Goal: Task Accomplishment & Management: Complete application form

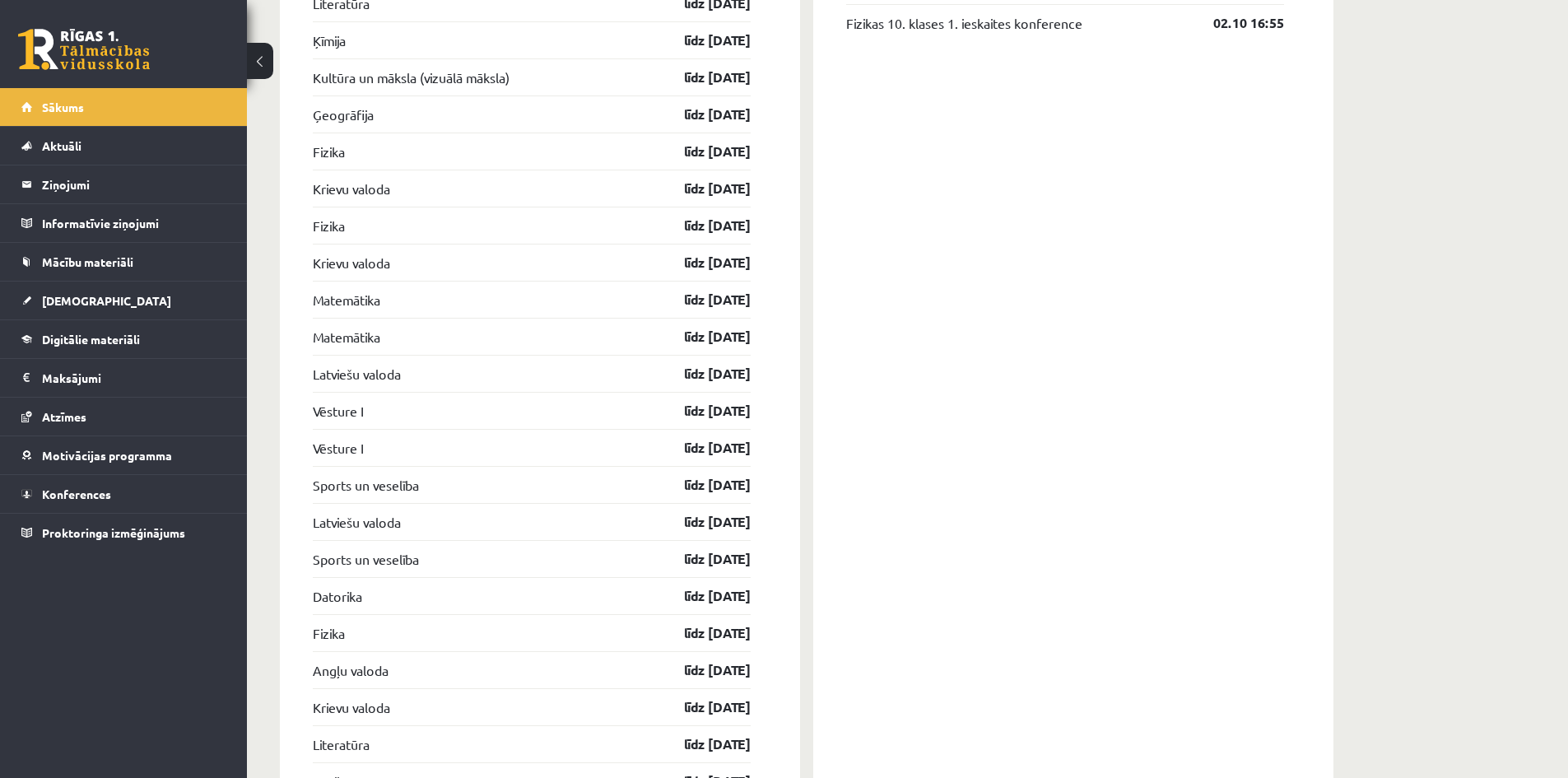
scroll to position [1565, 0]
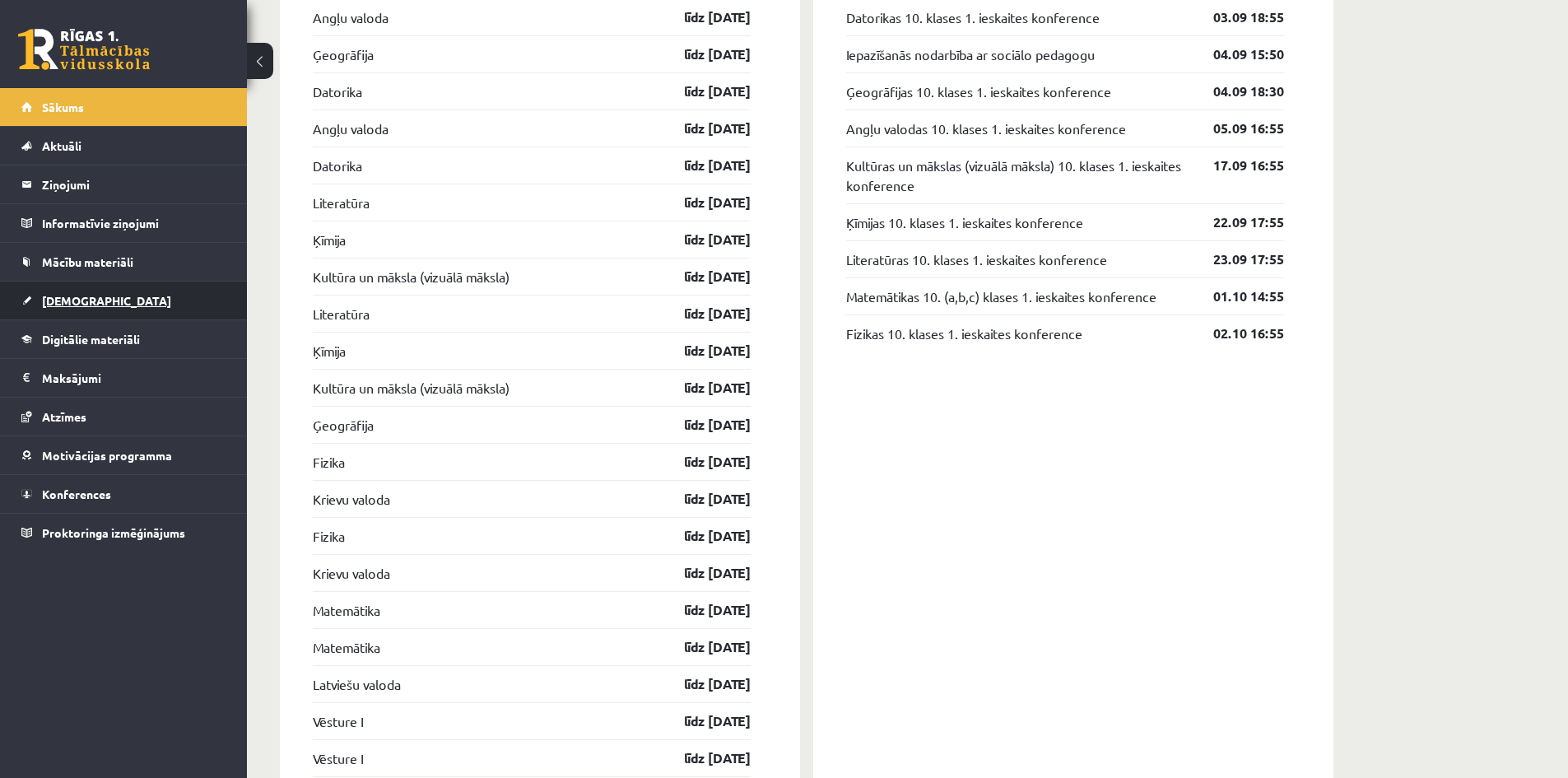
click at [141, 295] on link "[DEMOGRAPHIC_DATA]" at bounding box center [124, 300] width 205 height 38
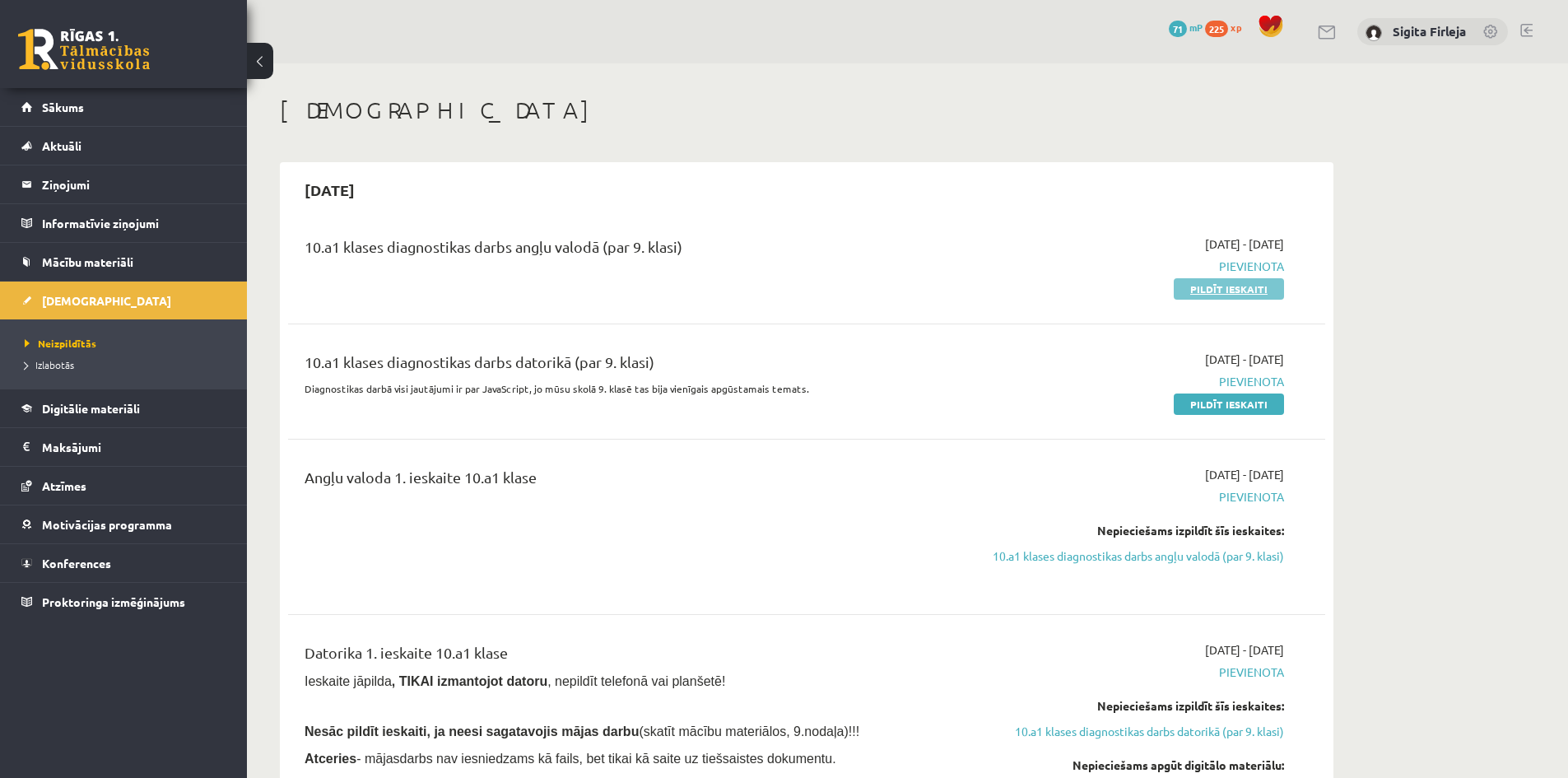
click at [1201, 291] on link "Pildīt ieskaiti" at bounding box center [1229, 289] width 110 height 22
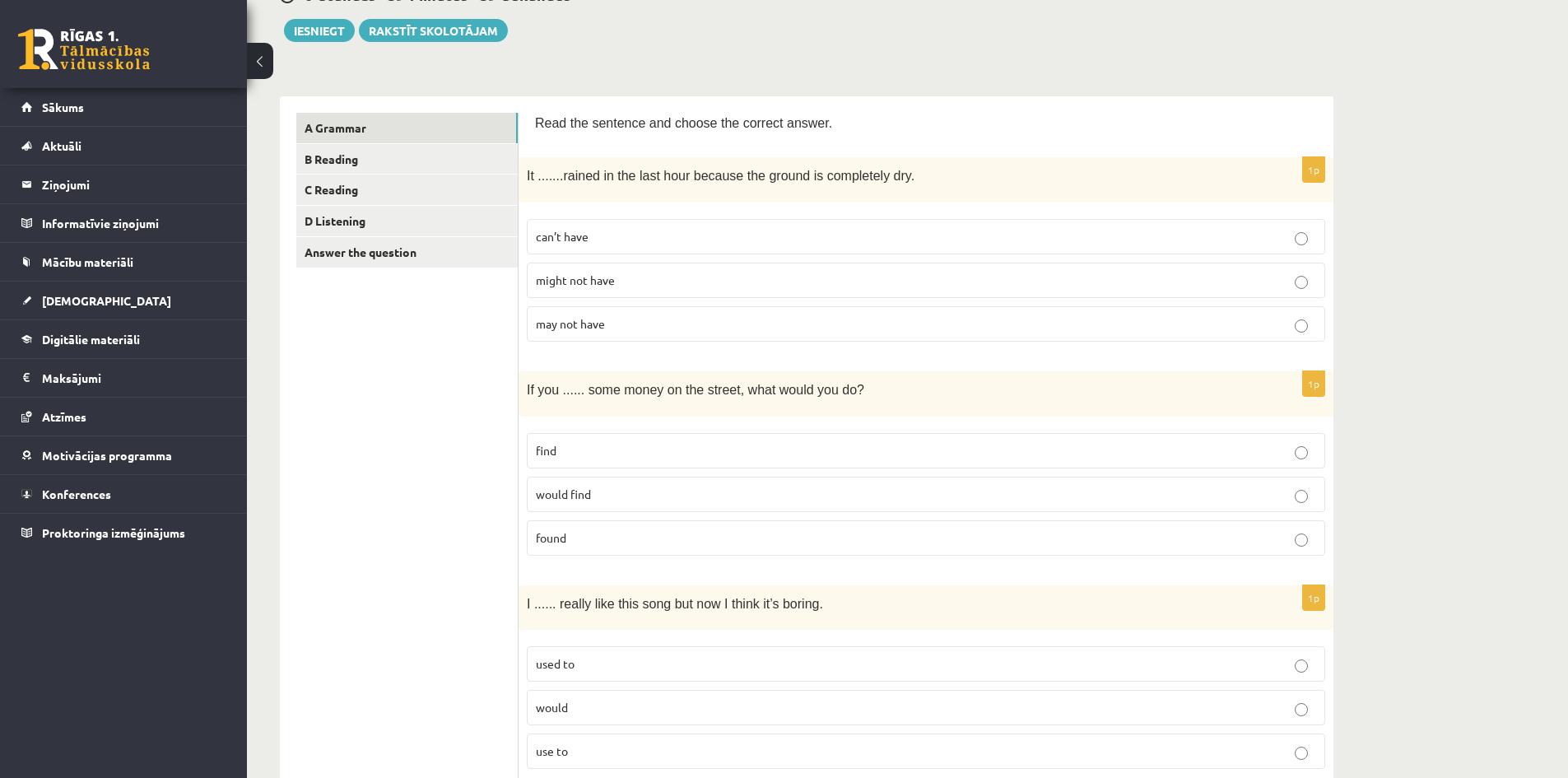
scroll to position [247, 0]
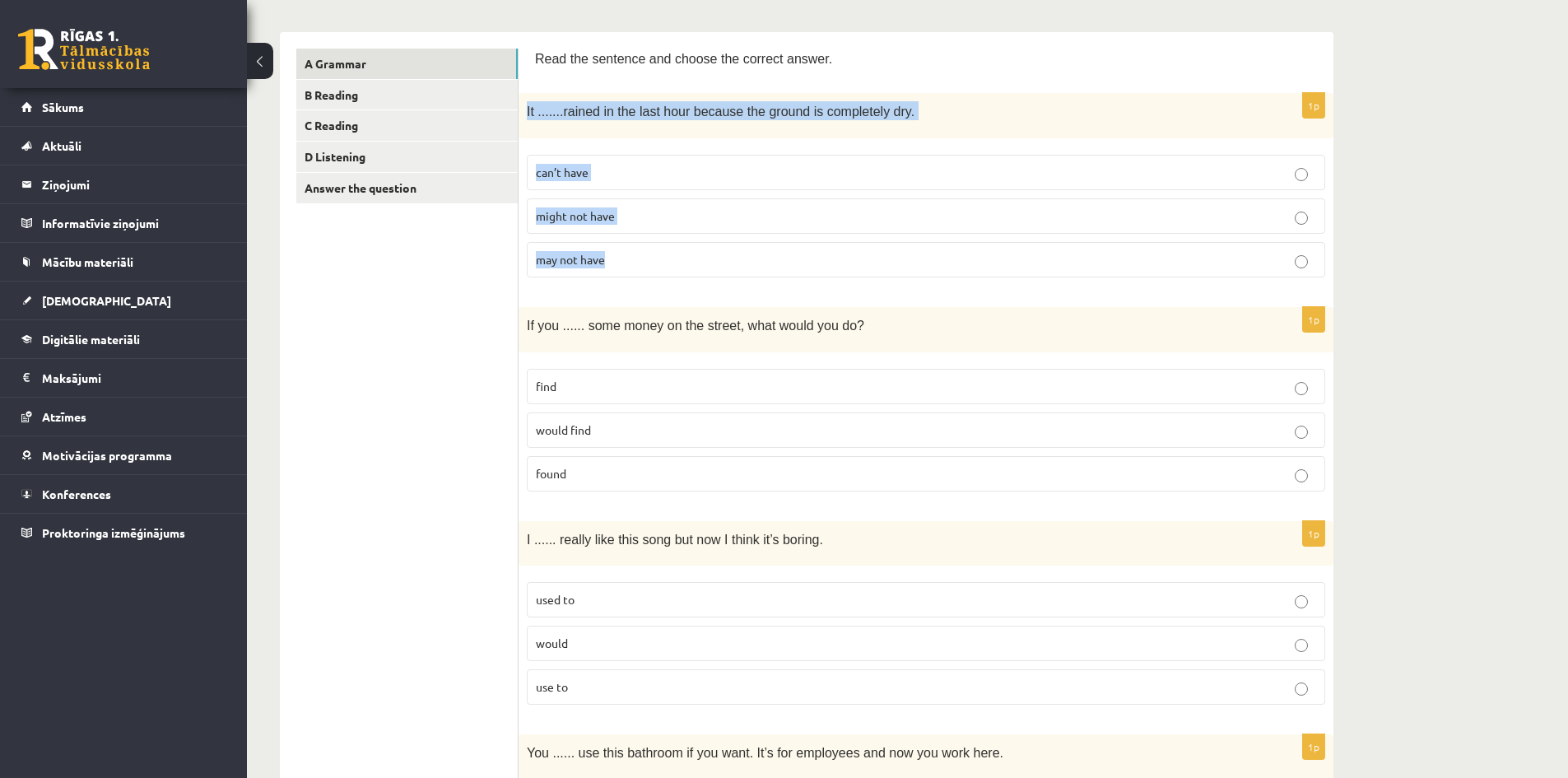
drag, startPoint x: 525, startPoint y: 110, endPoint x: 768, endPoint y: 259, distance: 285.0
click at [768, 259] on div "1p It ....... rained in the last hour because the ground is completely dry. can…" at bounding box center [926, 191] width 815 height 198
copy div "It ....... rained in the last hour because the ground is completely dry. can’t …"
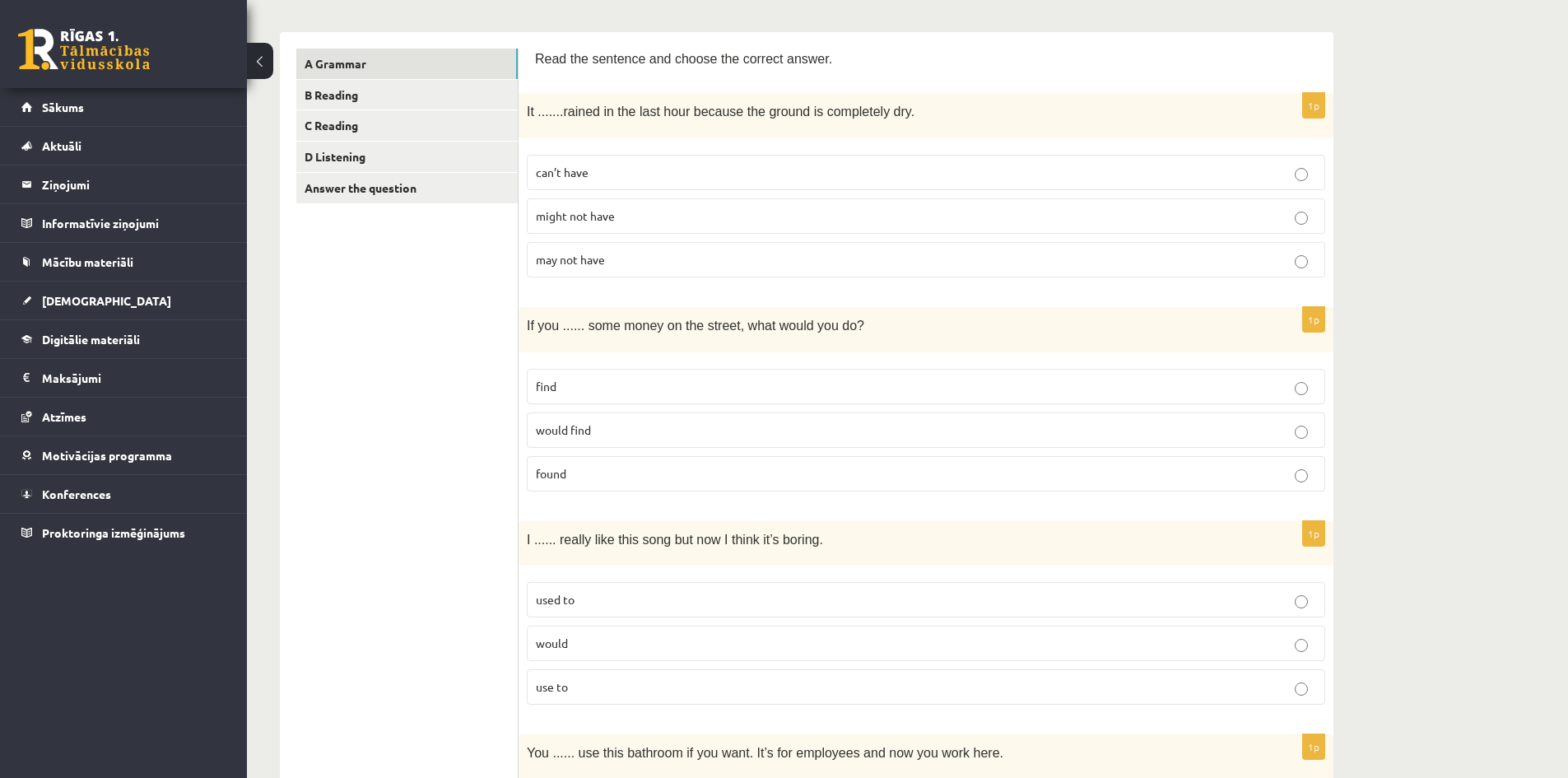
drag, startPoint x: 395, startPoint y: 304, endPoint x: 553, endPoint y: 181, distance: 200.2
click at [549, 175] on span "can’t have" at bounding box center [563, 172] width 53 height 15
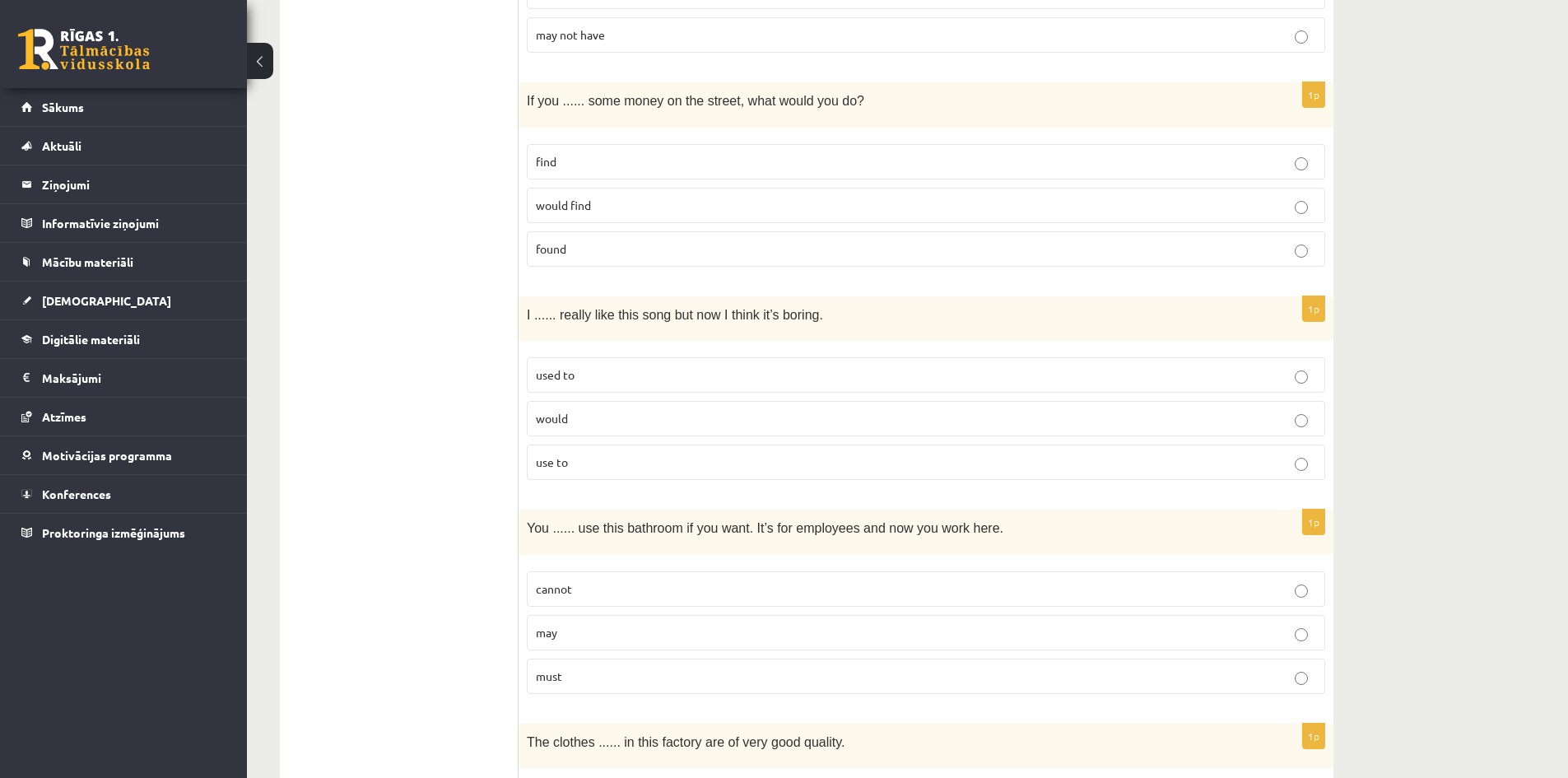
scroll to position [494, 0]
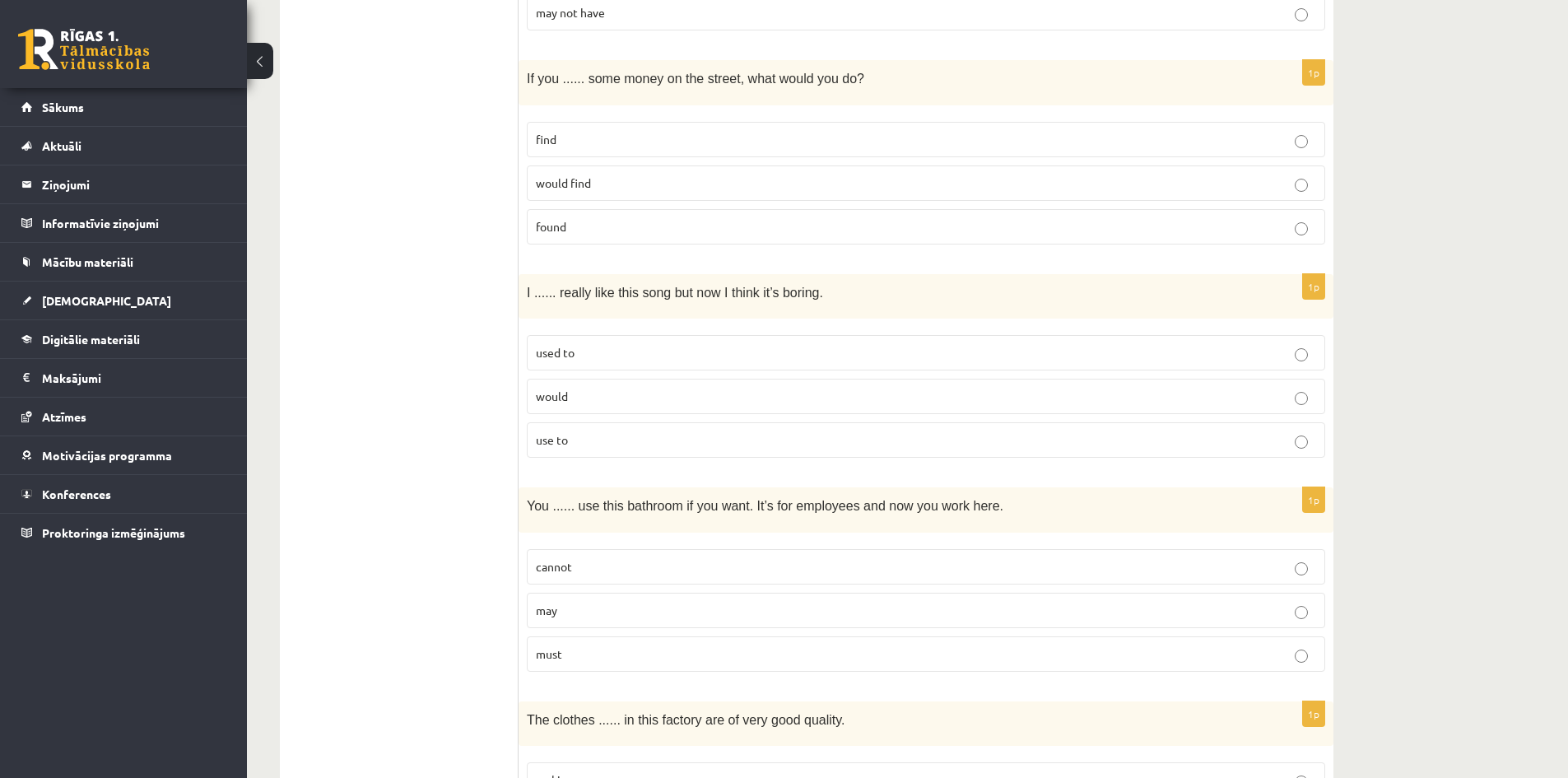
click at [587, 147] on p "find" at bounding box center [926, 139] width 780 height 17
click at [587, 183] on span "would find" at bounding box center [563, 183] width 55 height 15
drag, startPoint x: 526, startPoint y: 80, endPoint x: 735, endPoint y: 247, distance: 267.5
click at [735, 247] on div "1p If you ...... some money on the street, what would you do? find would find f…" at bounding box center [926, 159] width 815 height 198
copy div "If you ...... some money on the street, what would you do? find would find found"
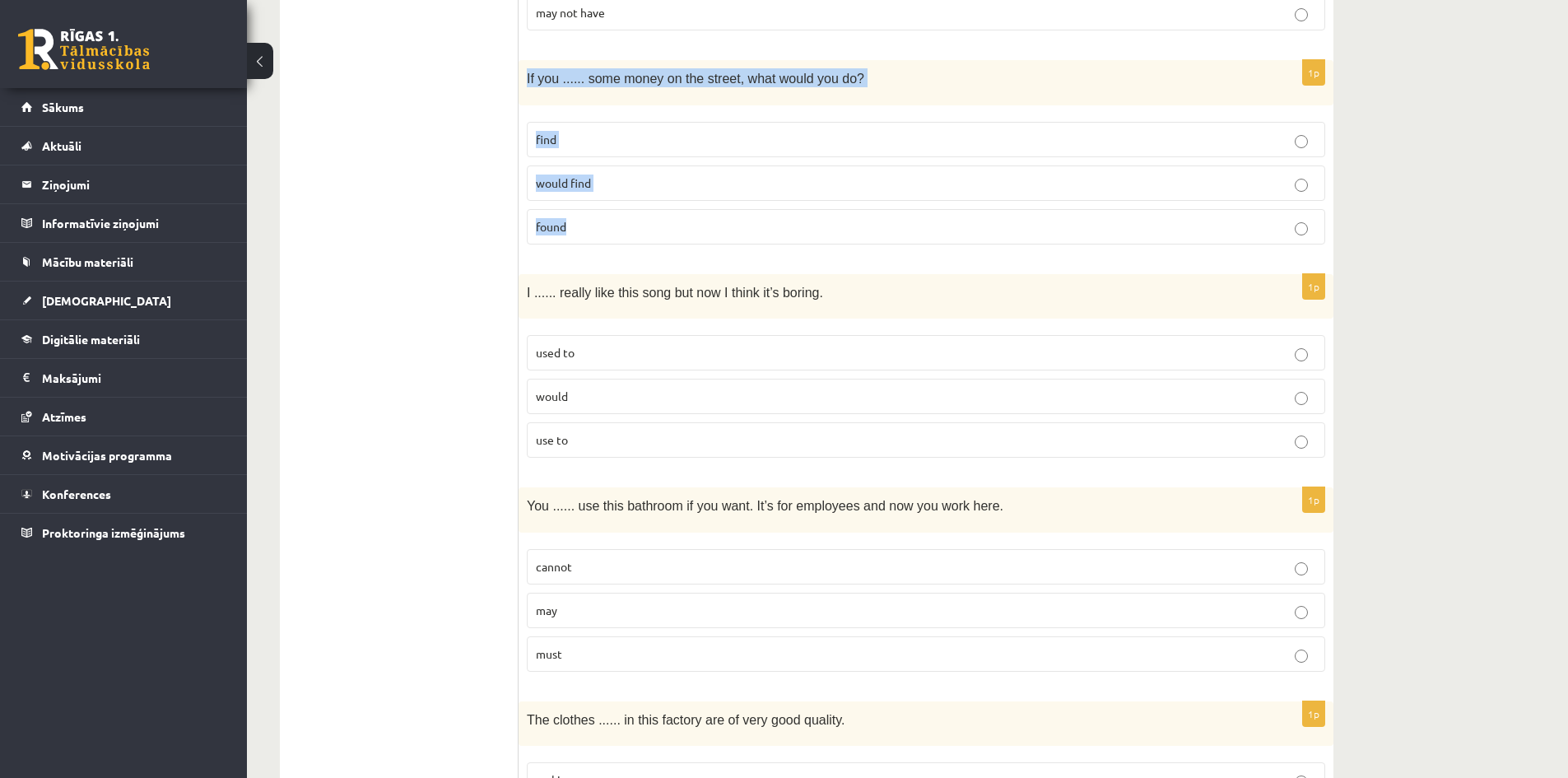
click at [586, 233] on p "found" at bounding box center [926, 227] width 780 height 17
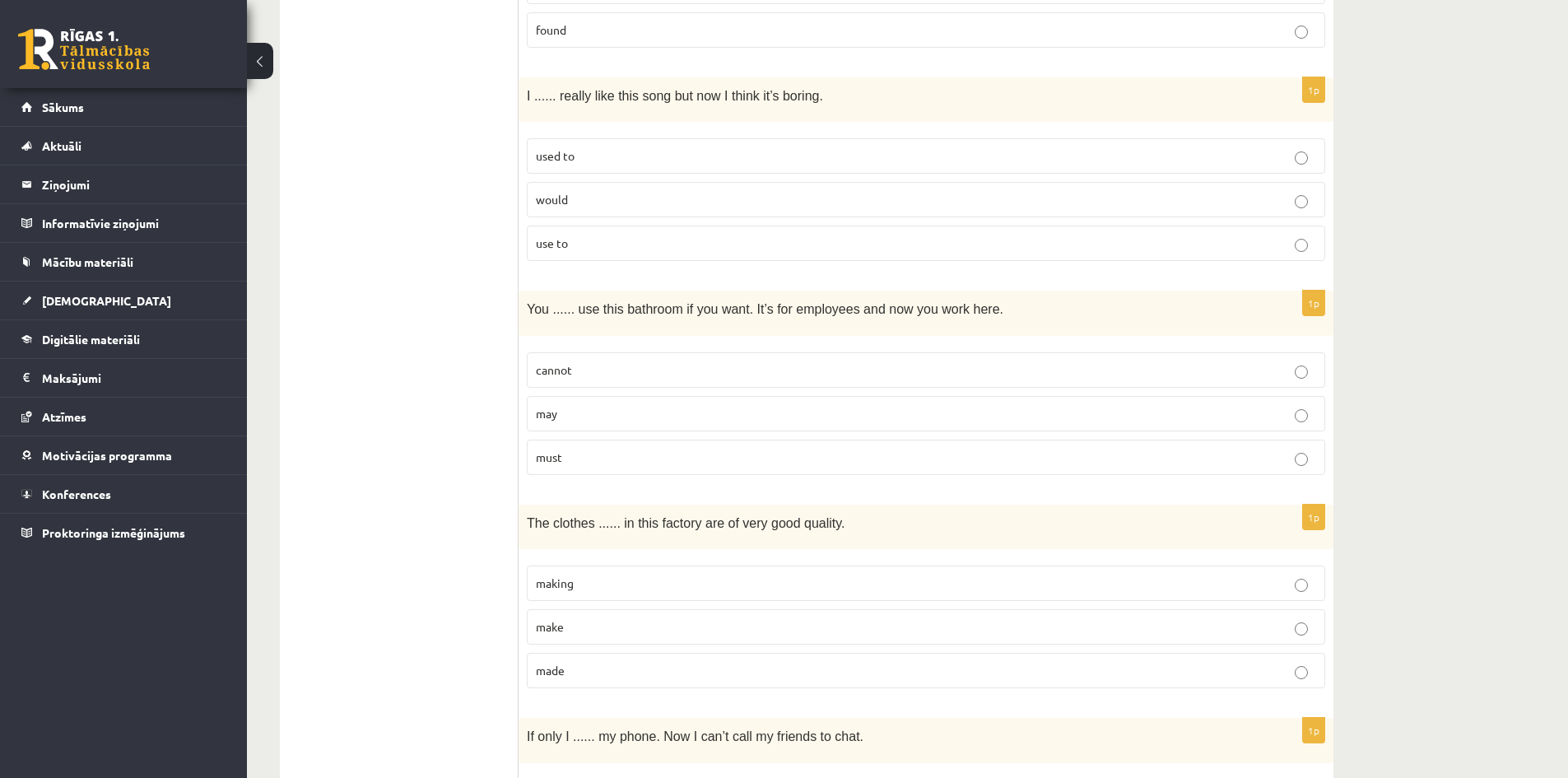
scroll to position [742, 0]
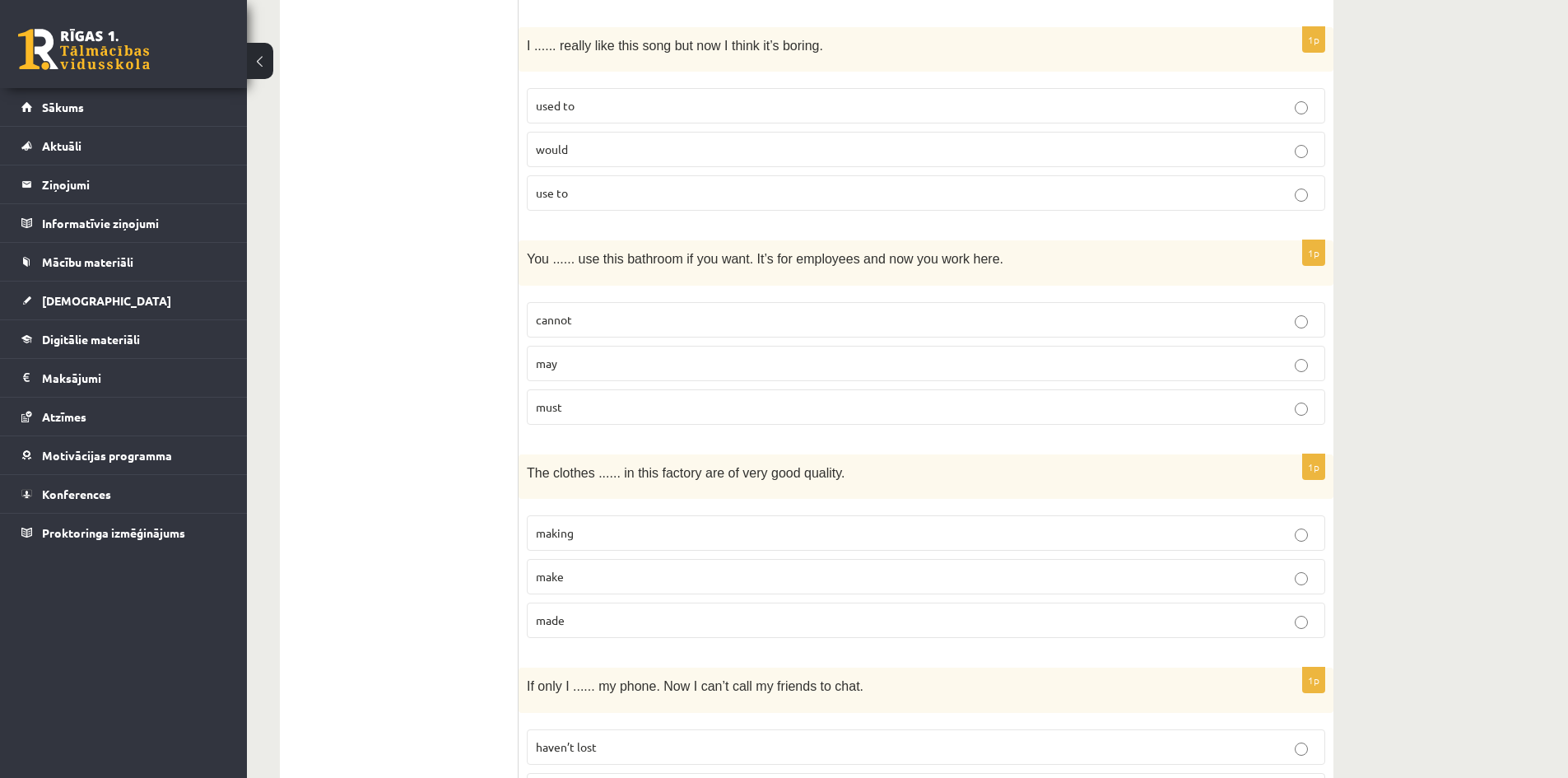
click at [584, 110] on p "used to" at bounding box center [926, 105] width 780 height 17
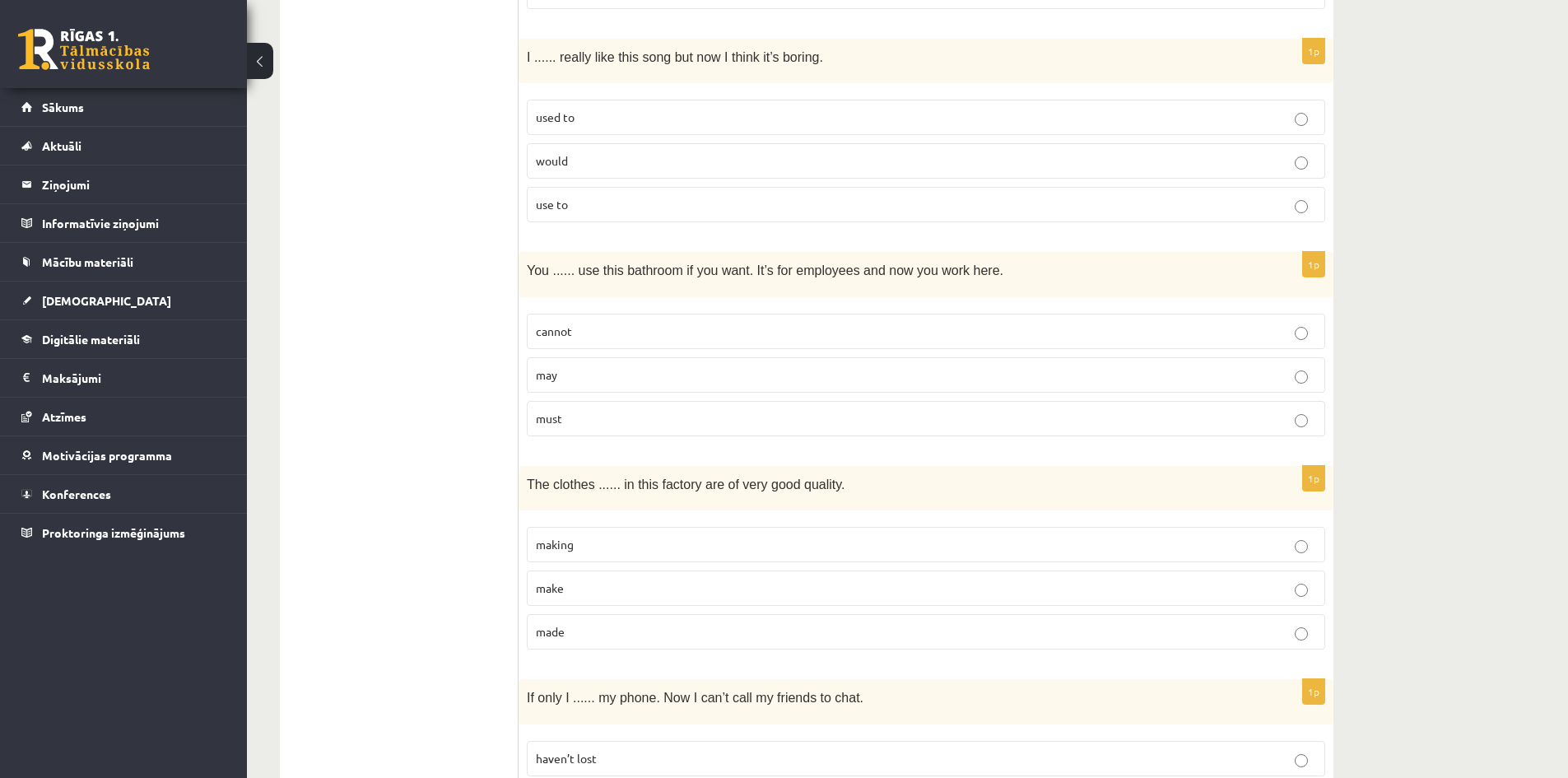
scroll to position [577, 0]
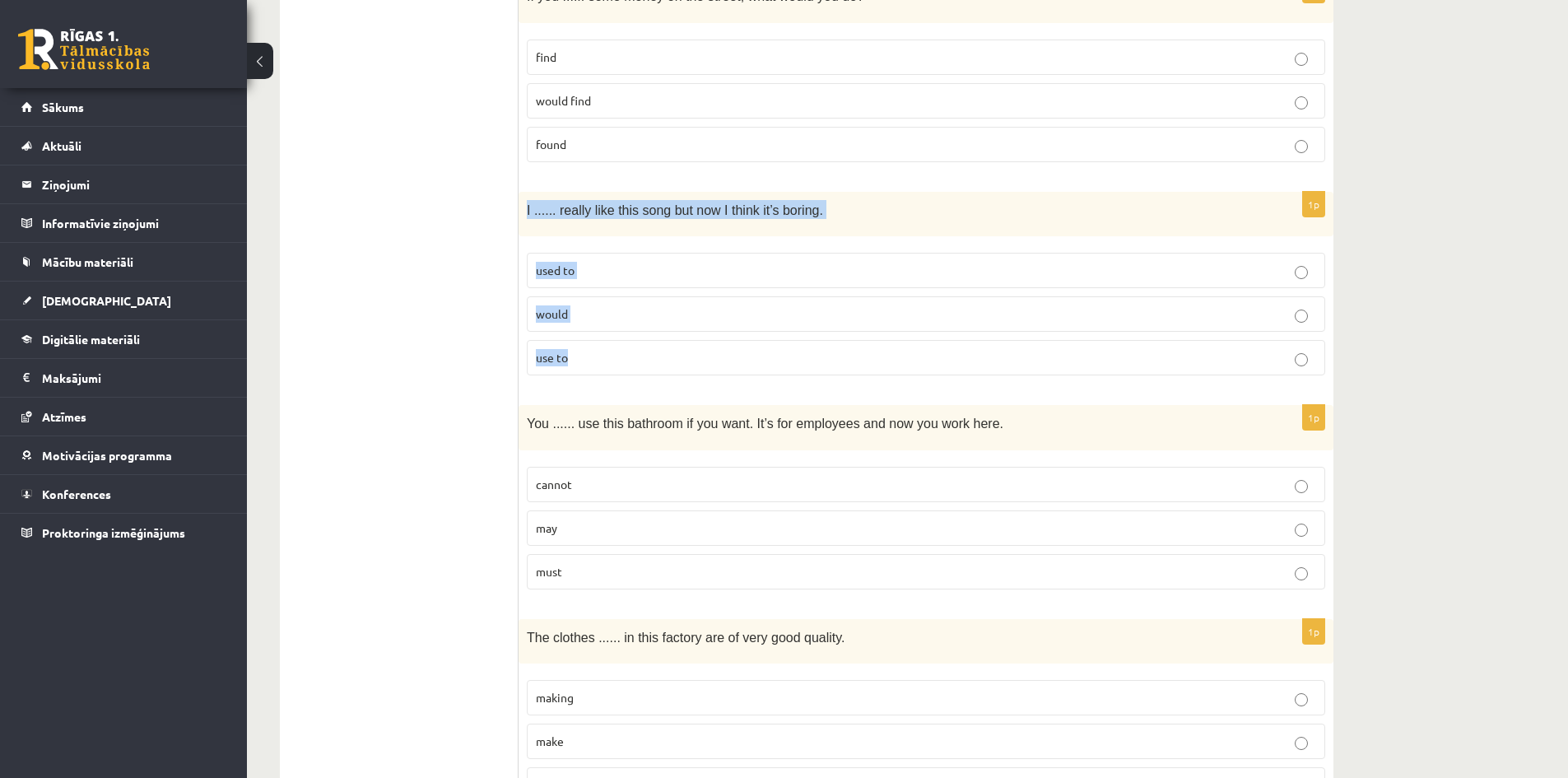
drag, startPoint x: 524, startPoint y: 214, endPoint x: 736, endPoint y: 366, distance: 260.9
click at [736, 366] on div "1p I ...... really like this song but now I think it’s boring. used to would us…" at bounding box center [926, 291] width 815 height 198
copy div "I ...... really like this song but now I think it’s boring. used to would use to"
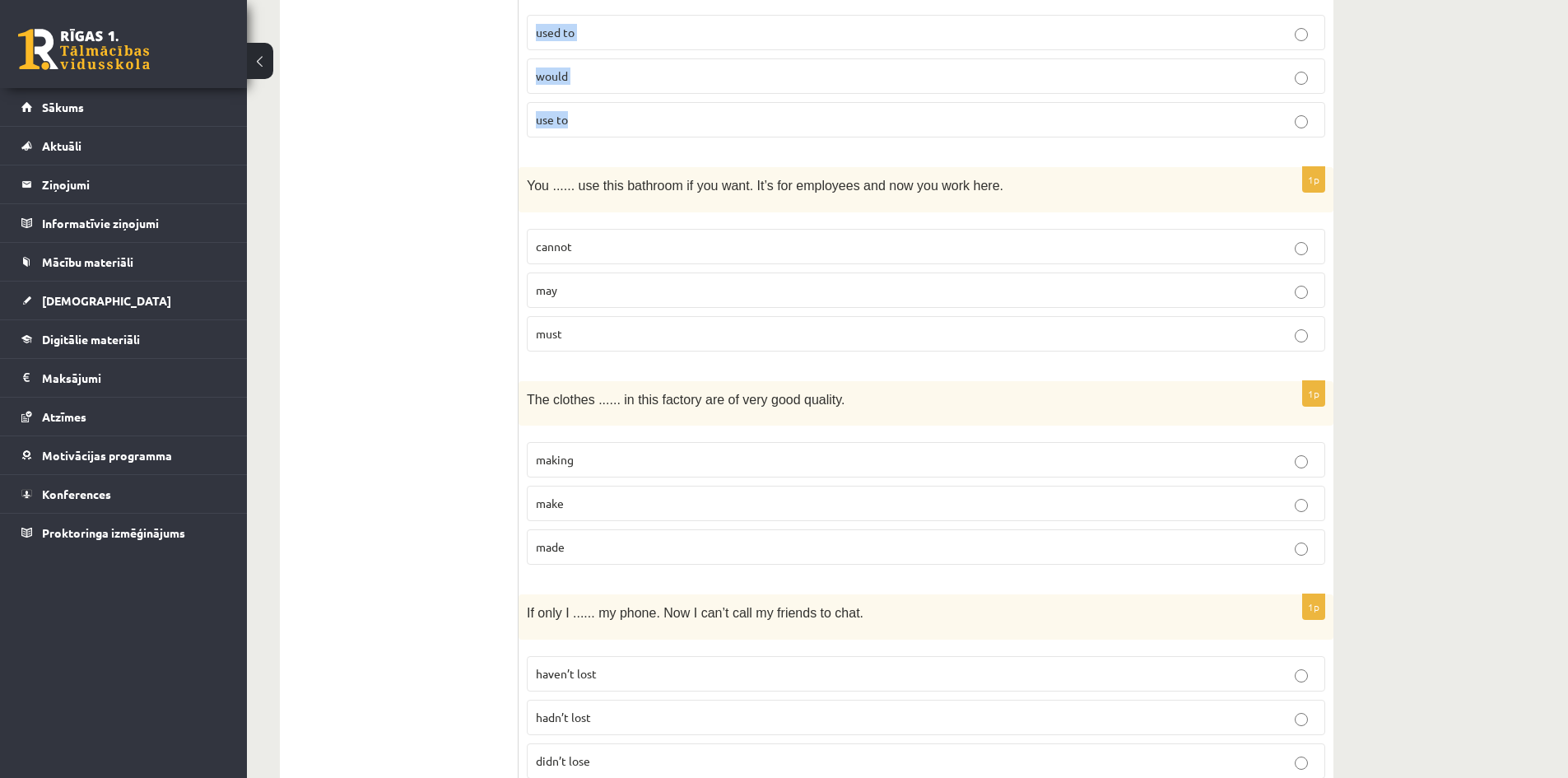
scroll to position [824, 0]
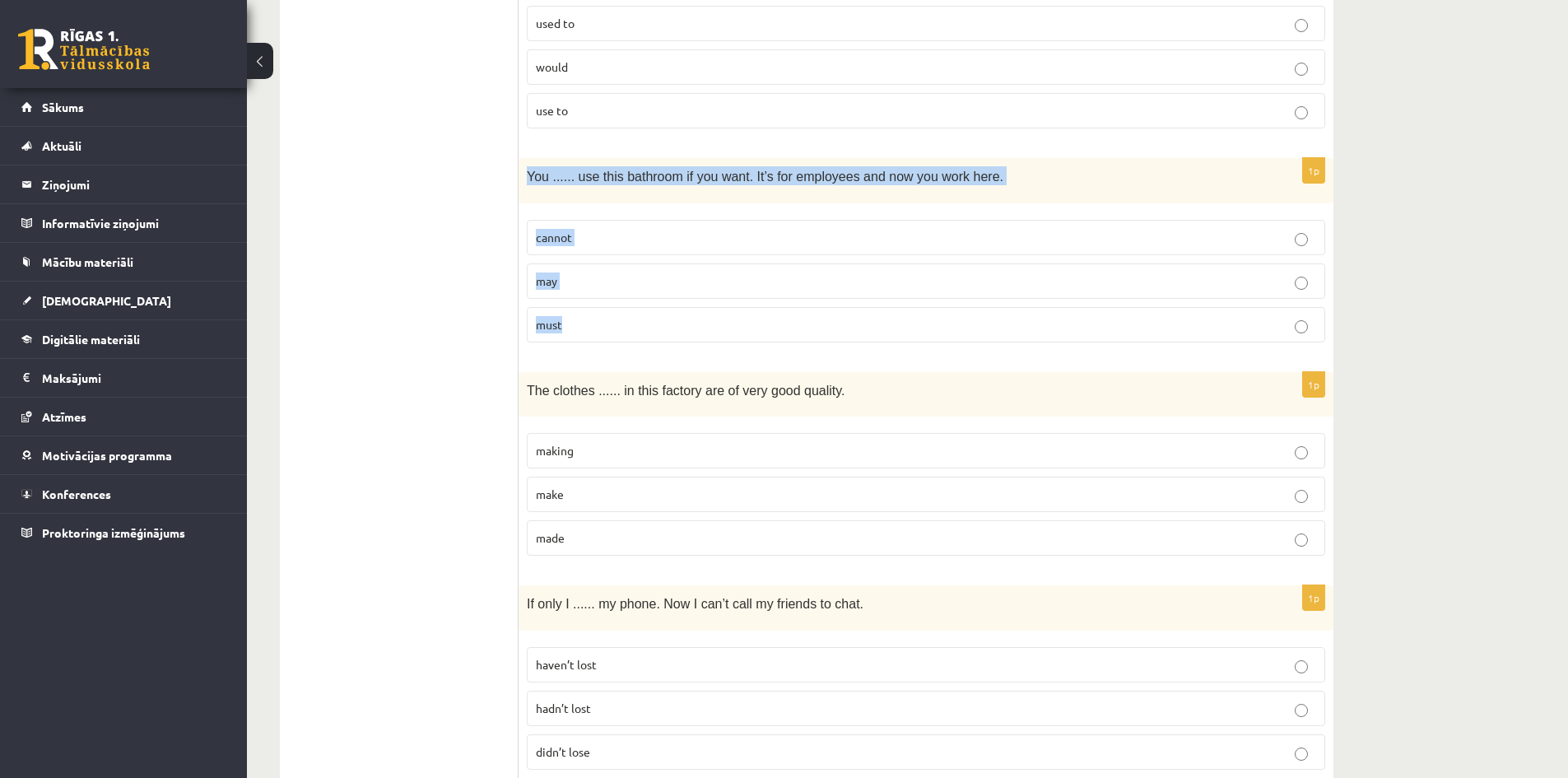
drag, startPoint x: 525, startPoint y: 175, endPoint x: 717, endPoint y: 315, distance: 237.6
click at [717, 315] on div "1p You ...... use this bathroom if you want. It’s for employees and now you wor…" at bounding box center [926, 257] width 815 height 198
copy div "You ...... use this bathroom if you want. It’s for employees and now you work h…"
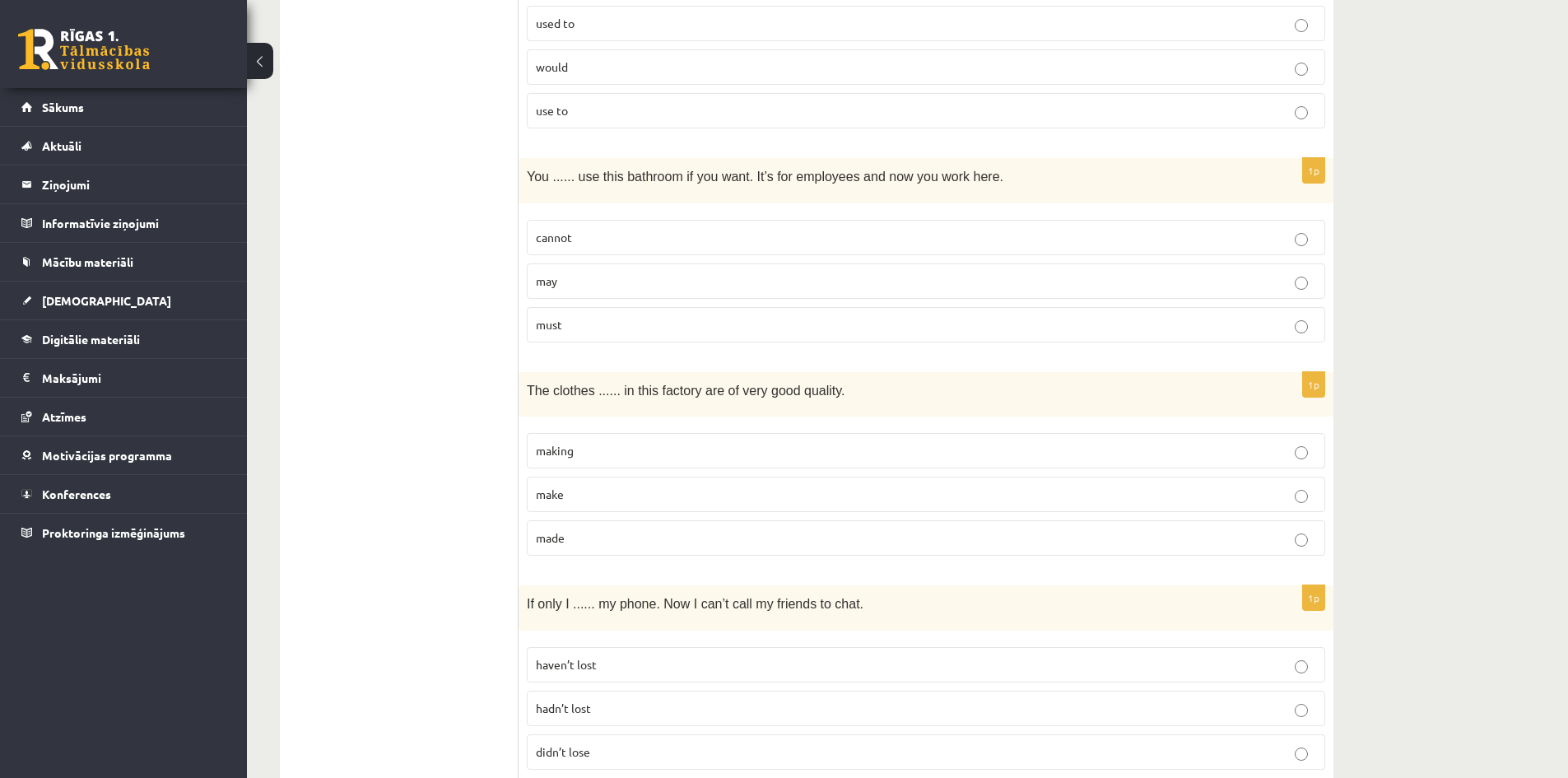
click at [586, 273] on p "may" at bounding box center [926, 281] width 780 height 17
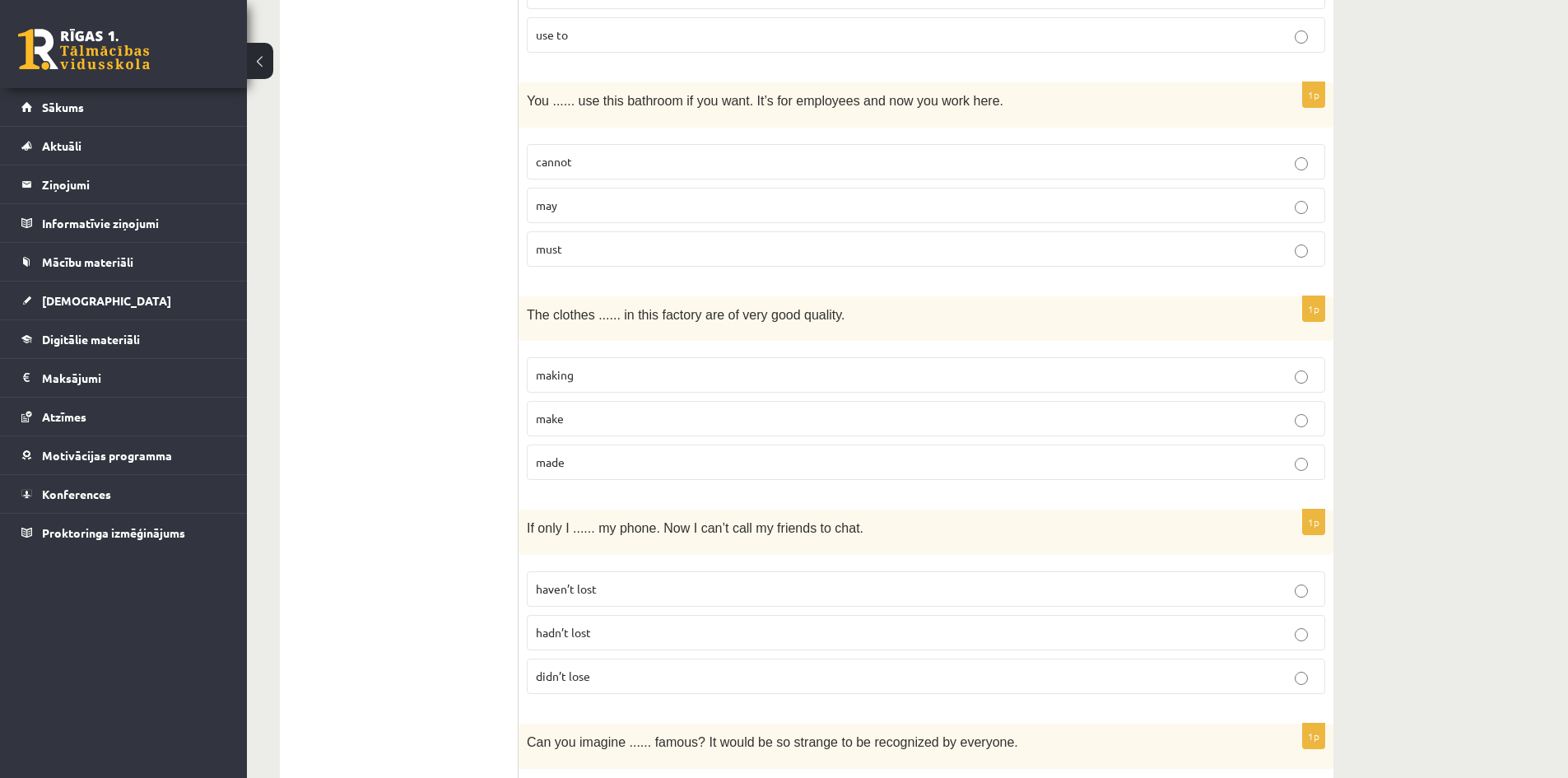
scroll to position [1071, 0]
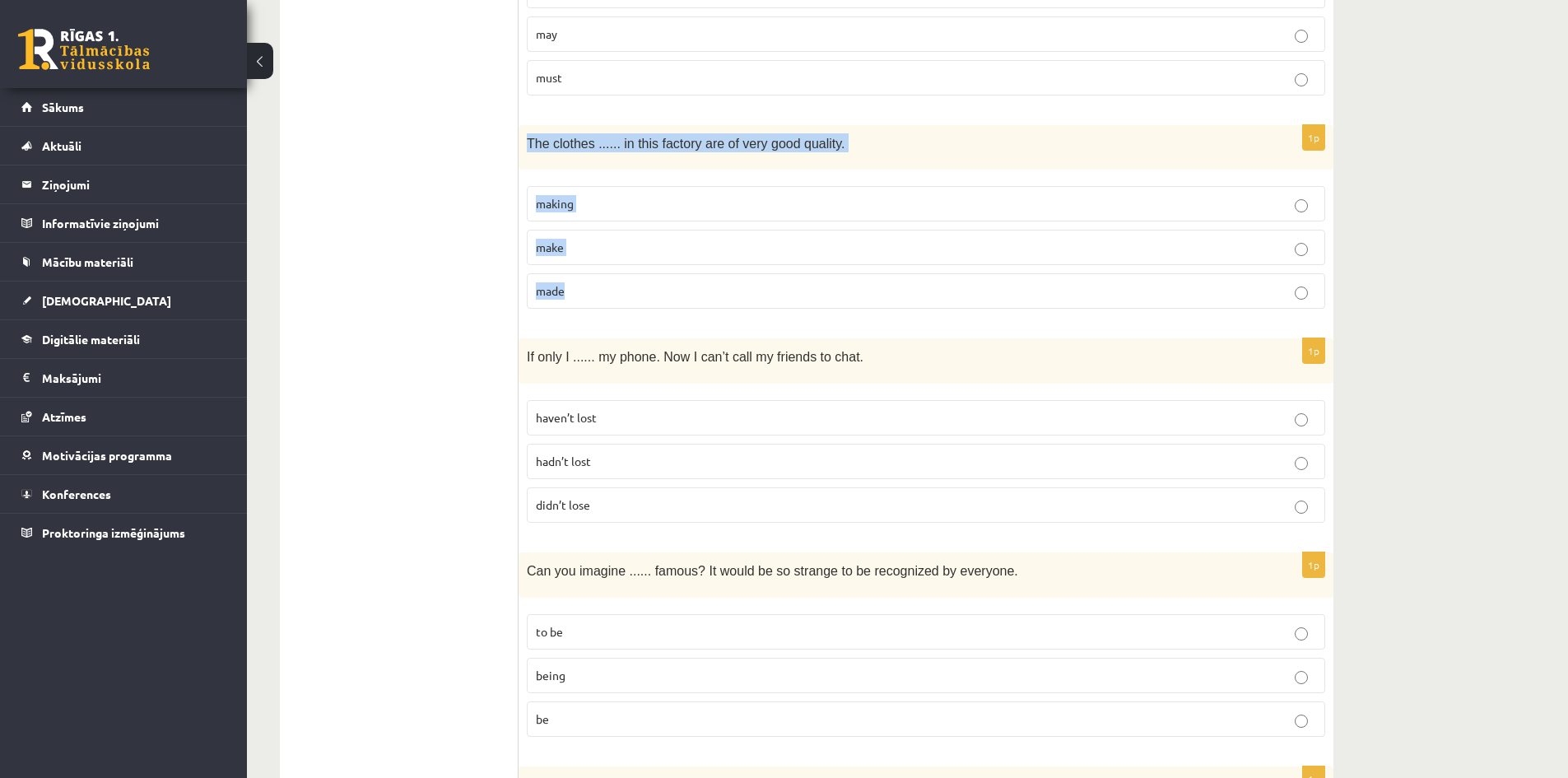
drag, startPoint x: 527, startPoint y: 142, endPoint x: 698, endPoint y: 288, distance: 224.8
click at [698, 288] on div "1p The clothes ...... in this factory are of very good quality. making make made" at bounding box center [926, 223] width 815 height 198
copy div "The clothes ...... in this factory are of very good quality. making make made"
click at [593, 292] on p "made" at bounding box center [926, 291] width 780 height 17
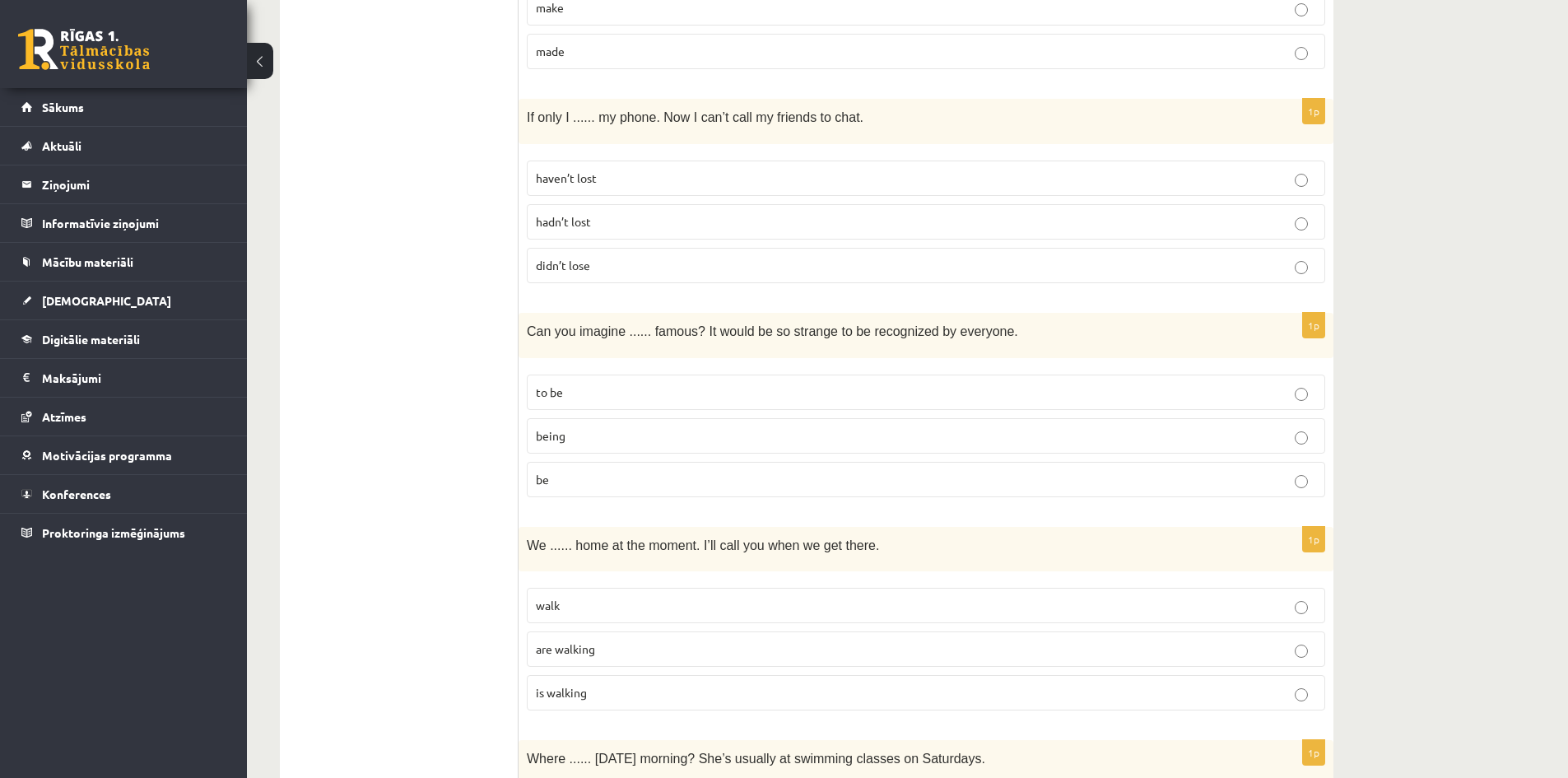
scroll to position [1318, 0]
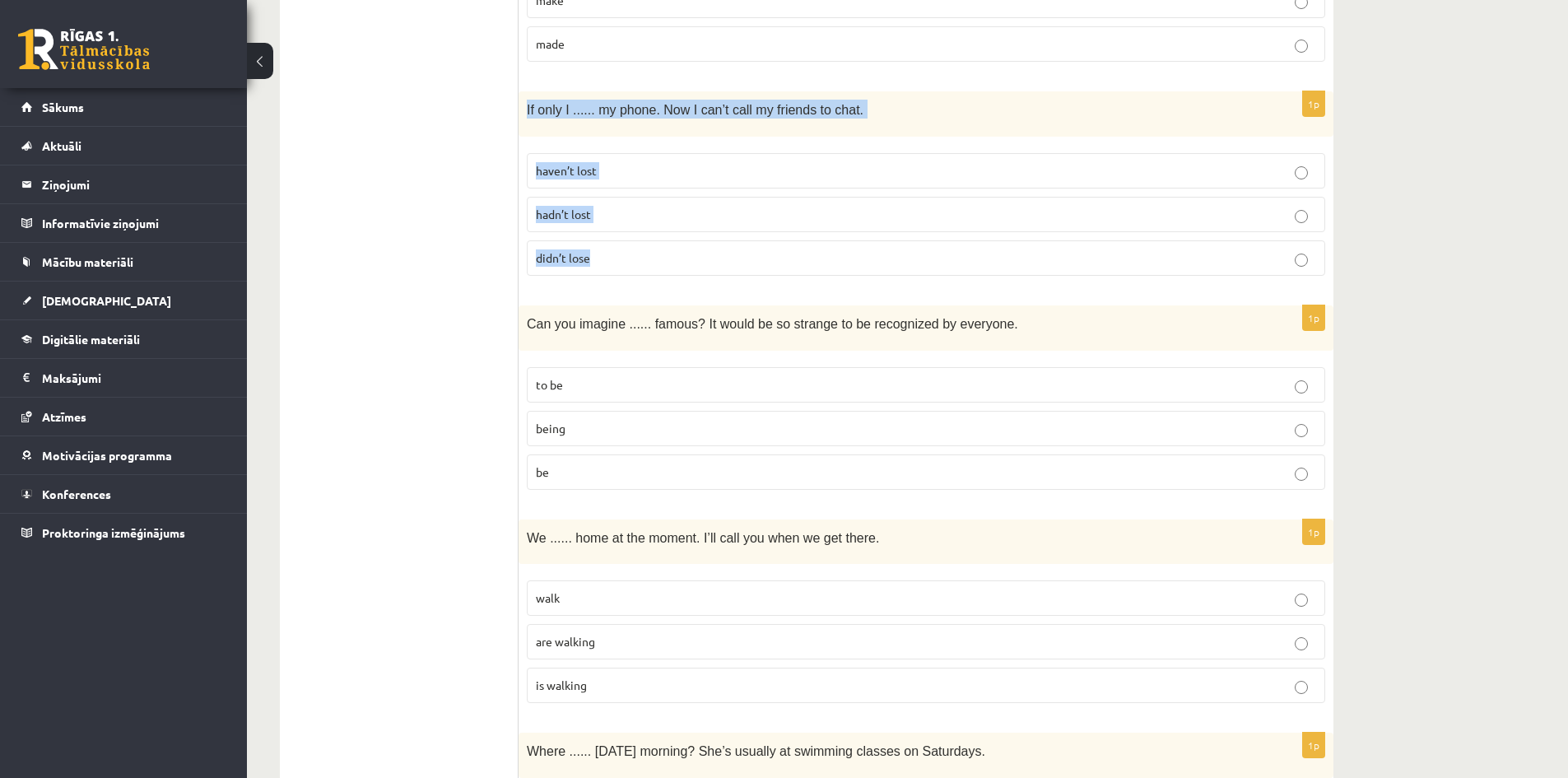
drag, startPoint x: 525, startPoint y: 113, endPoint x: 662, endPoint y: 244, distance: 189.6
click at [658, 251] on div "1p If only I ...... my phone. Now I can’t call my friends to chat. haven’t lost…" at bounding box center [926, 190] width 815 height 198
copy div "If only I ...... my phone. Now I can’t call my friends to chat. haven’t lost ha…"
drag, startPoint x: 407, startPoint y: 393, endPoint x: 585, endPoint y: 181, distance: 276.8
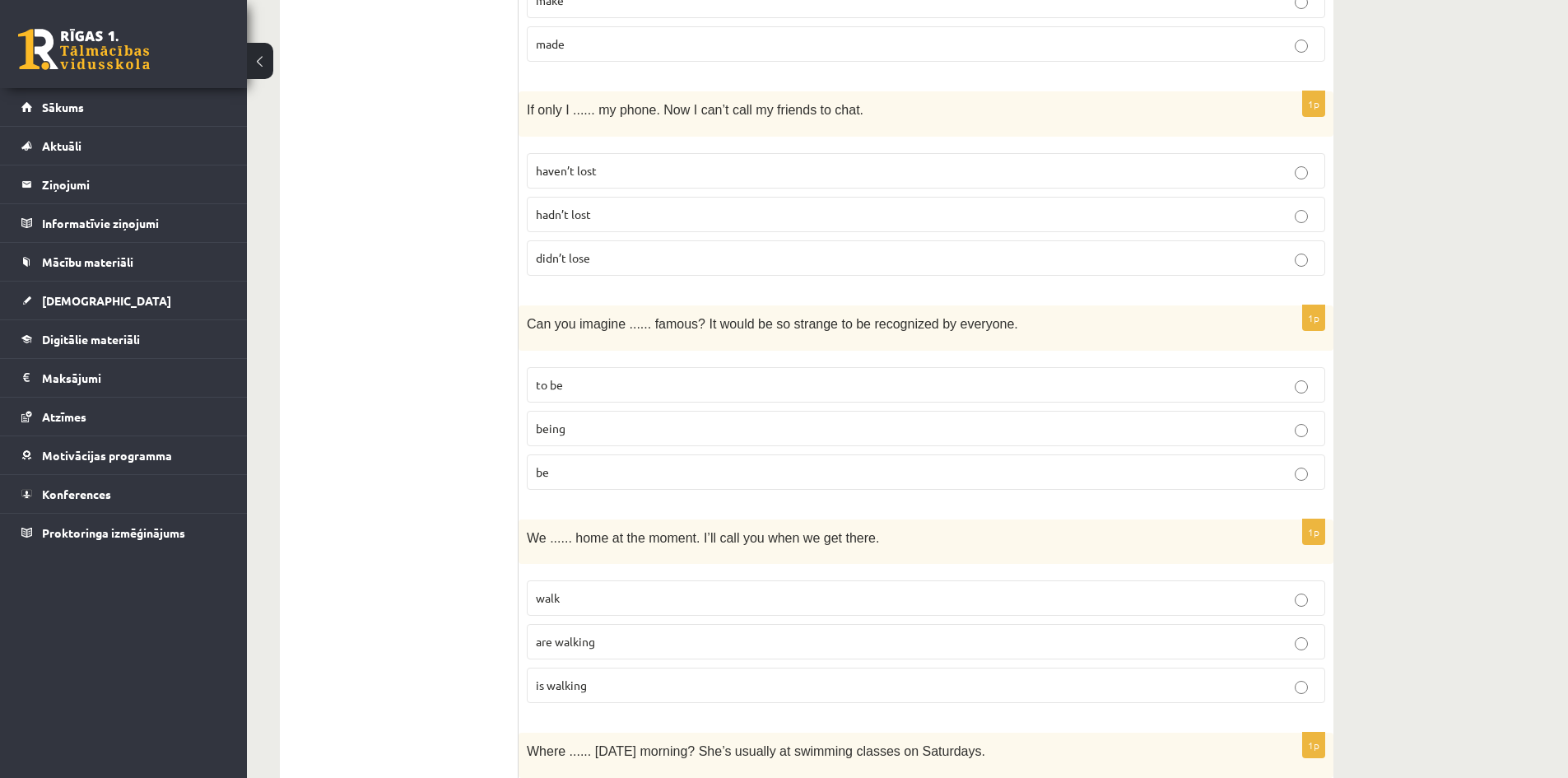
click at [592, 216] on p "hadn’t lost" at bounding box center [926, 214] width 780 height 17
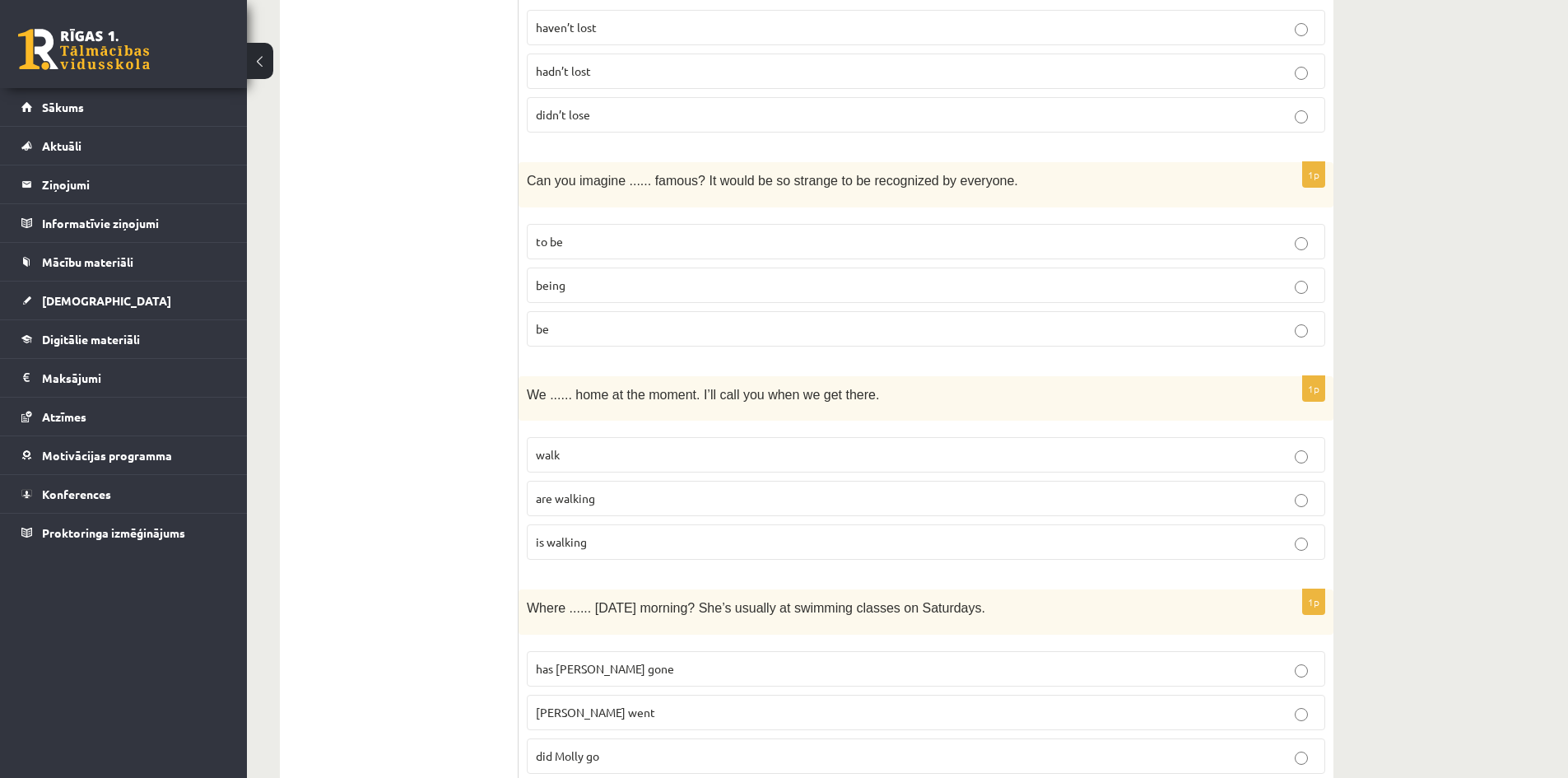
scroll to position [1482, 0]
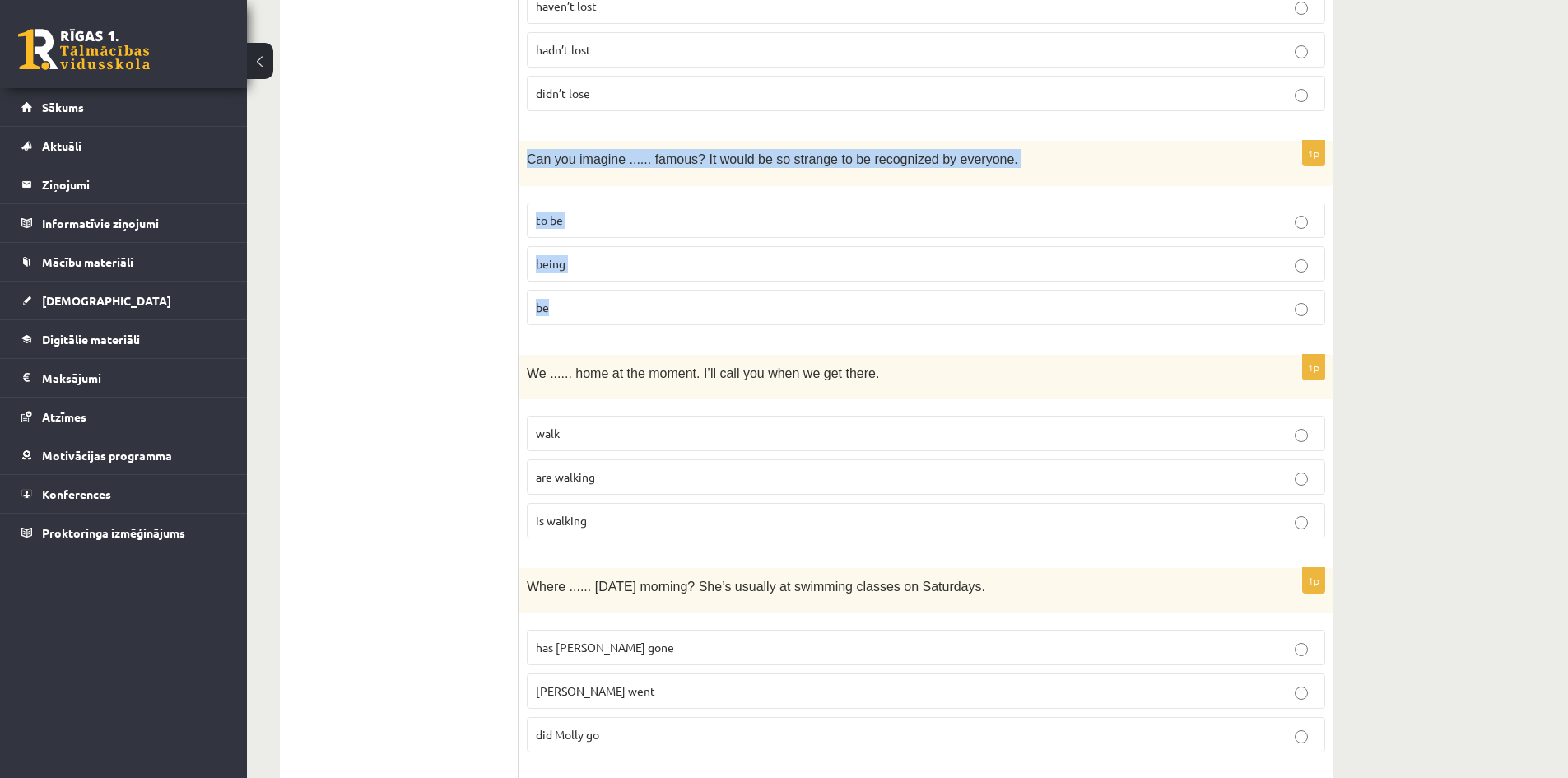
drag, startPoint x: 525, startPoint y: 156, endPoint x: 712, endPoint y: 303, distance: 237.9
click at [712, 303] on div "1p Can you imagine ...... famous? It would be so strange to be recognized by ev…" at bounding box center [926, 239] width 815 height 198
copy div "Can you imagine ...... famous? It would be so strange to be recognized by every…"
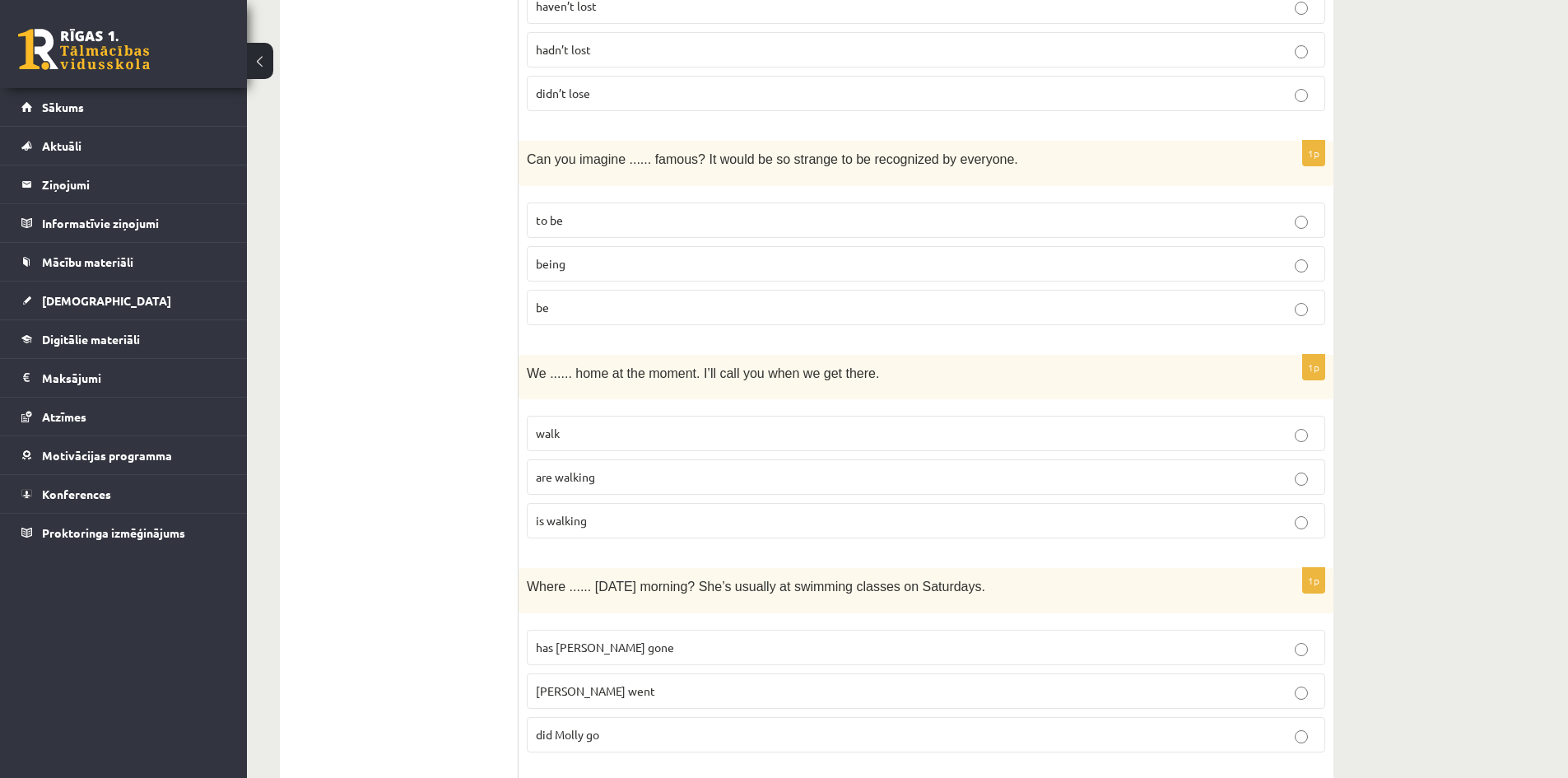
click at [573, 267] on p "being" at bounding box center [926, 263] width 780 height 17
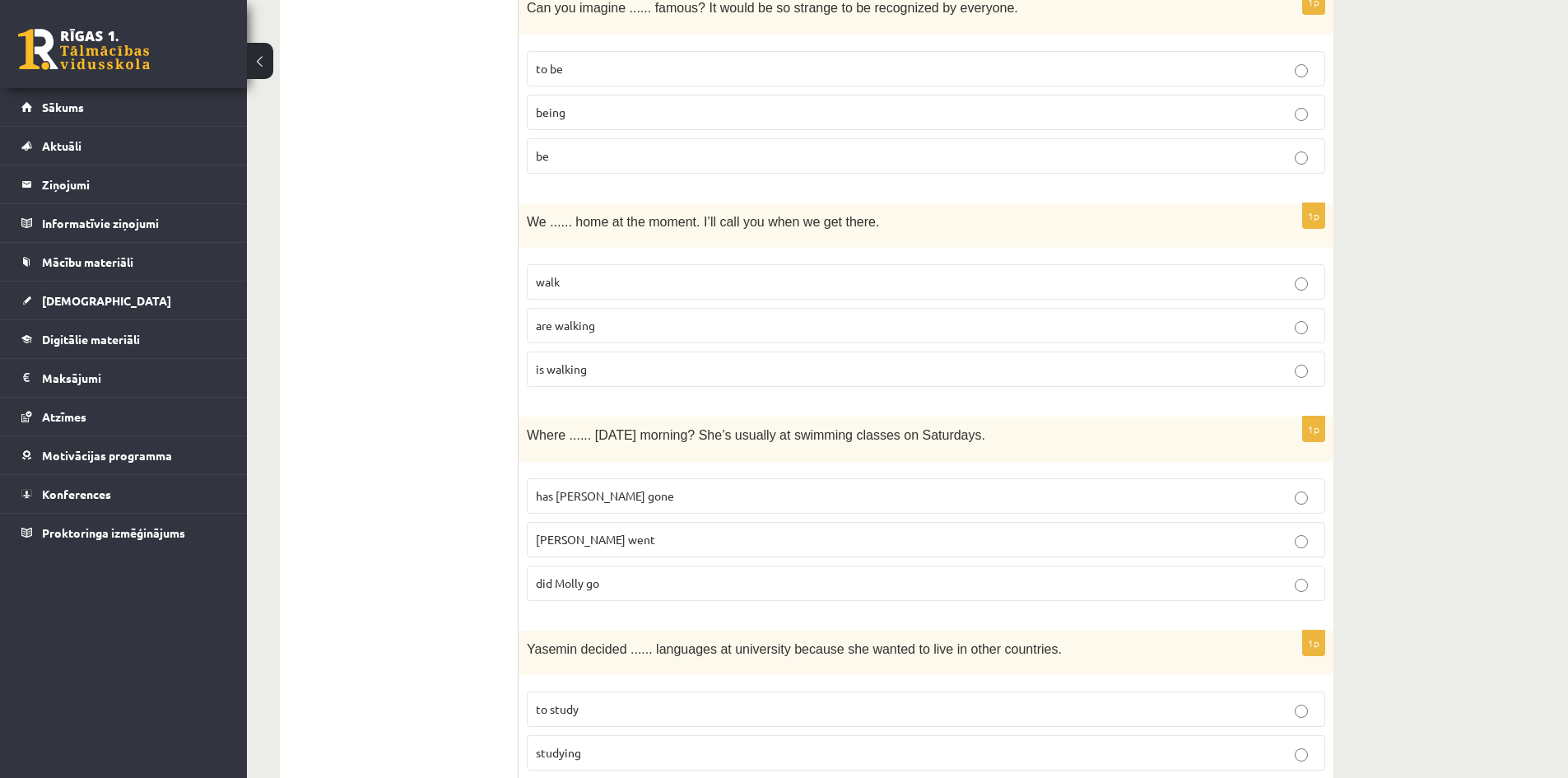
scroll to position [1647, 0]
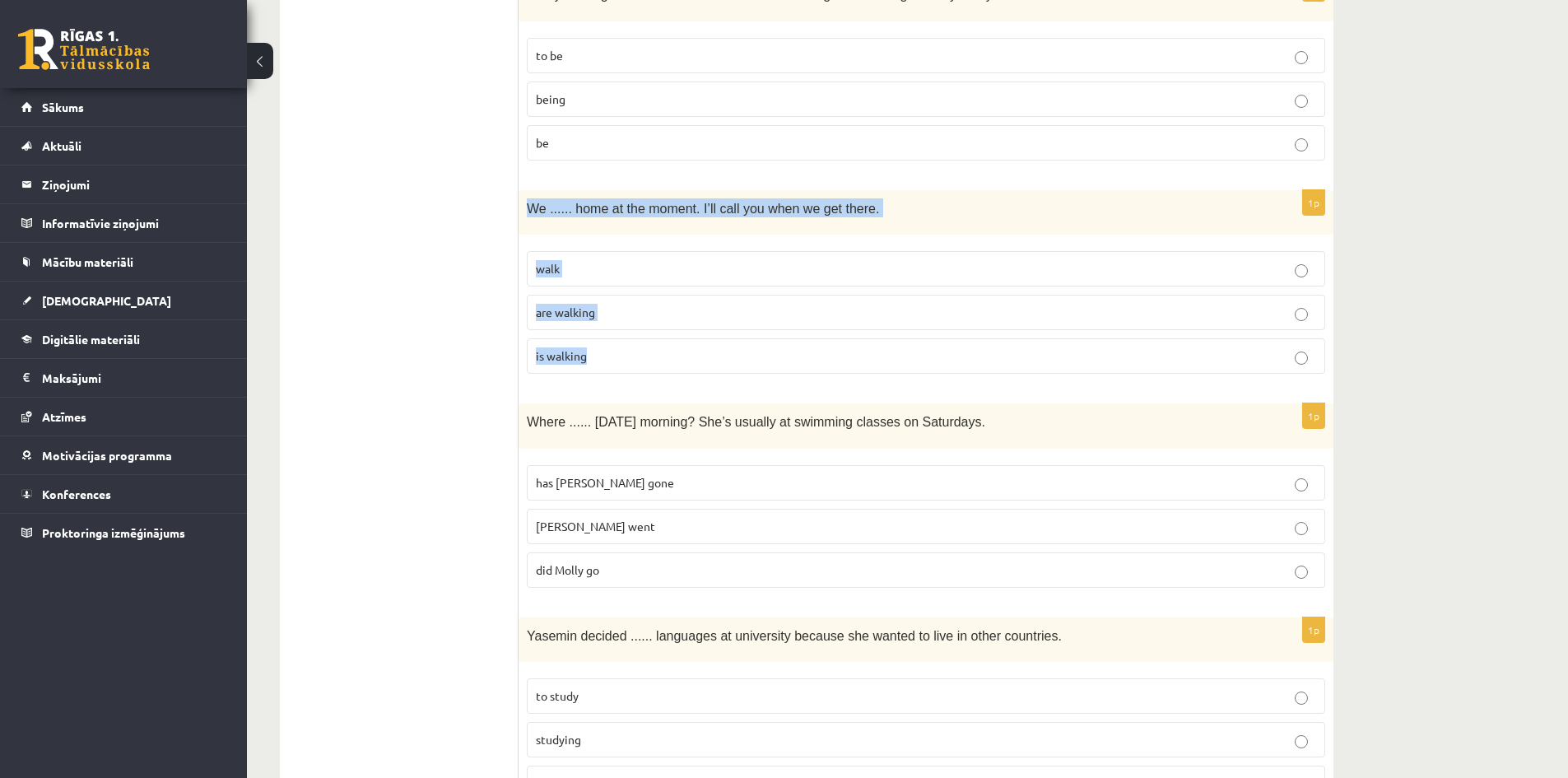
drag, startPoint x: 524, startPoint y: 201, endPoint x: 641, endPoint y: 347, distance: 187.1
click at [639, 353] on div "1p We ...... home at the moment. I’ll call you when we get there. walk are walk…" at bounding box center [926, 289] width 815 height 198
copy div "We ...... home at the moment. I’ll call you when we get there. walk are walking…"
click at [602, 313] on p "are walking" at bounding box center [926, 312] width 780 height 17
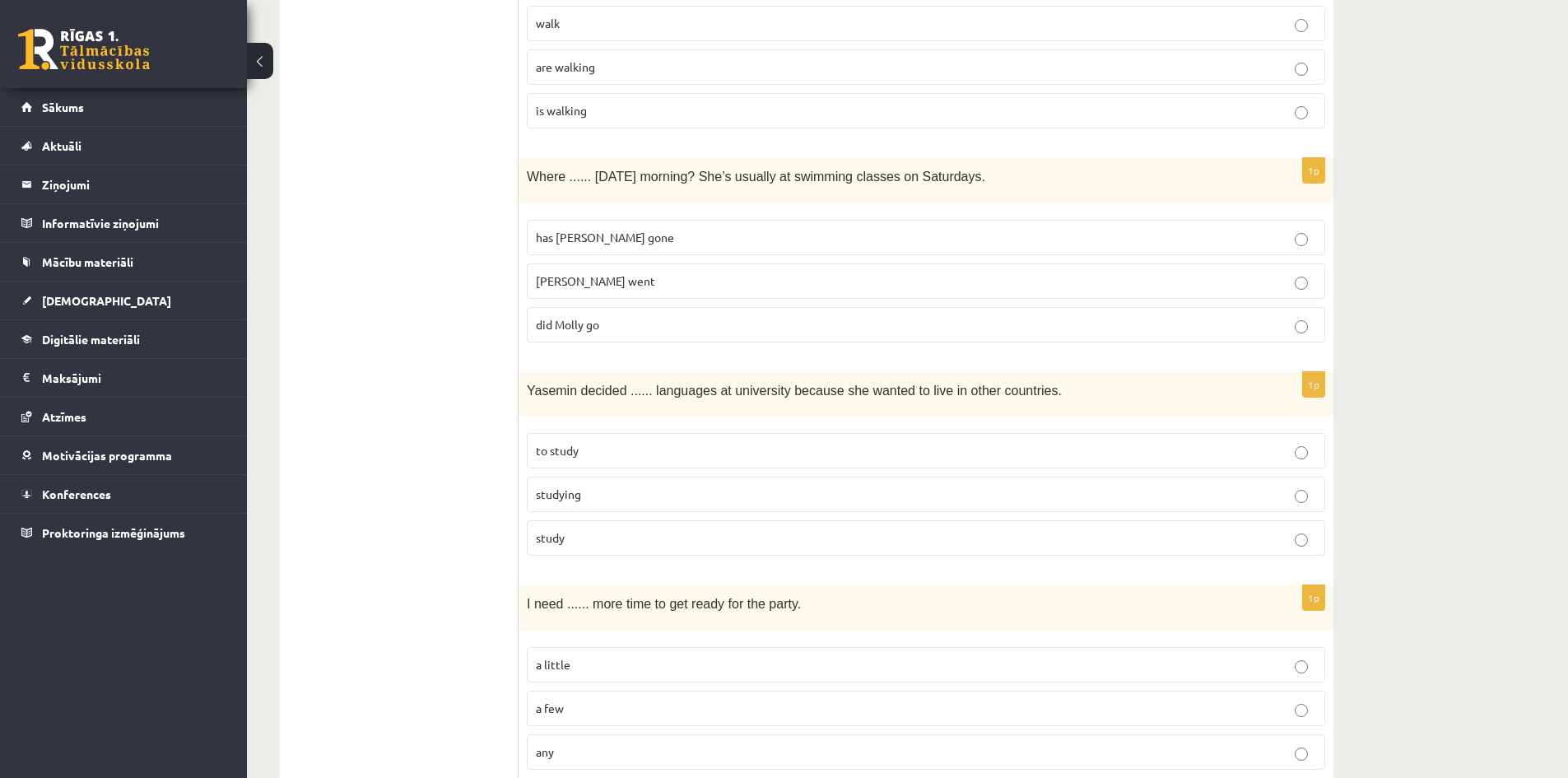
scroll to position [1895, 0]
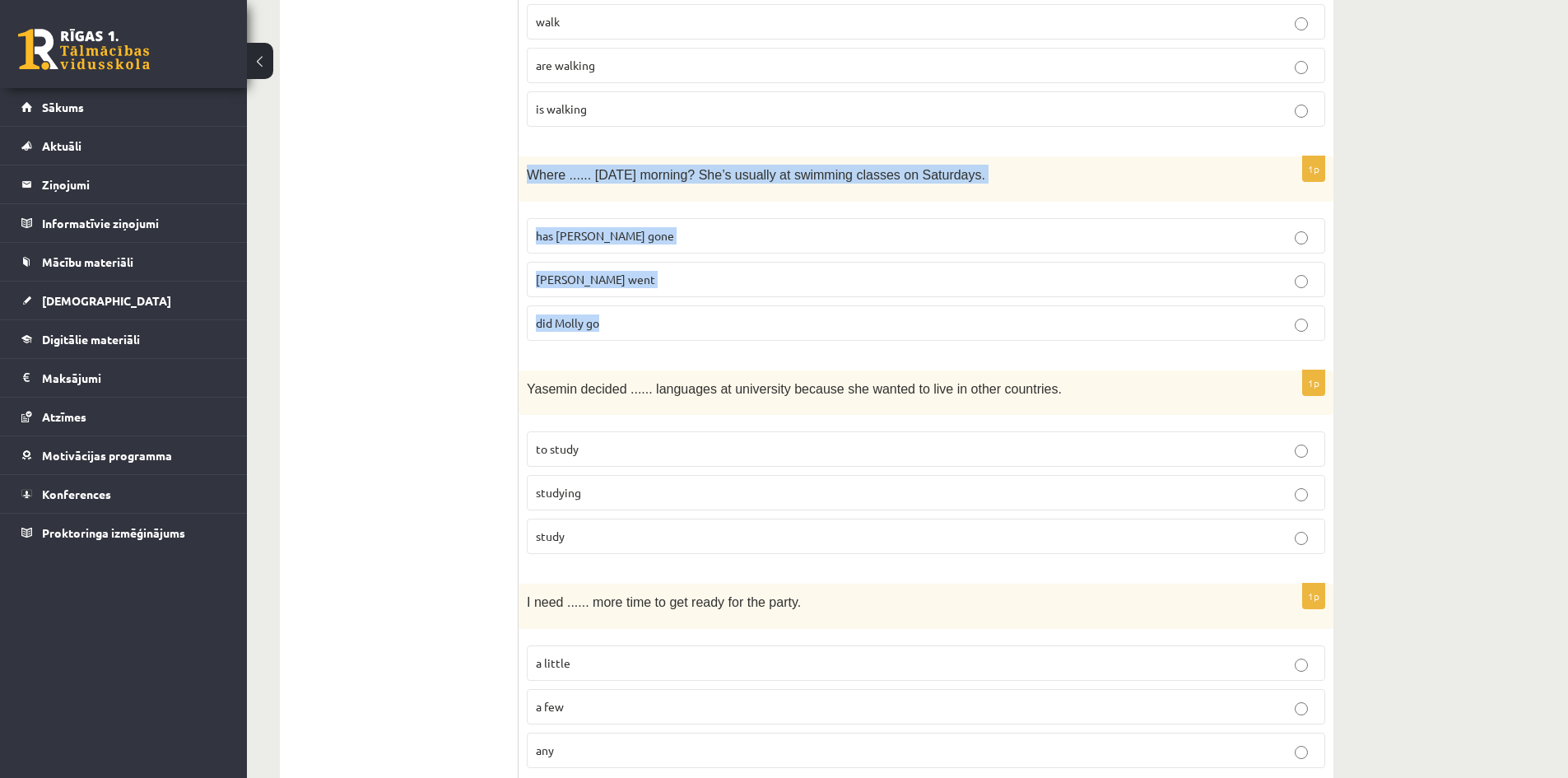
drag, startPoint x: 523, startPoint y: 174, endPoint x: 661, endPoint y: 329, distance: 207.5
click at [659, 330] on div "1p Where ...... yesterday morning? She’s usually at swimming classes on Saturda…" at bounding box center [926, 255] width 815 height 198
copy div "Where ...... yesterday morning? She’s usually at swimming classes on Saturdays.…"
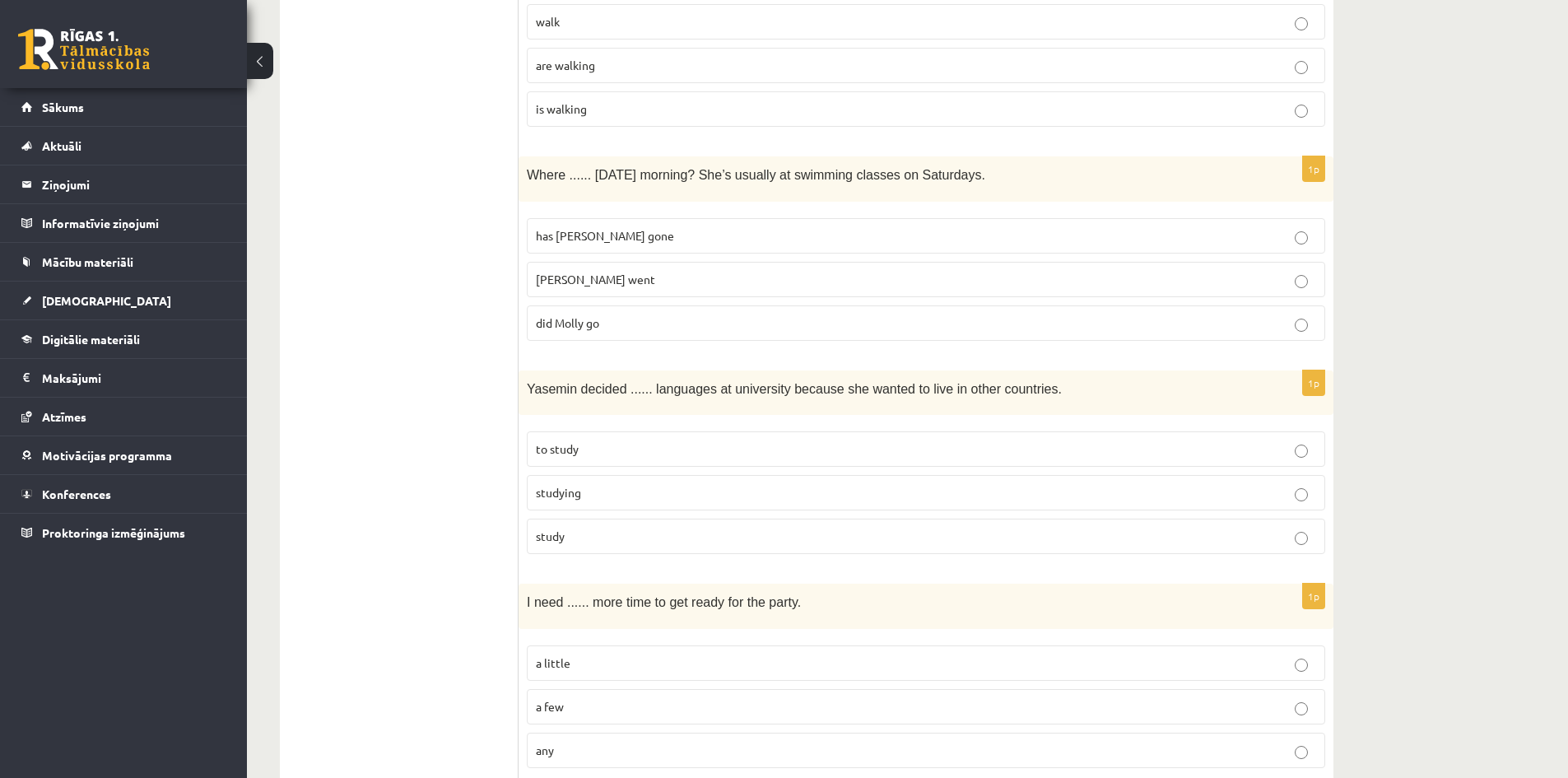
drag, startPoint x: 472, startPoint y: 394, endPoint x: 548, endPoint y: 338, distance: 94.4
click at [472, 394] on ul "A Grammar B Reading C Reading D Listening Answer the question" at bounding box center [407, 550] width 223 height 4297
click at [559, 322] on span "did Molly go" at bounding box center [568, 323] width 64 height 15
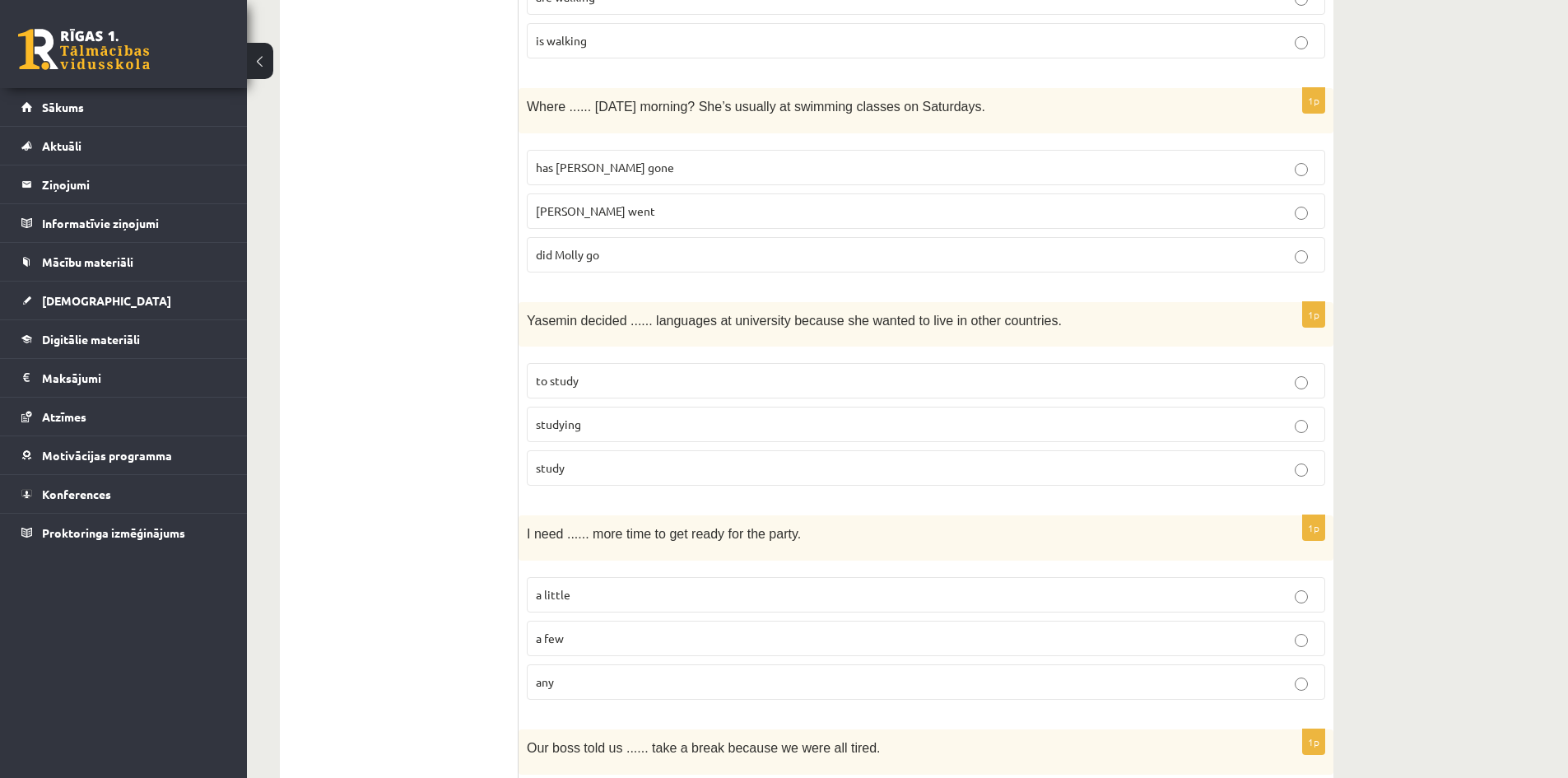
scroll to position [2059, 0]
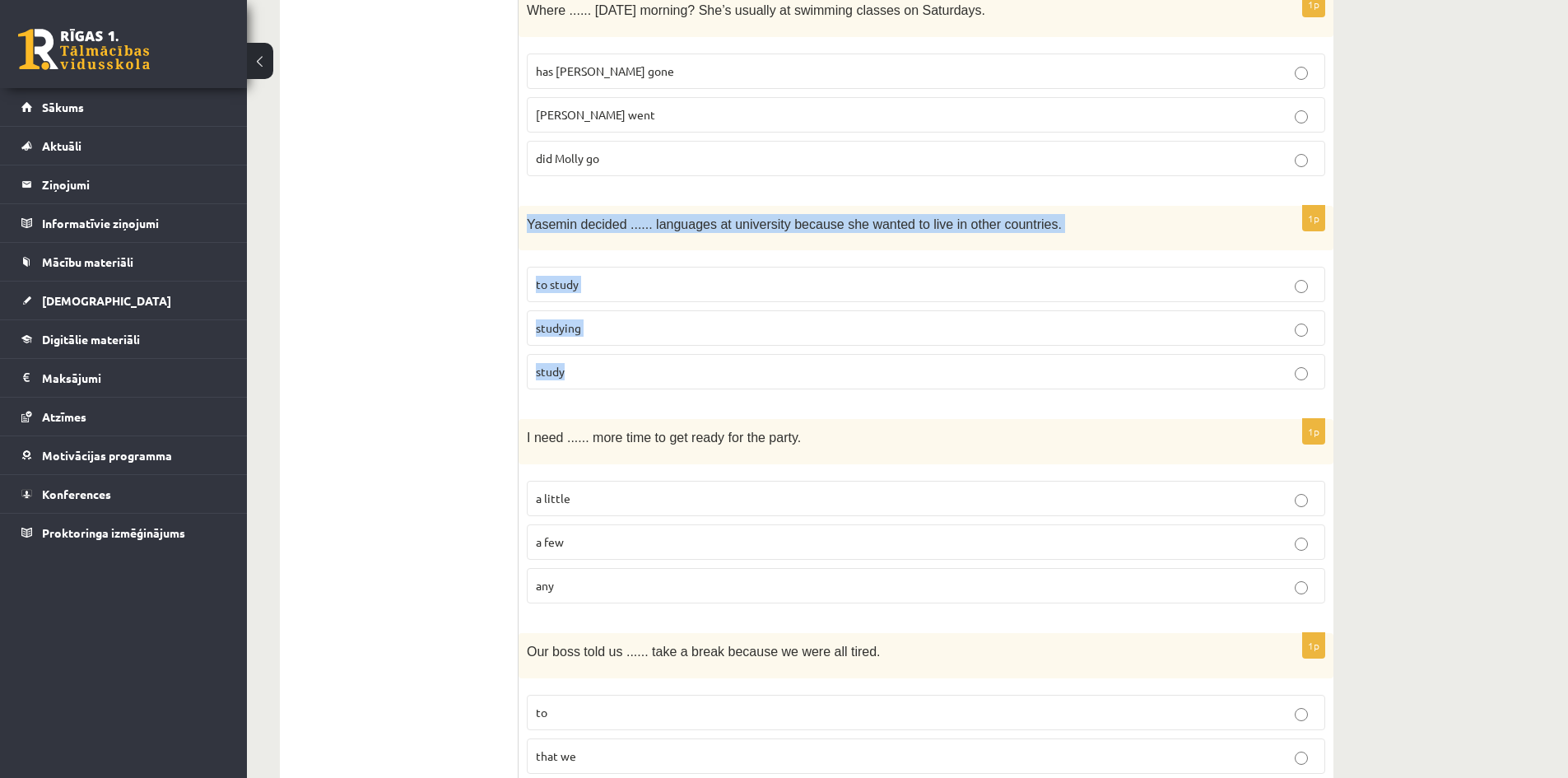
drag, startPoint x: 563, startPoint y: 233, endPoint x: 600, endPoint y: 225, distance: 37.9
click at [680, 353] on div "1p Yasemin decided ...... languages at university because she wanted to live in…" at bounding box center [926, 305] width 815 height 198
copy div "Yasemin decided ...... languages at university because she wanted to live in ot…"
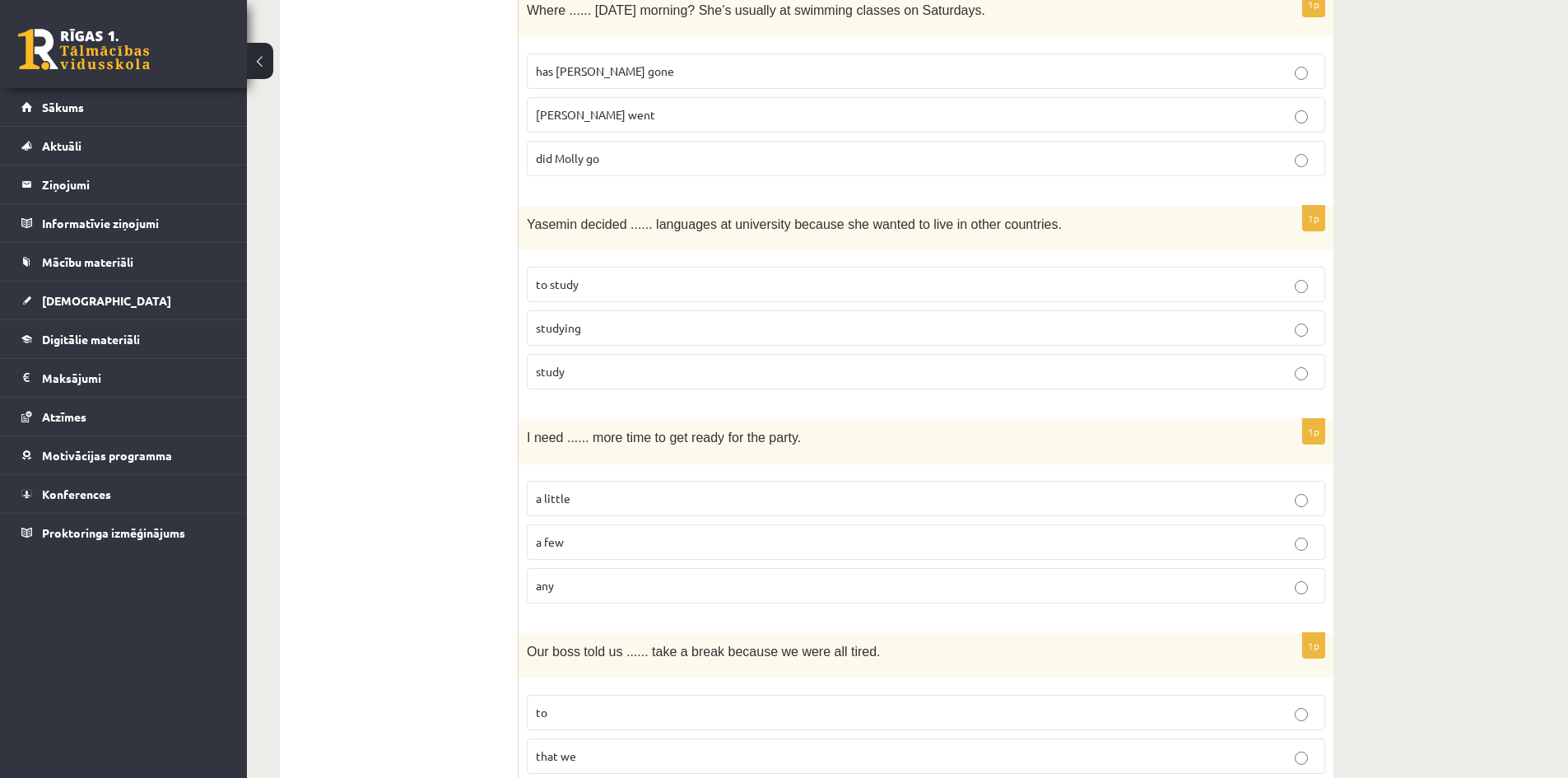
drag, startPoint x: 447, startPoint y: 469, endPoint x: 468, endPoint y: 289, distance: 181.2
click at [444, 467] on ul "A Grammar B Reading C Reading D Listening Answer the question" at bounding box center [407, 386] width 223 height 4297
click at [576, 287] on span "to study" at bounding box center [558, 284] width 43 height 15
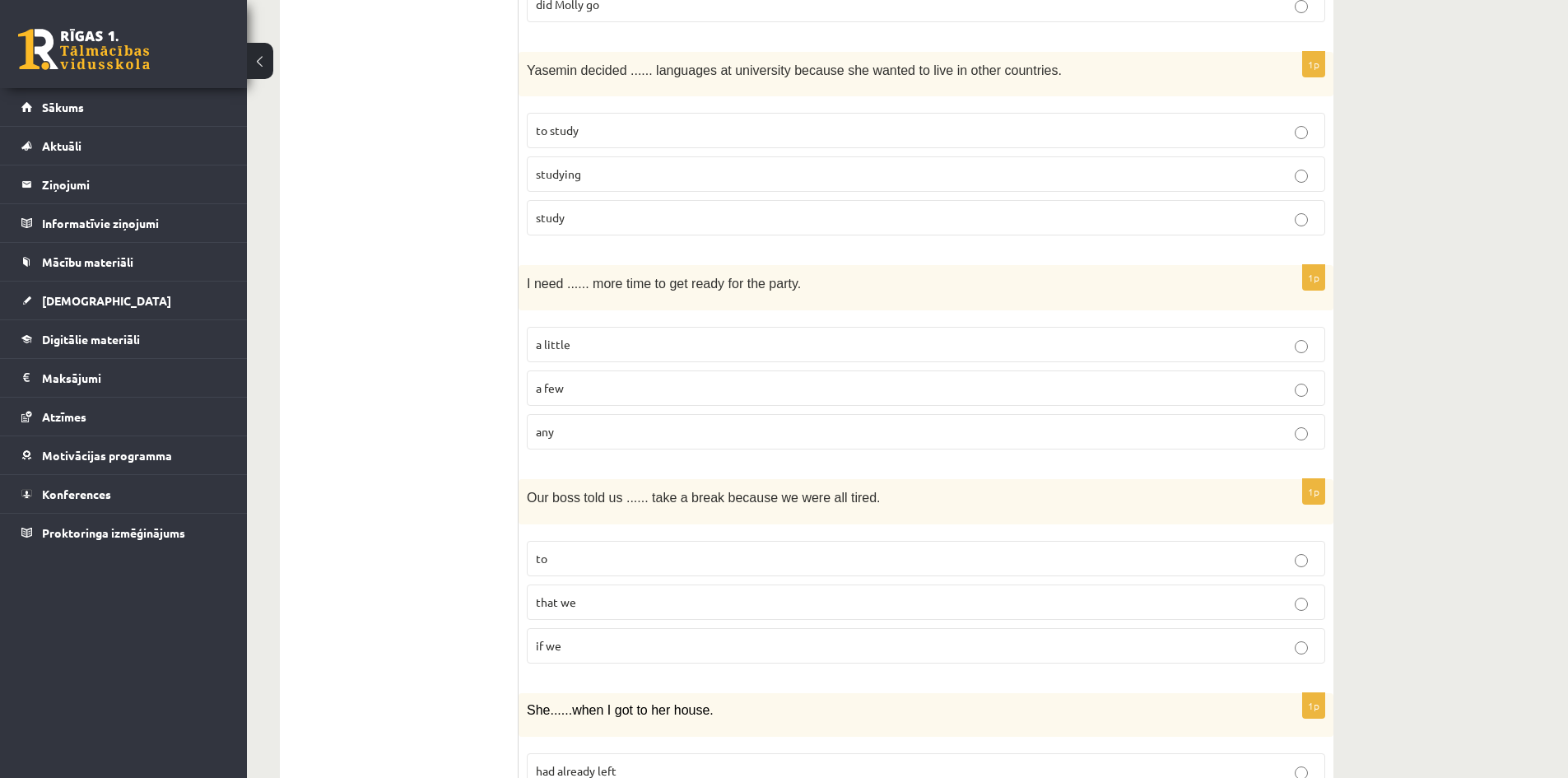
scroll to position [2224, 0]
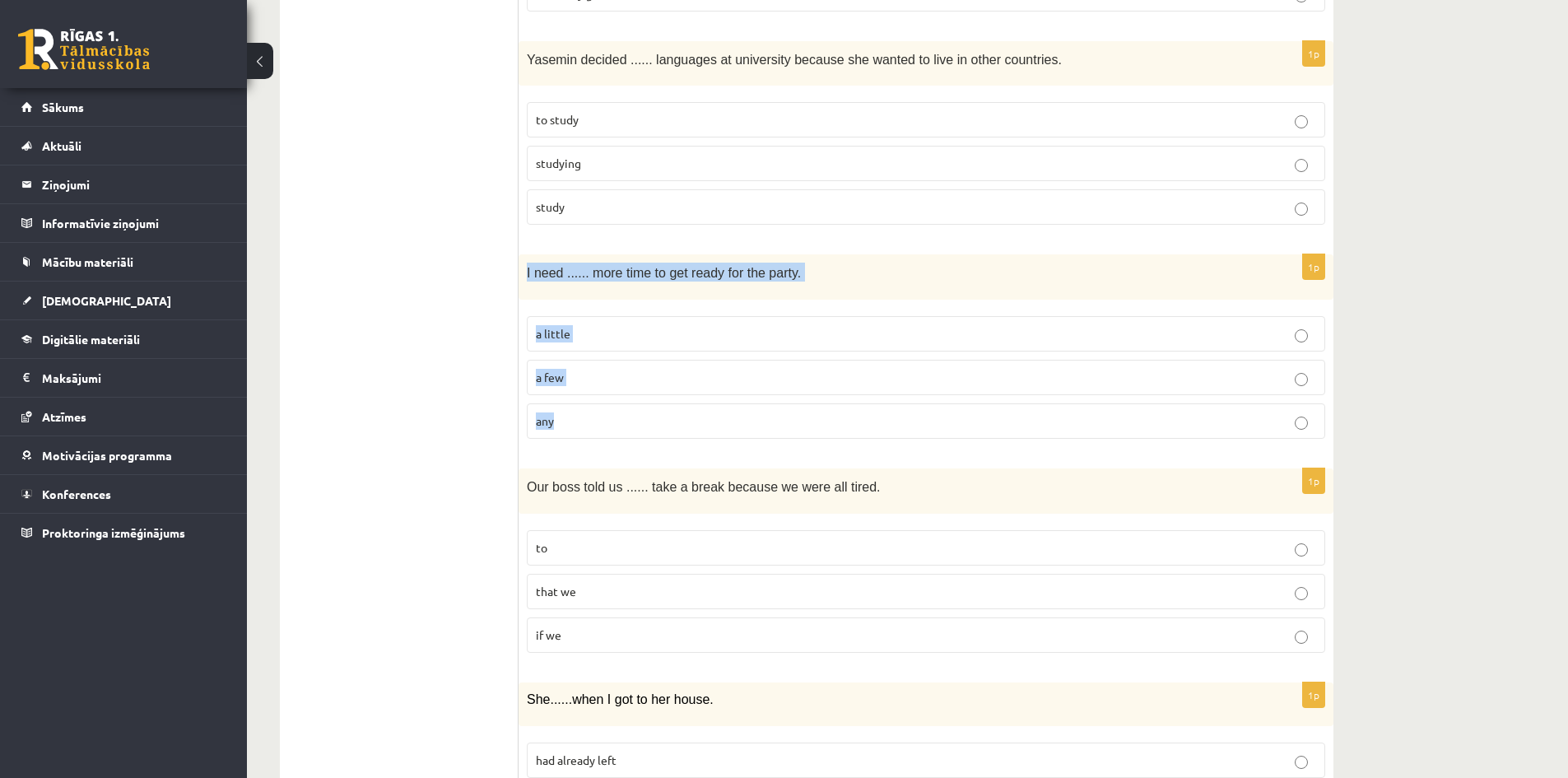
drag, startPoint x: 527, startPoint y: 273, endPoint x: 697, endPoint y: 415, distance: 221.5
click at [697, 415] on div "1p I need ...... more time to get ready for the party. a little a few any" at bounding box center [926, 353] width 815 height 198
click at [545, 341] on p "a little" at bounding box center [926, 334] width 780 height 17
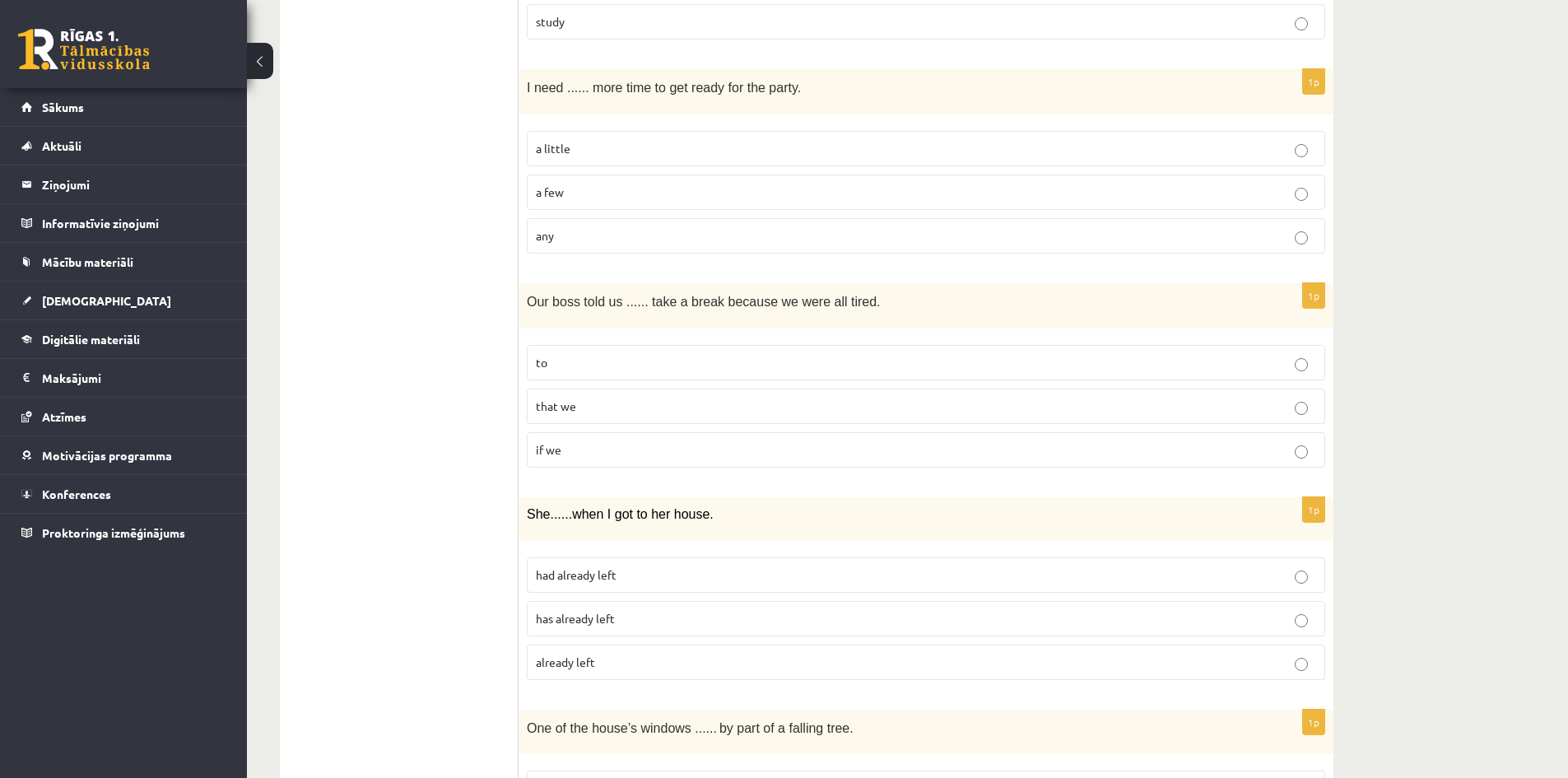
scroll to position [2471, 0]
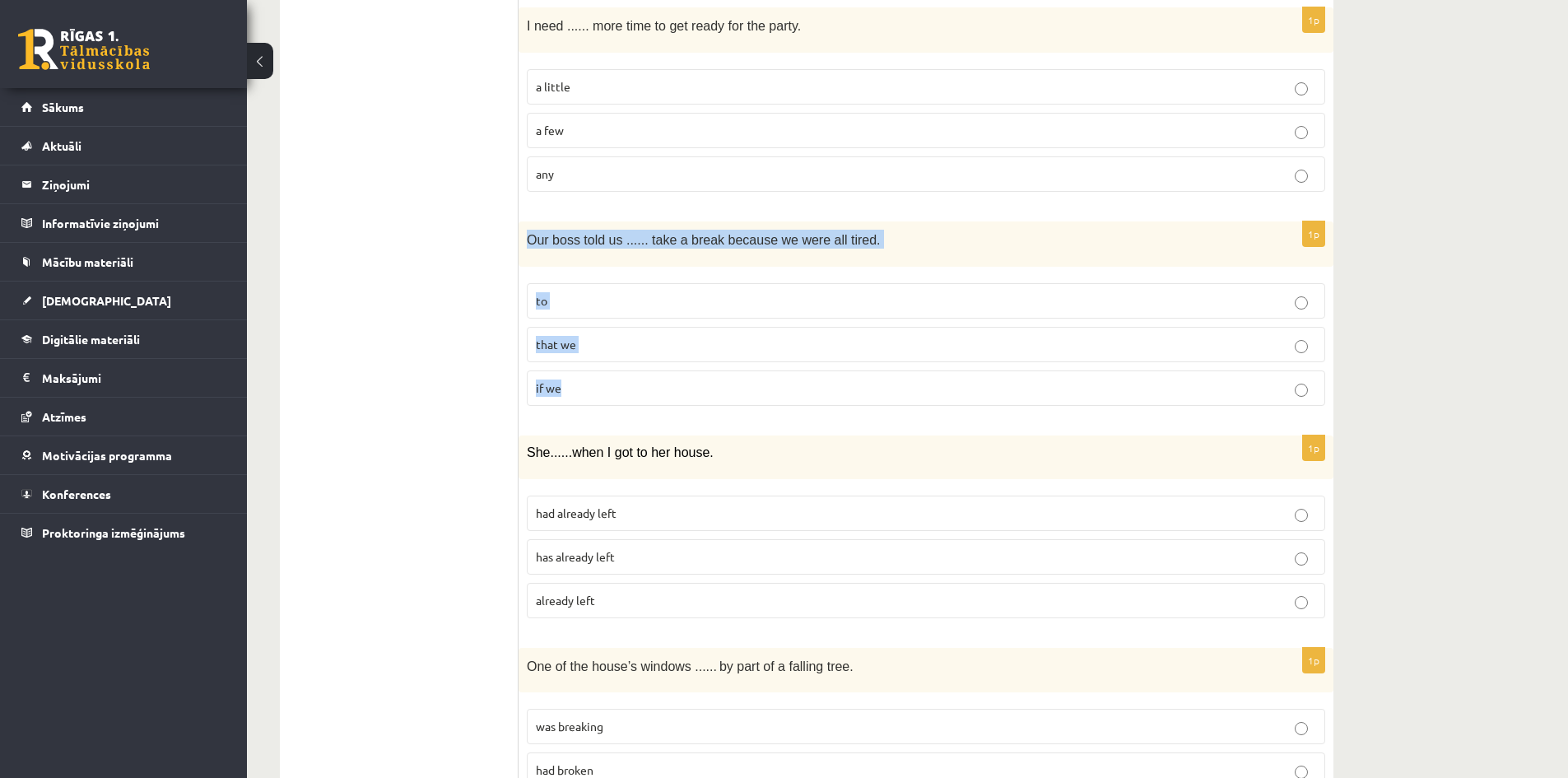
drag, startPoint x: 521, startPoint y: 239, endPoint x: 753, endPoint y: 385, distance: 274.1
click at [753, 385] on div "1p Our boss told us ...... take a break because we were all tired. to that we i…" at bounding box center [926, 320] width 815 height 198
drag, startPoint x: 491, startPoint y: 355, endPoint x: 530, endPoint y: 341, distance: 41.4
click at [591, 307] on p "to" at bounding box center [926, 300] width 780 height 17
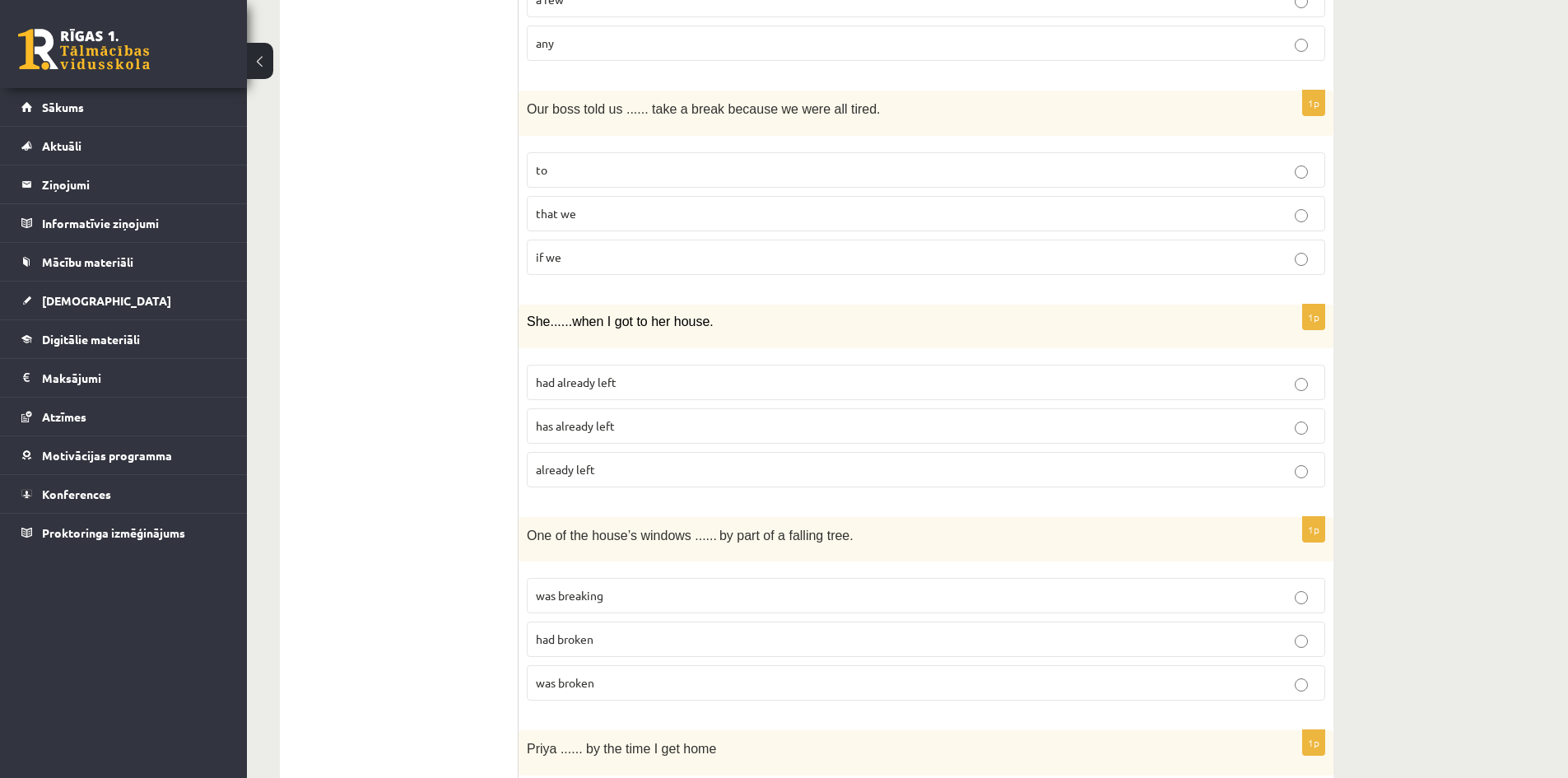
scroll to position [2718, 0]
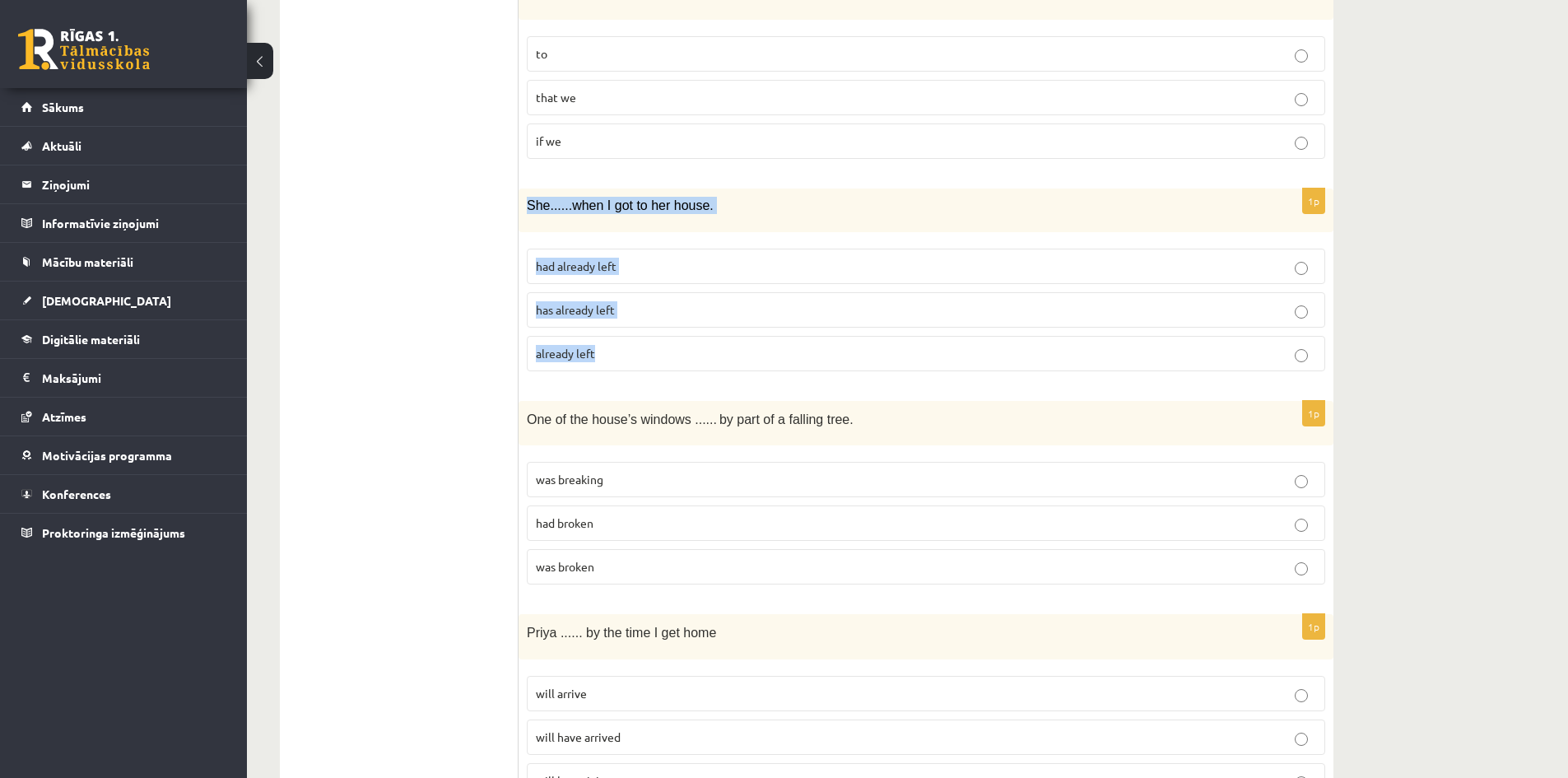
drag, startPoint x: 529, startPoint y: 206, endPoint x: 694, endPoint y: 375, distance: 236.2
click at [690, 383] on div "1p She ...... when I got to her house. had already left has already left alread…" at bounding box center [926, 286] width 815 height 196
drag, startPoint x: 454, startPoint y: 274, endPoint x: 506, endPoint y: 258, distance: 54.4
click at [649, 263] on p "had already left" at bounding box center [926, 266] width 780 height 17
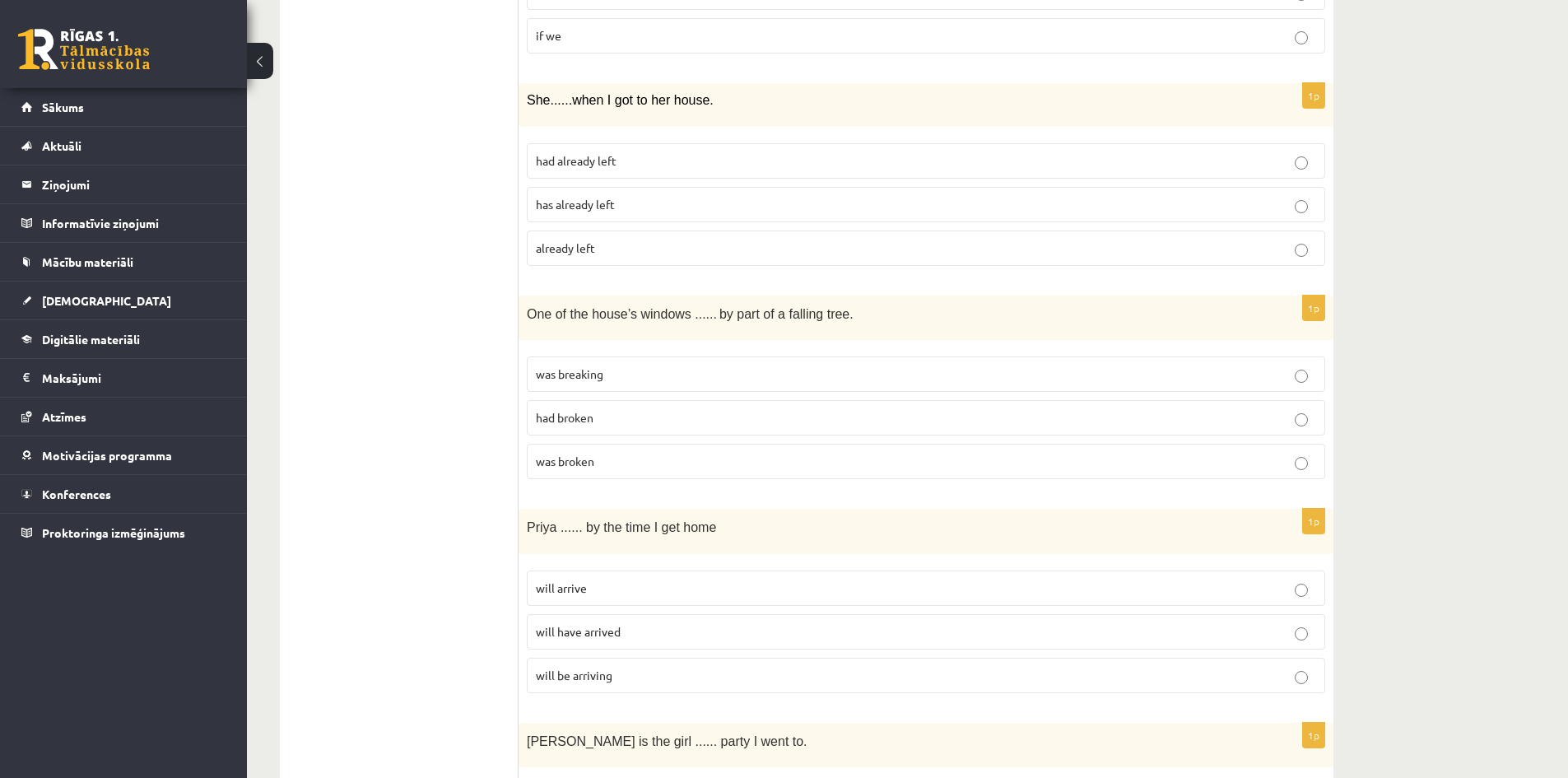
scroll to position [2965, 0]
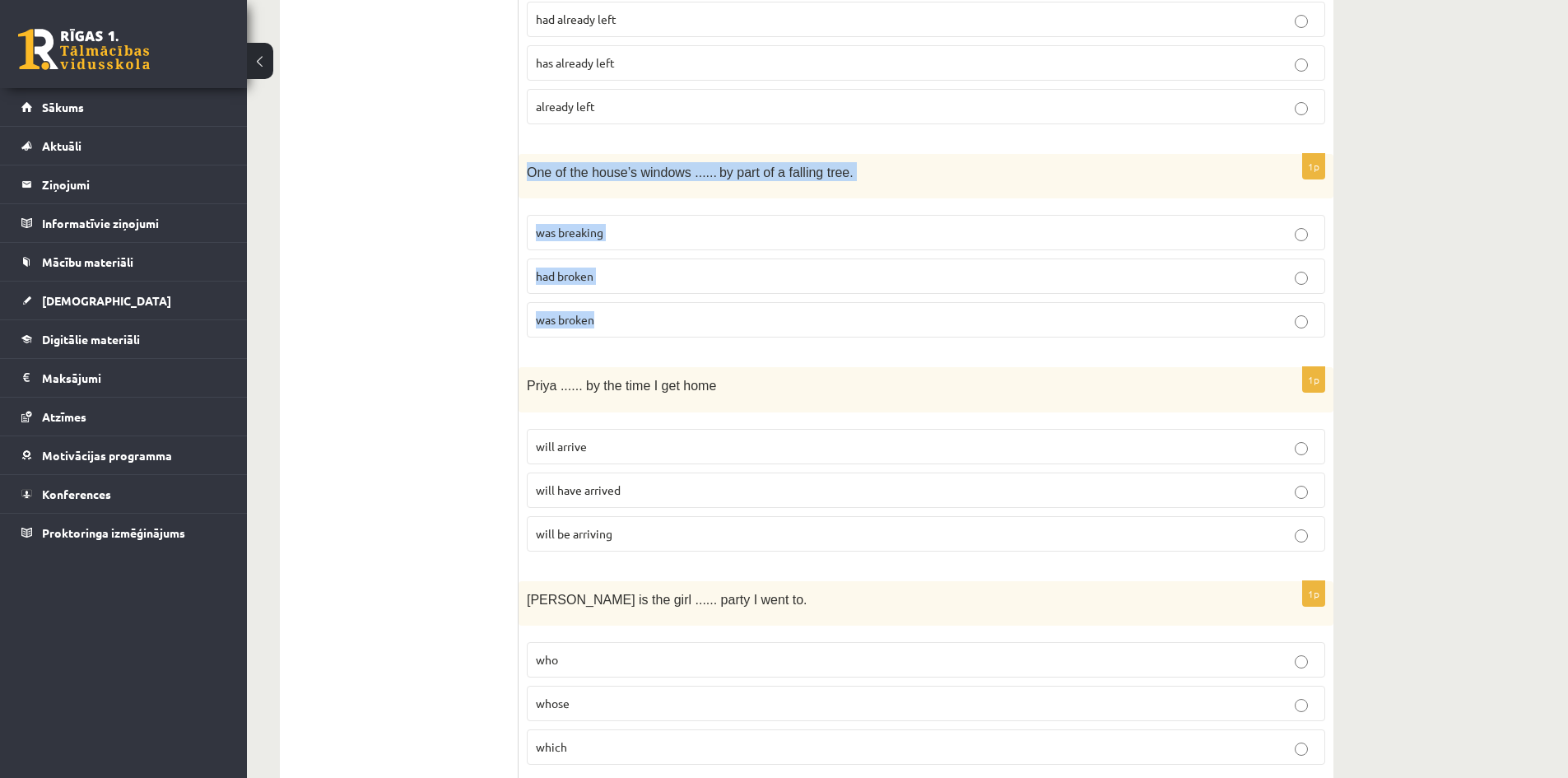
drag, startPoint x: 540, startPoint y: 171, endPoint x: 639, endPoint y: 264, distance: 135.8
click at [639, 328] on div "1p One of the house’s windows ...... by part of a falling tree. was breaking ha…" at bounding box center [926, 252] width 815 height 198
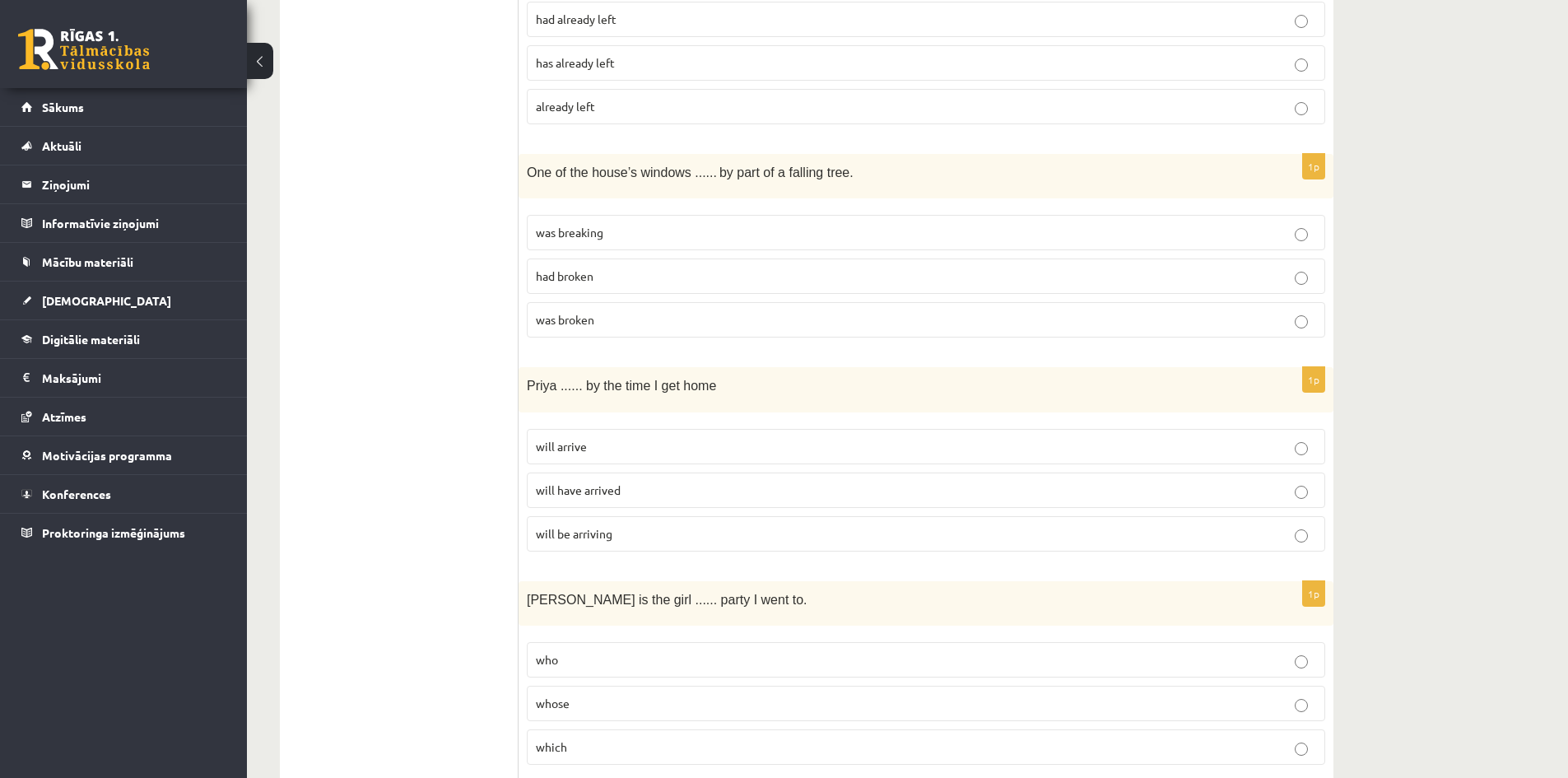
drag, startPoint x: 373, startPoint y: 346, endPoint x: 629, endPoint y: 206, distance: 291.8
click at [608, 280] on p "had broken" at bounding box center [926, 276] width 780 height 17
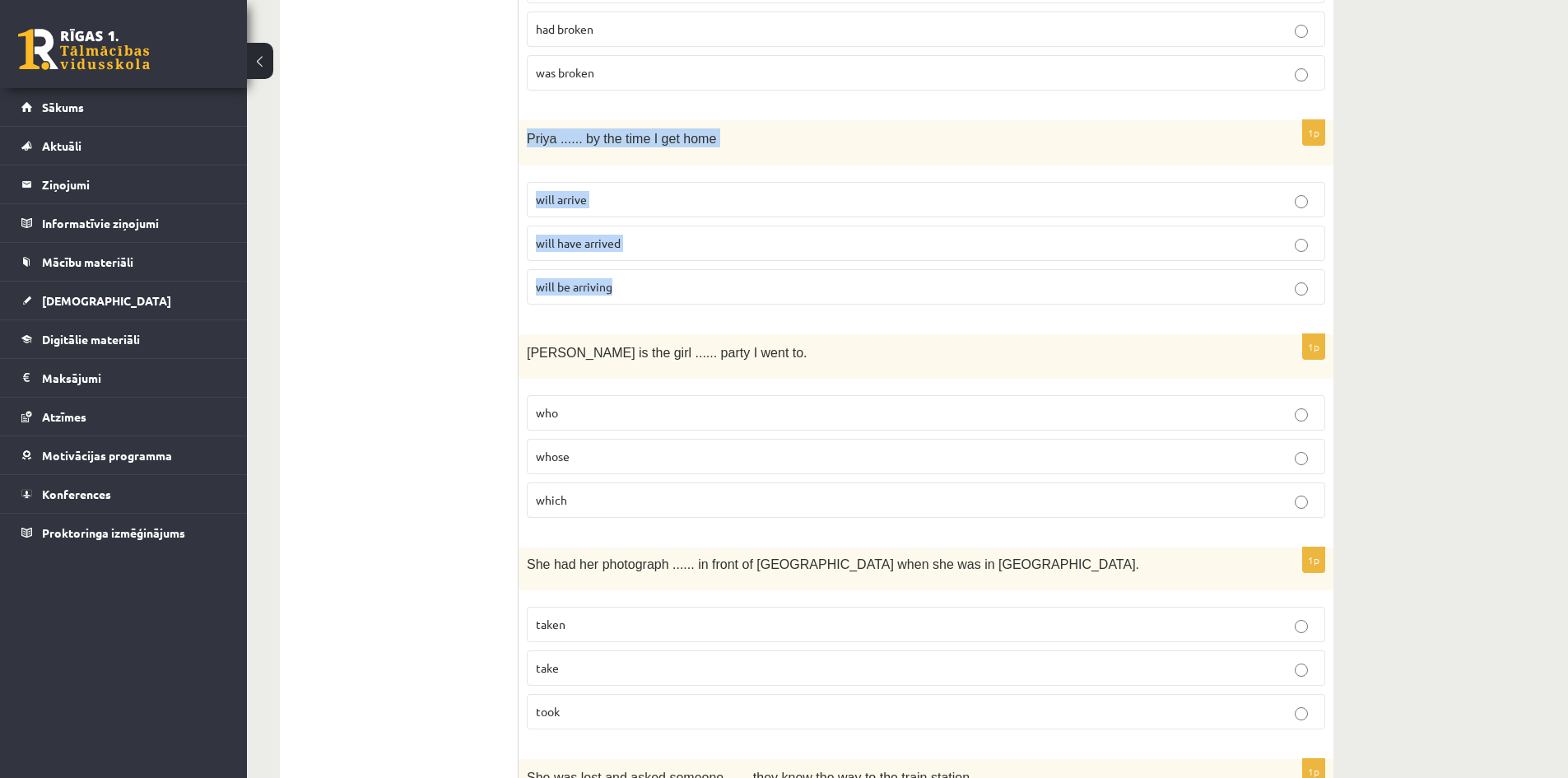
drag, startPoint x: 525, startPoint y: 136, endPoint x: 726, endPoint y: 284, distance: 249.6
click at [726, 285] on div "1p Priya ...... by the time I get home will arrive will have arrived will be ar…" at bounding box center [926, 219] width 815 height 198
click at [603, 243] on span "will have arrived" at bounding box center [578, 243] width 84 height 15
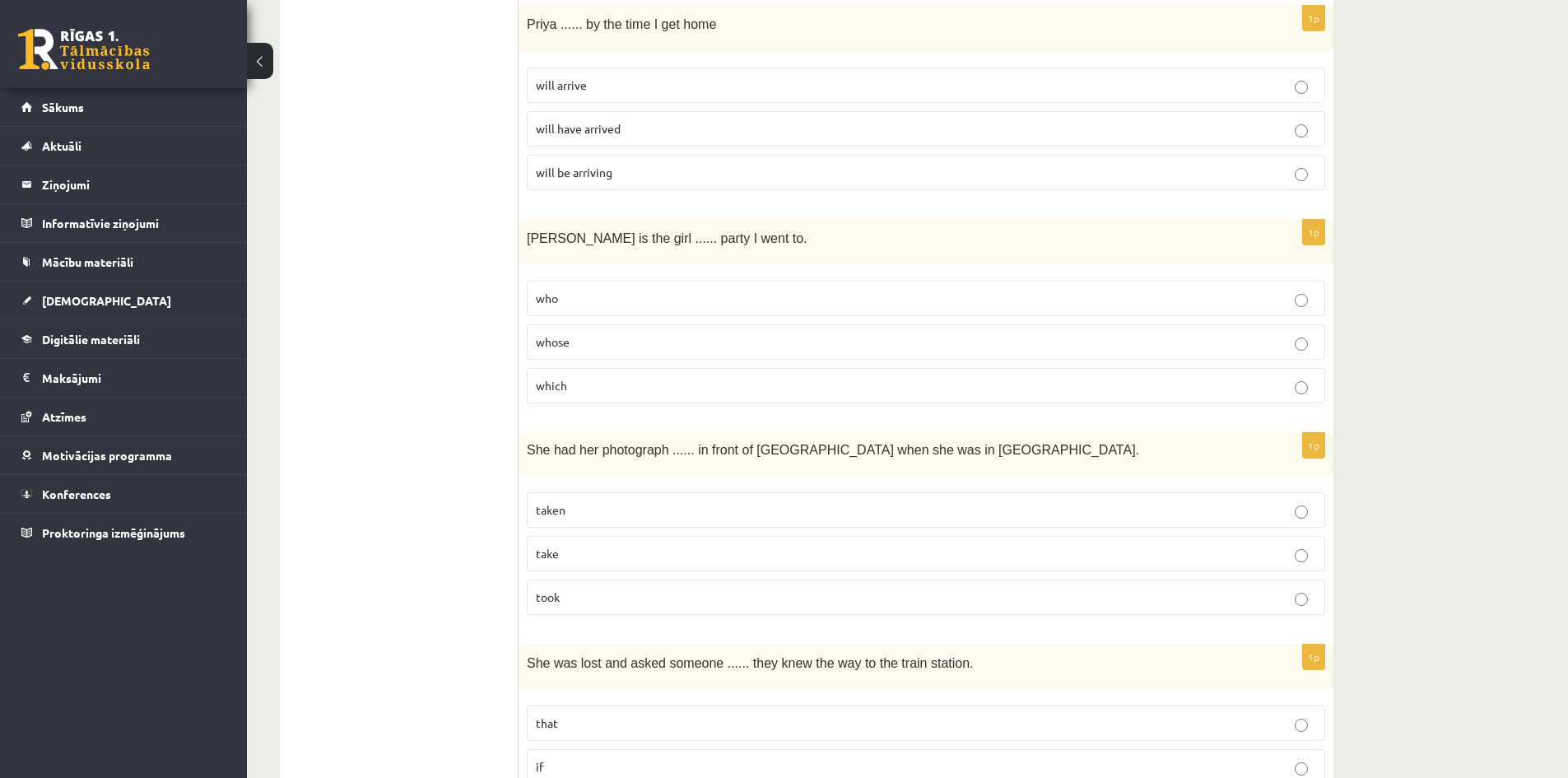
scroll to position [3377, 0]
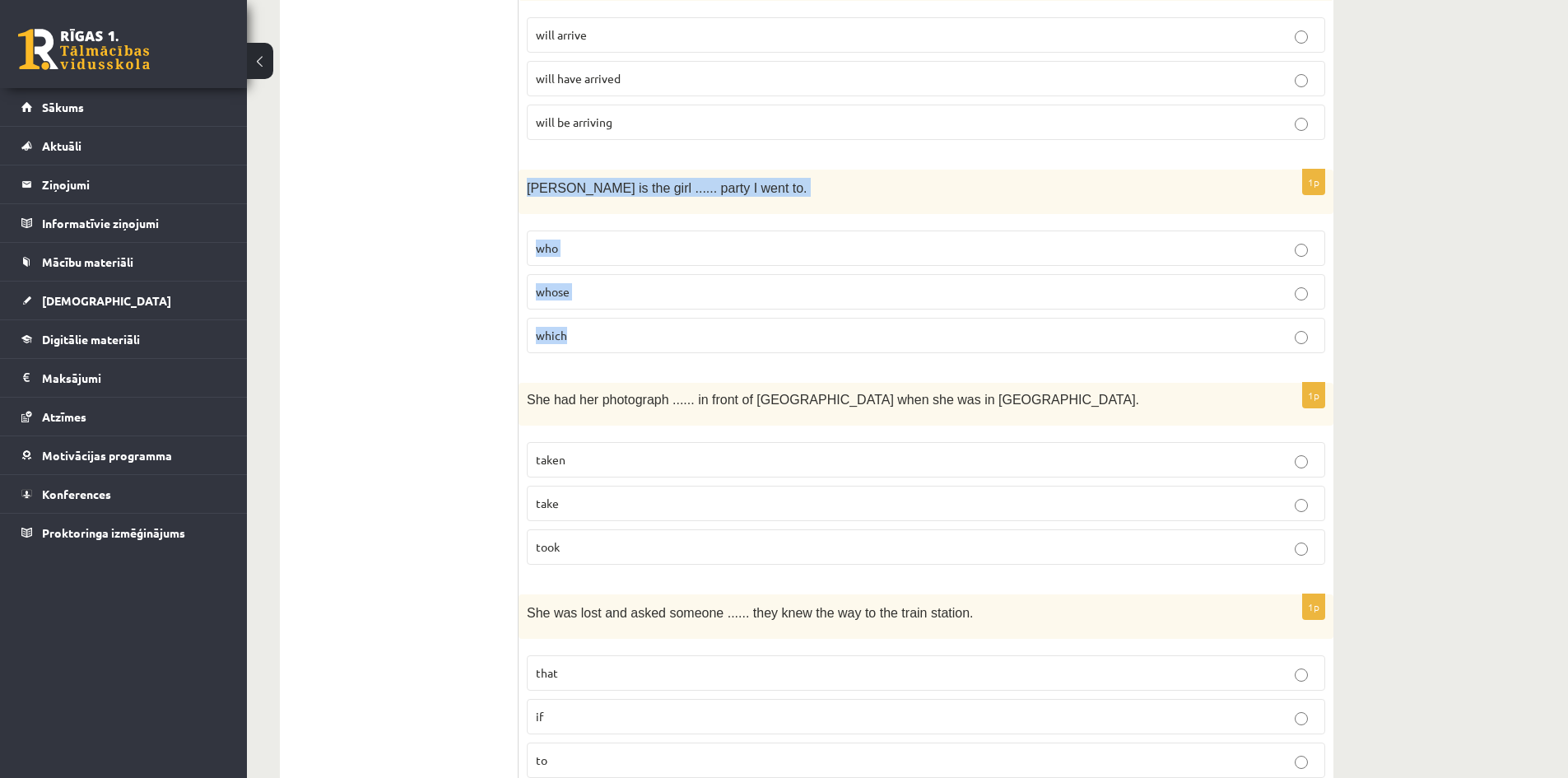
drag, startPoint x: 527, startPoint y: 185, endPoint x: 693, endPoint y: 346, distance: 231.3
click at [693, 346] on div "1p Jenny is the girl ...... party I went to. who whose which" at bounding box center [926, 268] width 815 height 198
drag, startPoint x: 413, startPoint y: 335, endPoint x: 517, endPoint y: 300, distance: 109.7
click at [589, 286] on p "whose" at bounding box center [926, 291] width 780 height 17
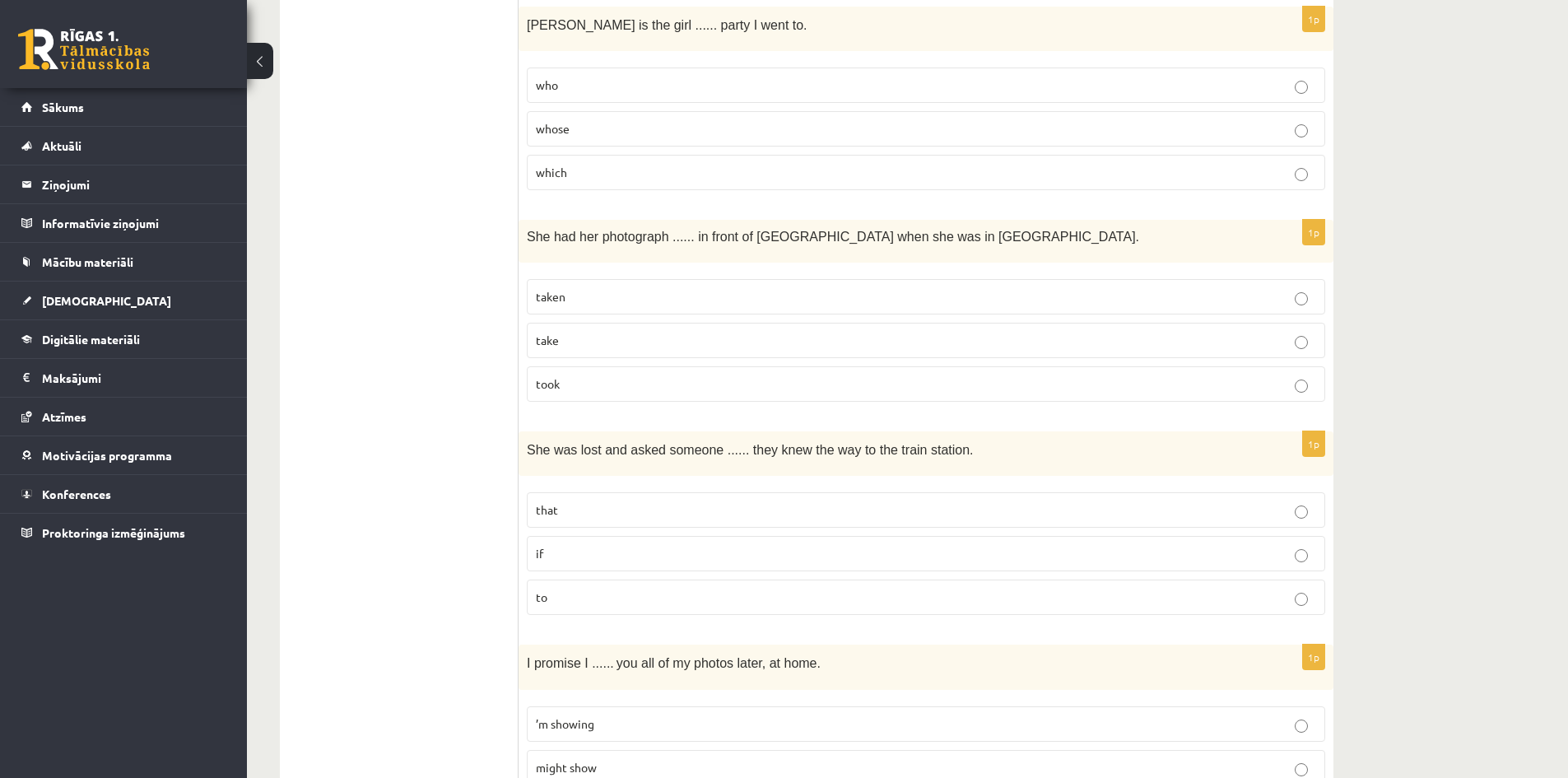
scroll to position [3542, 0]
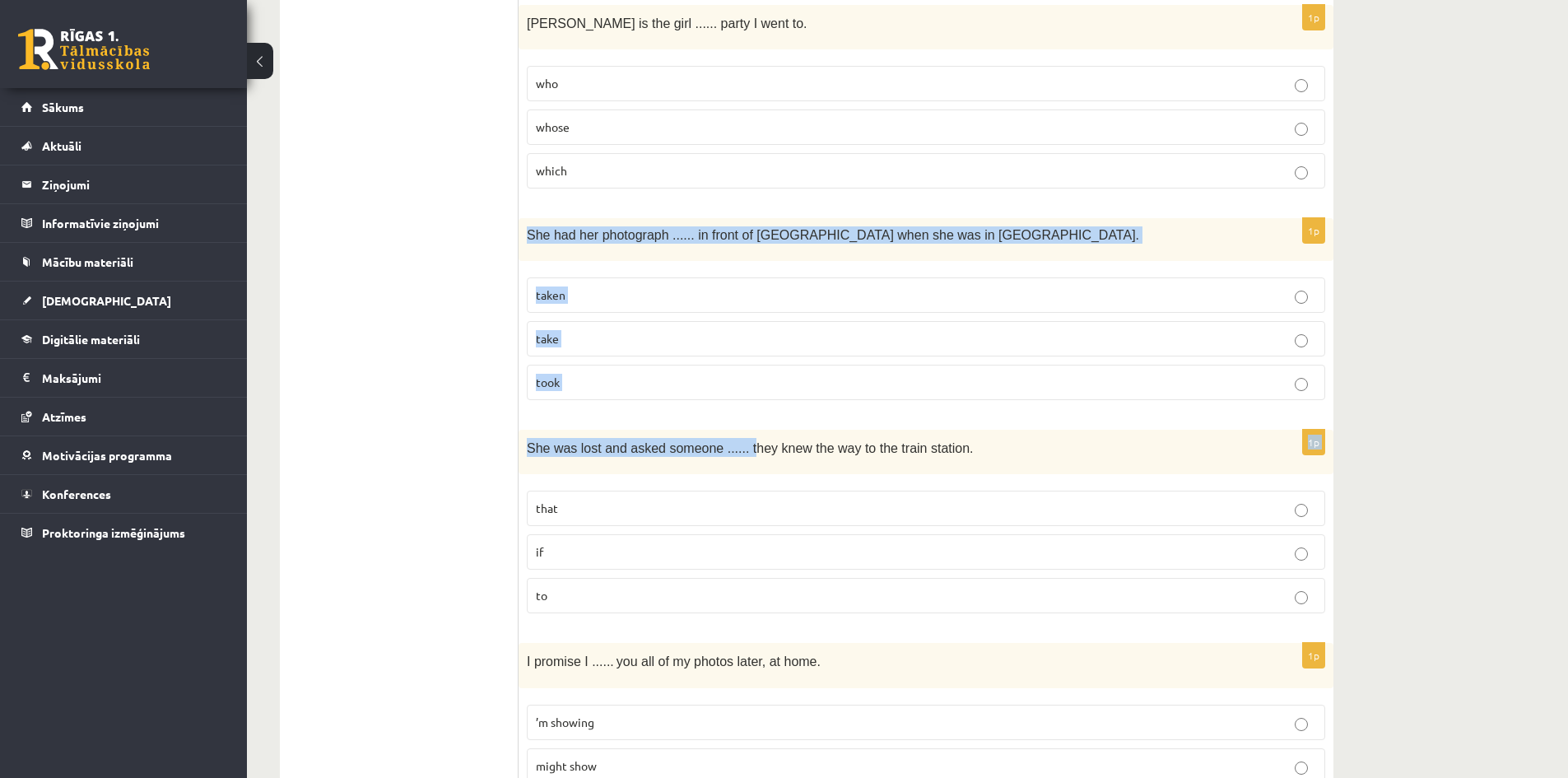
drag, startPoint x: 525, startPoint y: 243, endPoint x: 736, endPoint y: 415, distance: 272.2
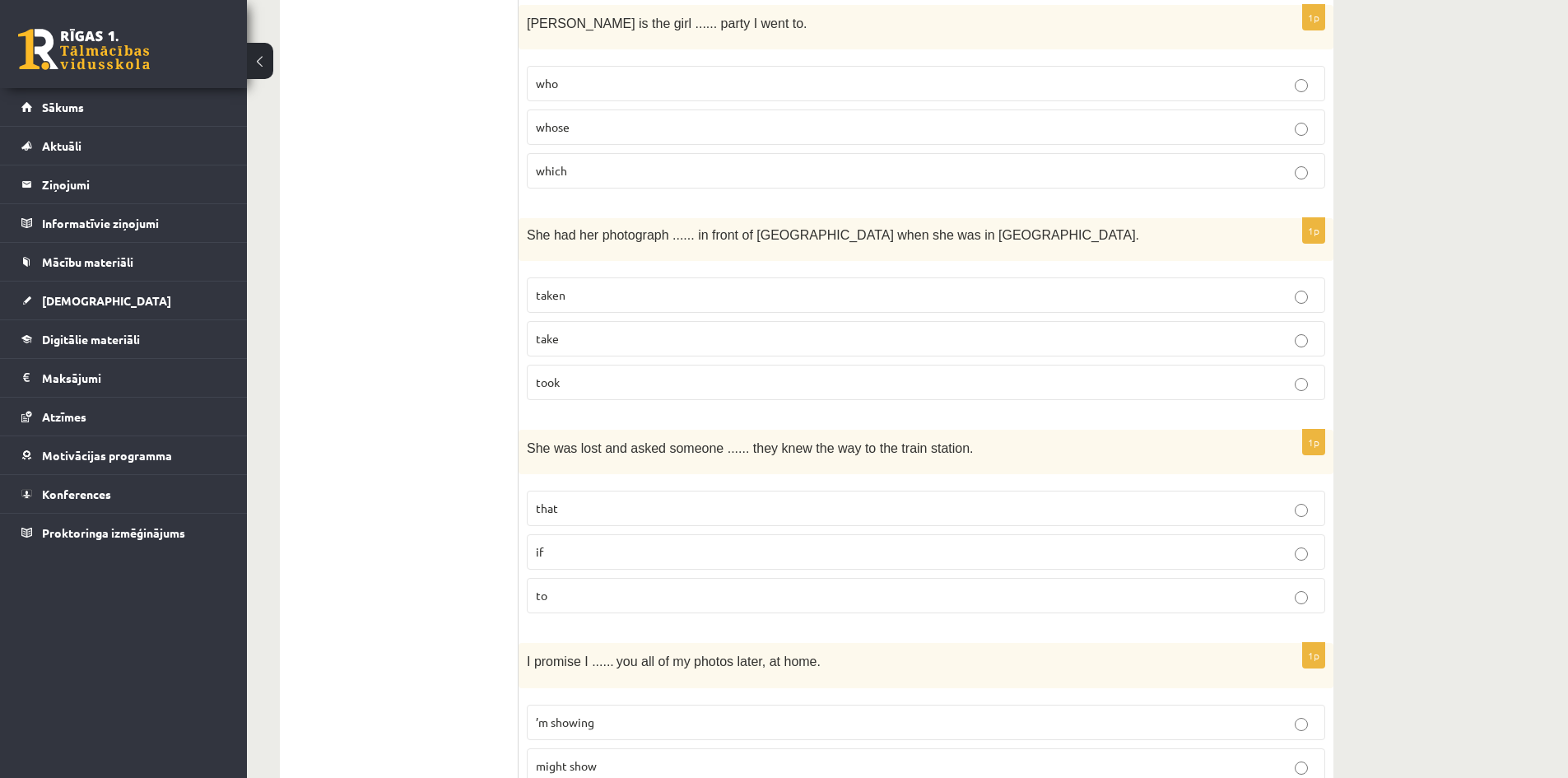
drag, startPoint x: 425, startPoint y: 354, endPoint x: 668, endPoint y: 257, distance: 261.6
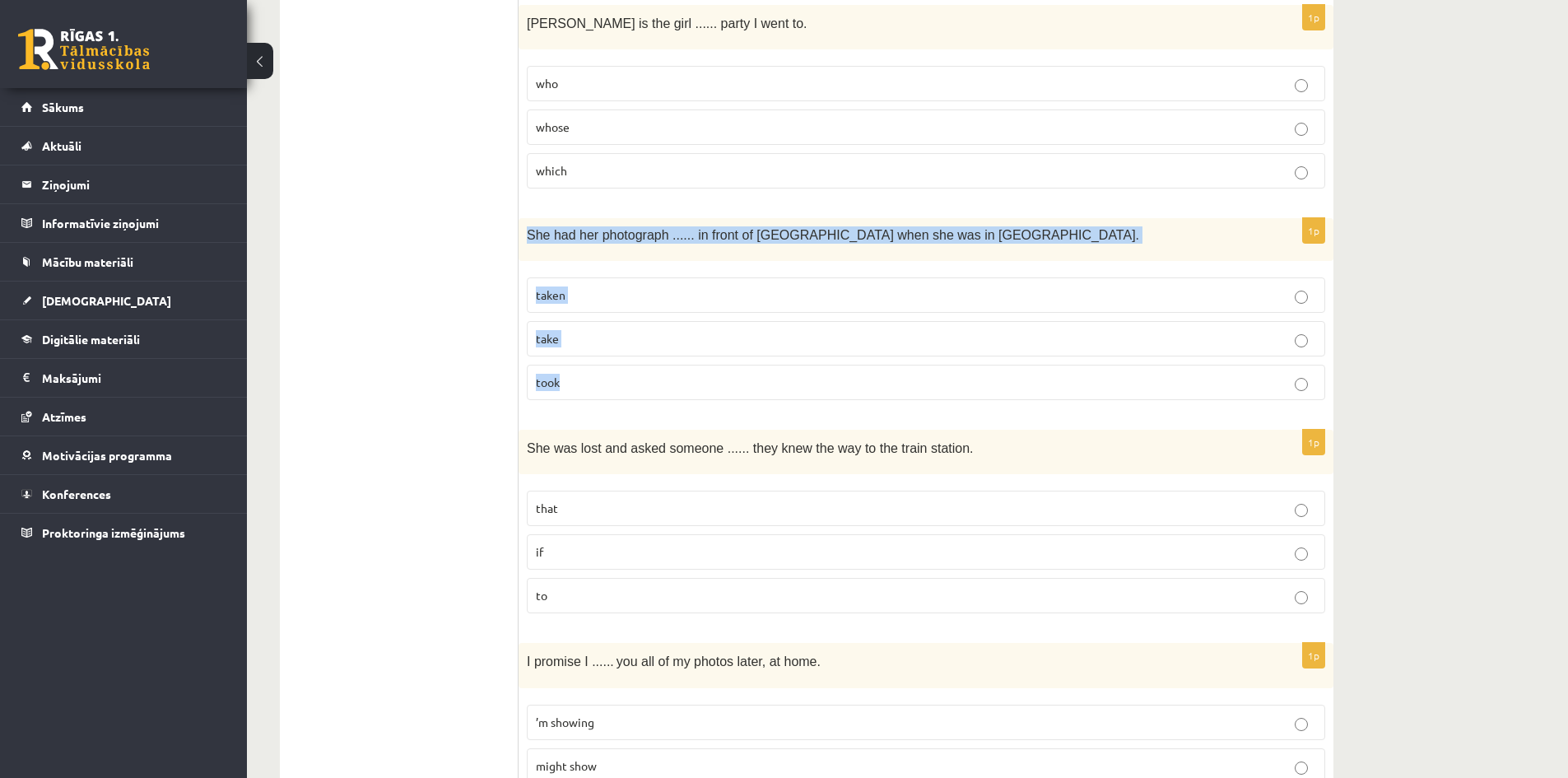
drag, startPoint x: 527, startPoint y: 235, endPoint x: 642, endPoint y: 324, distance: 145.4
click at [626, 370] on div "1p She had her photograph ...... in front of Notre Dame when she was in Paris. …" at bounding box center [926, 315] width 815 height 194
click at [556, 338] on span "take" at bounding box center [548, 339] width 23 height 15
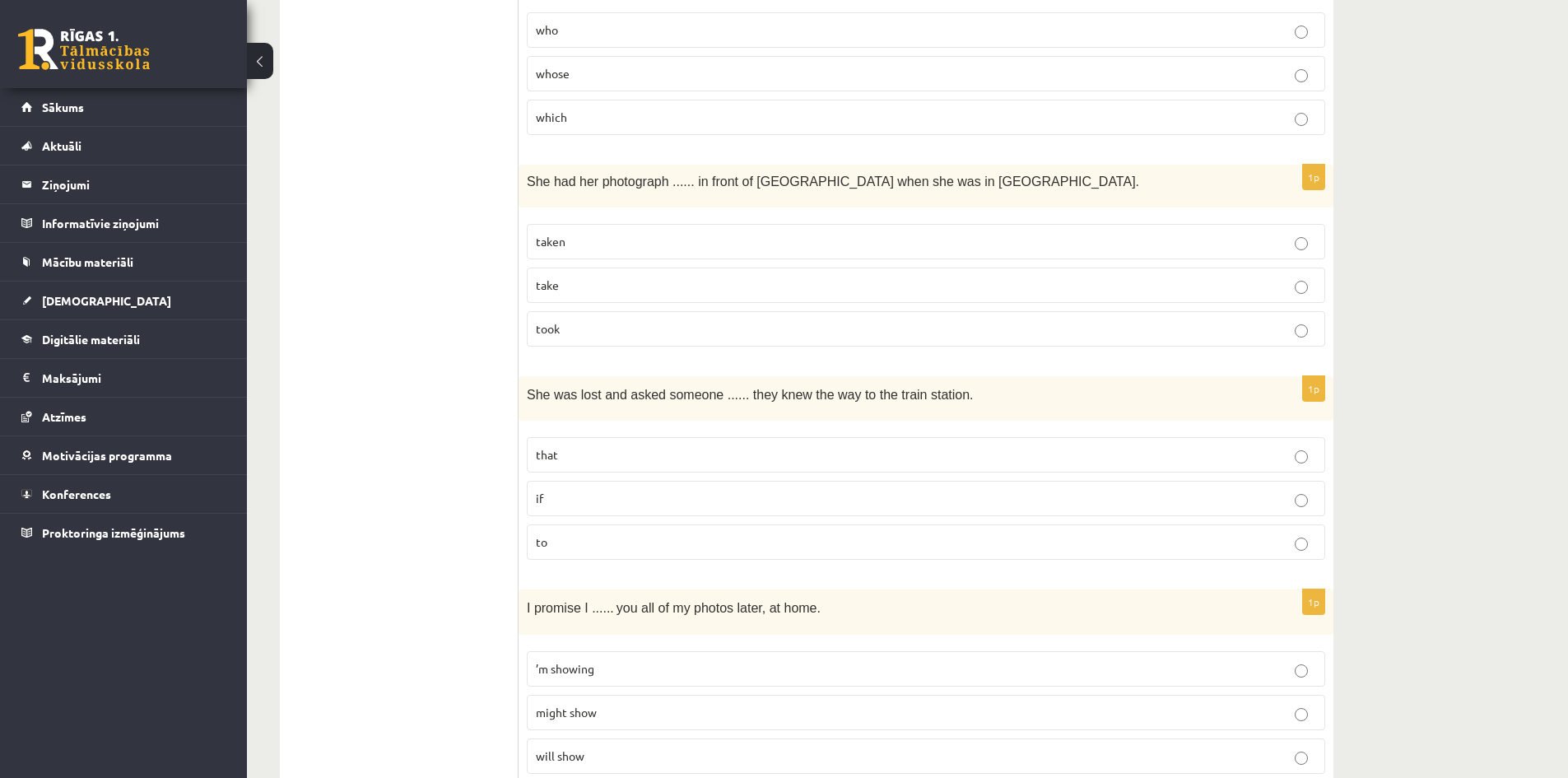
scroll to position [3623, 0]
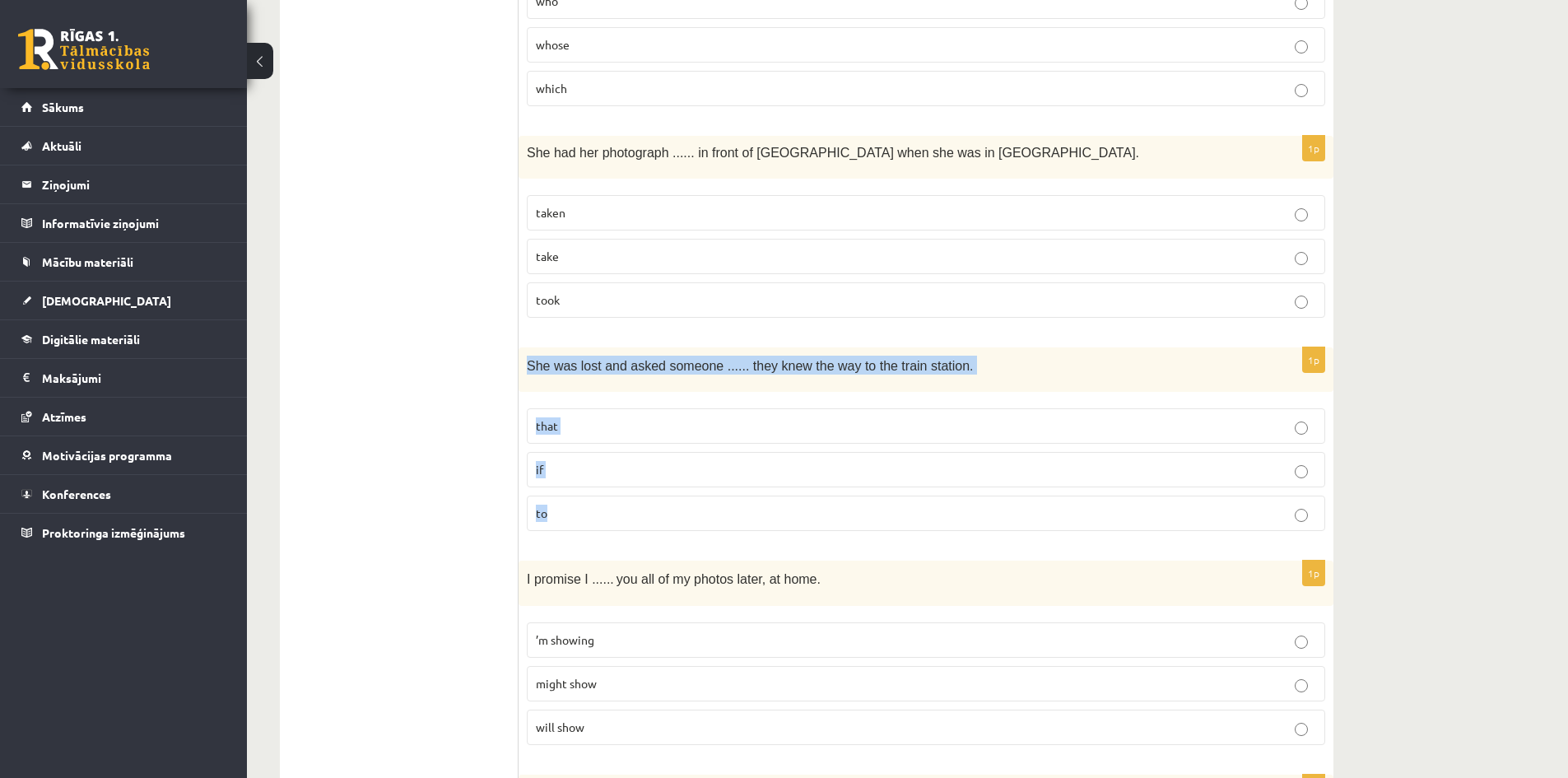
drag, startPoint x: 528, startPoint y: 363, endPoint x: 659, endPoint y: 391, distance: 134.0
click at [605, 506] on div "1p She was lost and asked someone ...... they knew the way to the train station…" at bounding box center [926, 446] width 815 height 198
click at [578, 468] on p "if" at bounding box center [926, 469] width 780 height 17
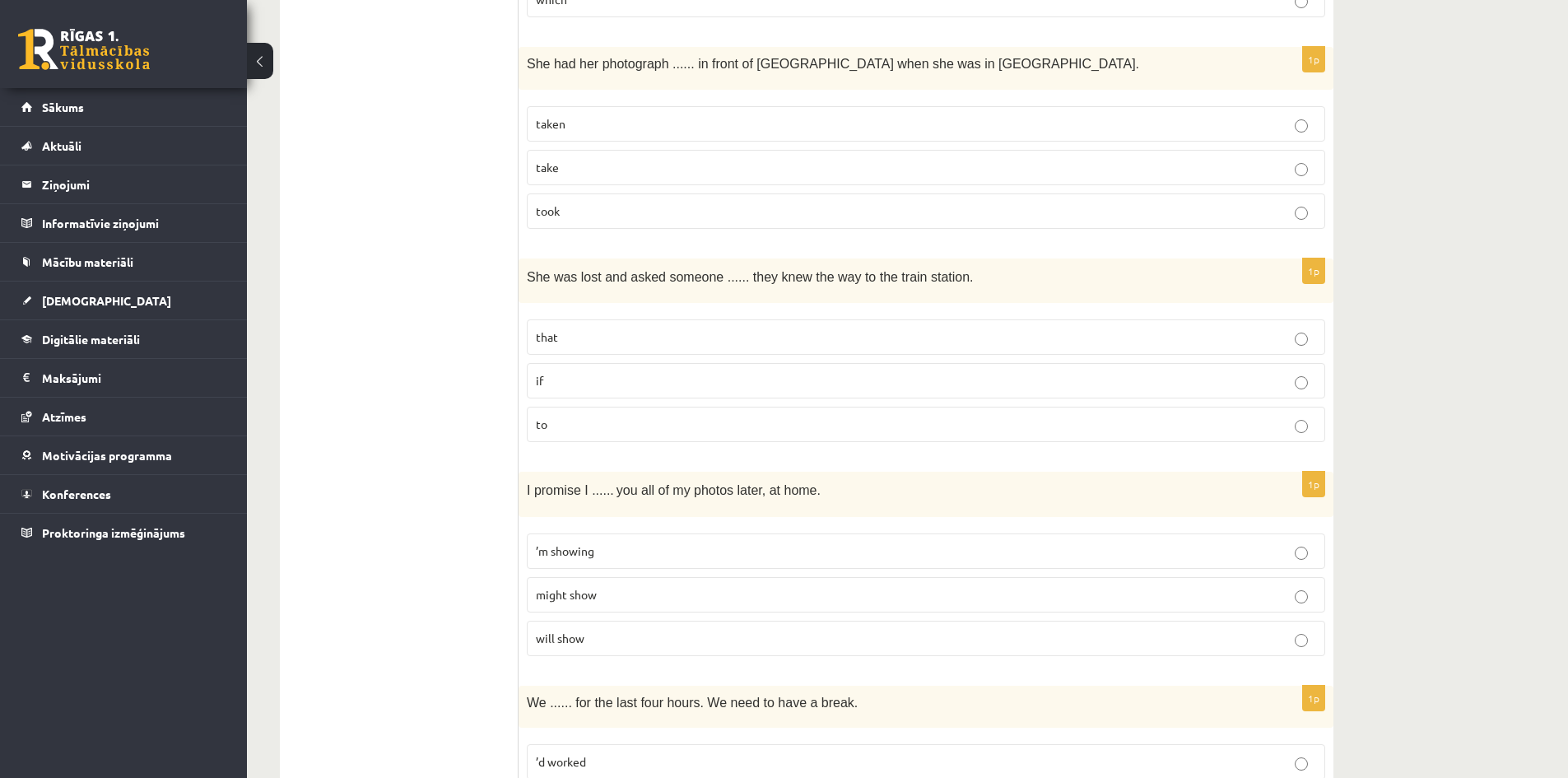
scroll to position [3865, 0]
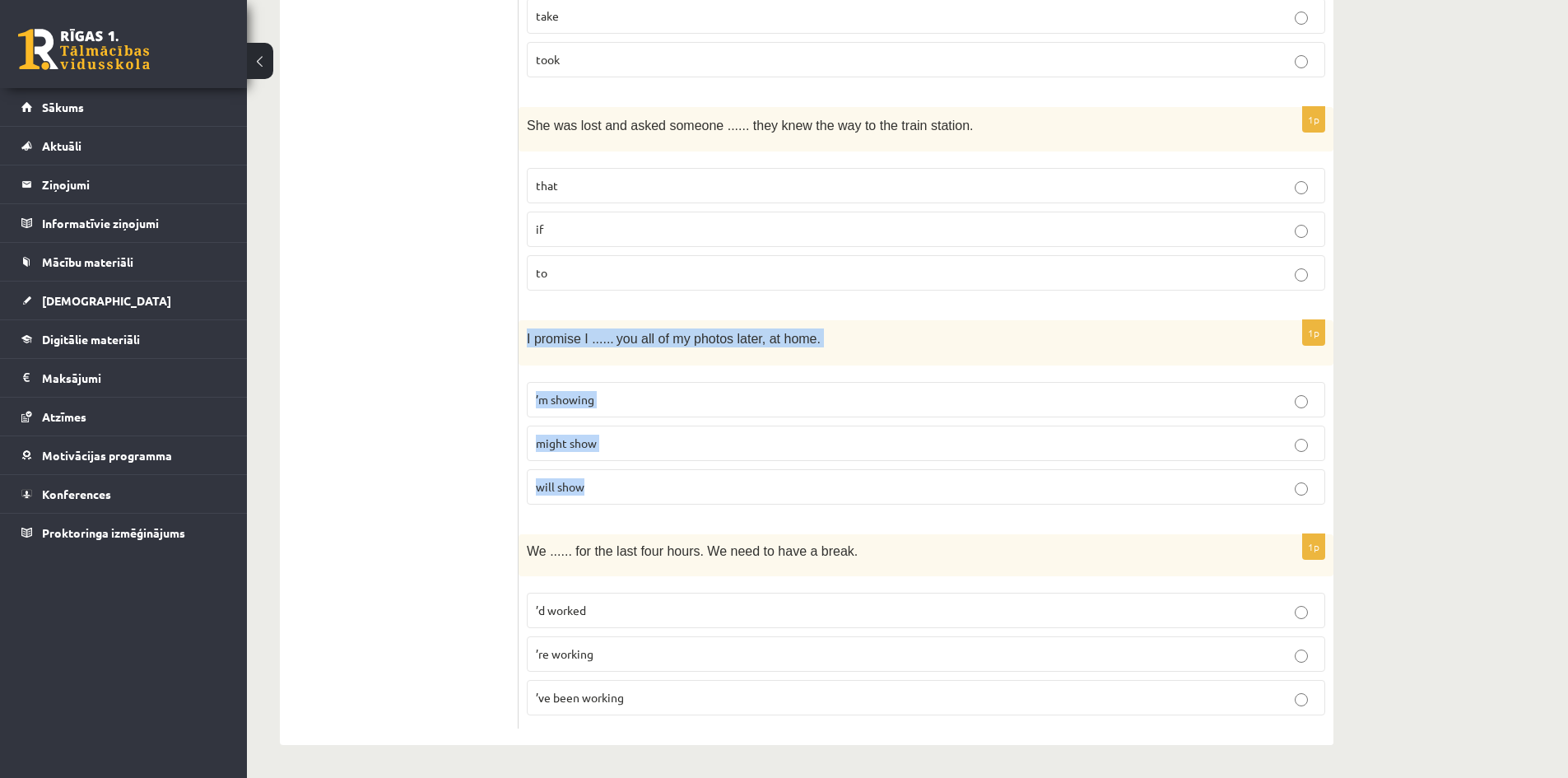
drag, startPoint x: 519, startPoint y: 335, endPoint x: 597, endPoint y: 334, distance: 78.0
click at [628, 503] on div "1p I promise I ...... you all of my photos later, at home. ’m showing might sho…" at bounding box center [926, 419] width 815 height 198
drag, startPoint x: 423, startPoint y: 492, endPoint x: 613, endPoint y: 419, distance: 203.5
click at [589, 490] on p "will show" at bounding box center [926, 487] width 780 height 17
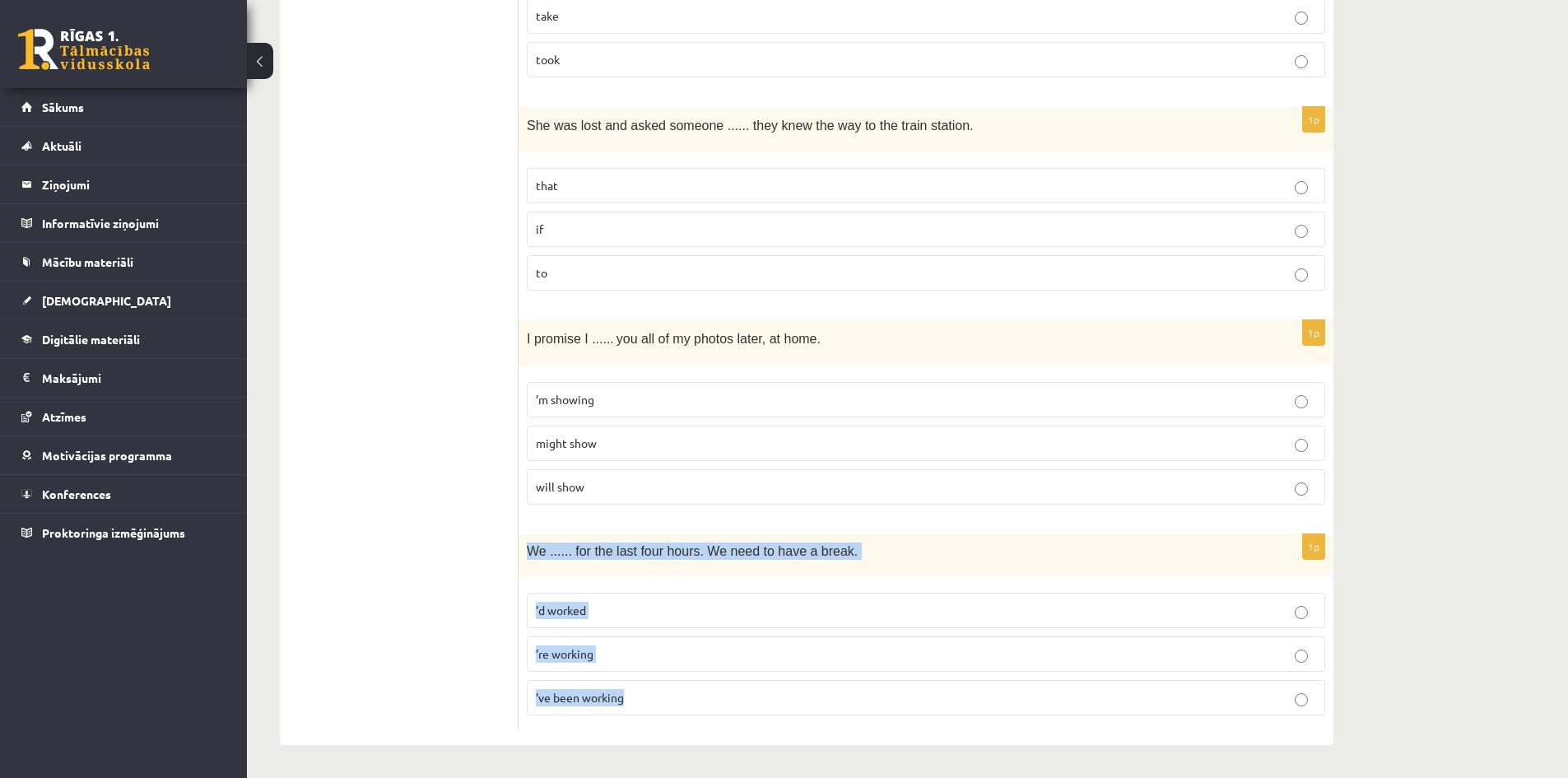
drag, startPoint x: 525, startPoint y: 550, endPoint x: 676, endPoint y: 679, distance: 198.6
click at [676, 679] on div "1p We ...... for the last four hours. We need to have a break. ’d worked ’re wo…" at bounding box center [926, 632] width 815 height 194
drag, startPoint x: 374, startPoint y: 659, endPoint x: 739, endPoint y: 723, distance: 370.6
click at [717, 699] on p "’ve been working" at bounding box center [926, 698] width 780 height 17
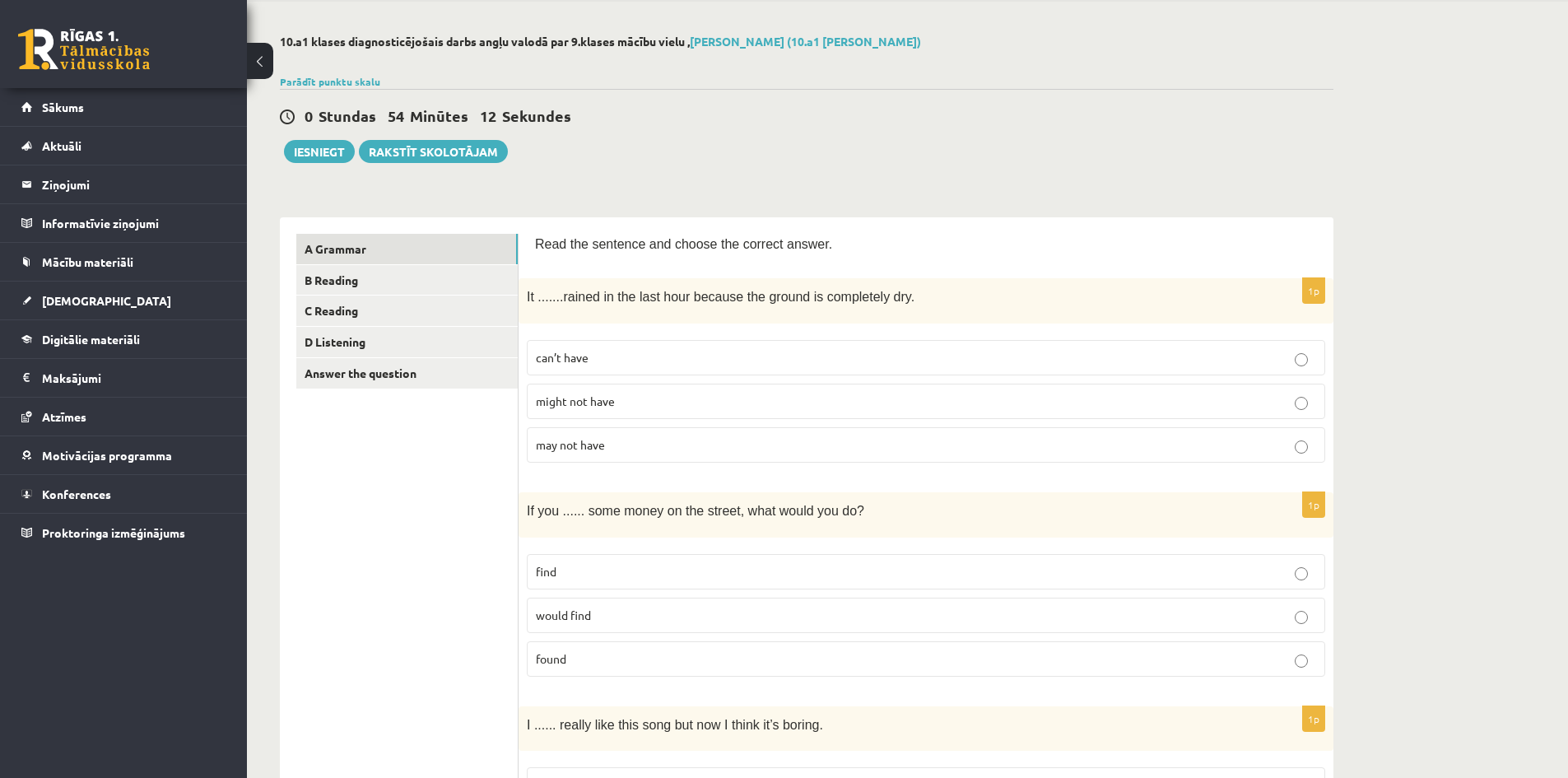
scroll to position [0, 0]
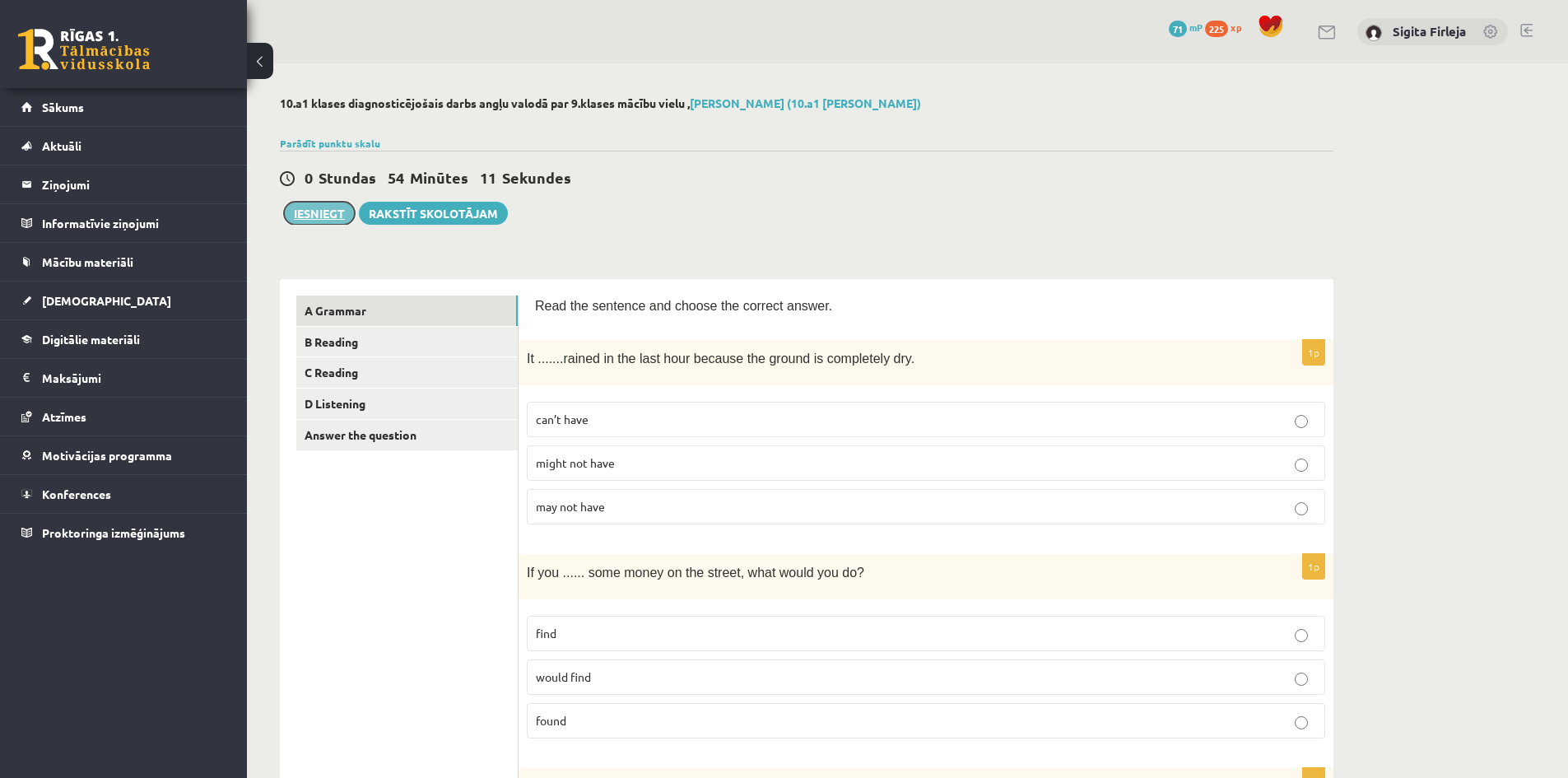
click at [317, 216] on button "Iesniegt" at bounding box center [319, 214] width 71 height 23
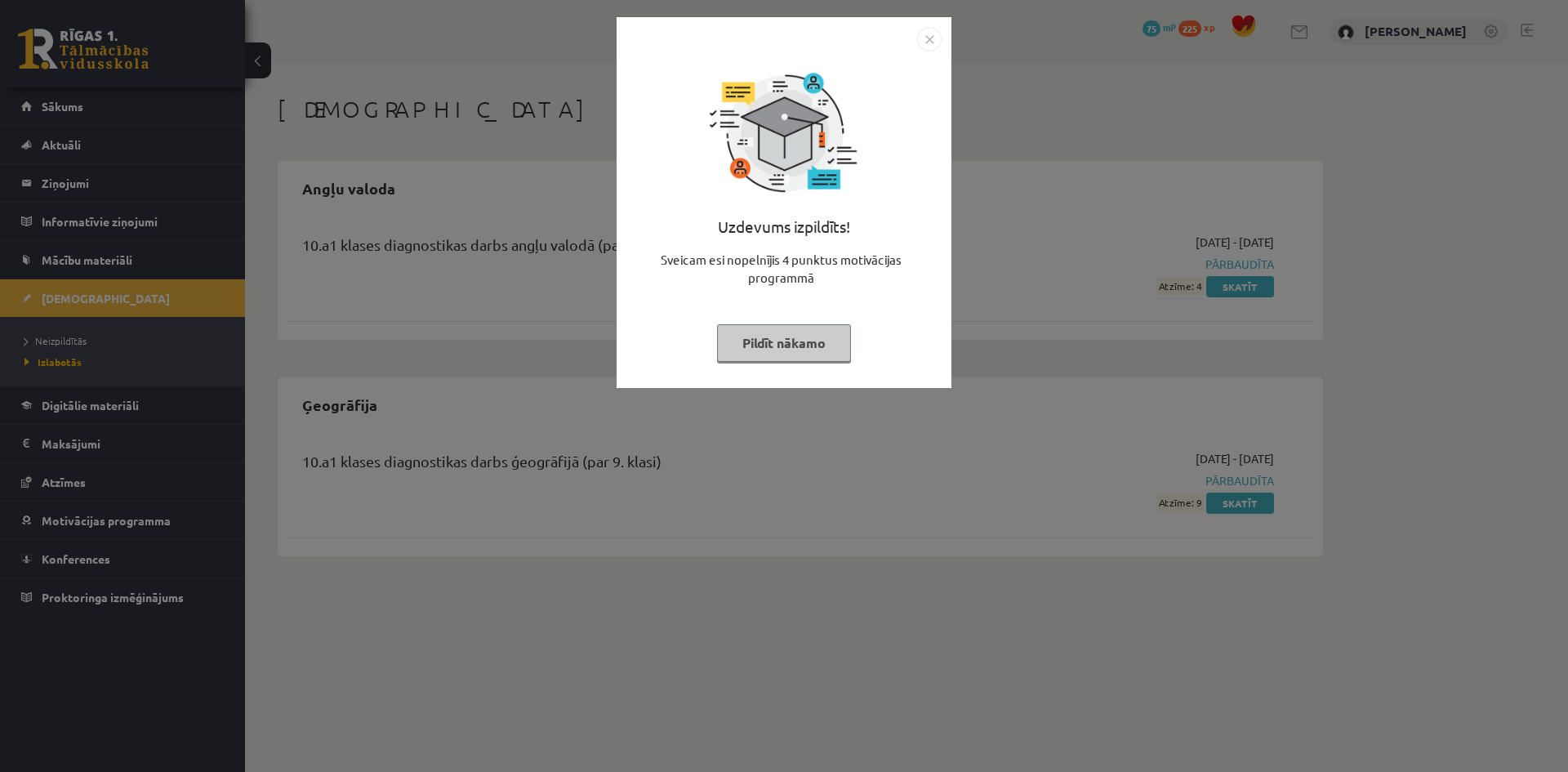
click at [761, 342] on button "Pildīt nākamo" at bounding box center [784, 343] width 134 height 38
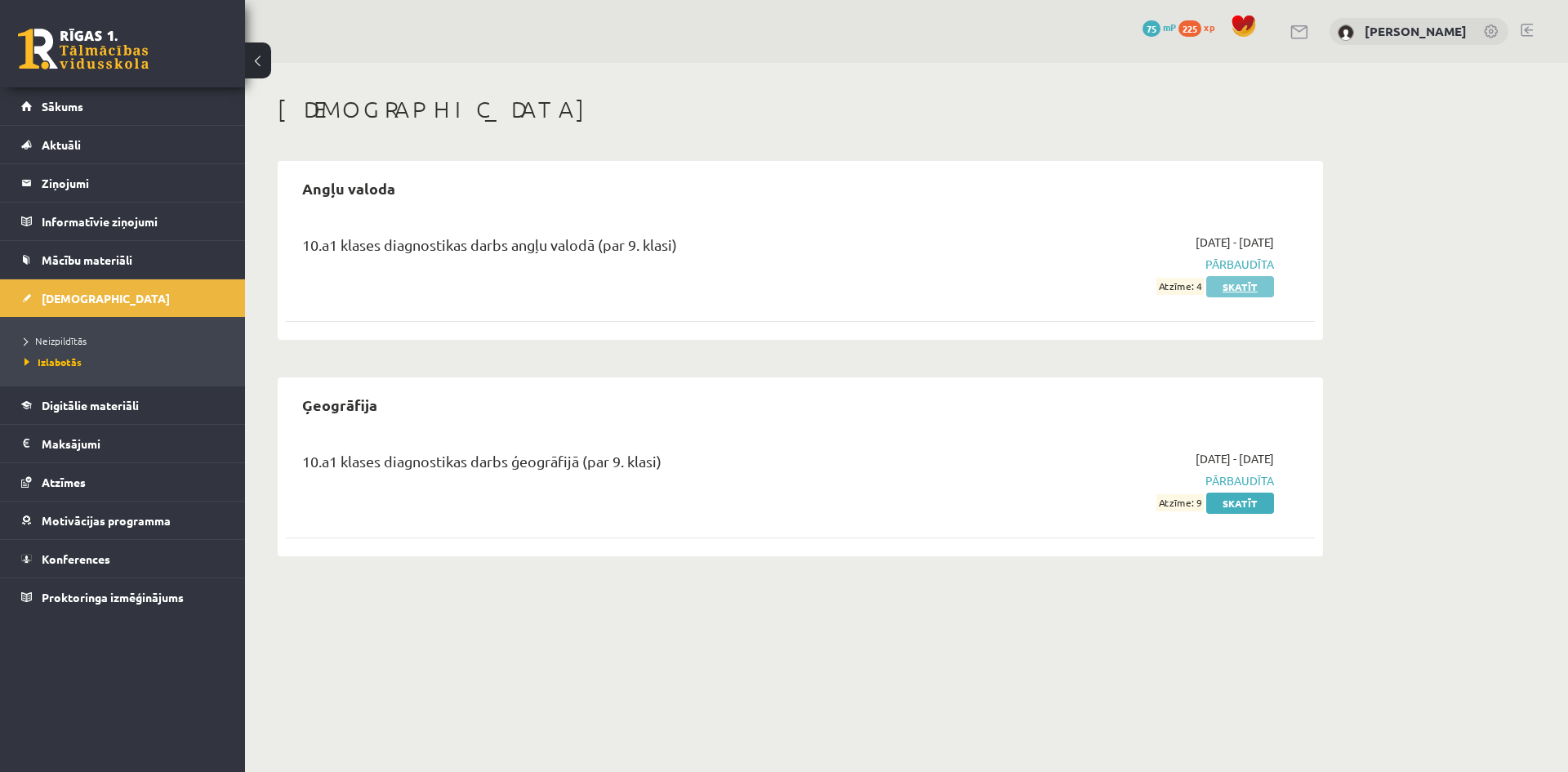
click at [1236, 288] on link "Skatīt" at bounding box center [1240, 287] width 68 height 21
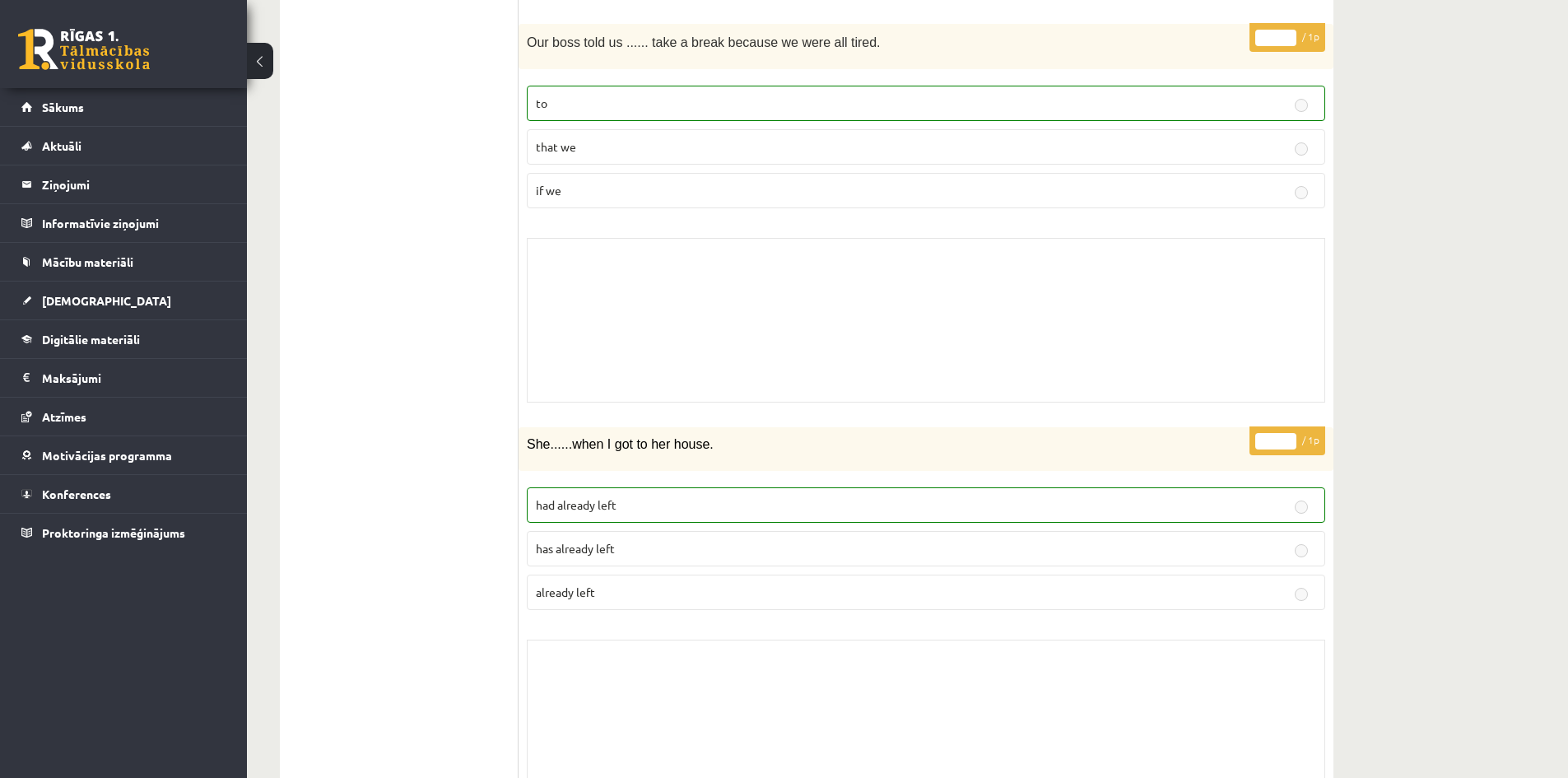
scroll to position [4573, 0]
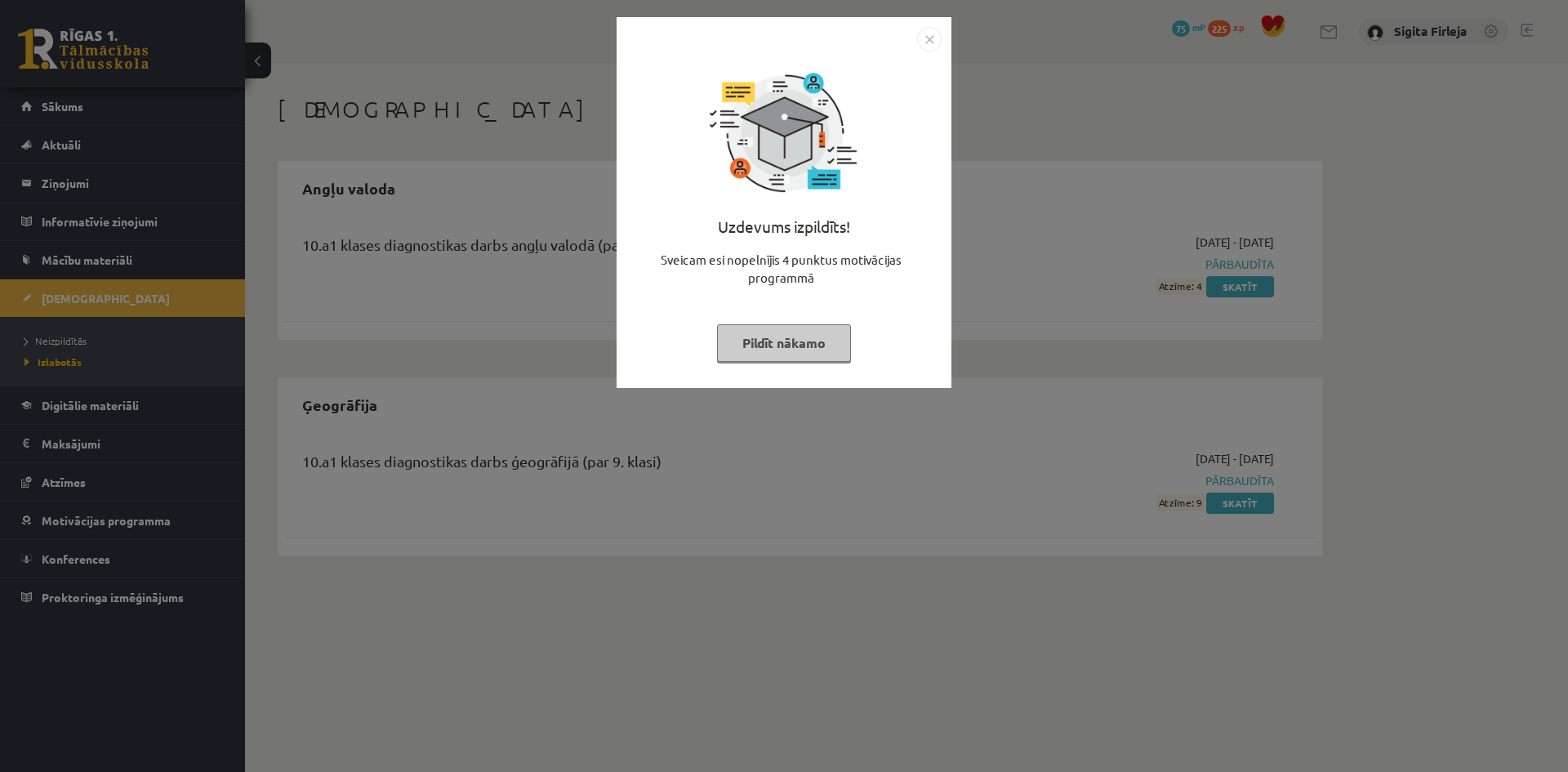
drag, startPoint x: 829, startPoint y: 352, endPoint x: 830, endPoint y: 363, distance: 11.0
click at [829, 352] on button "Pildīt nākamo" at bounding box center [784, 343] width 134 height 38
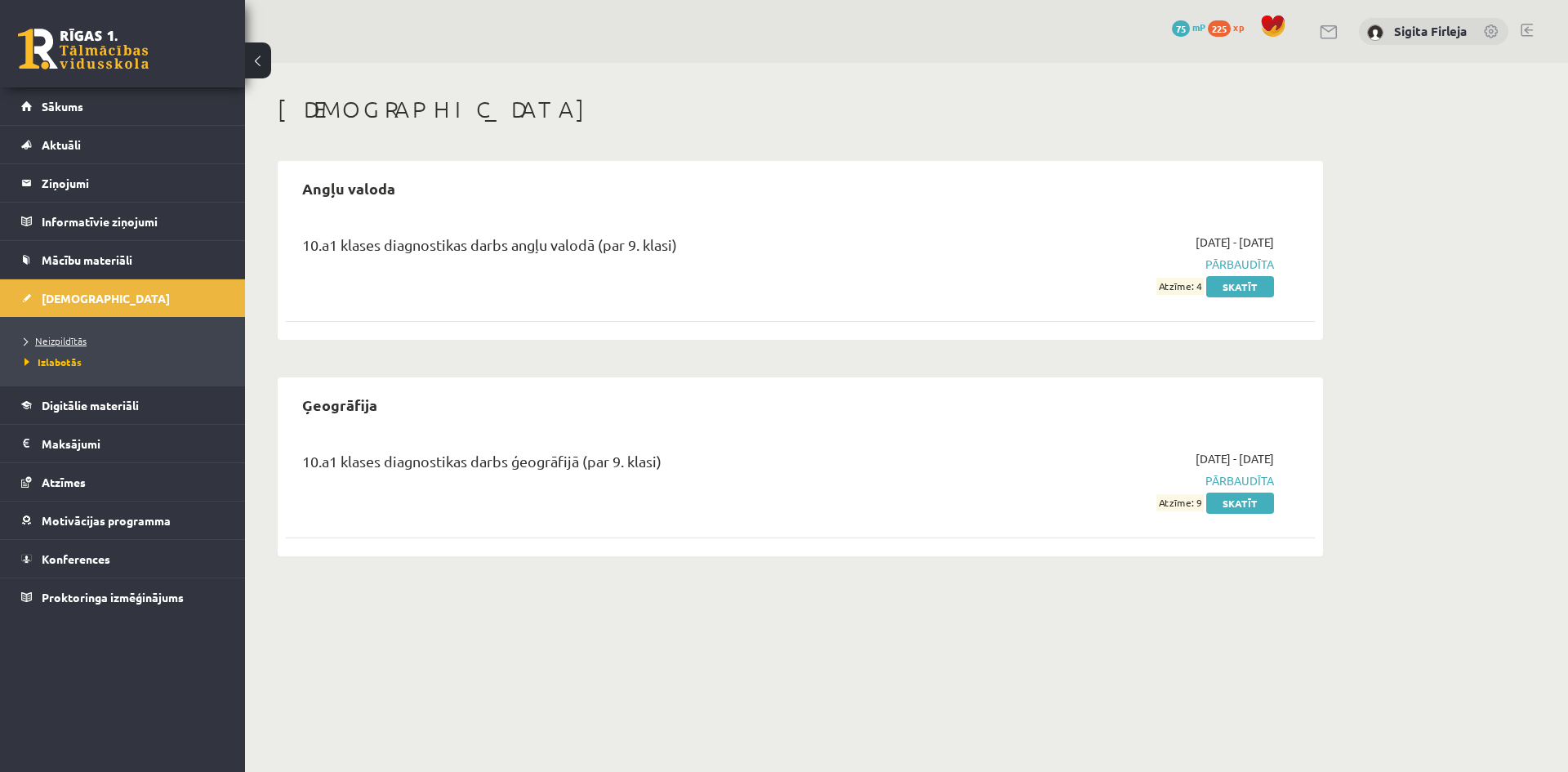
click at [75, 340] on span "Neizpildītās" at bounding box center [56, 341] width 62 height 13
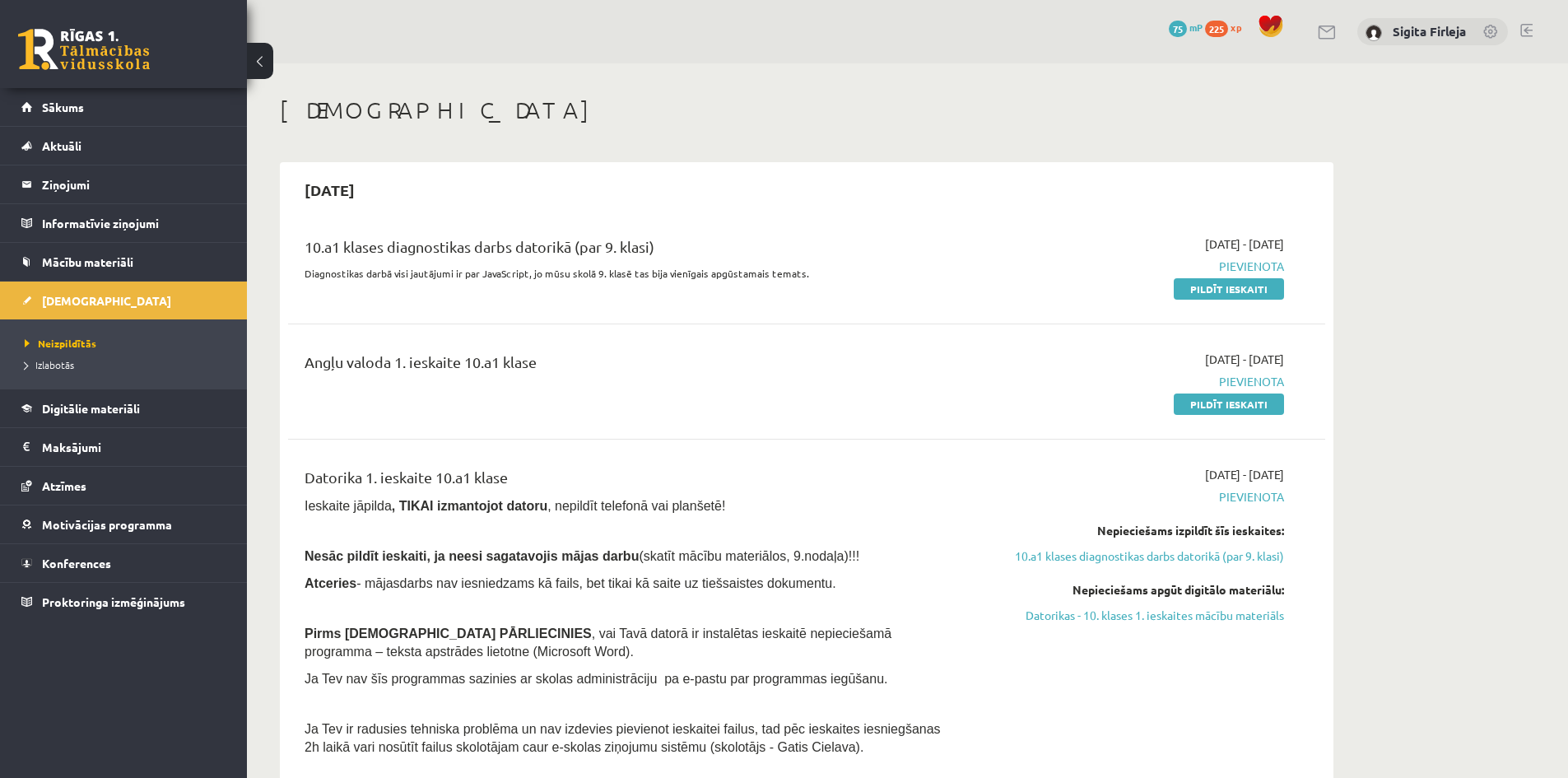
drag, startPoint x: 1216, startPoint y: 402, endPoint x: 877, endPoint y: 89, distance: 461.4
click at [1216, 402] on link "Pildīt ieskaiti" at bounding box center [1229, 405] width 110 height 22
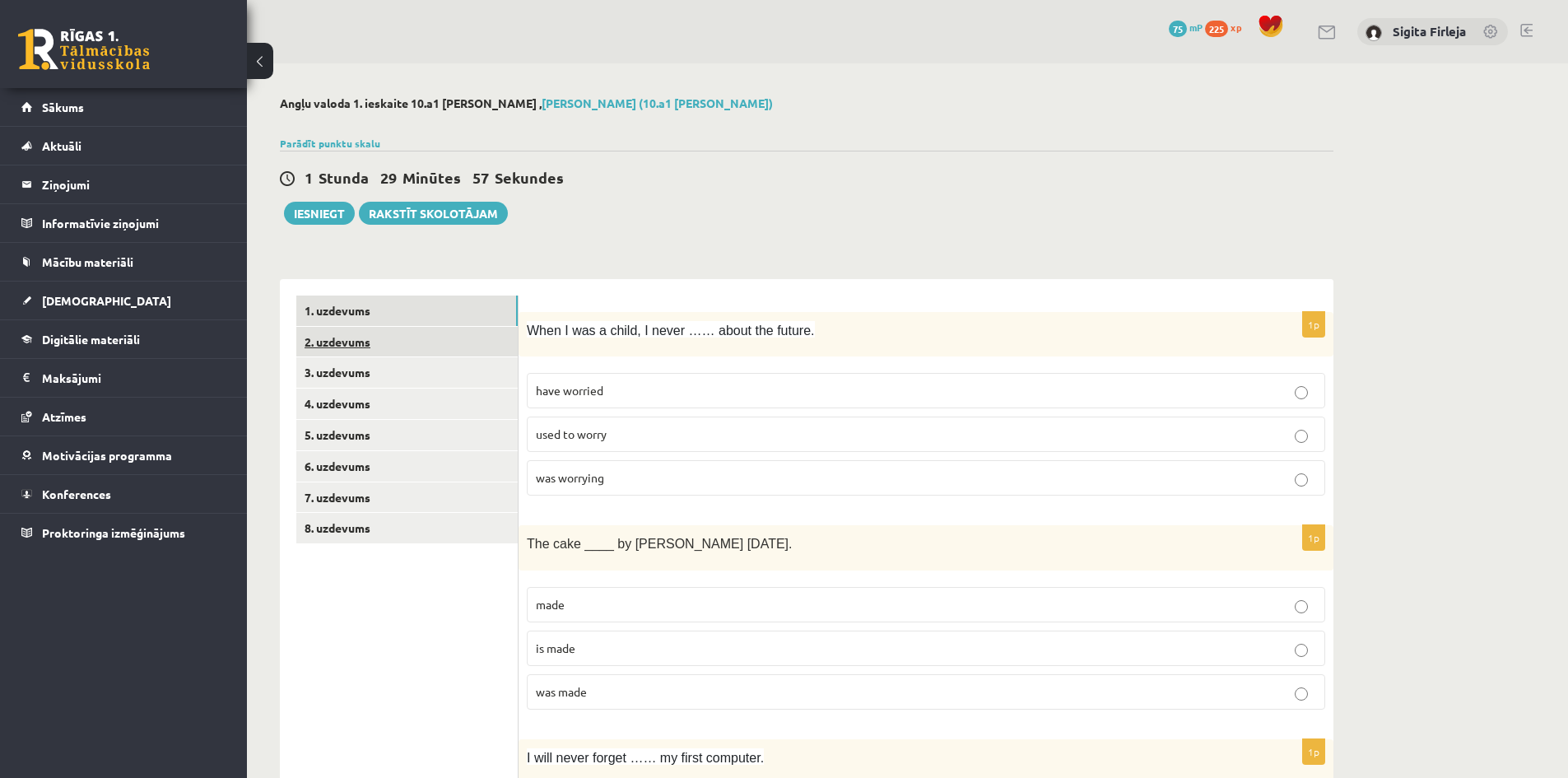
click at [420, 351] on link "2. uzdevums" at bounding box center [407, 342] width 222 height 31
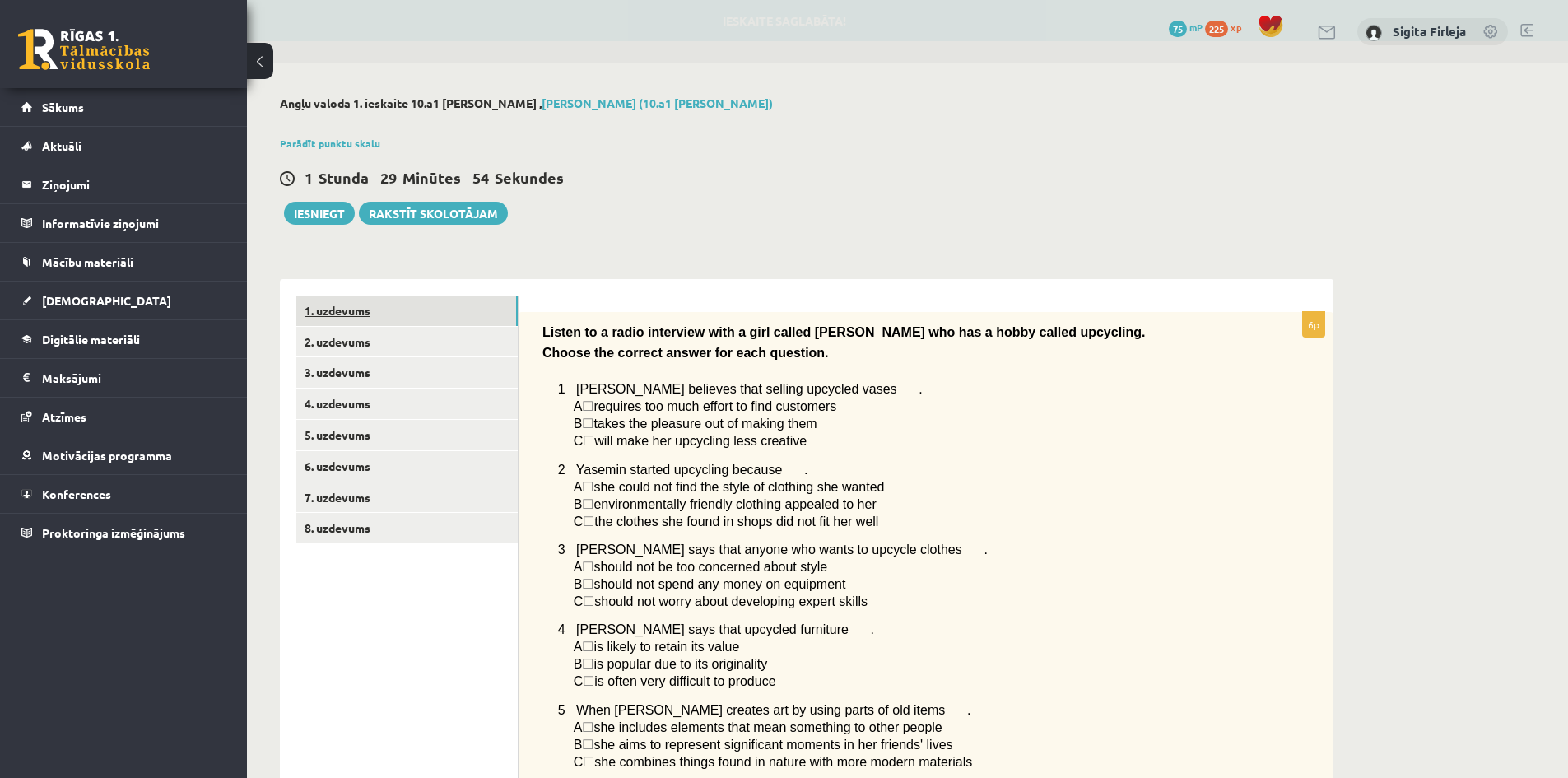
click at [415, 315] on link "1. uzdevums" at bounding box center [407, 310] width 222 height 31
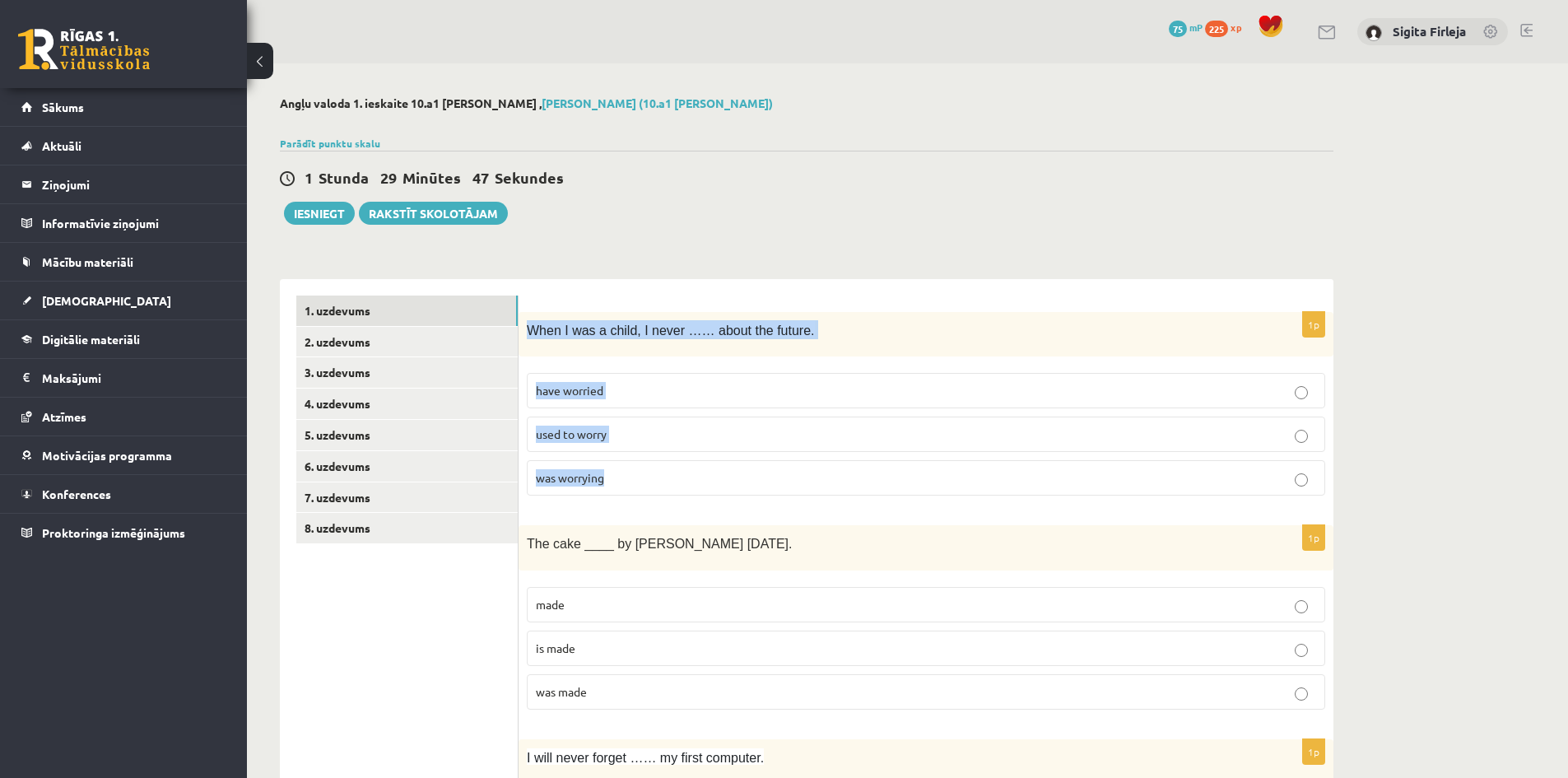
drag, startPoint x: 526, startPoint y: 329, endPoint x: 679, endPoint y: 477, distance: 212.9
click at [679, 477] on div "1p When I was a child, I never …… about the future. have worried used to worry …" at bounding box center [926, 411] width 815 height 198
copy div "When I was a child, I never …… about the future. have worried used to worry was…"
click at [589, 430] on span "used to worry" at bounding box center [572, 434] width 71 height 15
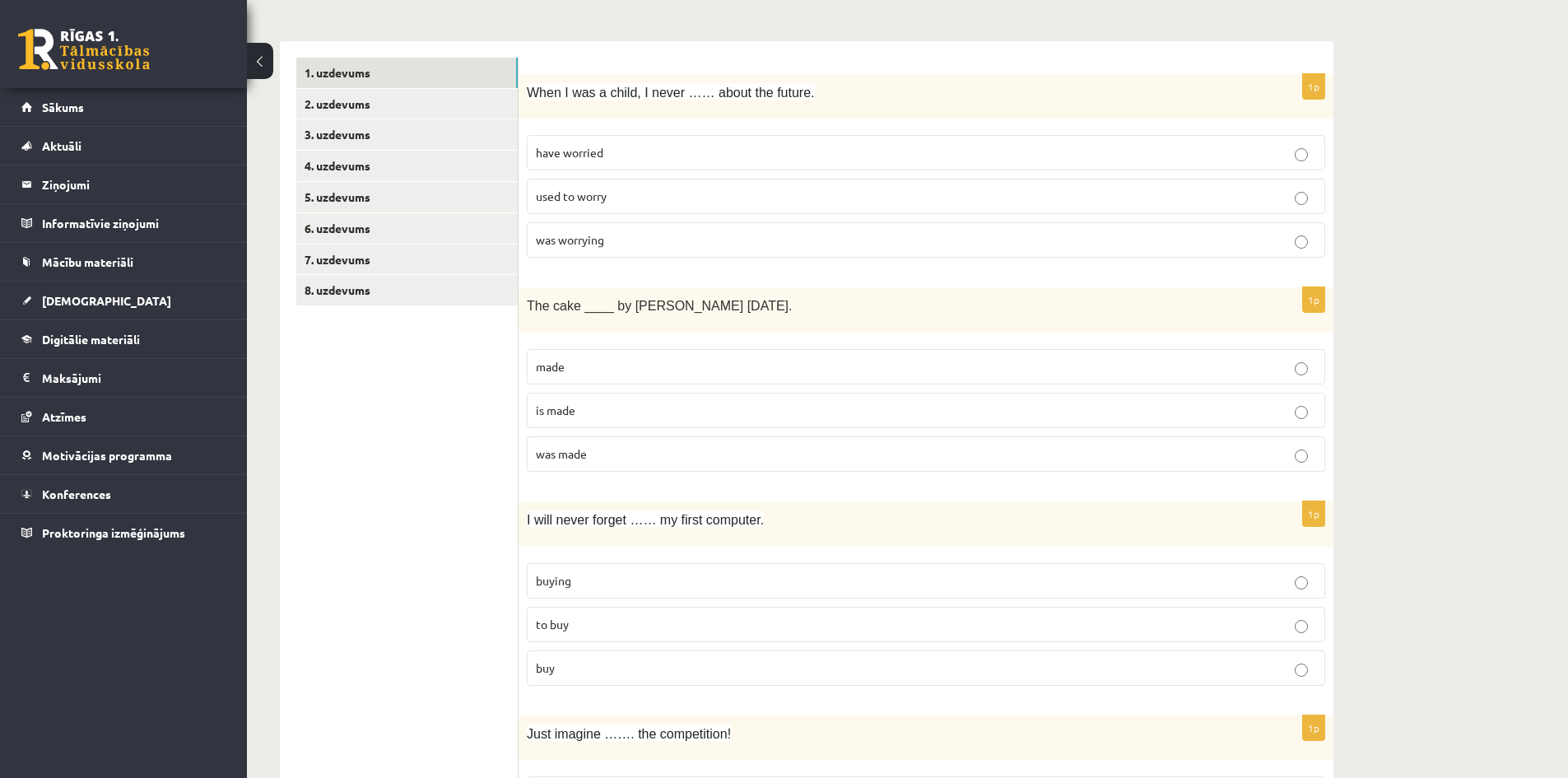
scroll to position [247, 0]
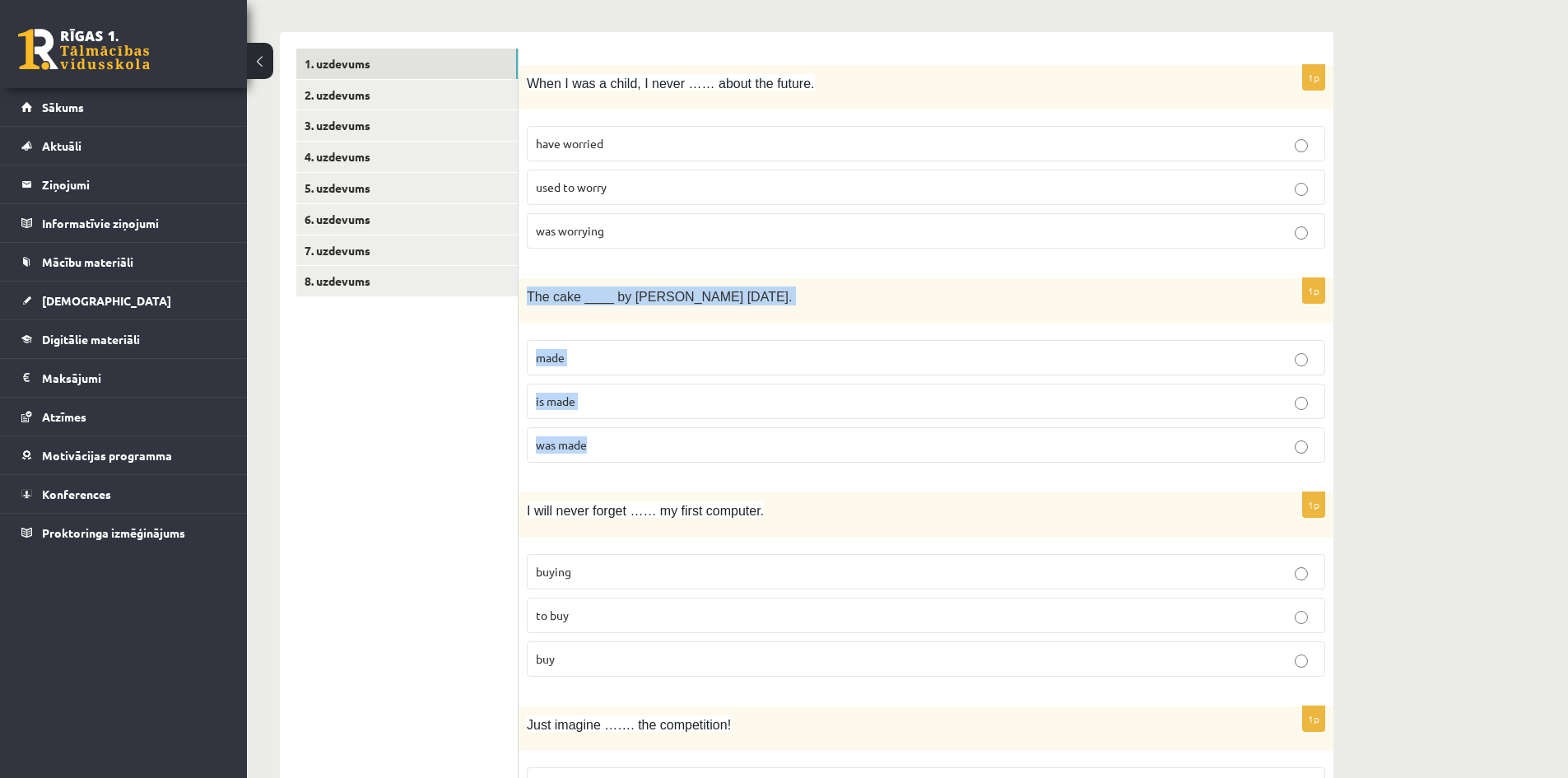
drag, startPoint x: 524, startPoint y: 298, endPoint x: 702, endPoint y: 432, distance: 222.8
click at [702, 432] on div "1p The cake ____ by Mary yesterday. made is made was made" at bounding box center [926, 377] width 815 height 198
copy div "The cake ____ by Mary yesterday. made is made was made"
click at [616, 443] on p "was made" at bounding box center [926, 444] width 780 height 17
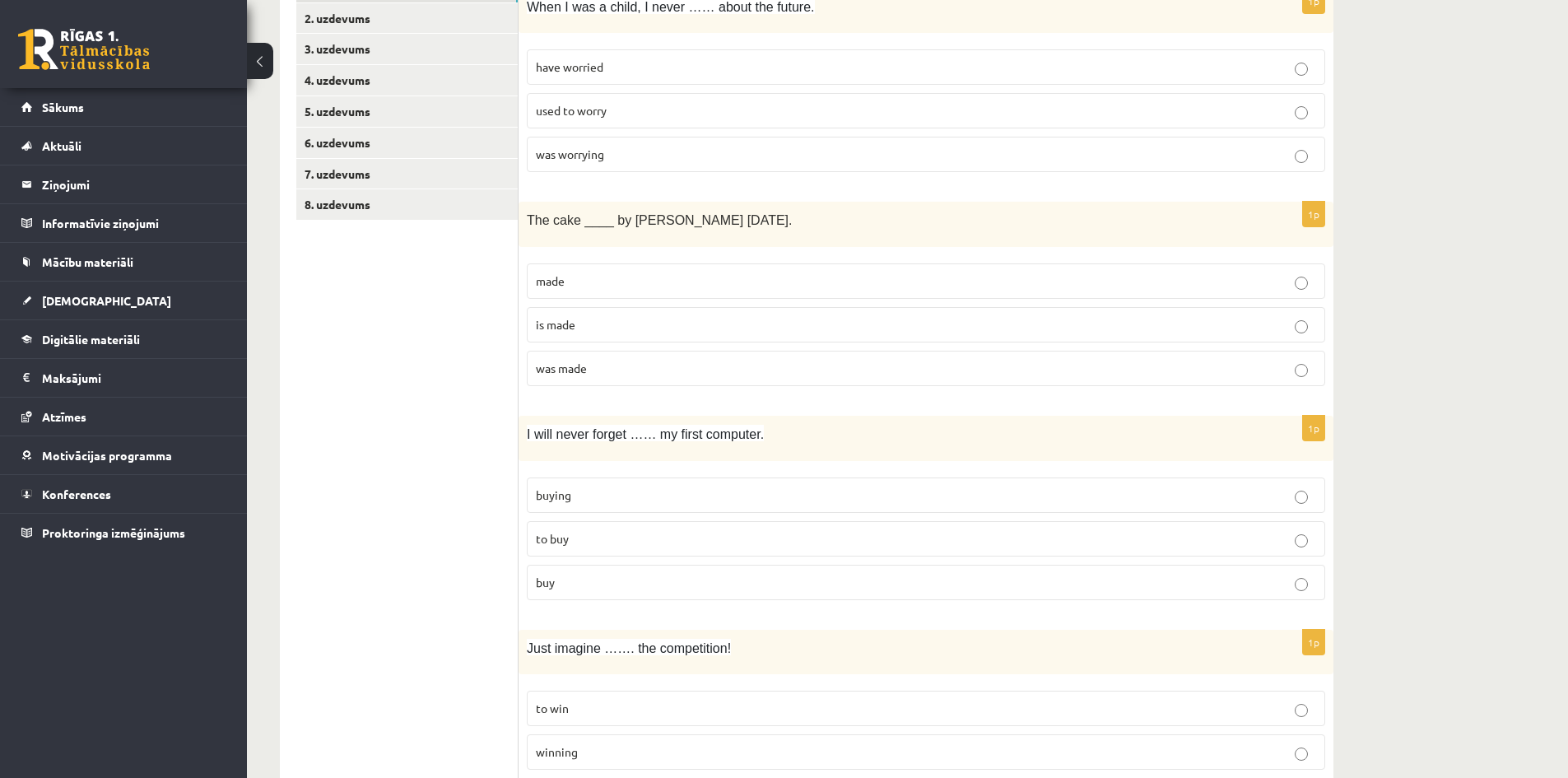
scroll to position [412, 0]
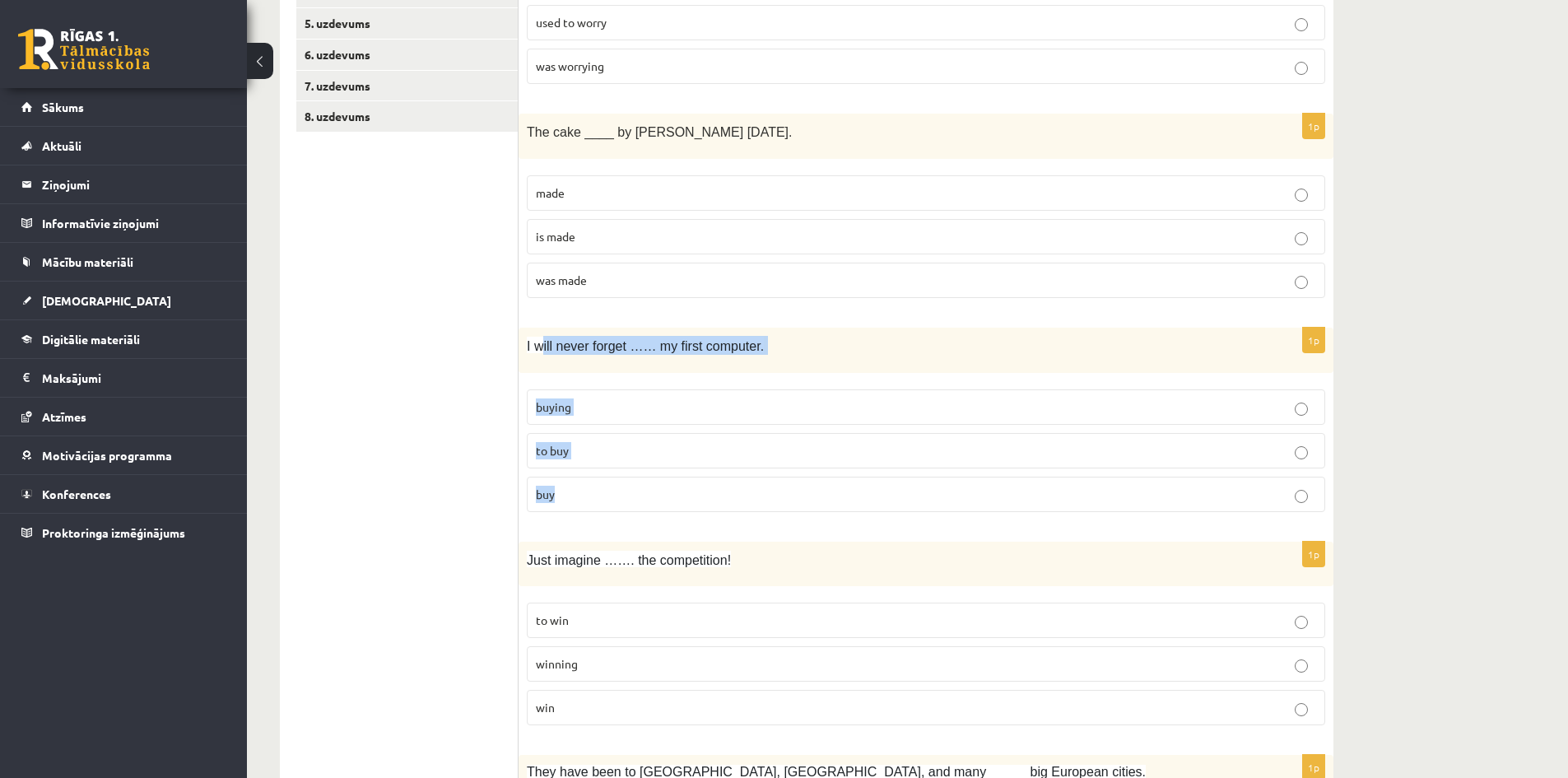
drag, startPoint x: 548, startPoint y: 350, endPoint x: 742, endPoint y: 489, distance: 238.7
click at [742, 489] on div "1p I will never forget …… my first computer. buying to buy buy" at bounding box center [926, 426] width 815 height 198
drag, startPoint x: 636, startPoint y: 341, endPoint x: 724, endPoint y: 480, distance: 164.5
click at [724, 480] on div "1p I will never forget …… my first computer. buying to buy buy" at bounding box center [926, 426] width 815 height 198
copy div "I will never forget …… my first computer. buying to buy buy"
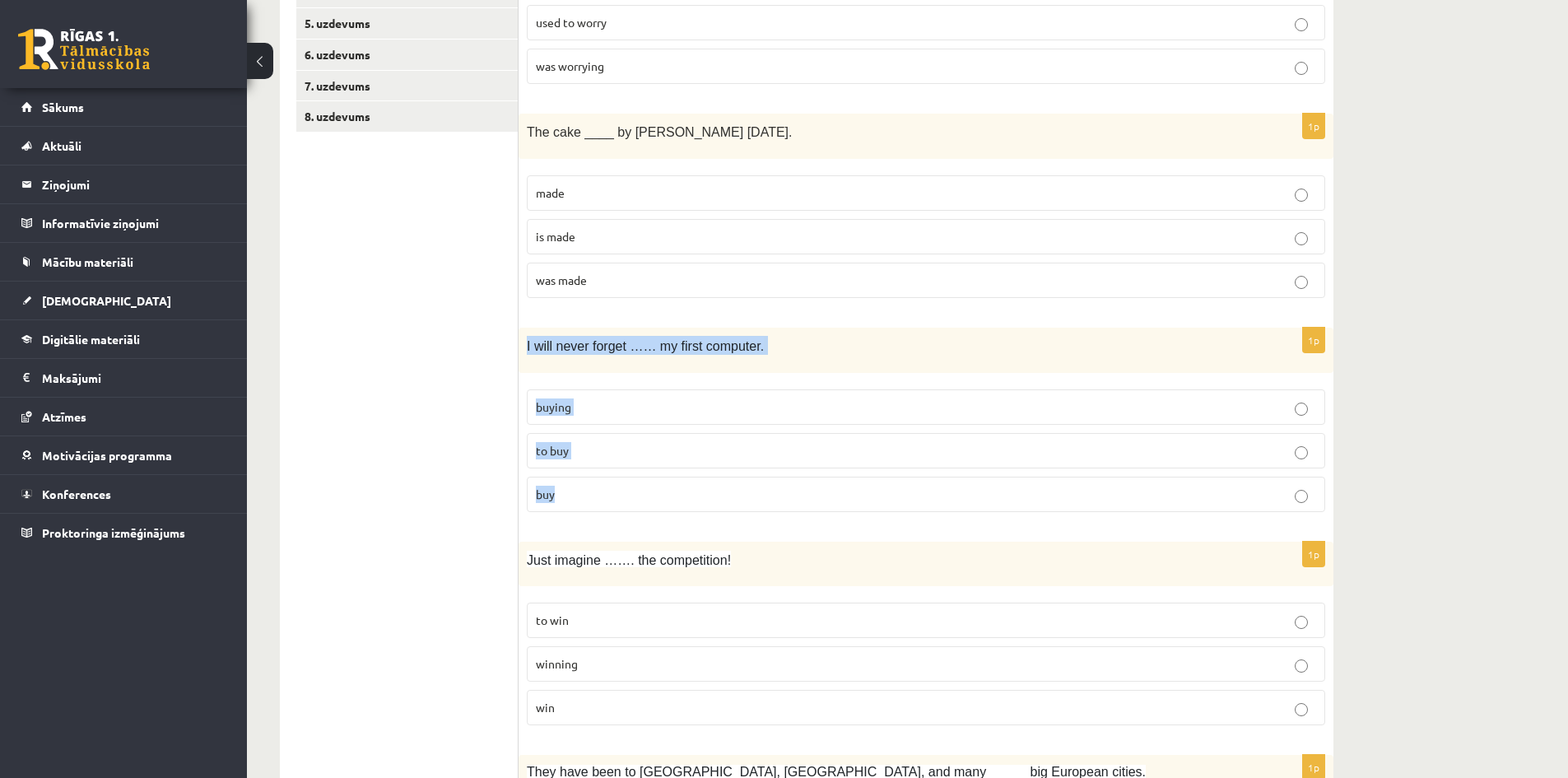
click at [597, 415] on p "buying" at bounding box center [926, 407] width 780 height 17
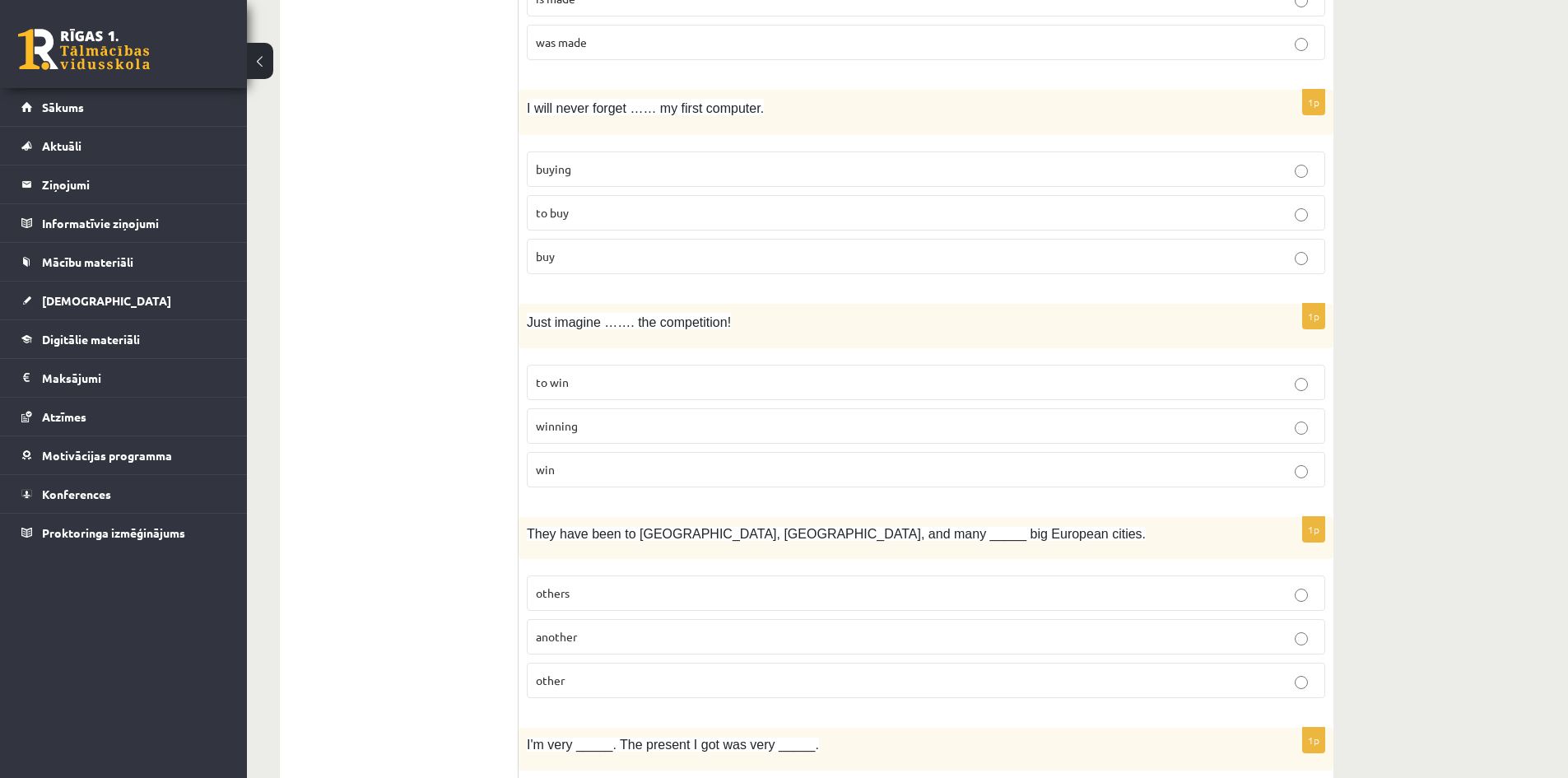
scroll to position [659, 0]
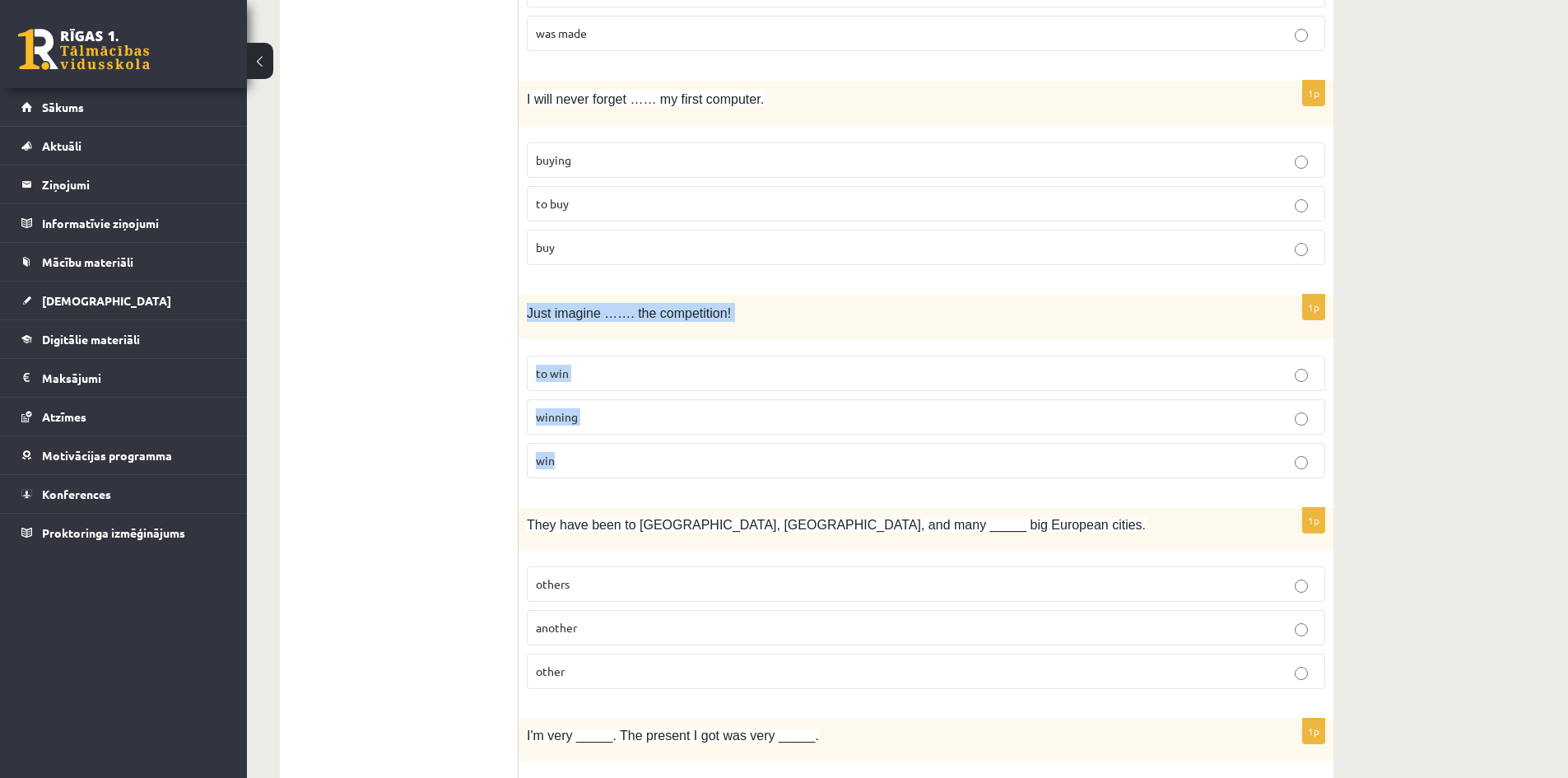
drag, startPoint x: 525, startPoint y: 312, endPoint x: 674, endPoint y: 473, distance: 219.4
click at [674, 473] on div "1p Just imagine ……. the competition! to win winning win" at bounding box center [926, 393] width 815 height 198
copy div "Just imagine ……. the competition! to win winning win"
click at [598, 412] on p "winning" at bounding box center [926, 417] width 780 height 17
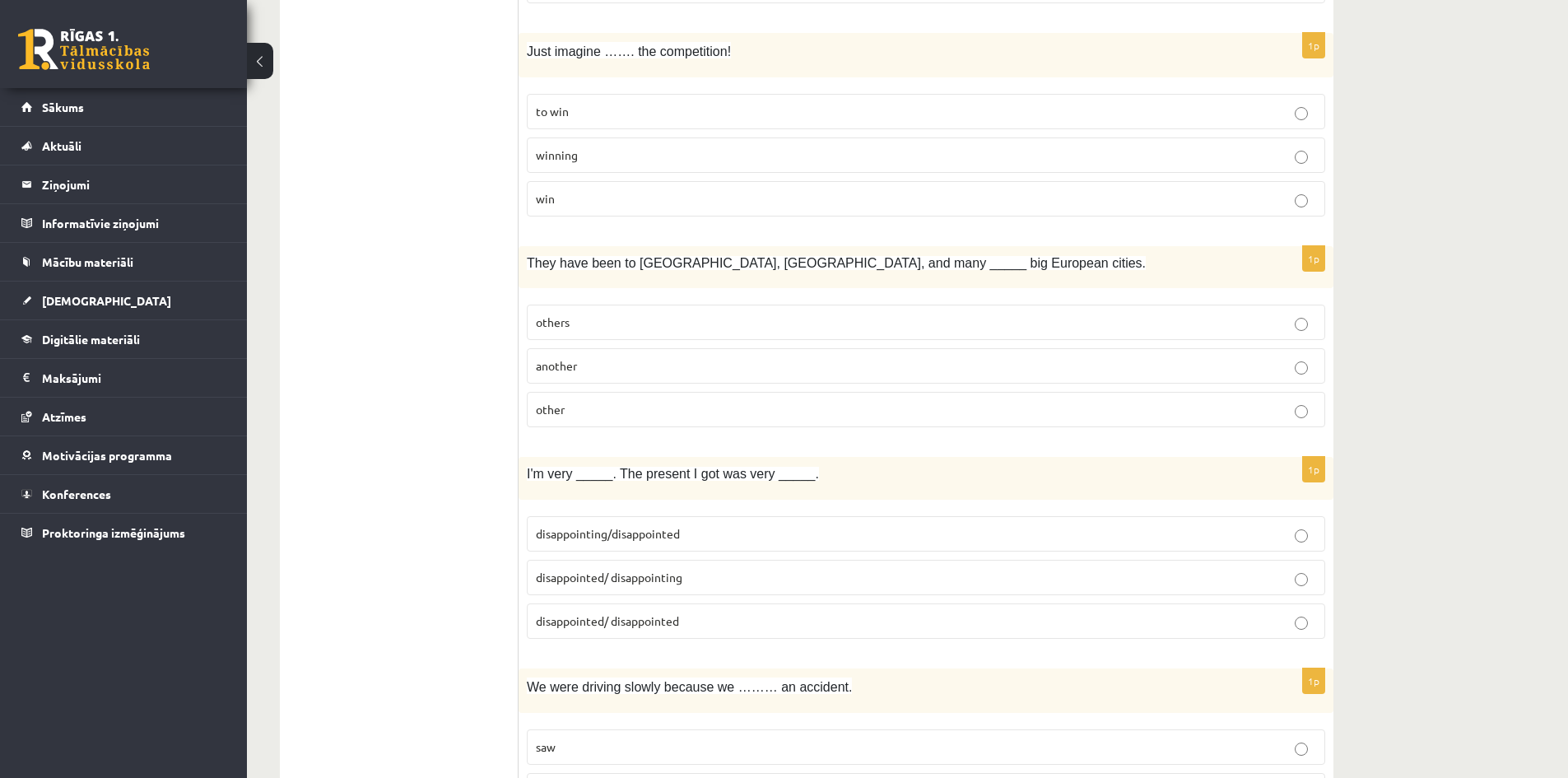
scroll to position [988, 0]
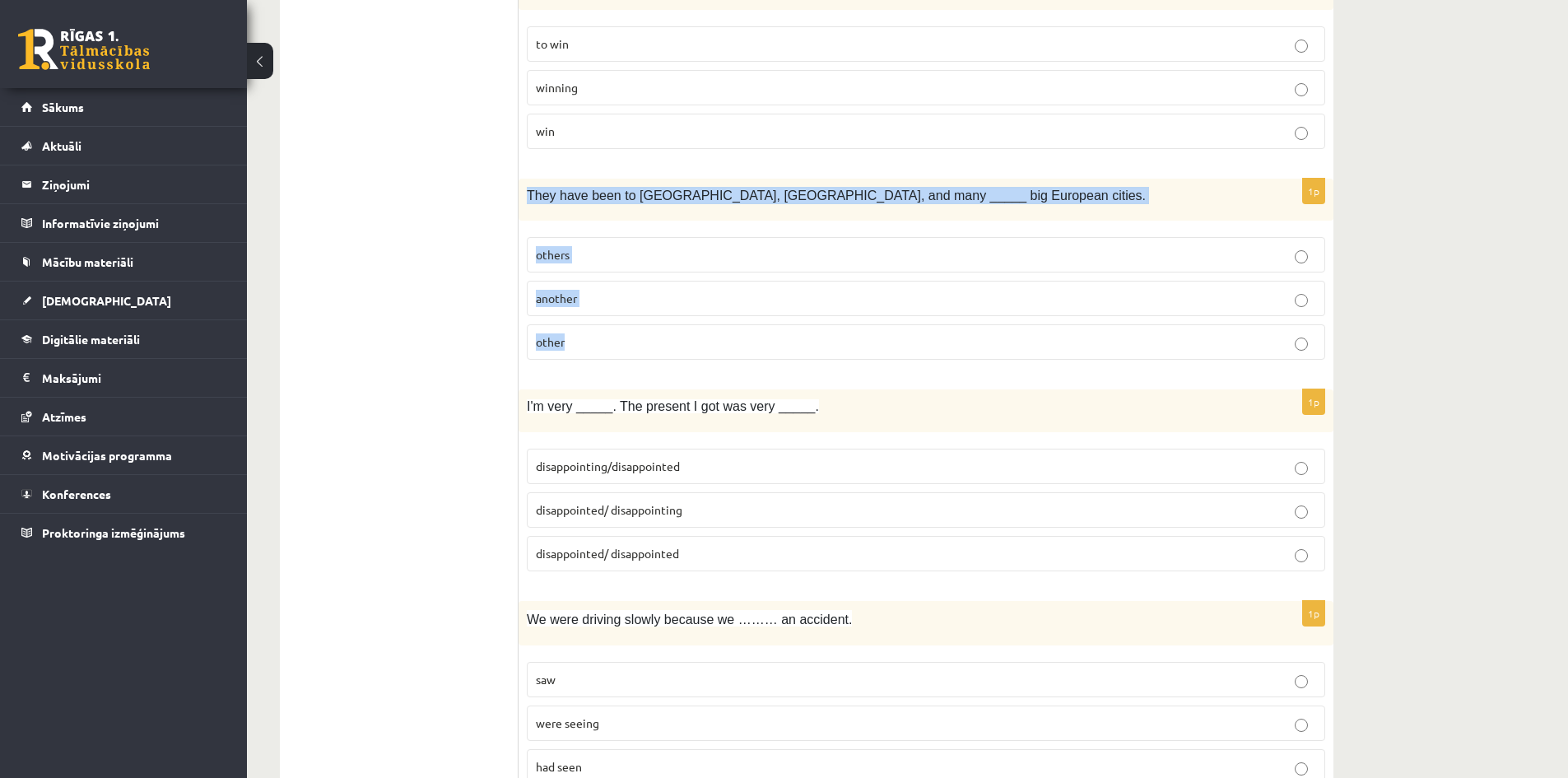
drag, startPoint x: 523, startPoint y: 191, endPoint x: 722, endPoint y: 319, distance: 236.6
click at [722, 319] on div "1p They have been to Paris, Rome, and many _____ big European cities. others an…" at bounding box center [926, 276] width 815 height 194
copy div "They have been to Paris, Rome, and many _____ big European cities. others anoth…"
click at [584, 343] on p "other" at bounding box center [926, 342] width 780 height 17
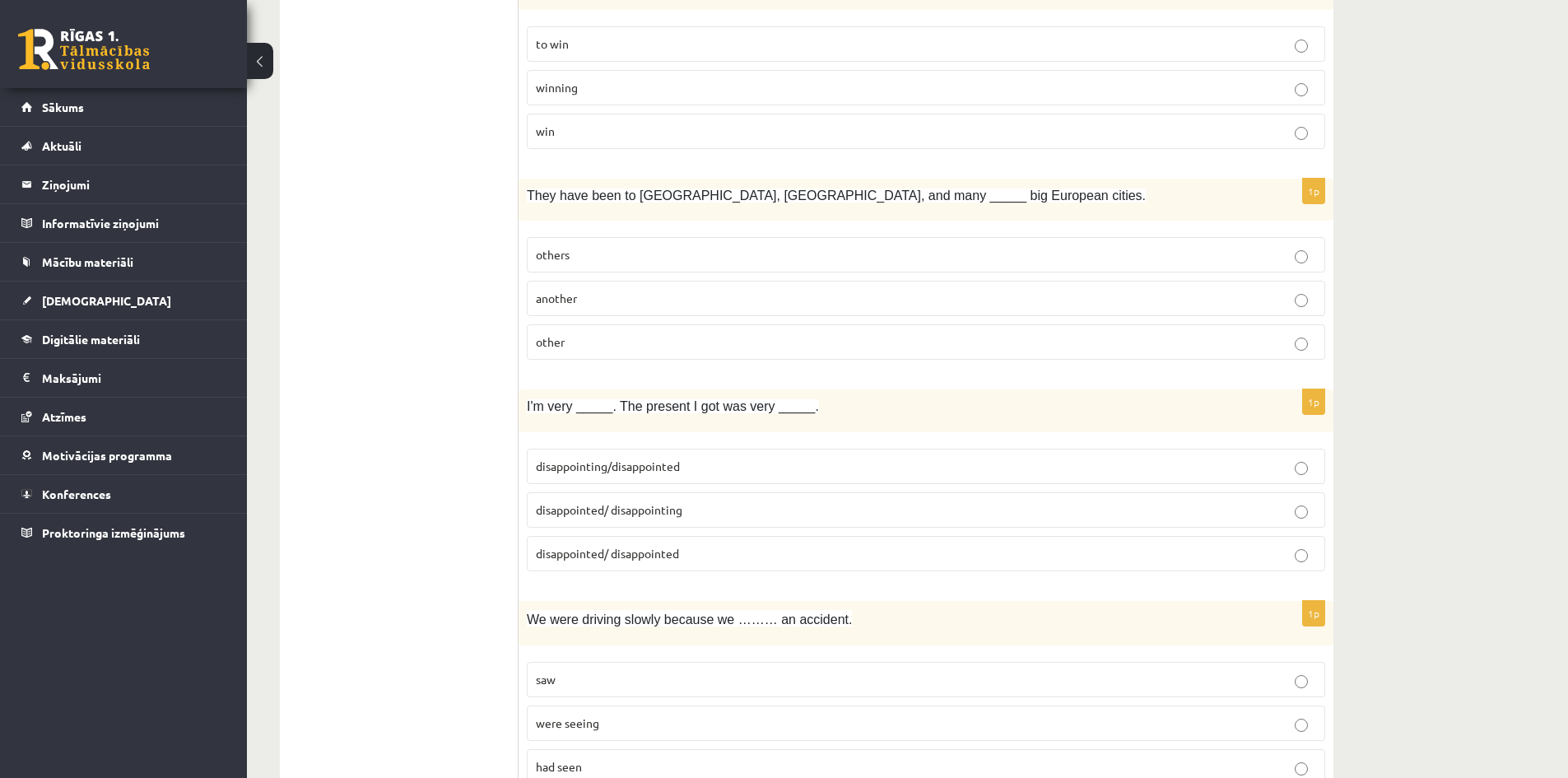
click at [586, 342] on p "other" at bounding box center [926, 342] width 780 height 17
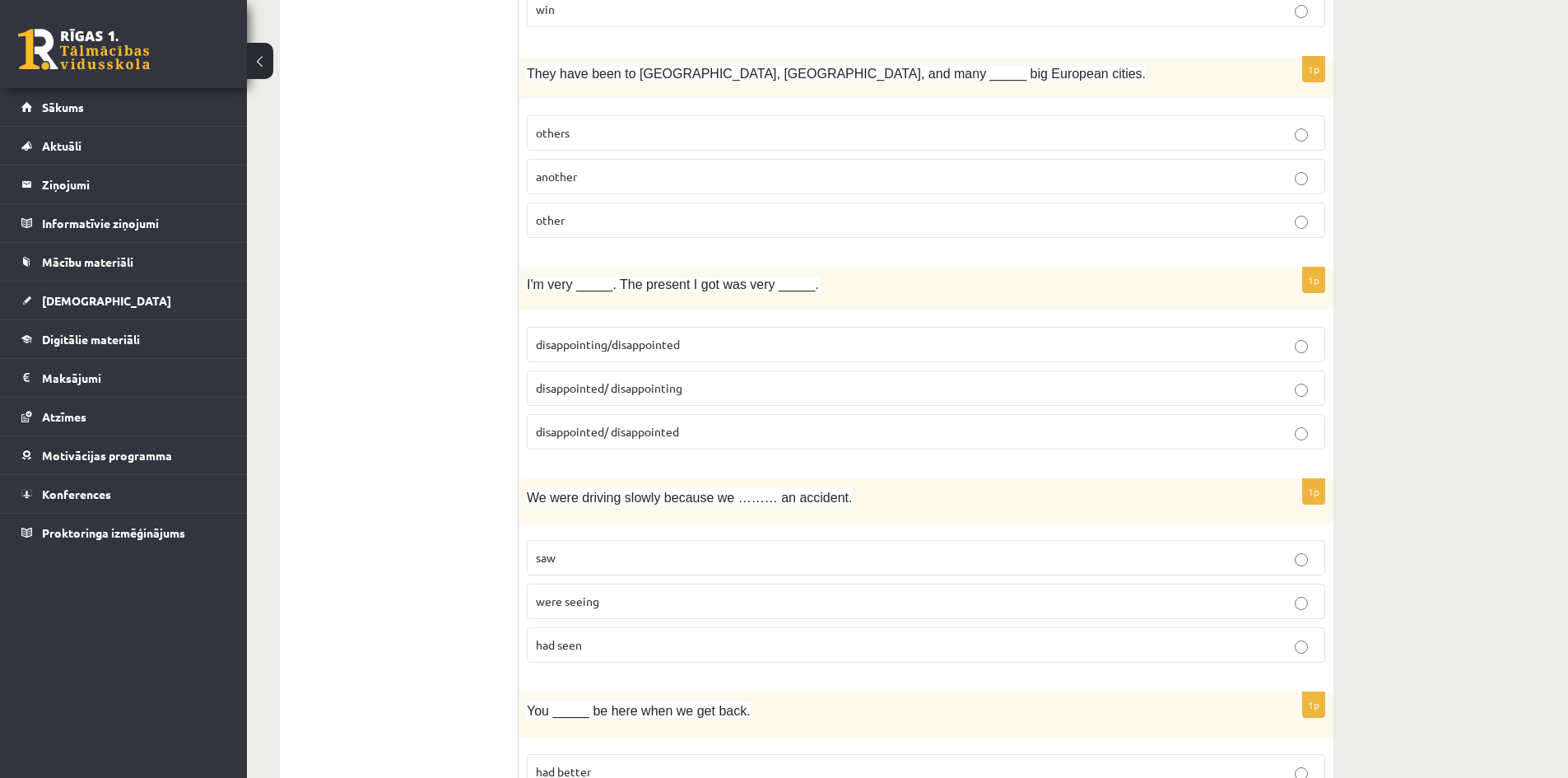
scroll to position [1153, 0]
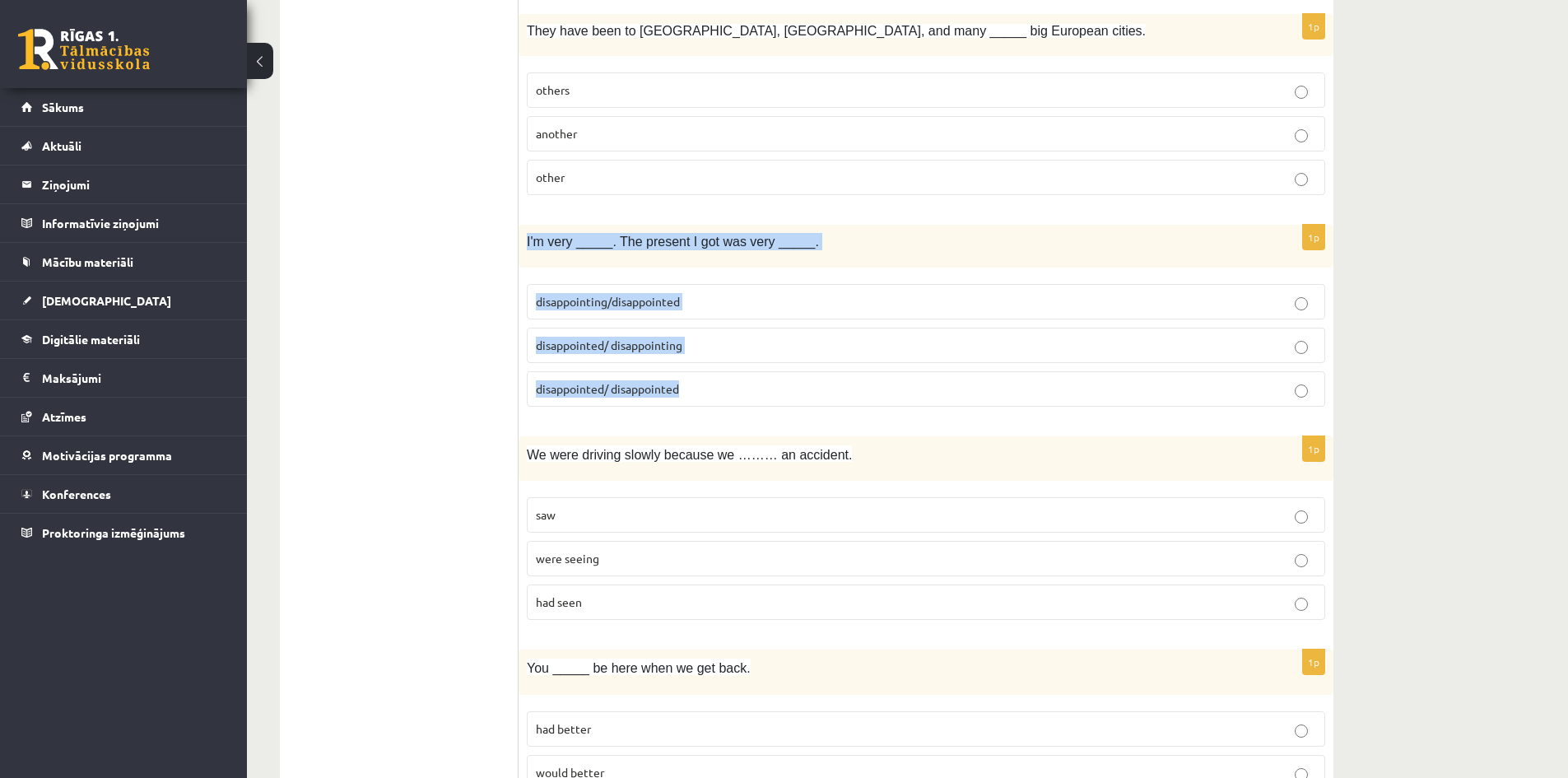
drag, startPoint x: 523, startPoint y: 243, endPoint x: 685, endPoint y: 393, distance: 220.8
click at [690, 396] on div "1p I'm very _____. The present I got was very _____. disappointing/disappointed…" at bounding box center [926, 322] width 815 height 194
copy div "I'm very _____. The present I got was very _____. disappointing/disappointed di…"
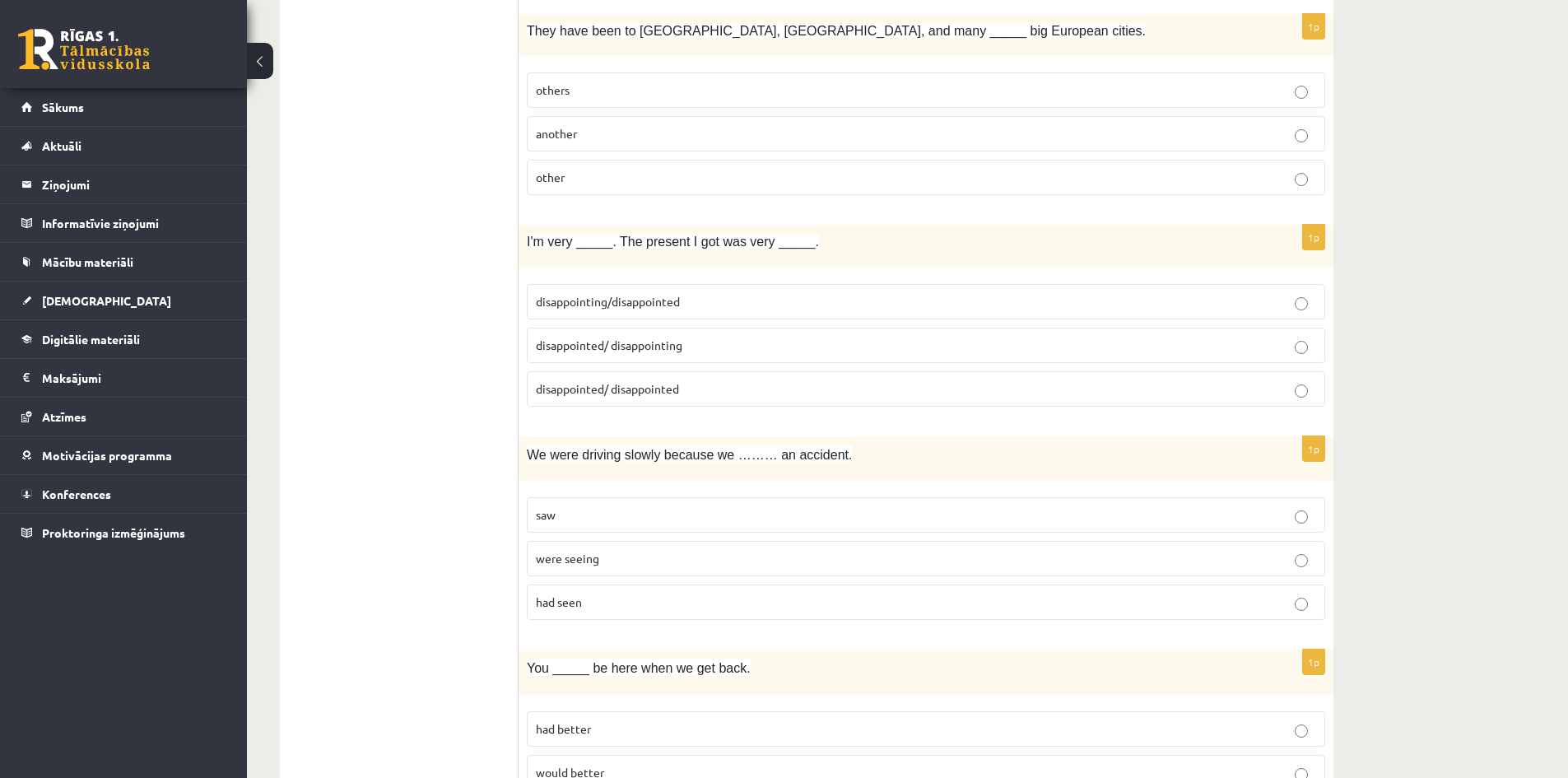
click at [599, 396] on span "disappointed/ disappointed" at bounding box center [607, 389] width 143 height 15
click at [677, 352] on span "disappointed/ disappointing" at bounding box center [609, 345] width 146 height 15
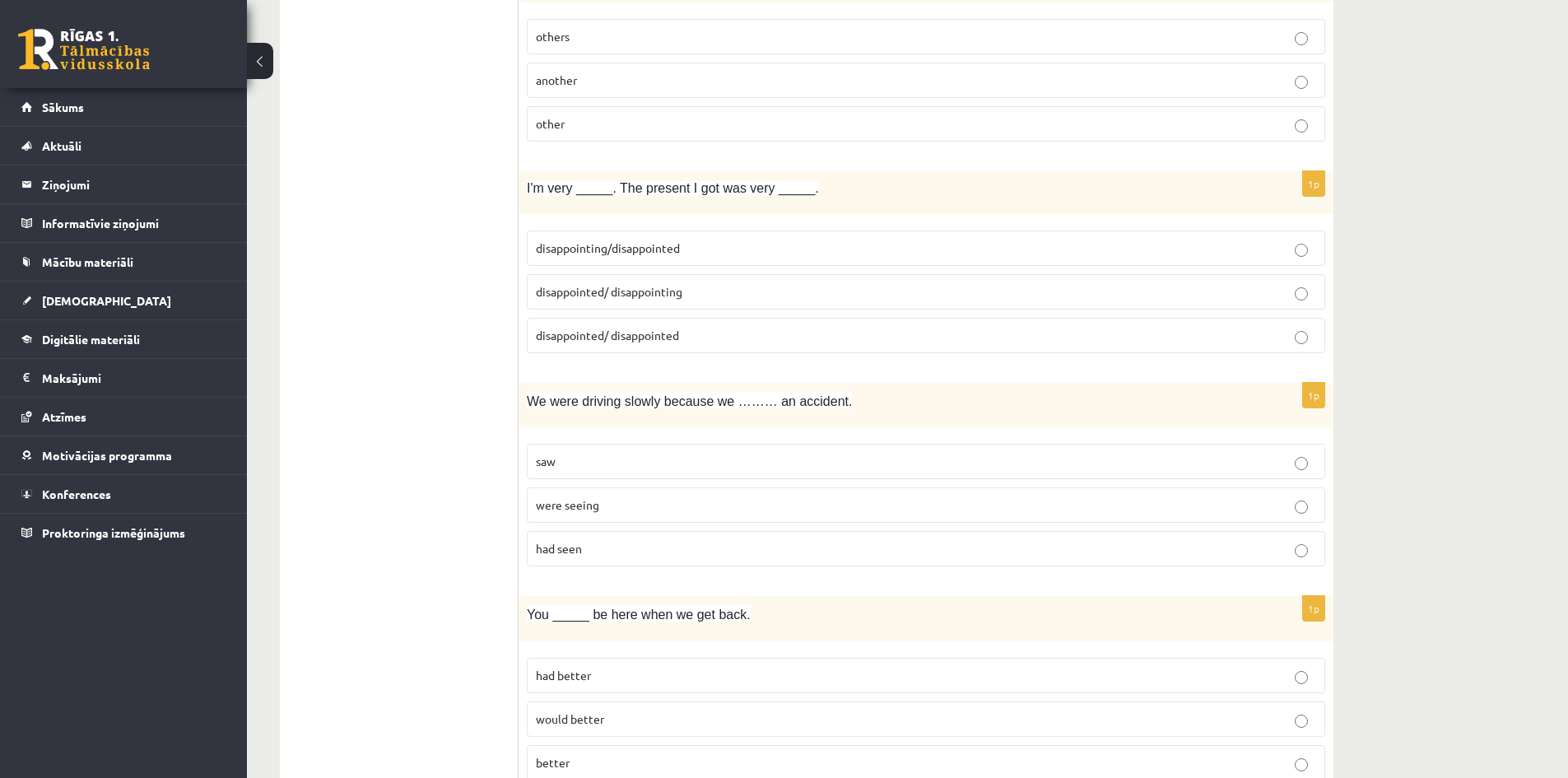
scroll to position [1236, 0]
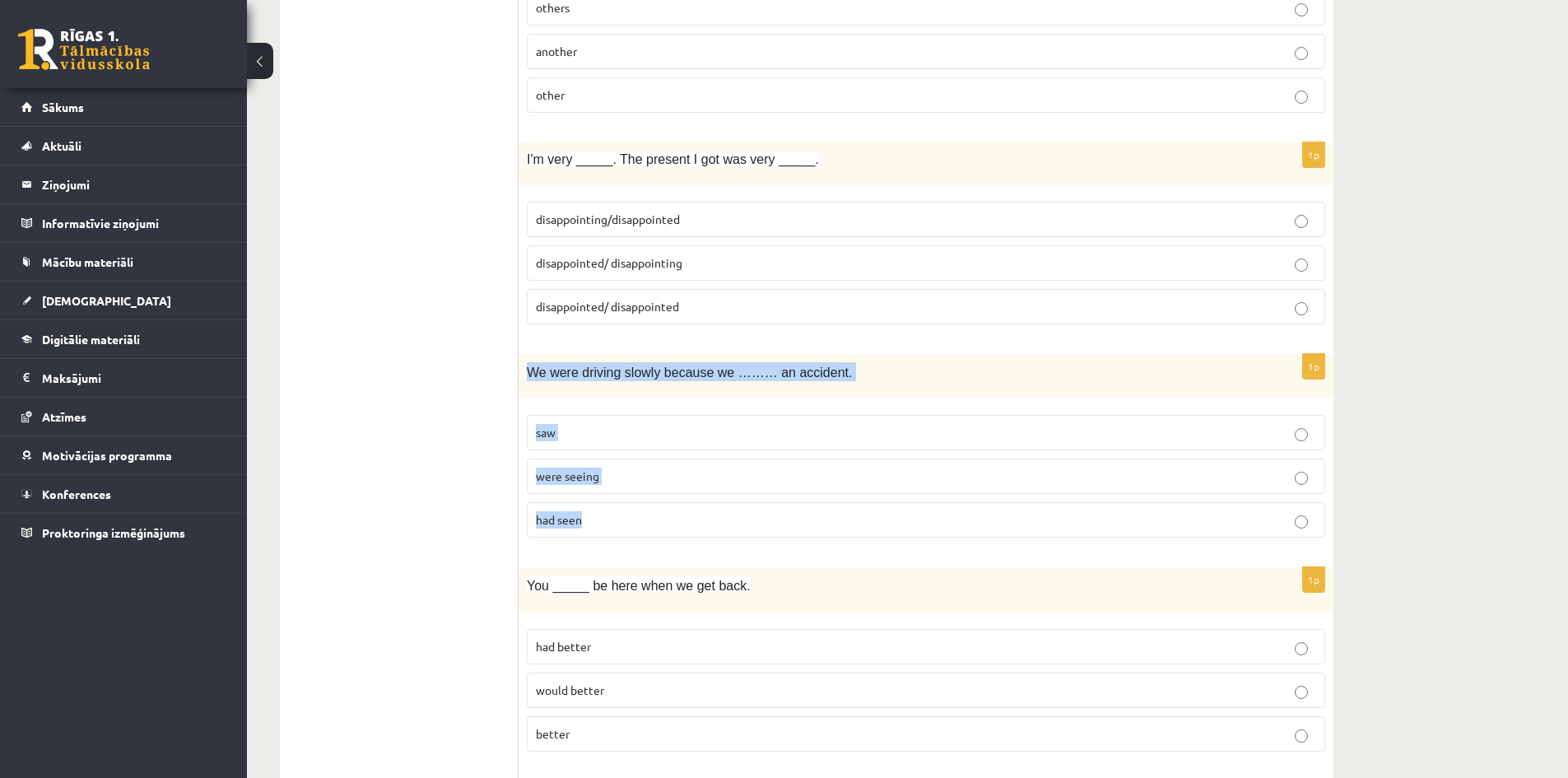
drag, startPoint x: 522, startPoint y: 371, endPoint x: 673, endPoint y: 522, distance: 213.5
click at [672, 527] on div "1p We were driving slowly because we ……… an accident. saw were seeing had seen" at bounding box center [926, 453] width 815 height 198
copy div "We were driving slowly because we ……… an accident. saw were seeing had seen"
click at [610, 522] on p "had seen" at bounding box center [926, 520] width 780 height 17
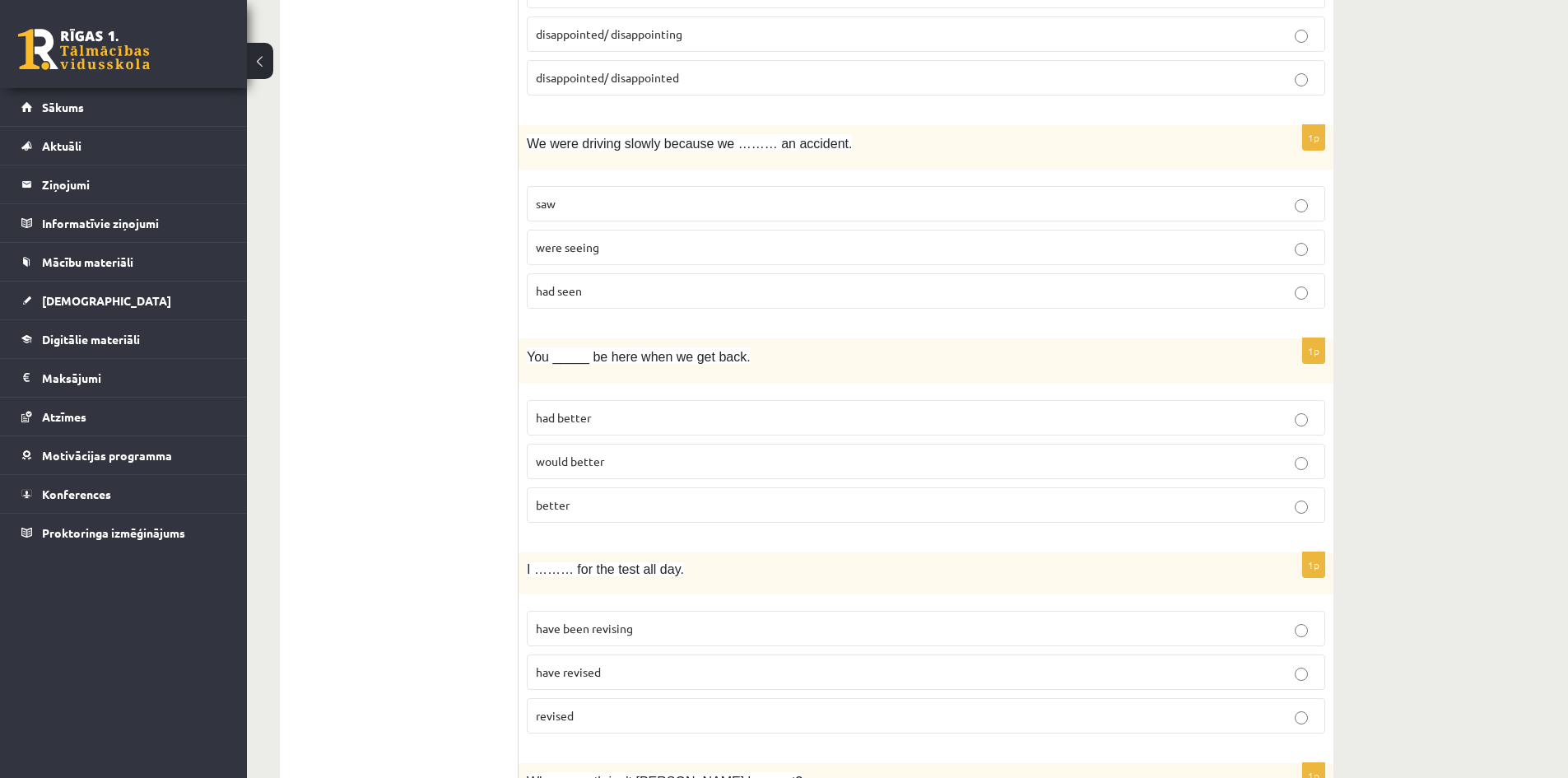
scroll to position [1482, 0]
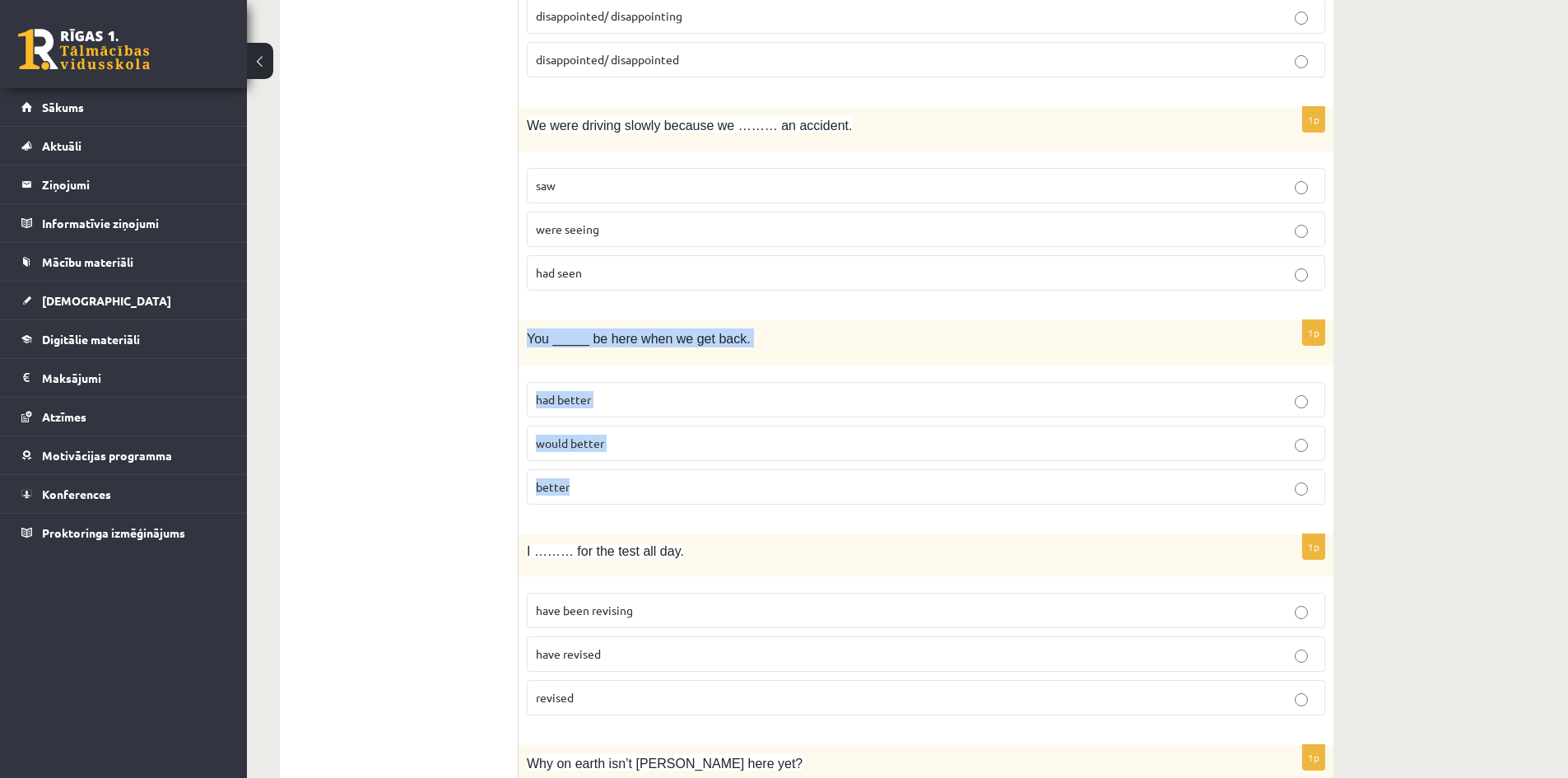
drag, startPoint x: 526, startPoint y: 340, endPoint x: 695, endPoint y: 501, distance: 233.4
click at [694, 502] on div "1p You _____ be here when we get back. had better would better better" at bounding box center [926, 419] width 815 height 198
copy div "You _____ be here when we get back. had better would better better"
click at [595, 396] on p "had better" at bounding box center [926, 400] width 780 height 17
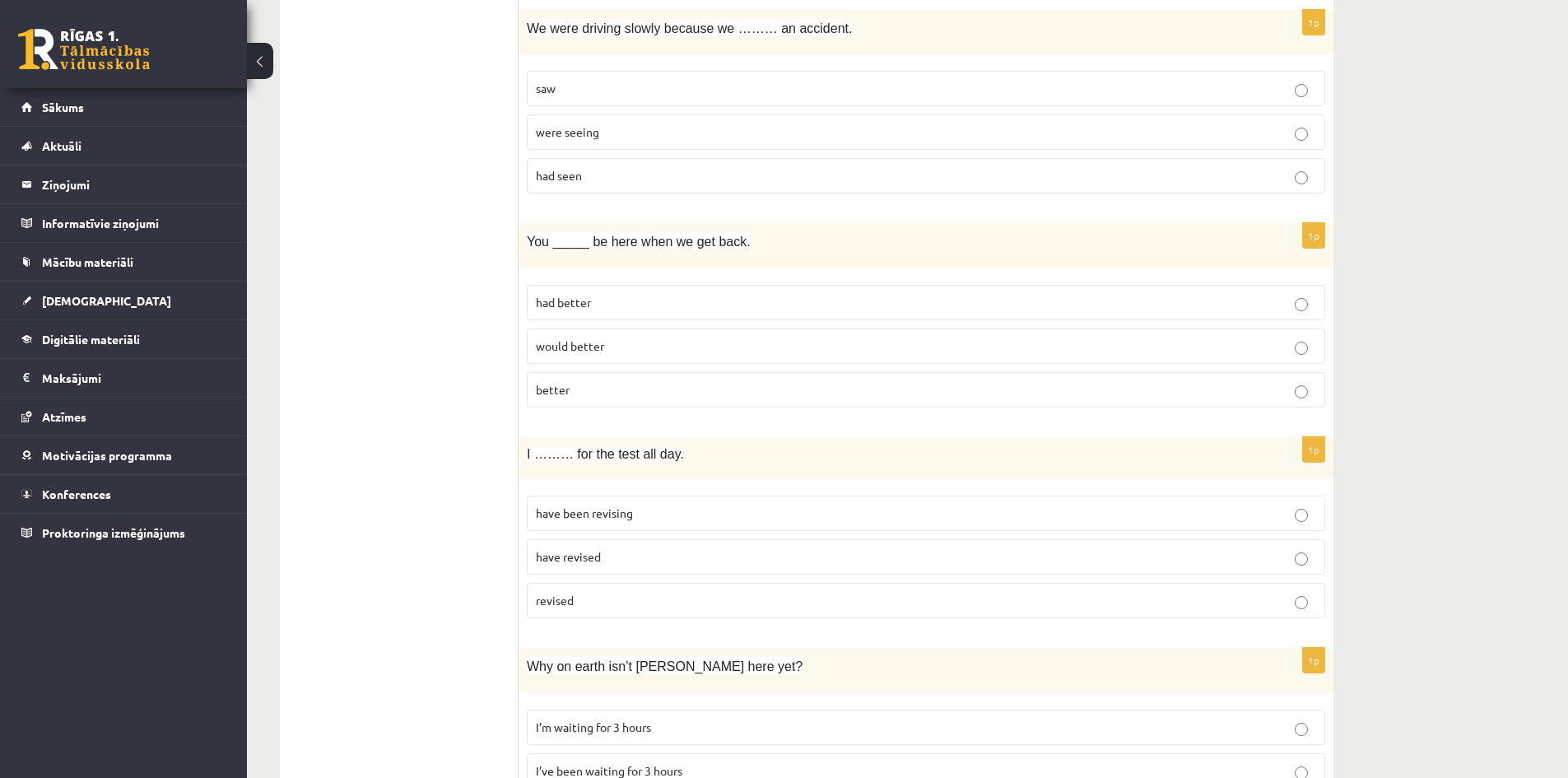
scroll to position [1730, 0]
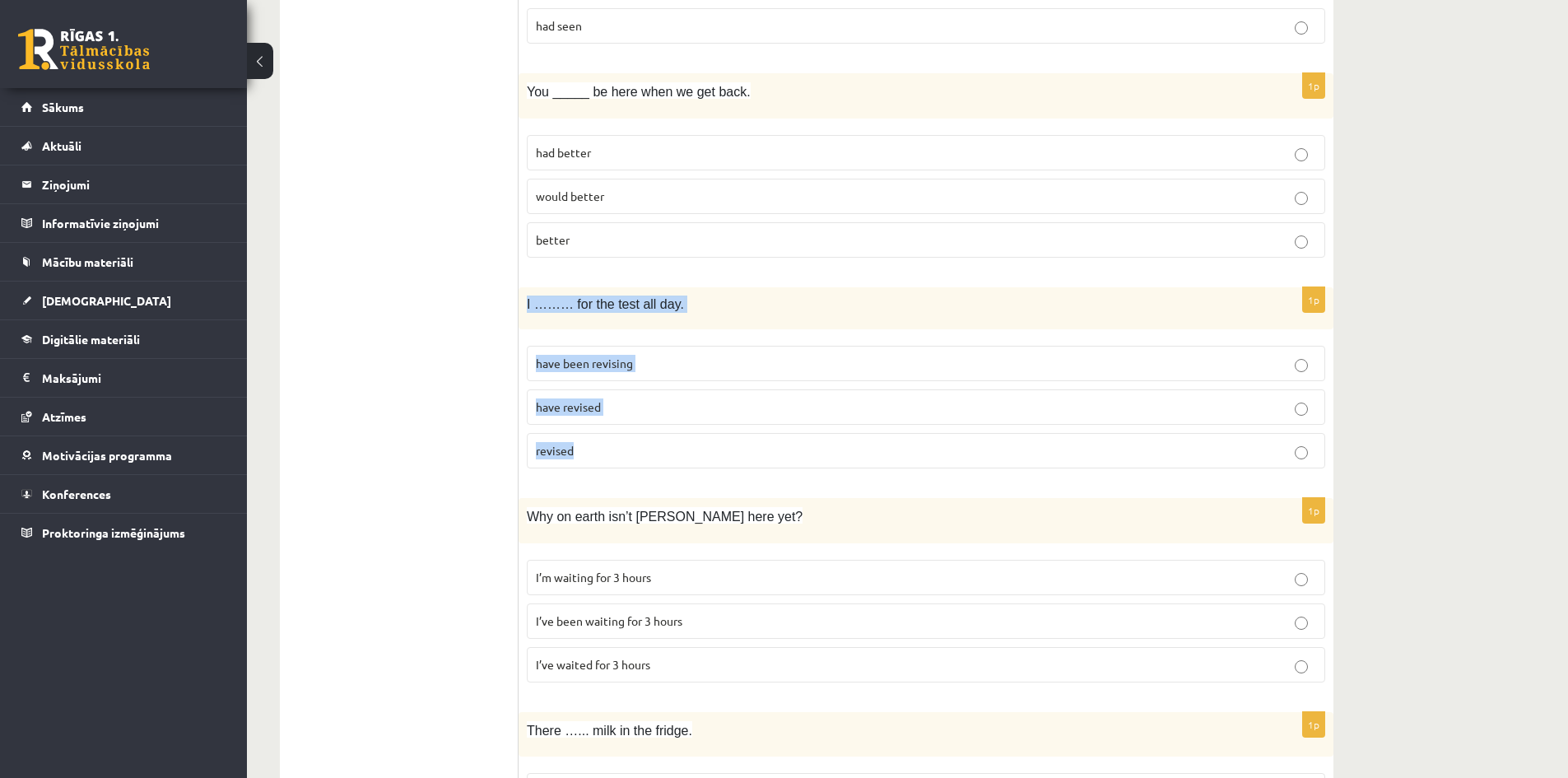
drag, startPoint x: 523, startPoint y: 298, endPoint x: 735, endPoint y: 452, distance: 262.0
click at [735, 452] on div "1p I ……… for the test all day. have been revising have revised revised" at bounding box center [926, 384] width 815 height 194
copy div "I ……… for the test all day. have been revising have revised revised"
click at [631, 417] on label "have revised" at bounding box center [926, 407] width 798 height 36
click at [633, 363] on p "have been revising" at bounding box center [926, 363] width 780 height 17
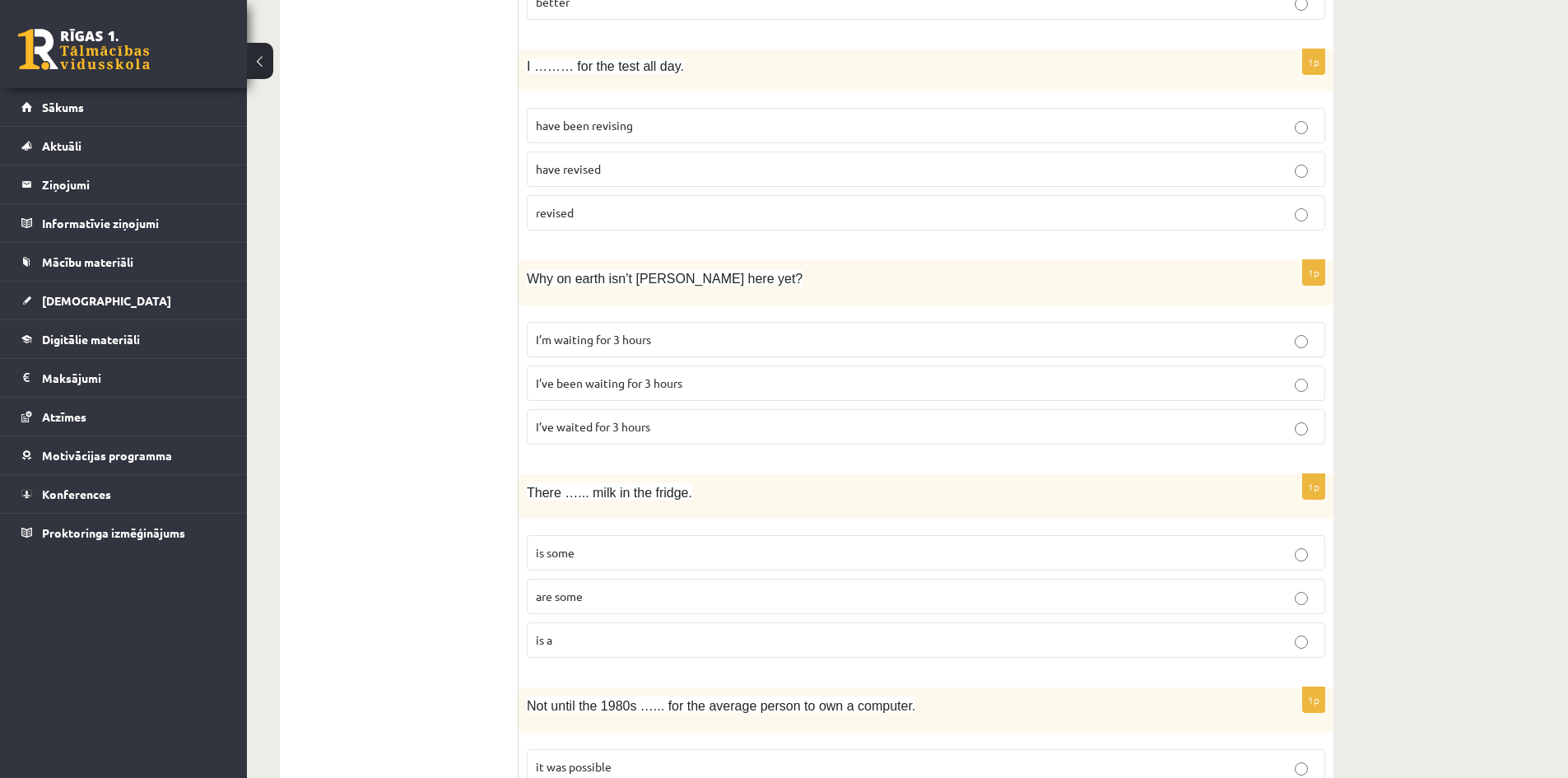
scroll to position [1976, 0]
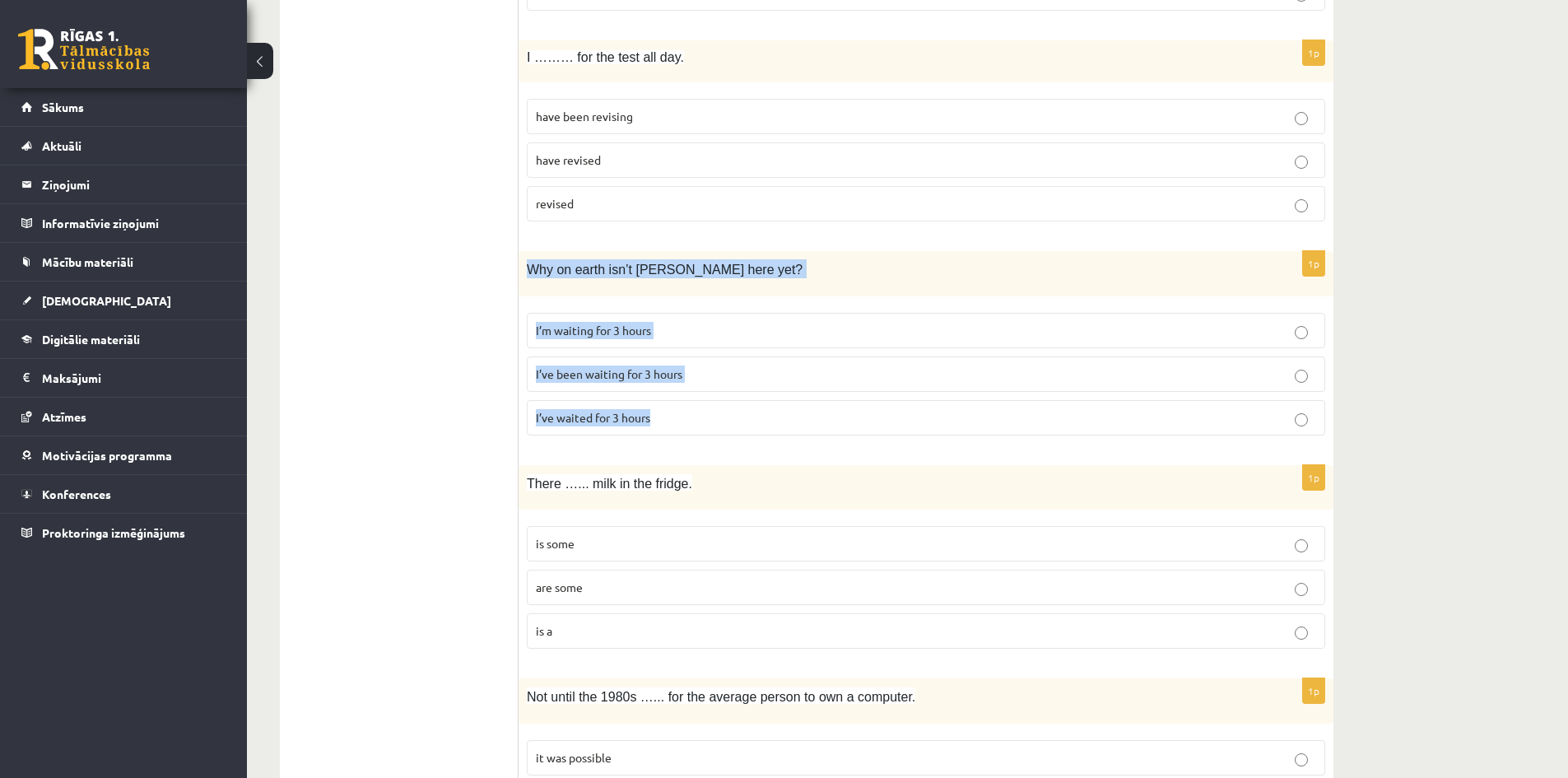
drag, startPoint x: 526, startPoint y: 263, endPoint x: 717, endPoint y: 415, distance: 244.1
click at [715, 427] on div "1p Why on earth isn’t Josh here yet? I’m waiting for 3 hours I’ve been waiting …" at bounding box center [926, 349] width 815 height 198
copy div "Why on earth isn’t Josh here yet? I’m waiting for 3 hours I’ve been waiting for…"
click at [620, 366] on p "I’ve been waiting for 3 hours" at bounding box center [926, 374] width 780 height 17
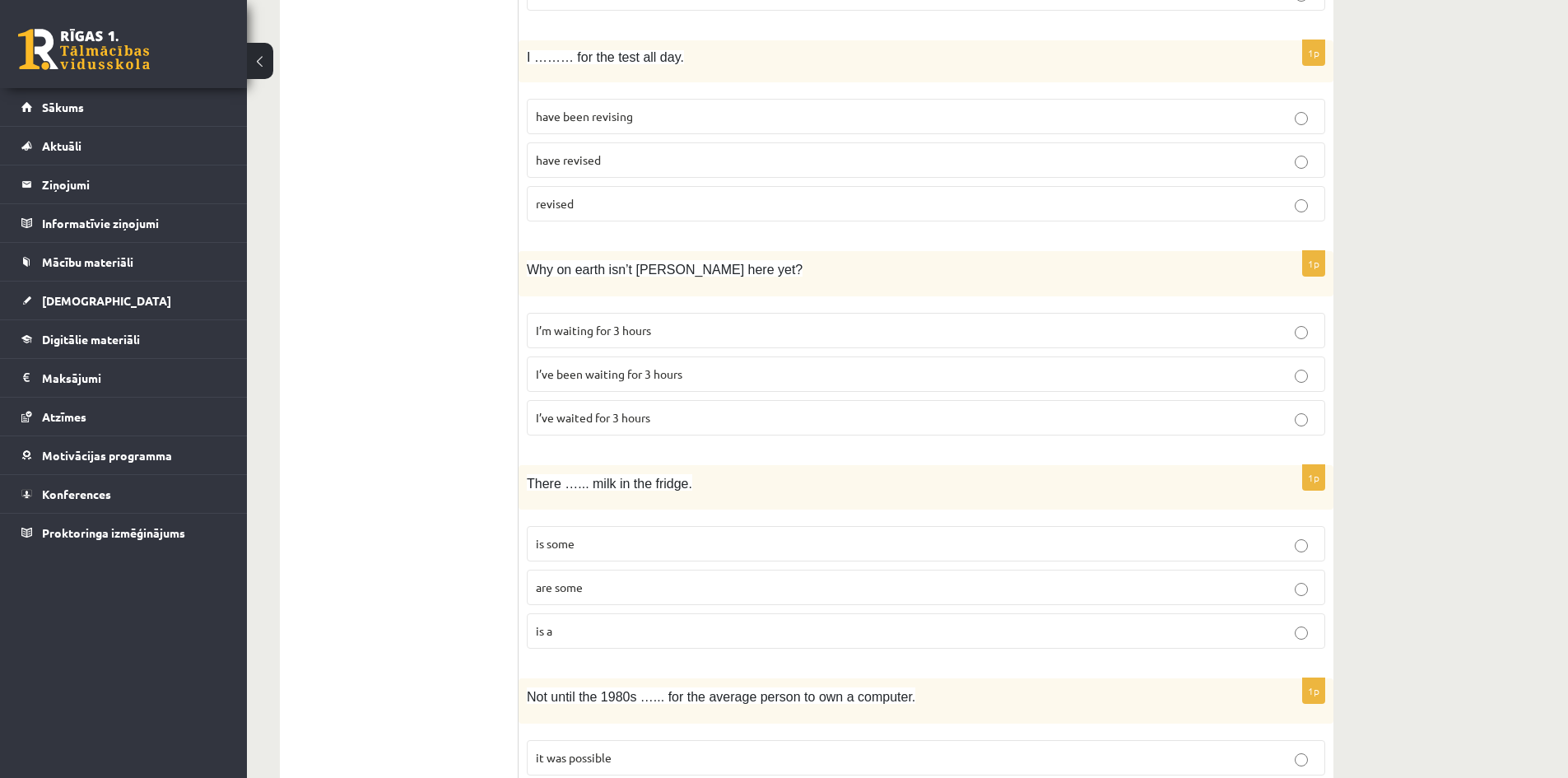
click at [610, 375] on span "I’ve been waiting for 3 hours" at bounding box center [609, 374] width 146 height 15
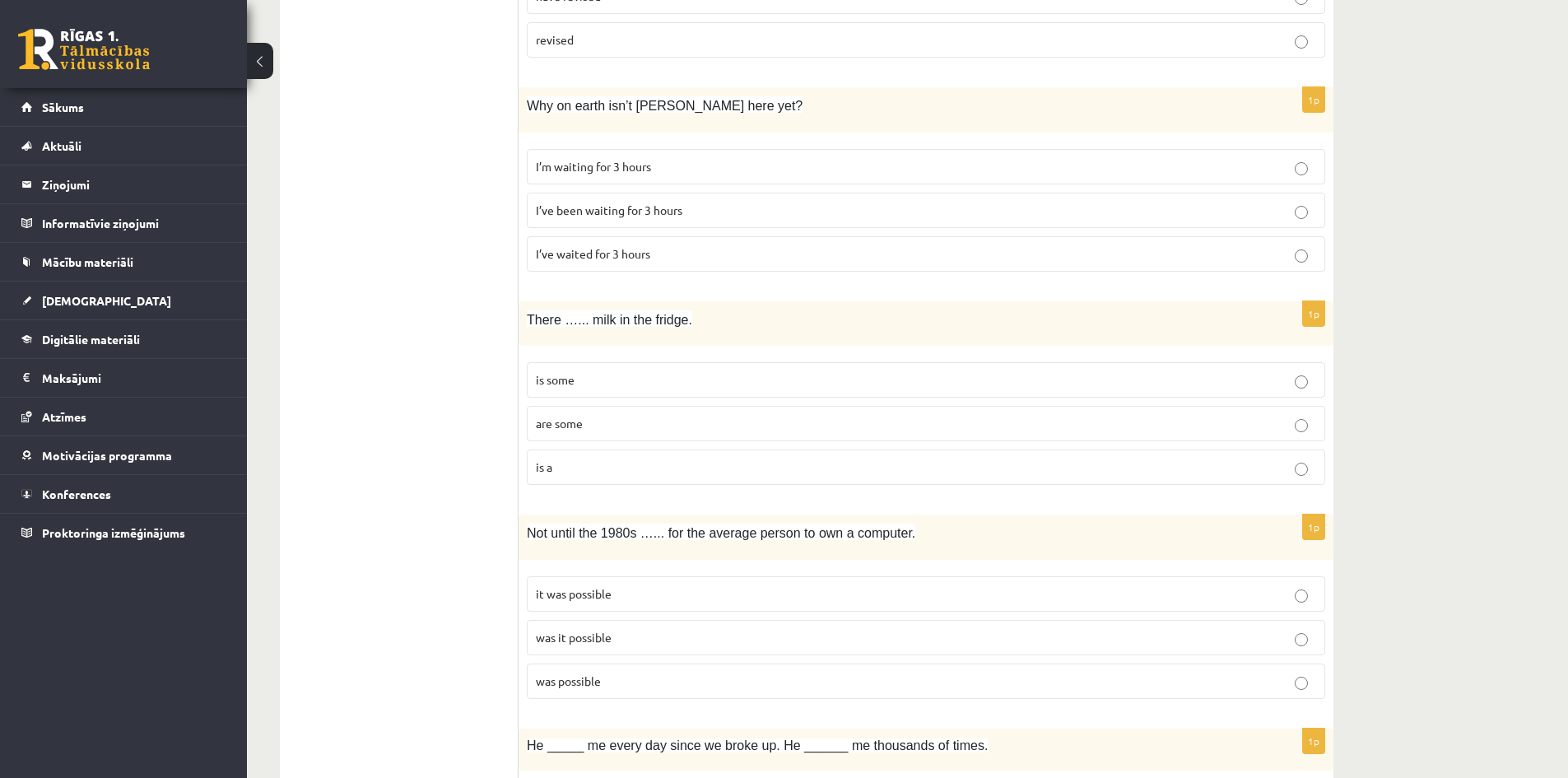
scroll to position [2141, 0]
drag, startPoint x: 526, startPoint y: 316, endPoint x: 688, endPoint y: 469, distance: 222.8
click at [688, 469] on div "1p There …... milk in the fridge. is some are some is a" at bounding box center [926, 399] width 815 height 198
click at [560, 370] on label "is some" at bounding box center [926, 379] width 798 height 36
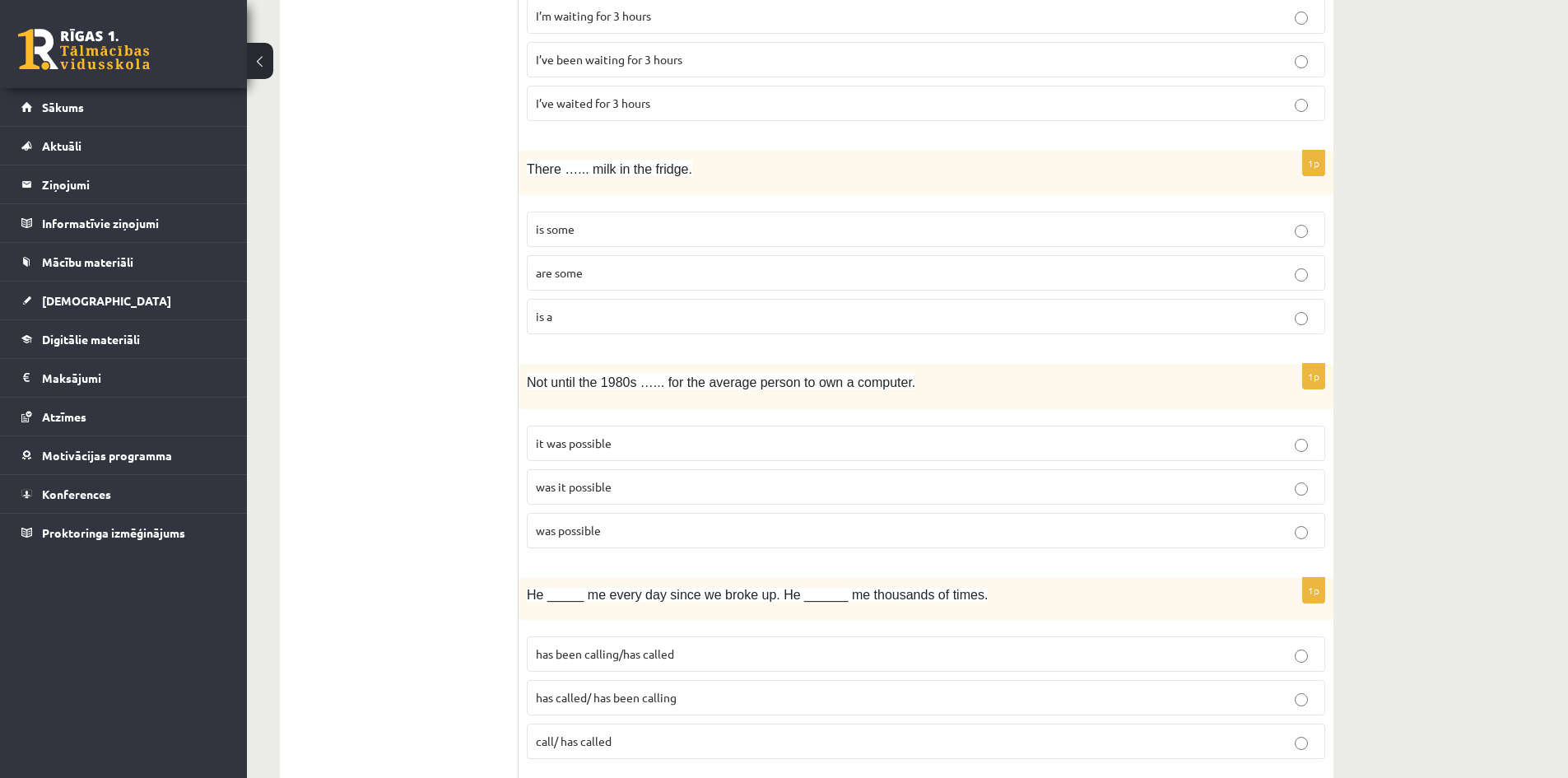
scroll to position [2306, 0]
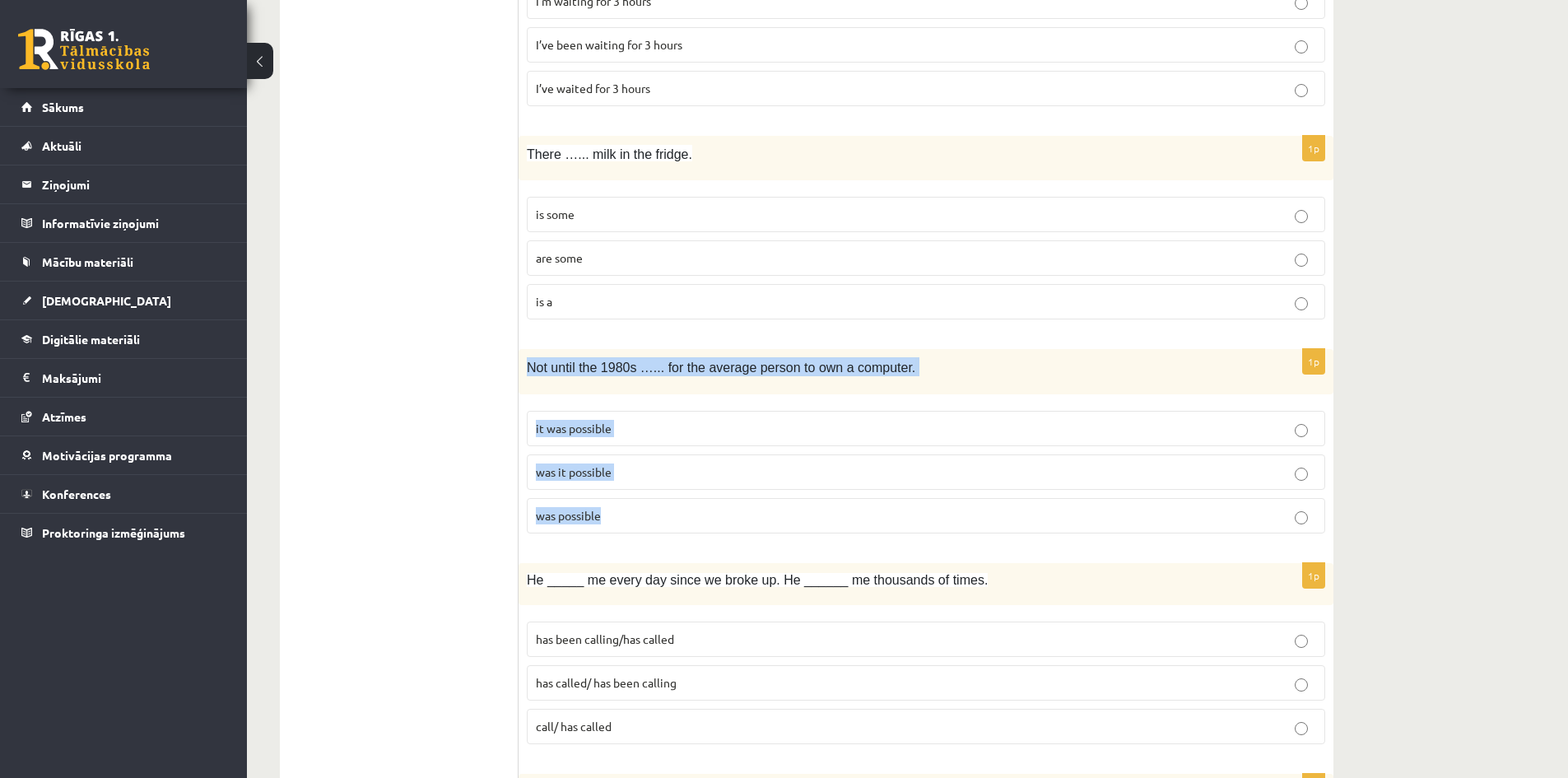
drag, startPoint x: 524, startPoint y: 367, endPoint x: 702, endPoint y: 510, distance: 228.3
click at [702, 510] on div "1p Not until the 1980s …... for the average person to own a computer. it was po…" at bounding box center [926, 448] width 815 height 198
click at [590, 462] on label "was it possible" at bounding box center [926, 472] width 798 height 36
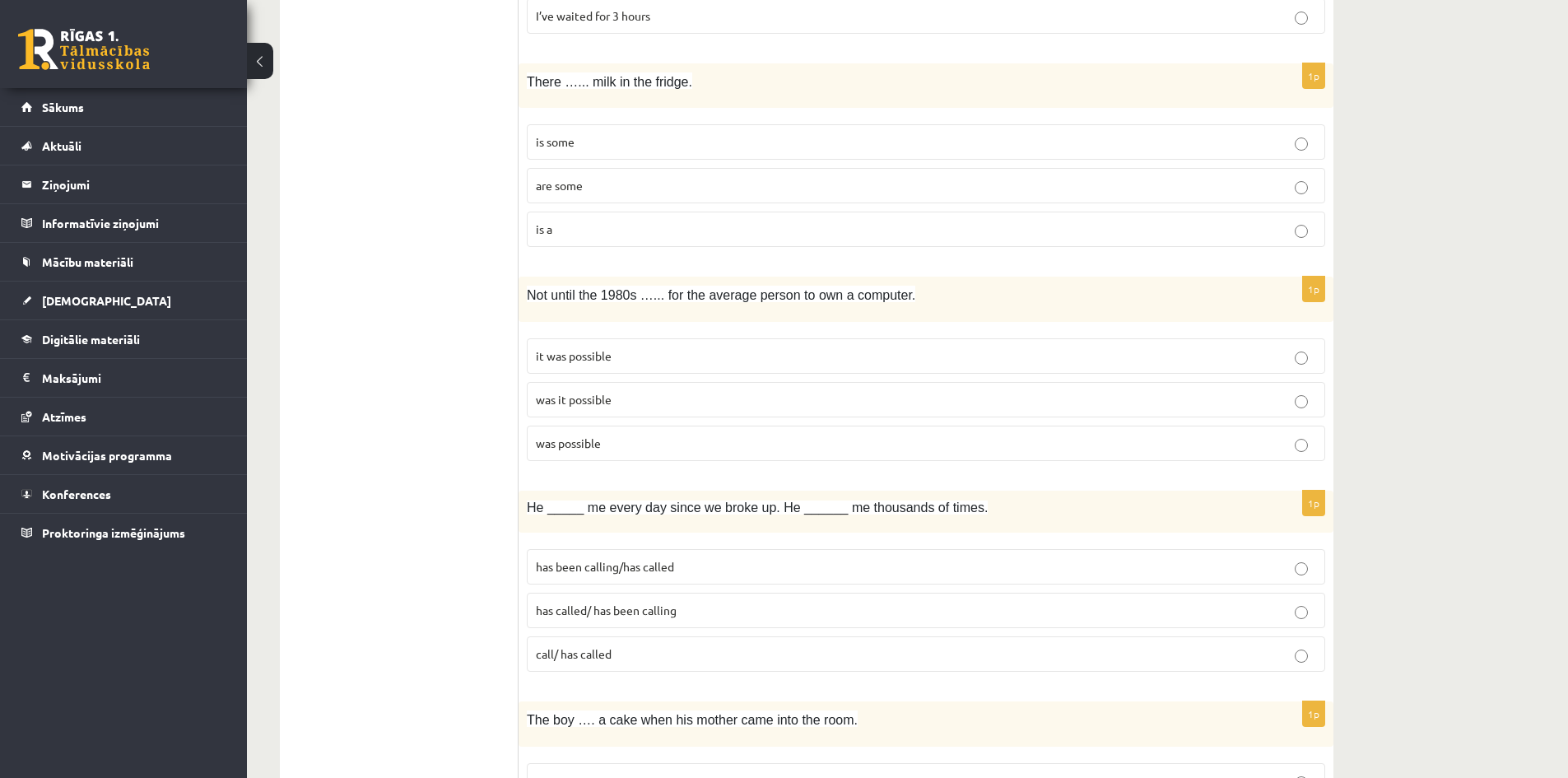
scroll to position [2471, 0]
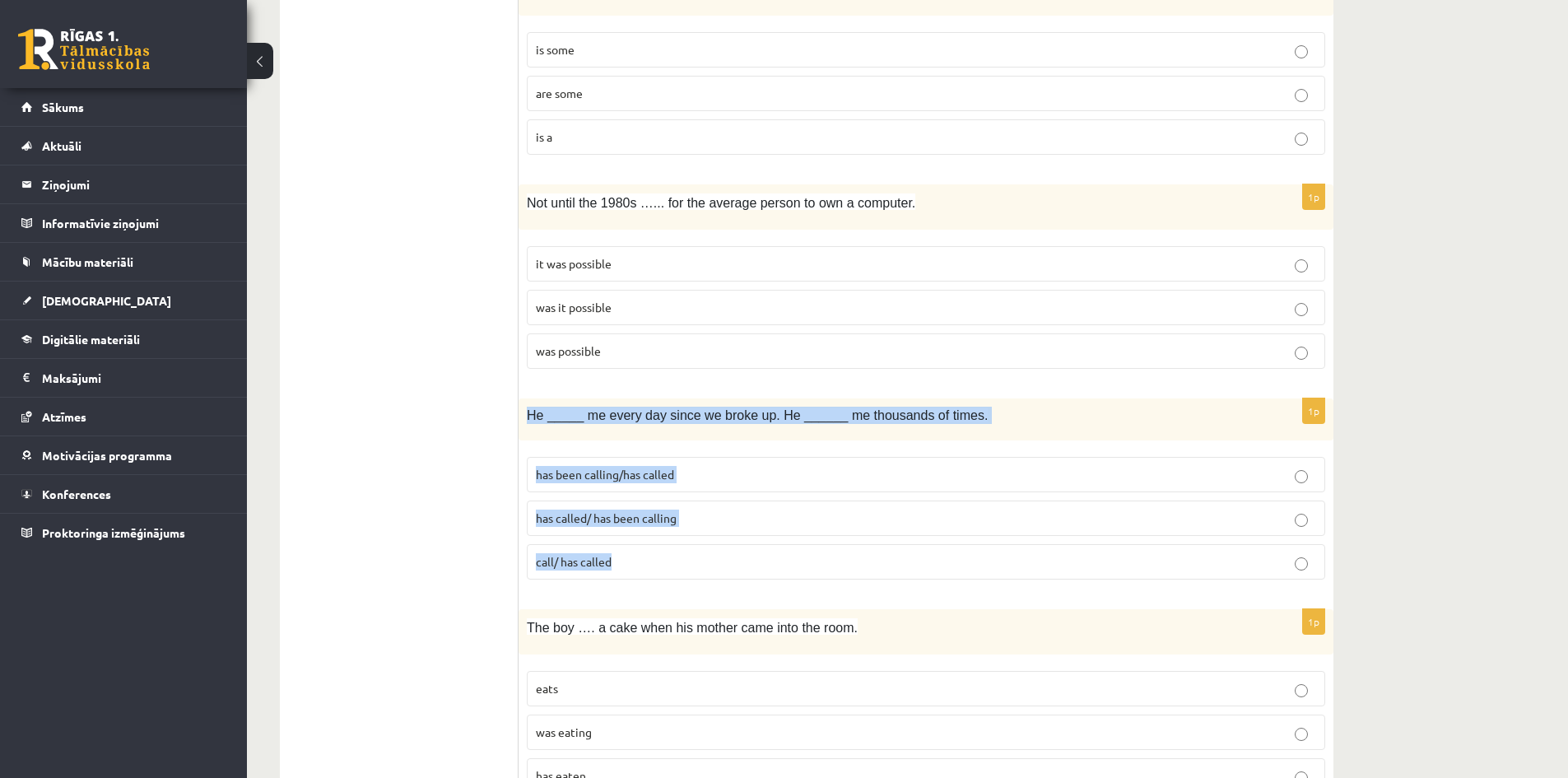
drag, startPoint x: 527, startPoint y: 411, endPoint x: 715, endPoint y: 580, distance: 252.8
click at [715, 580] on div "1p He _____ me every day since we broke up. He ______ me thousands of times. ha…" at bounding box center [926, 496] width 815 height 194
click at [666, 473] on span "has been calling/has called" at bounding box center [605, 474] width 138 height 15
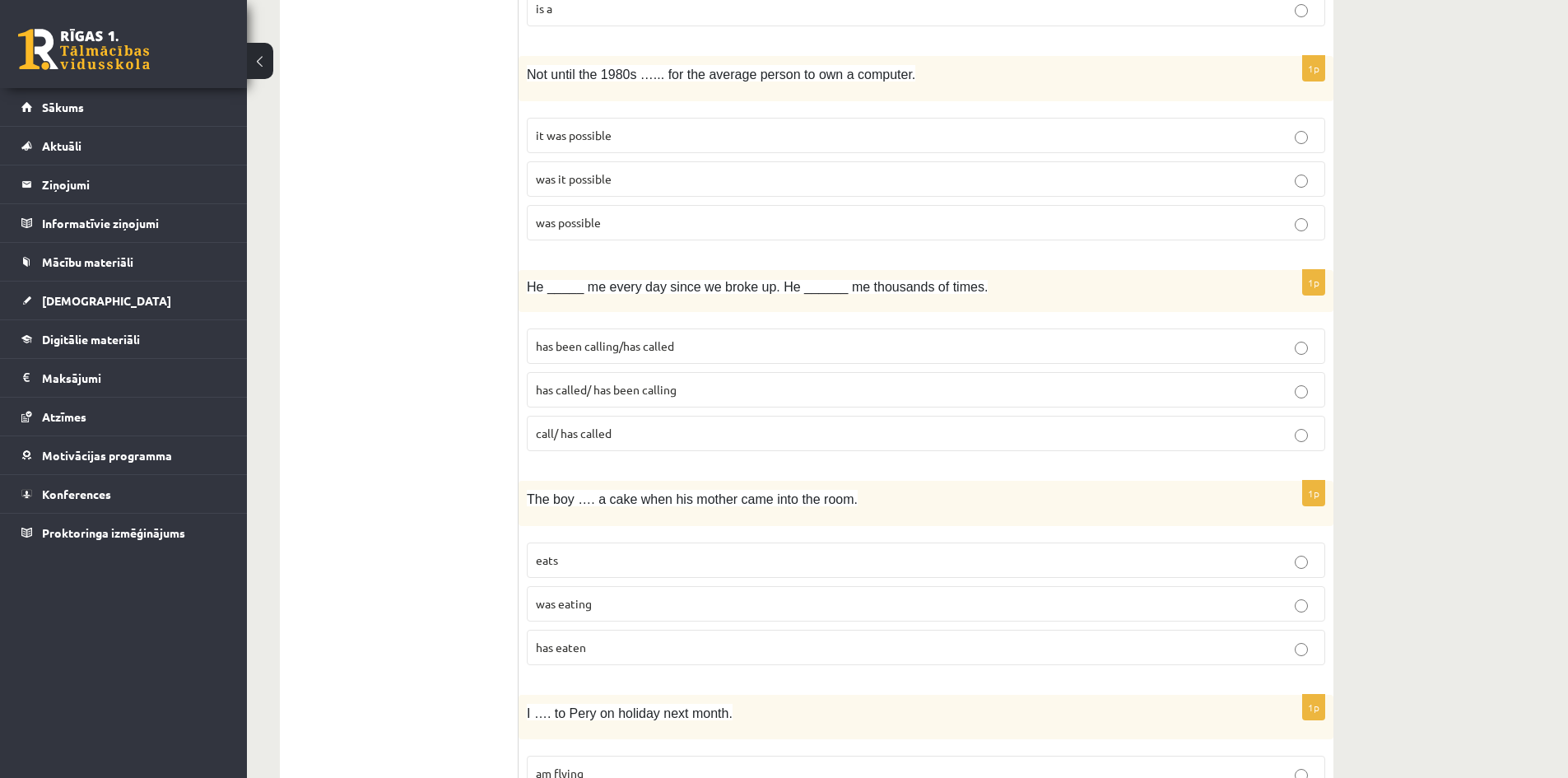
scroll to position [2635, 0]
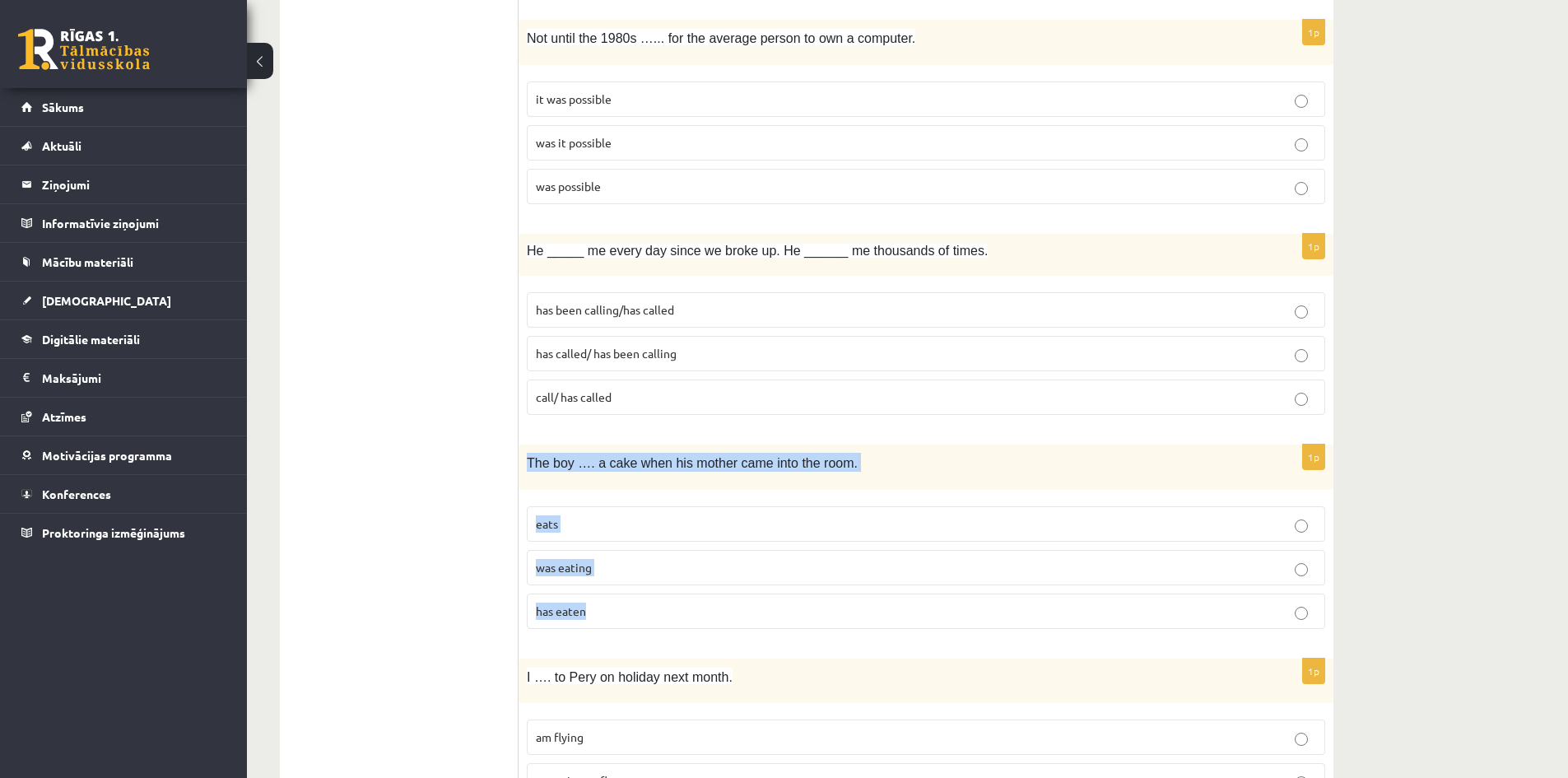
drag, startPoint x: 526, startPoint y: 459, endPoint x: 663, endPoint y: 610, distance: 203.9
click at [663, 610] on div "1p The boy …. a cake when his mother came into the room. eats was eating has ea…" at bounding box center [926, 543] width 815 height 198
click at [607, 570] on p "was eating" at bounding box center [926, 568] width 780 height 17
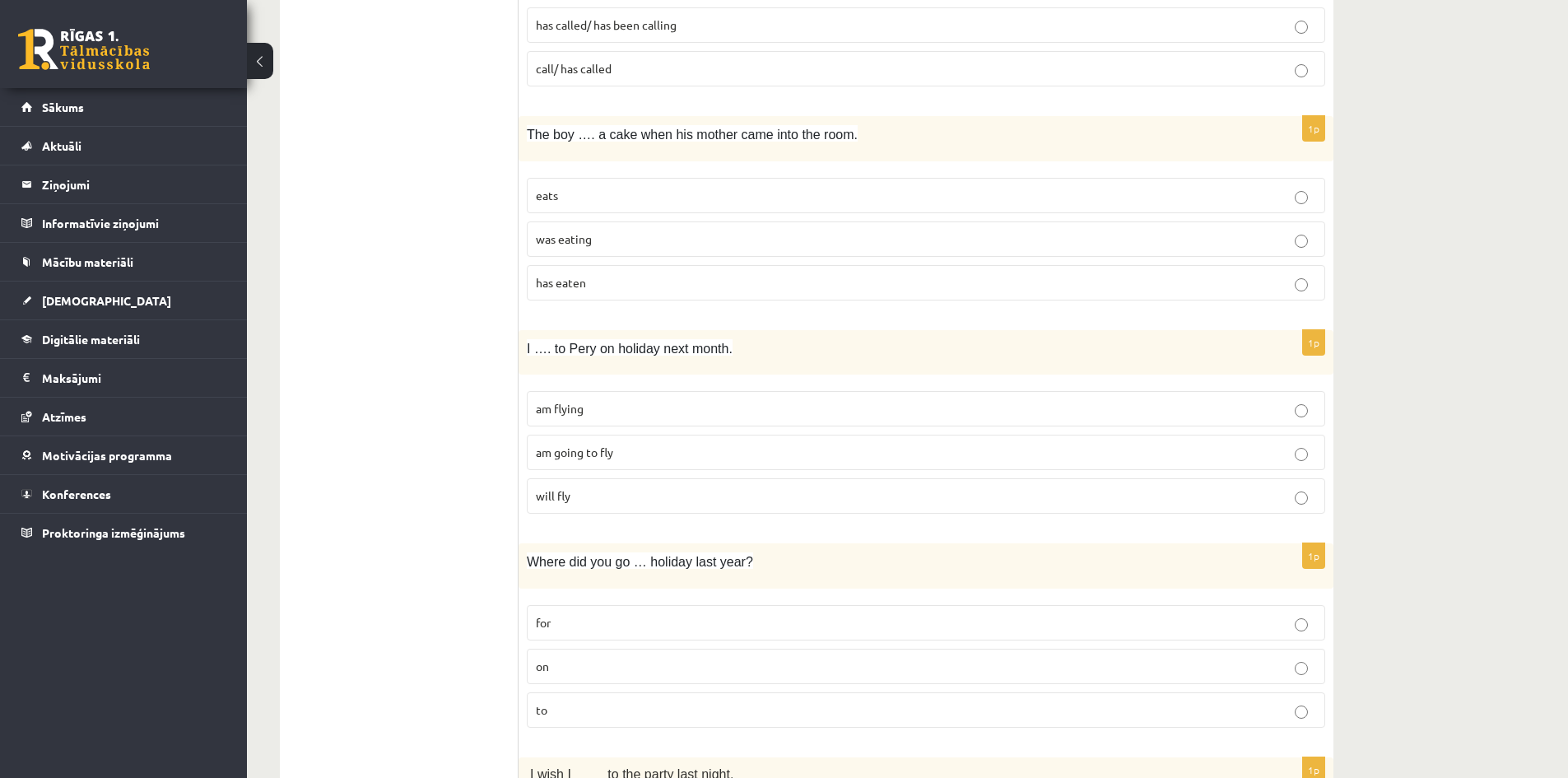
scroll to position [2965, 0]
drag, startPoint x: 524, startPoint y: 350, endPoint x: 622, endPoint y: 508, distance: 185.9
click at [622, 508] on div "1p I …. to Pery on holiday next month. am flying am going to fly will fly" at bounding box center [926, 428] width 815 height 198
click at [577, 406] on span "am flying" at bounding box center [560, 408] width 48 height 15
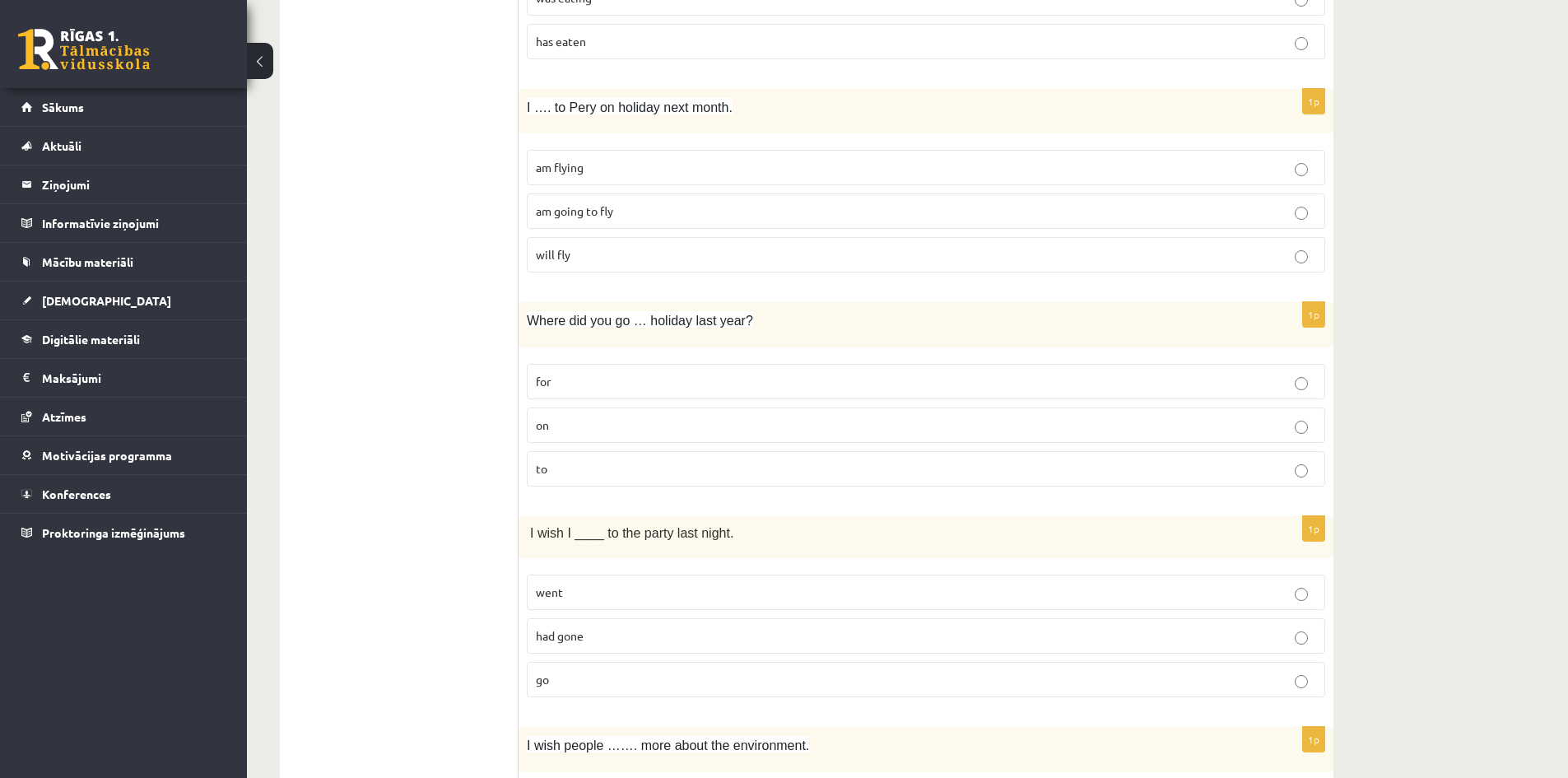
scroll to position [3212, 0]
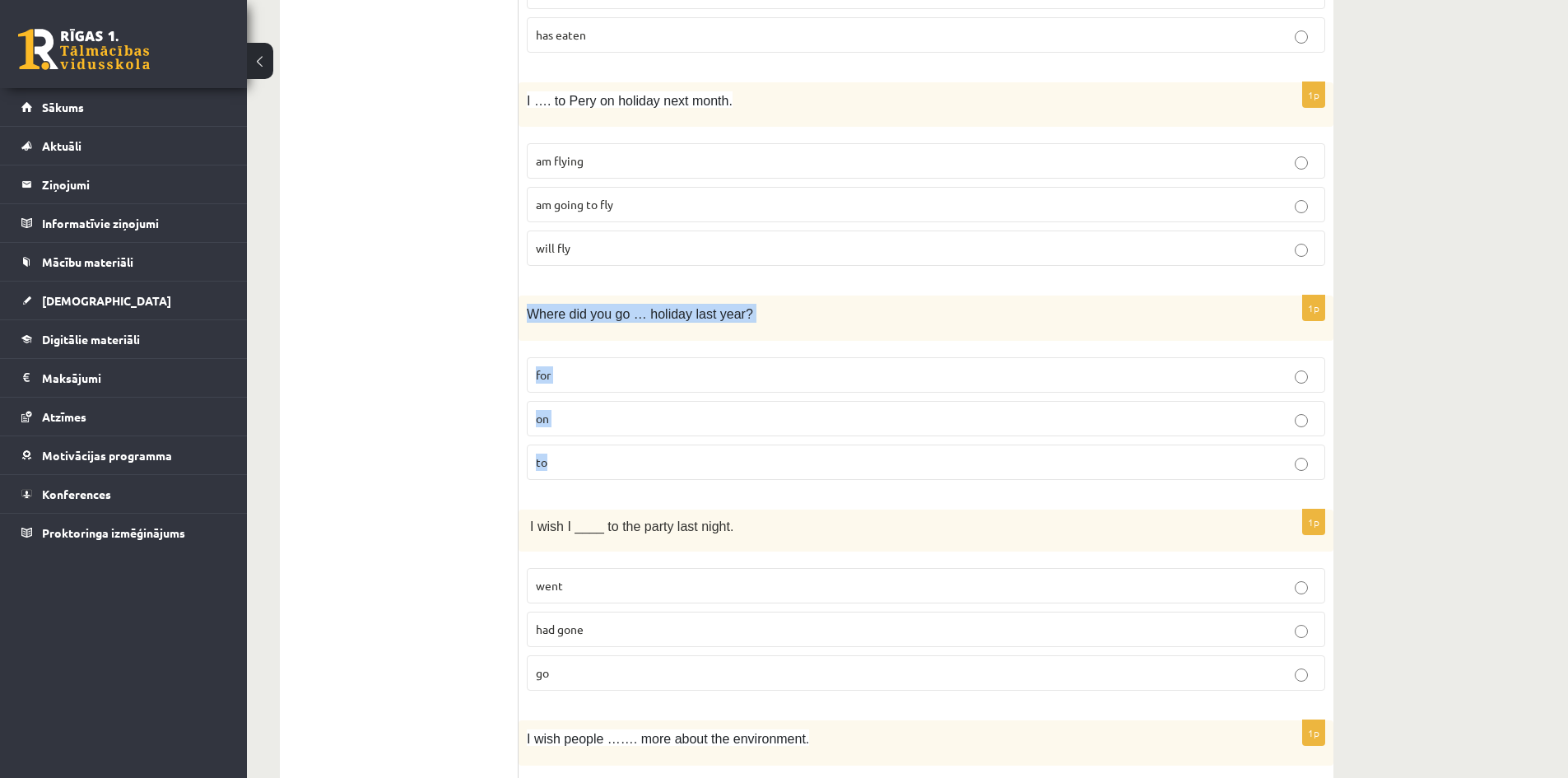
drag, startPoint x: 527, startPoint y: 314, endPoint x: 645, endPoint y: 463, distance: 190.1
click at [645, 463] on div "1p Where did you go … holiday last year? for on to" at bounding box center [926, 394] width 815 height 198
click at [602, 423] on p "on" at bounding box center [926, 419] width 780 height 17
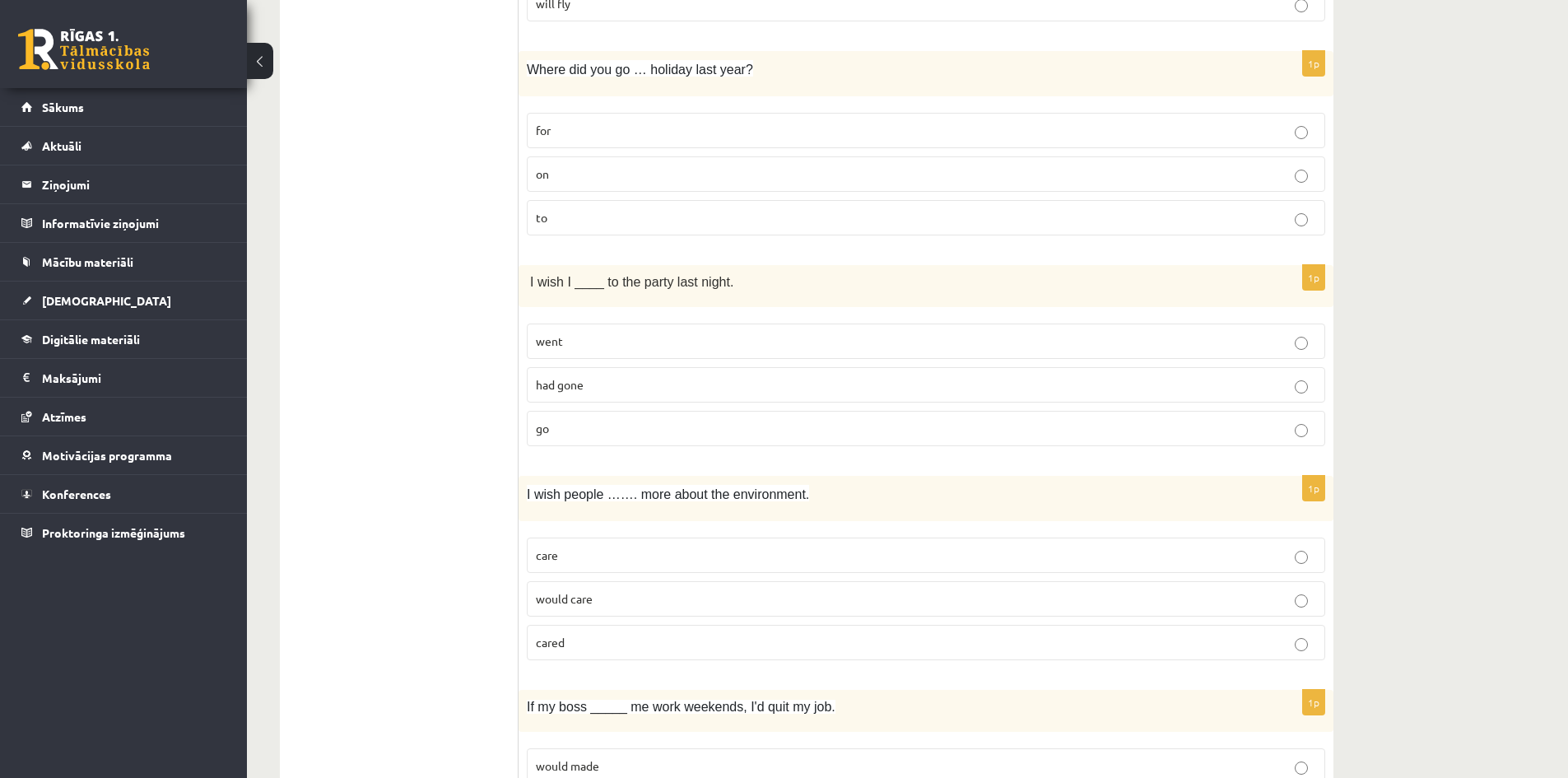
scroll to position [3459, 0]
drag, startPoint x: 530, startPoint y: 276, endPoint x: 713, endPoint y: 411, distance: 227.4
click at [713, 411] on div "1p I wish I ____ to the party last night. went had gone go" at bounding box center [926, 359] width 815 height 194
click at [597, 382] on p "had gone" at bounding box center [926, 382] width 780 height 17
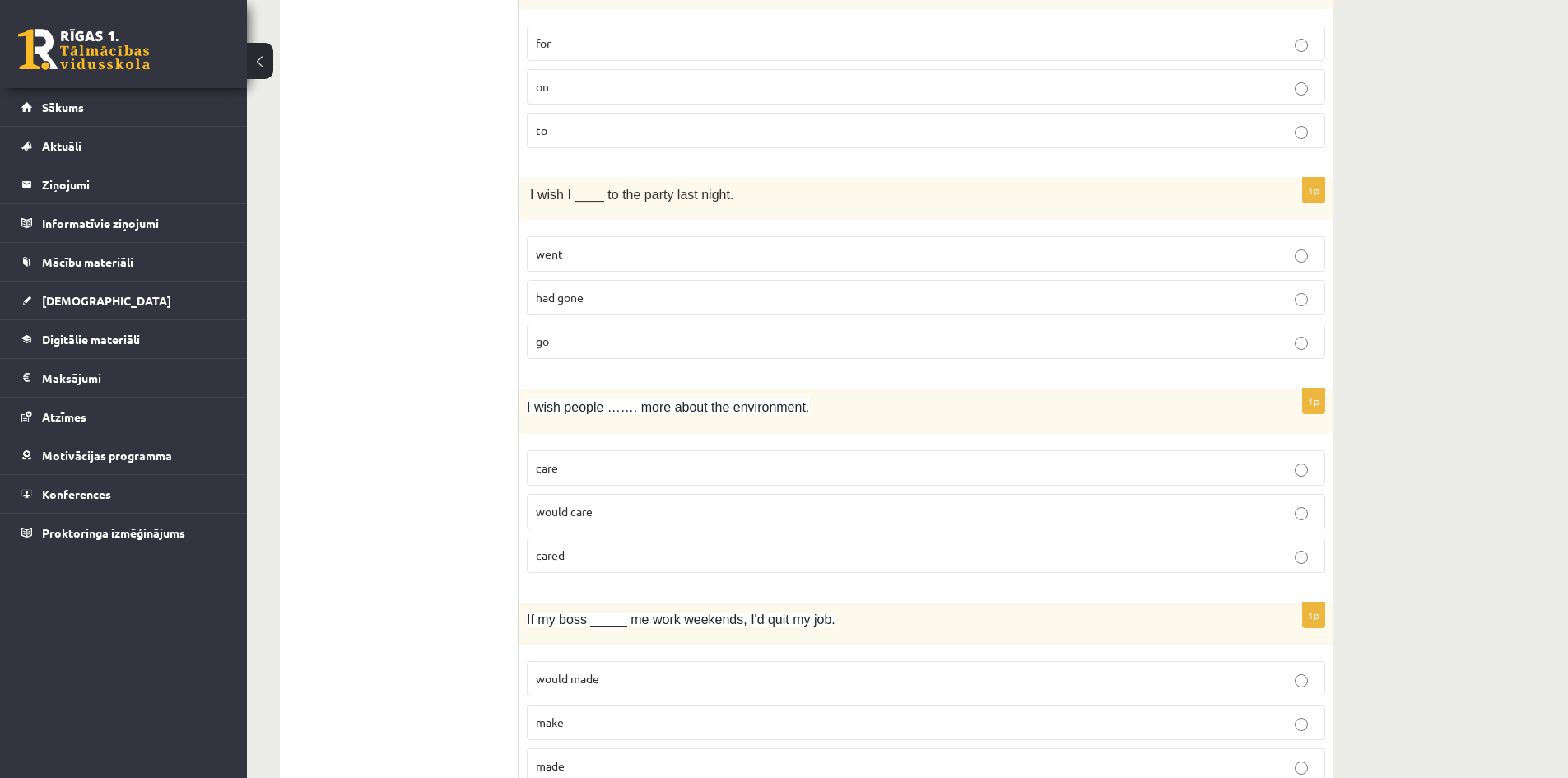
scroll to position [3623, 0]
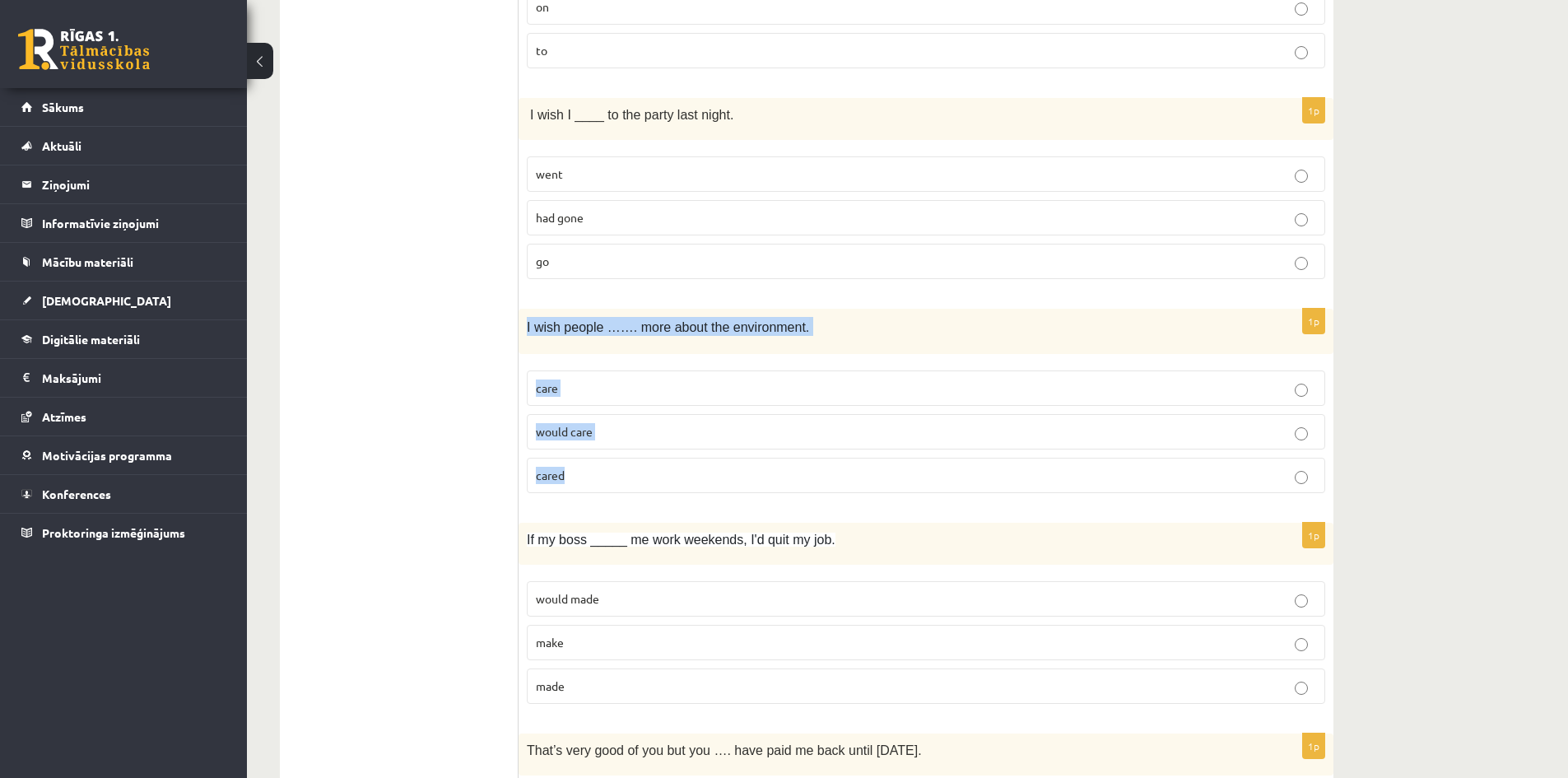
drag, startPoint x: 524, startPoint y: 329, endPoint x: 695, endPoint y: 460, distance: 215.4
click at [688, 466] on div "1p I wish people ……. more about the environment. care would care cared" at bounding box center [926, 407] width 815 height 198
click at [593, 438] on p "would care" at bounding box center [926, 431] width 780 height 17
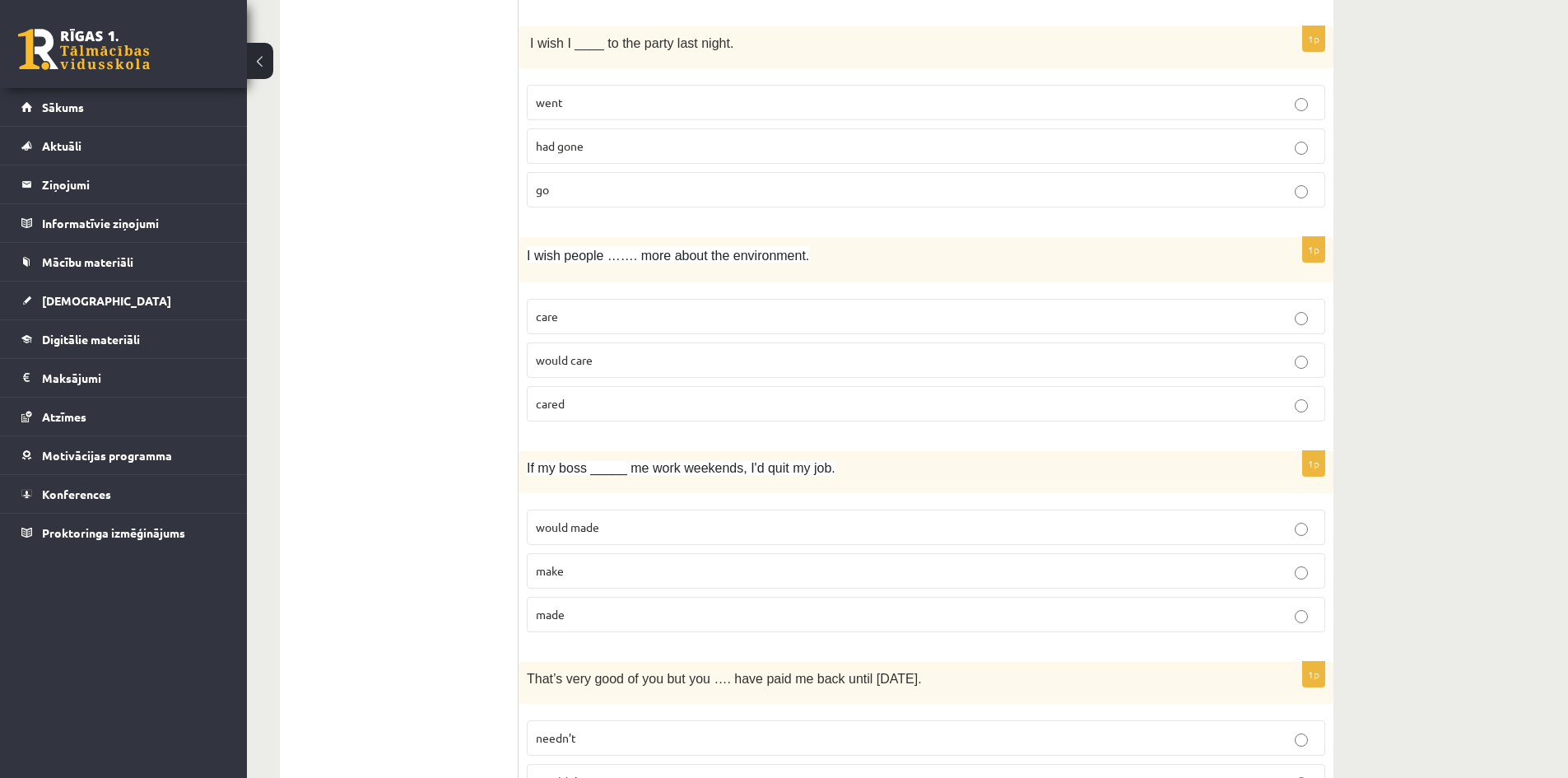
scroll to position [3788, 0]
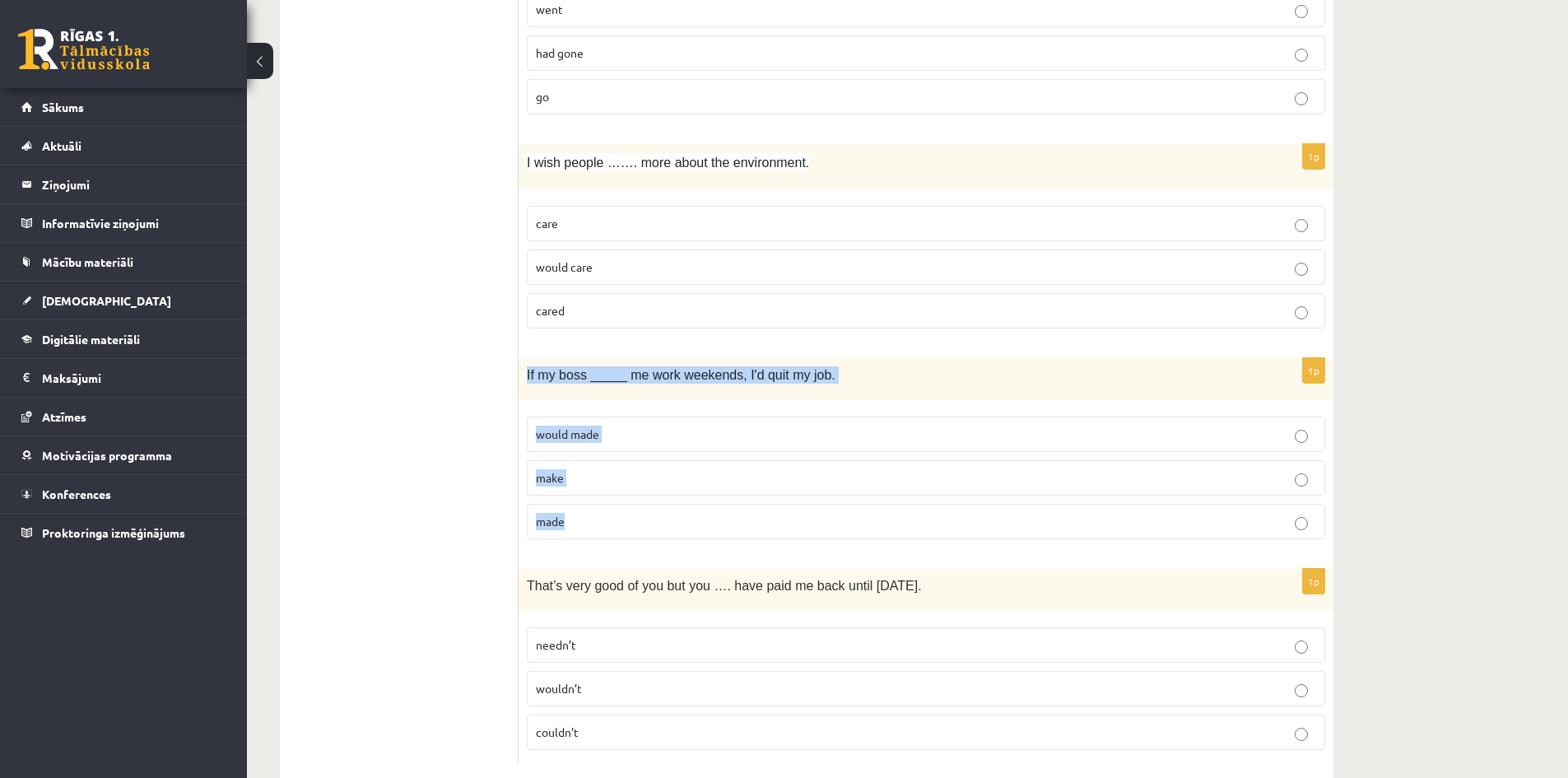
drag, startPoint x: 523, startPoint y: 372, endPoint x: 712, endPoint y: 531, distance: 247.0
click at [712, 531] on div "1p If my boss _____ me work weekends, I'd quit my job. would made make made" at bounding box center [926, 455] width 815 height 194
click at [581, 523] on p "made" at bounding box center [926, 521] width 780 height 17
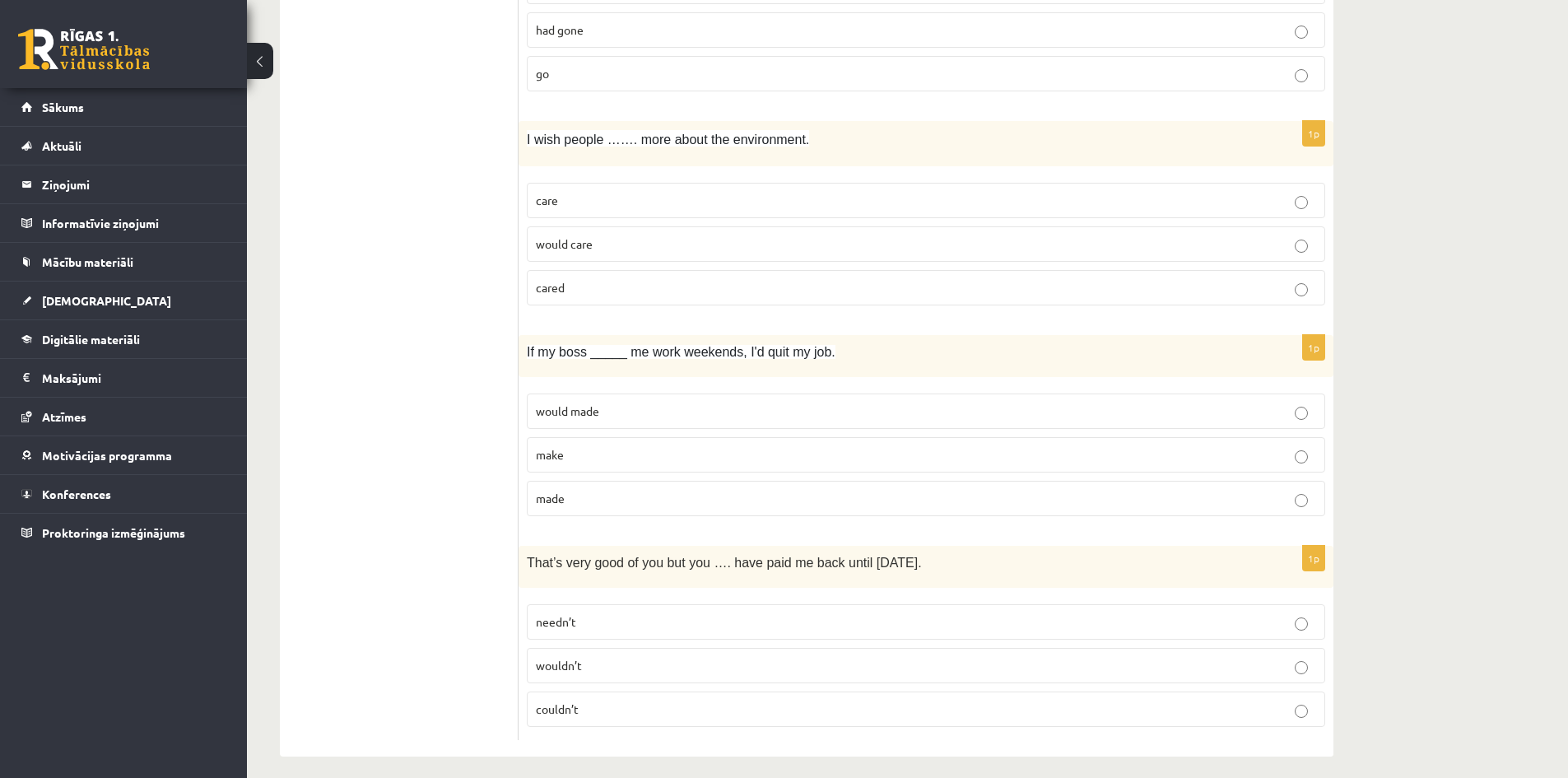
scroll to position [3824, 0]
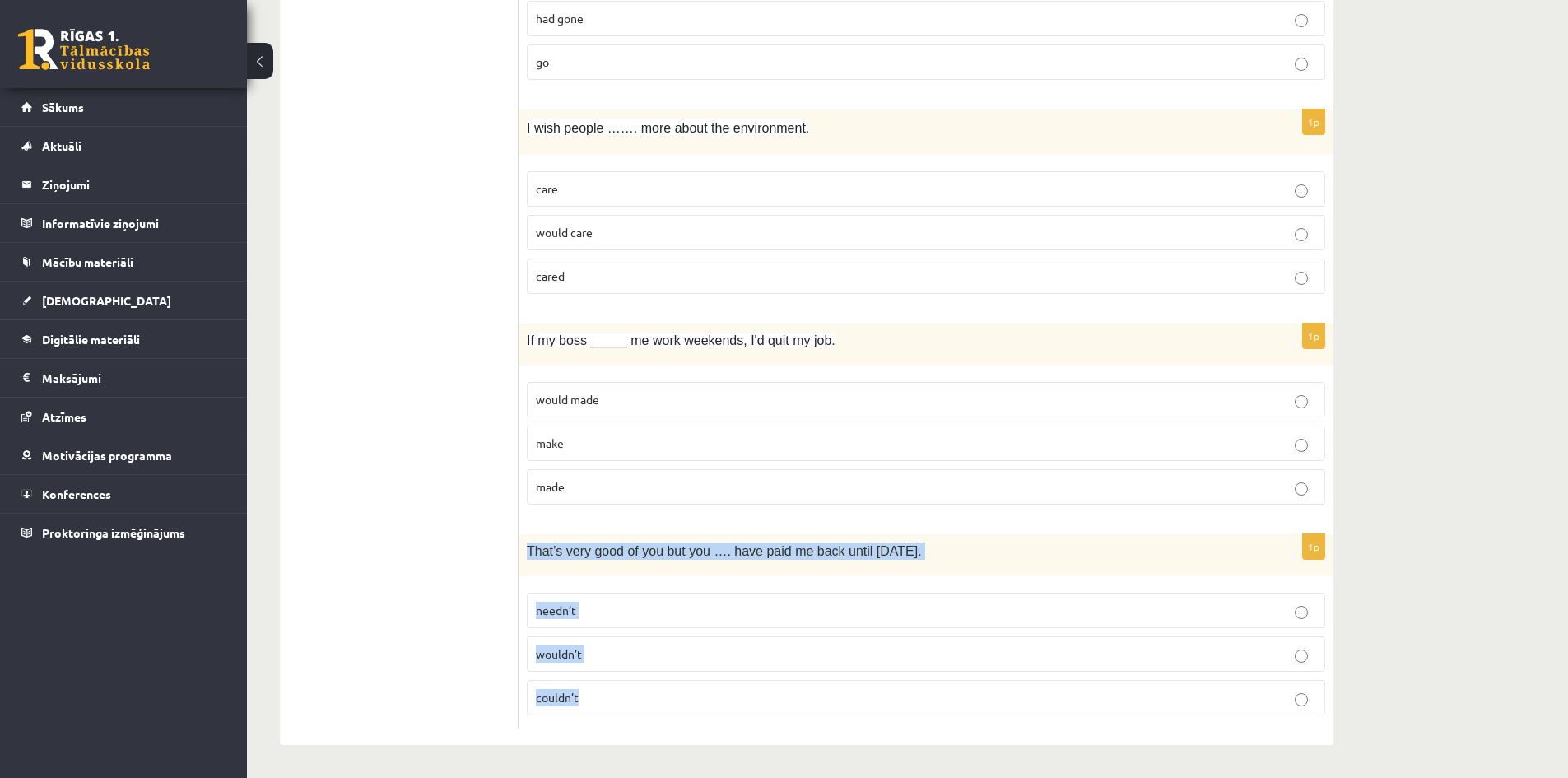
drag, startPoint x: 525, startPoint y: 554, endPoint x: 633, endPoint y: 724, distance: 201.4
click at [633, 724] on div "1p That’s very good of you but you …. have paid me back until tomorrow. needn’t…" at bounding box center [926, 632] width 815 height 194
click at [587, 612] on p "needn’t" at bounding box center [926, 610] width 780 height 17
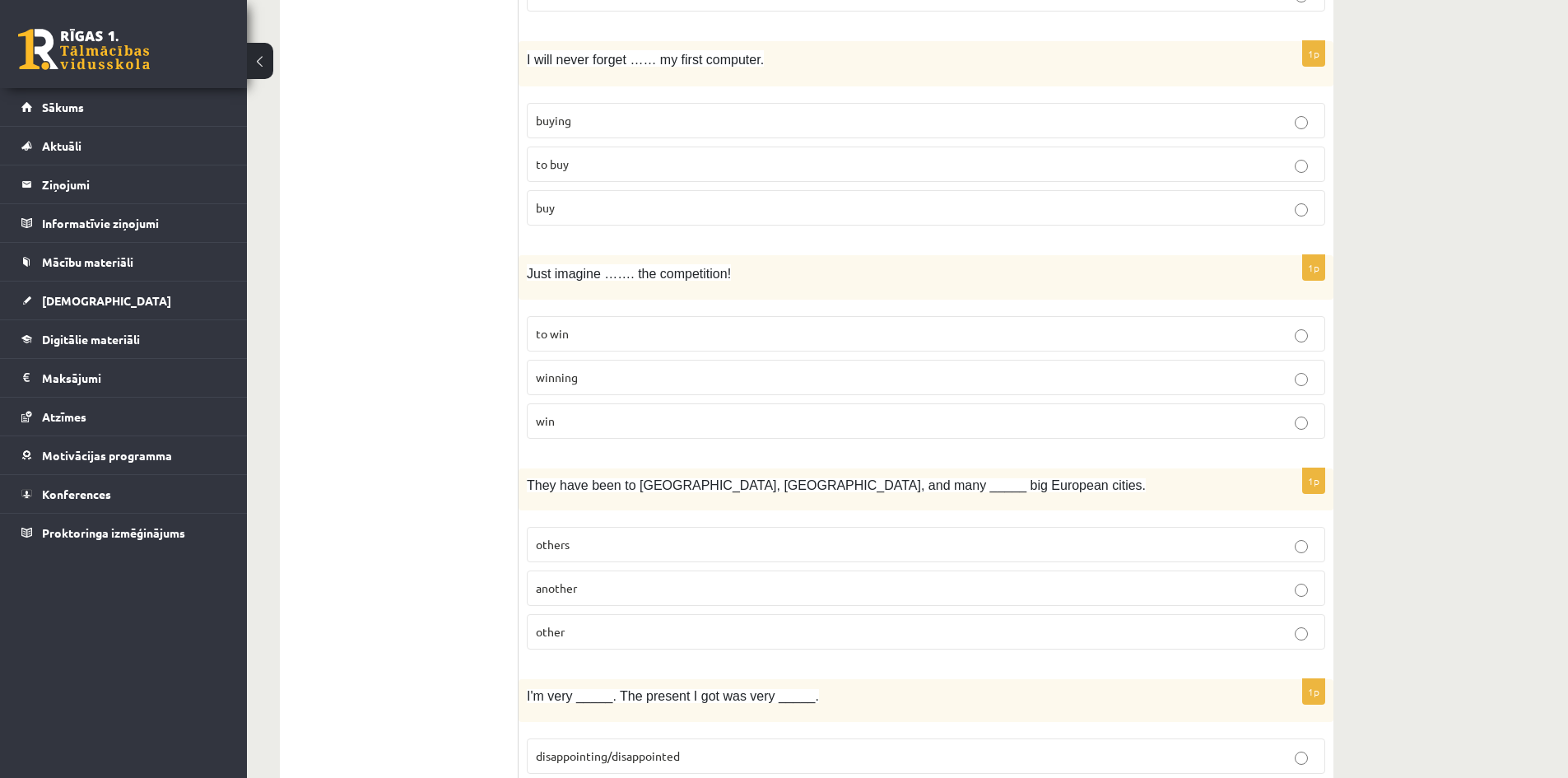
scroll to position [0, 0]
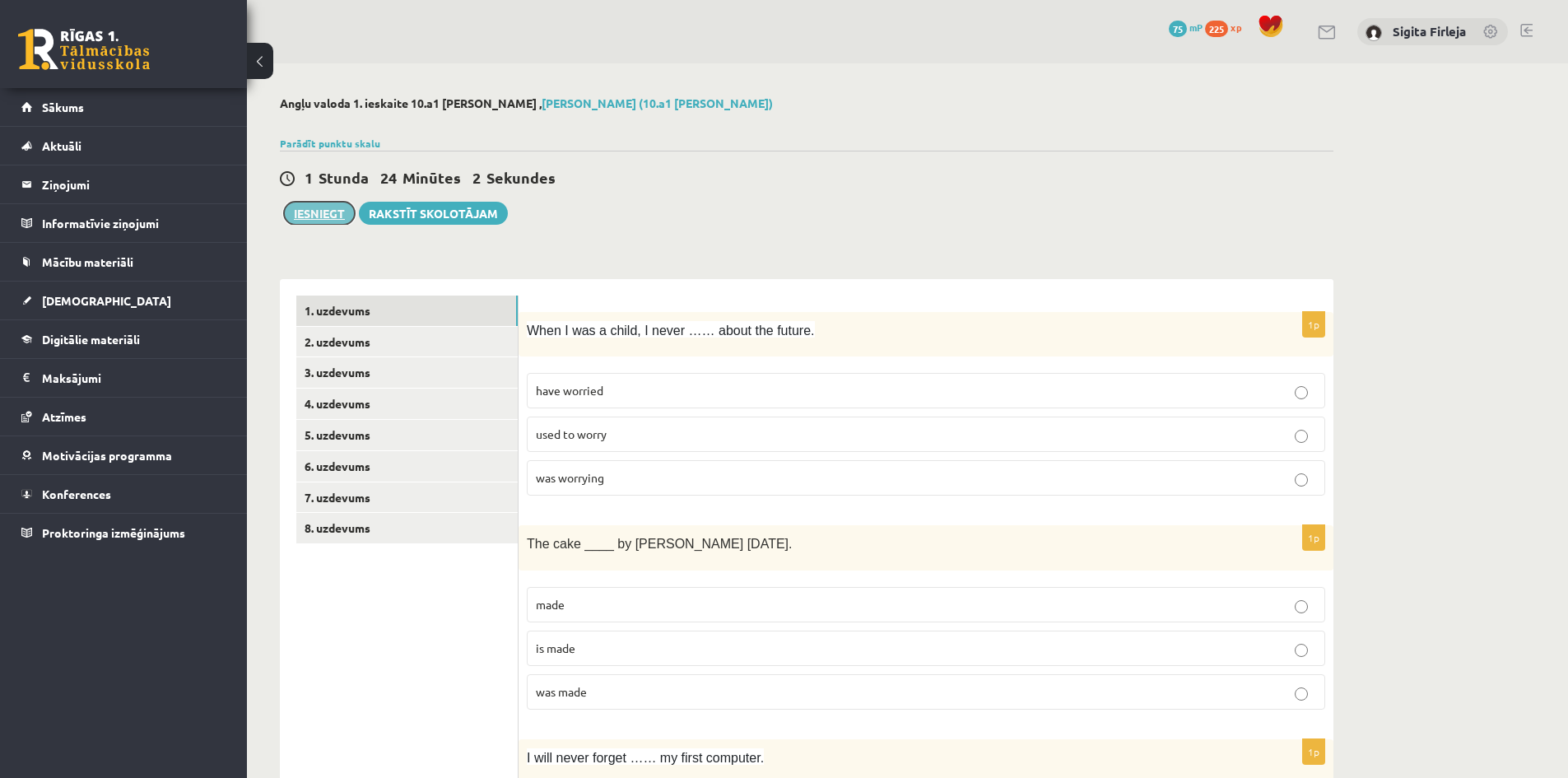
click at [333, 220] on button "Iesniegt" at bounding box center [319, 214] width 71 height 23
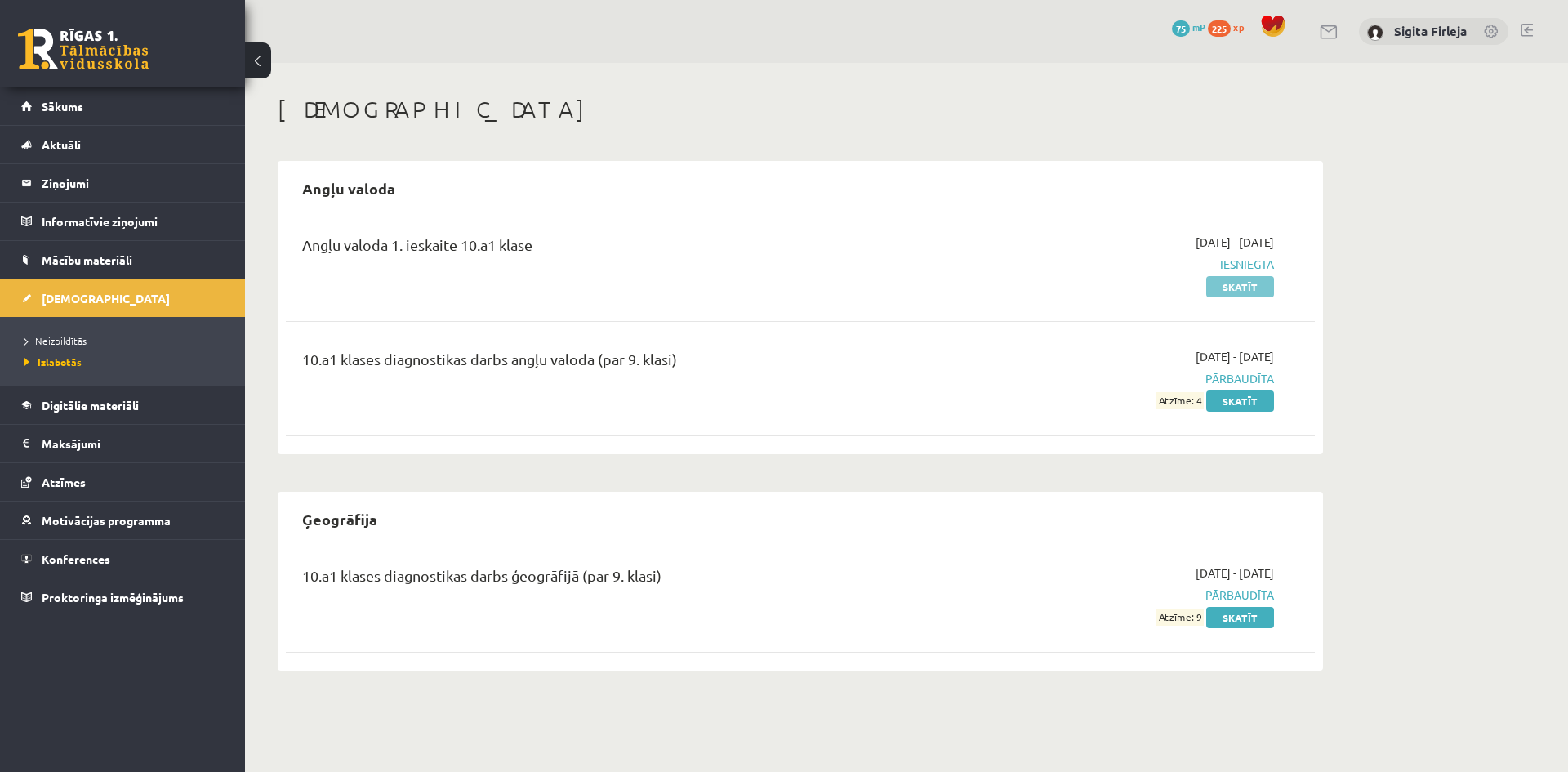
click at [1236, 286] on link "Skatīt" at bounding box center [1240, 287] width 68 height 21
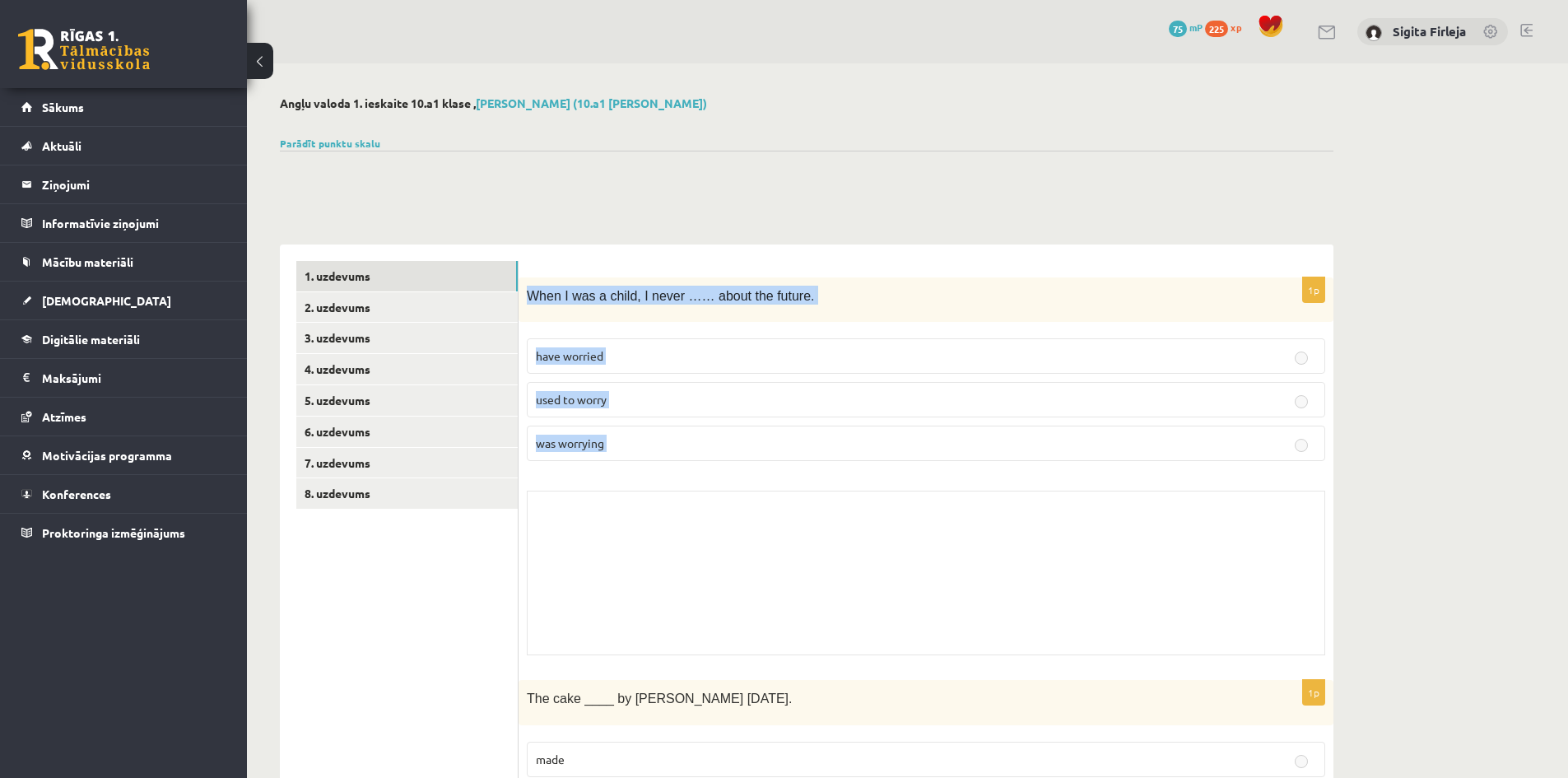
drag, startPoint x: 527, startPoint y: 293, endPoint x: 799, endPoint y: 501, distance: 342.4
click at [799, 501] on div "1p When I was a child, I never …… about the future. have worried used to worry …" at bounding box center [926, 471] width 815 height 387
click at [355, 144] on link "Parādīt punktu skalu" at bounding box center [329, 143] width 100 height 13
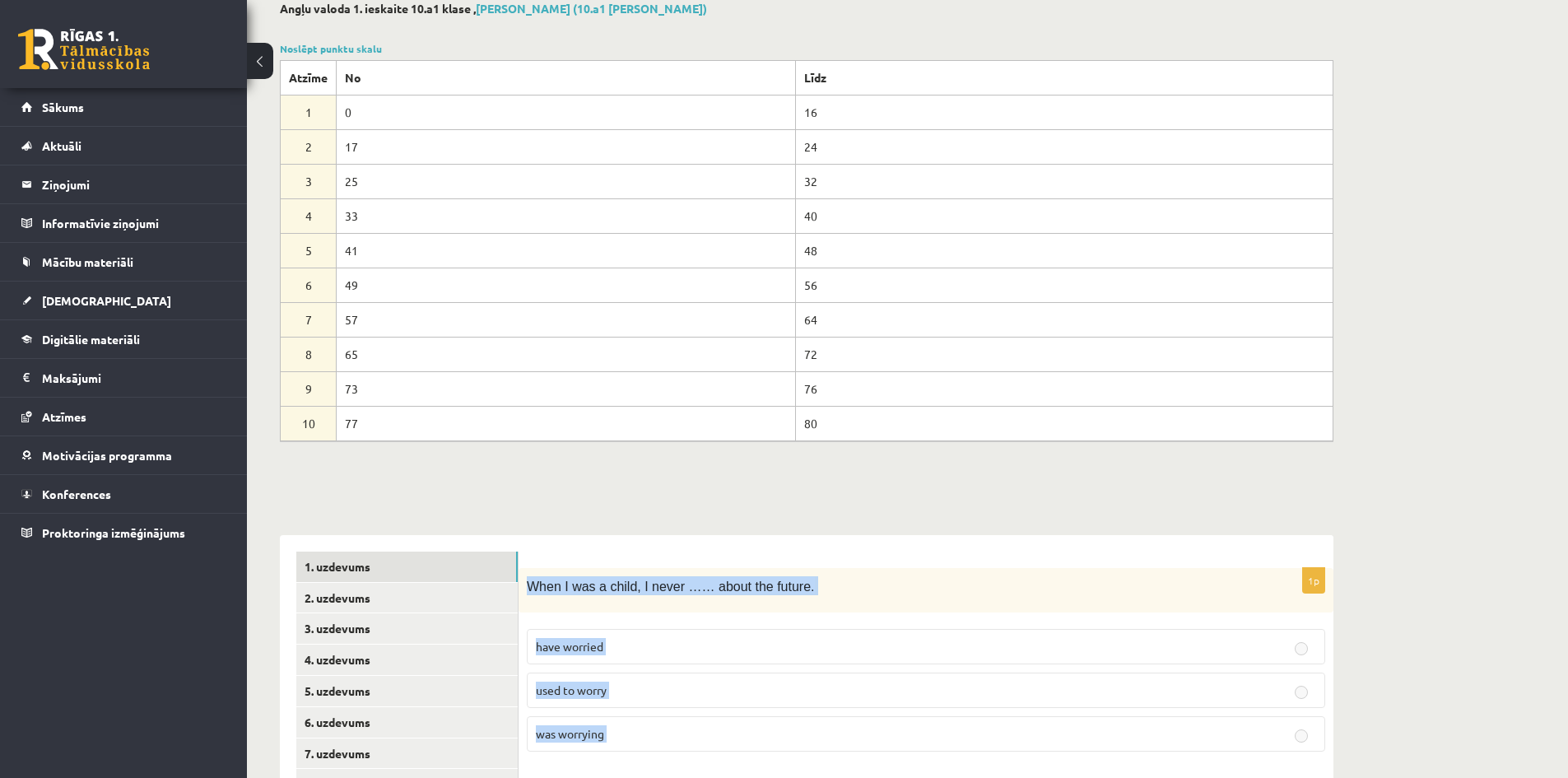
scroll to position [83, 0]
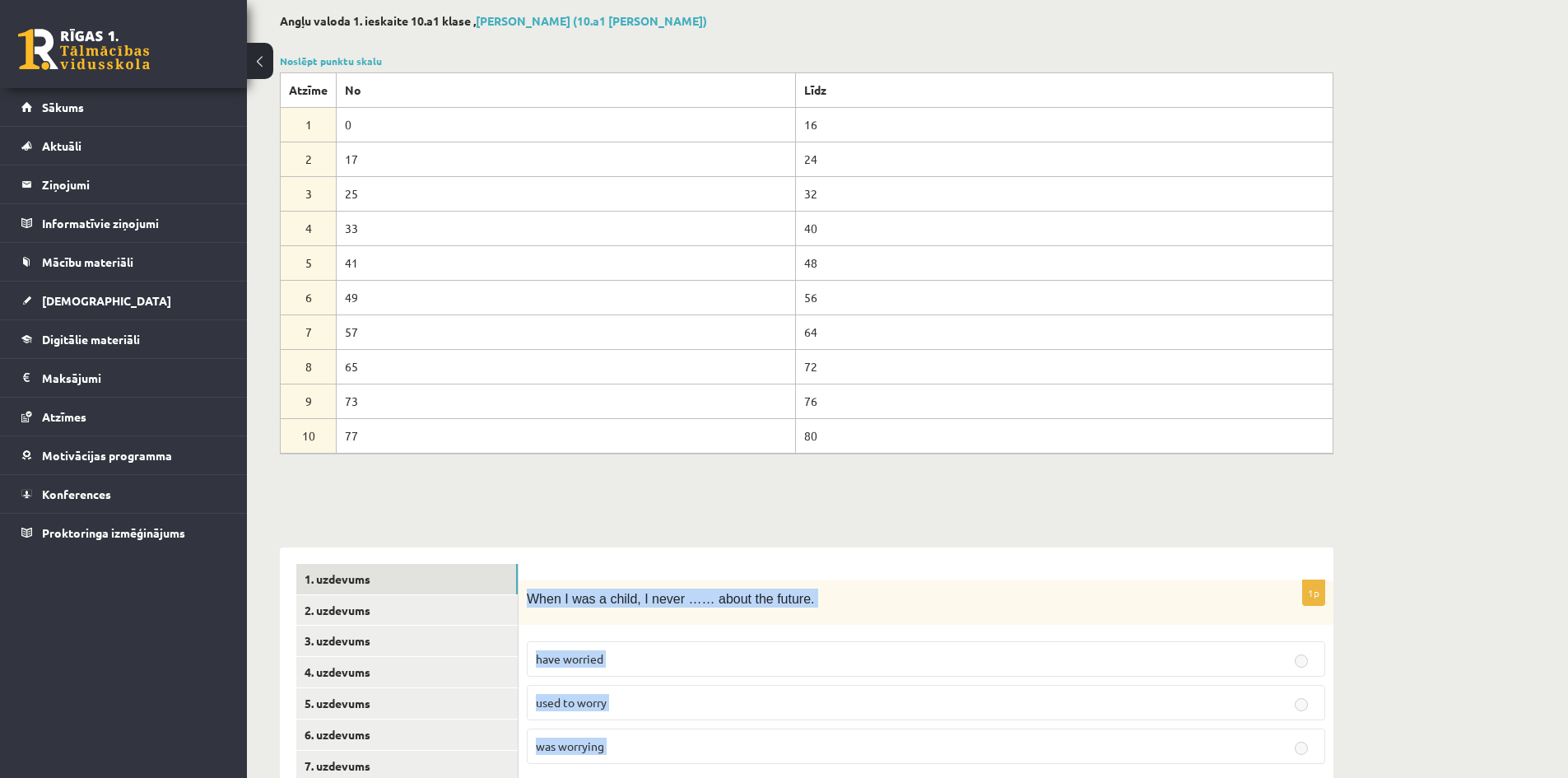
copy form "When I was a child, I never …… about the future. have worried used to worry was…"
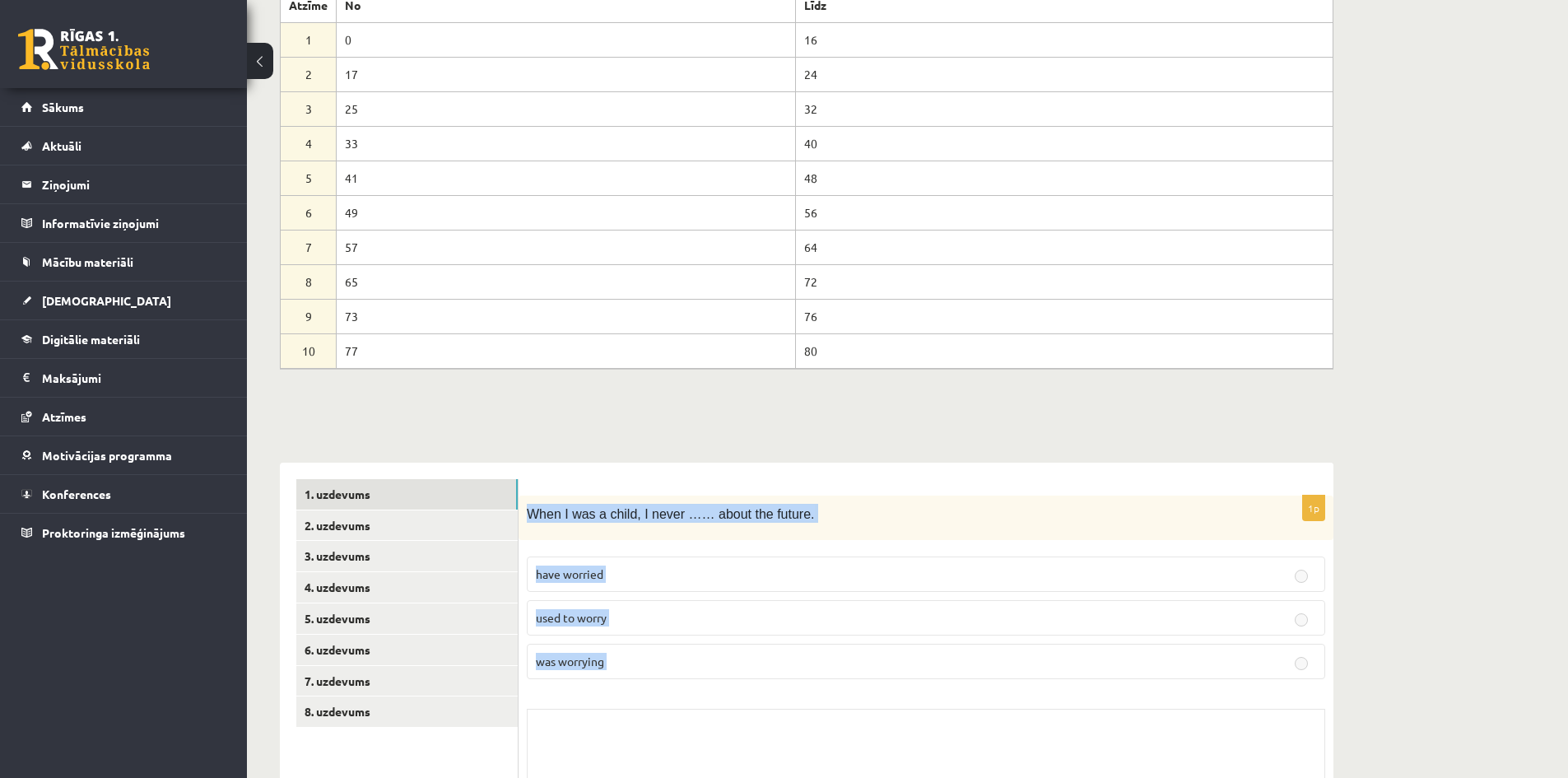
scroll to position [247, 0]
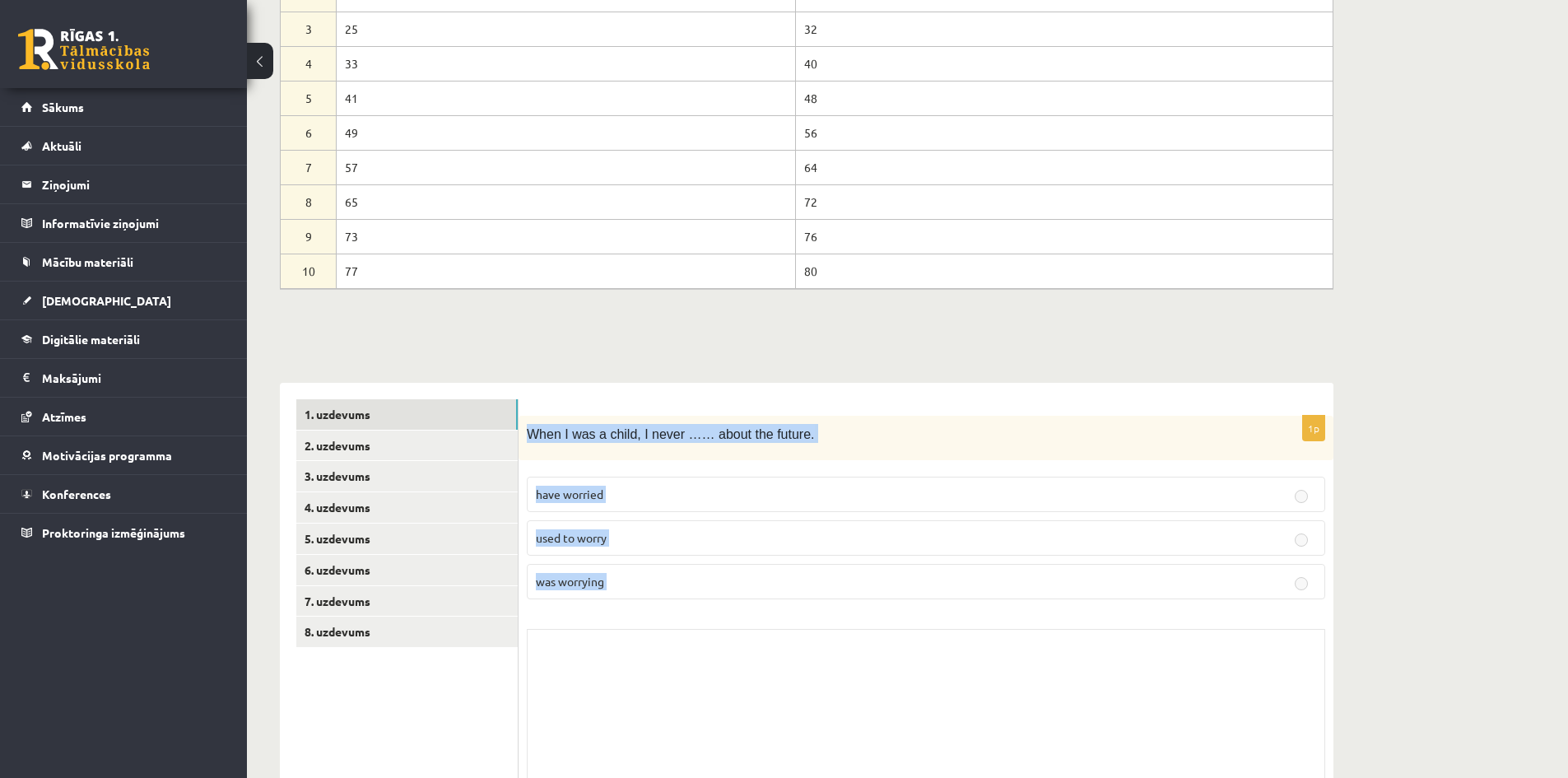
click at [626, 535] on p "used to worry" at bounding box center [926, 538] width 780 height 17
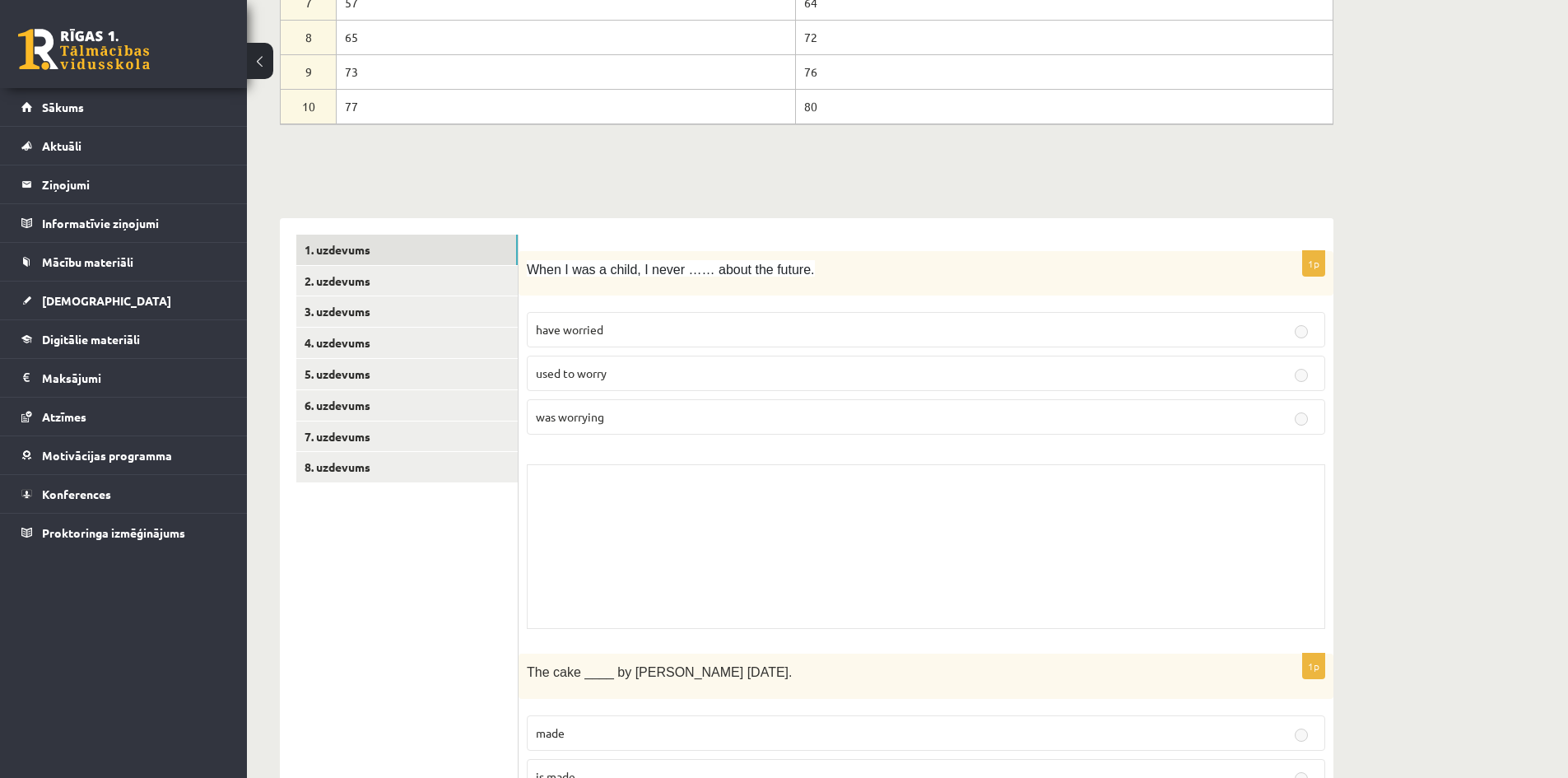
click at [1103, 375] on p "used to worry" at bounding box center [926, 373] width 780 height 17
click at [1079, 321] on p "have worried" at bounding box center [926, 329] width 780 height 17
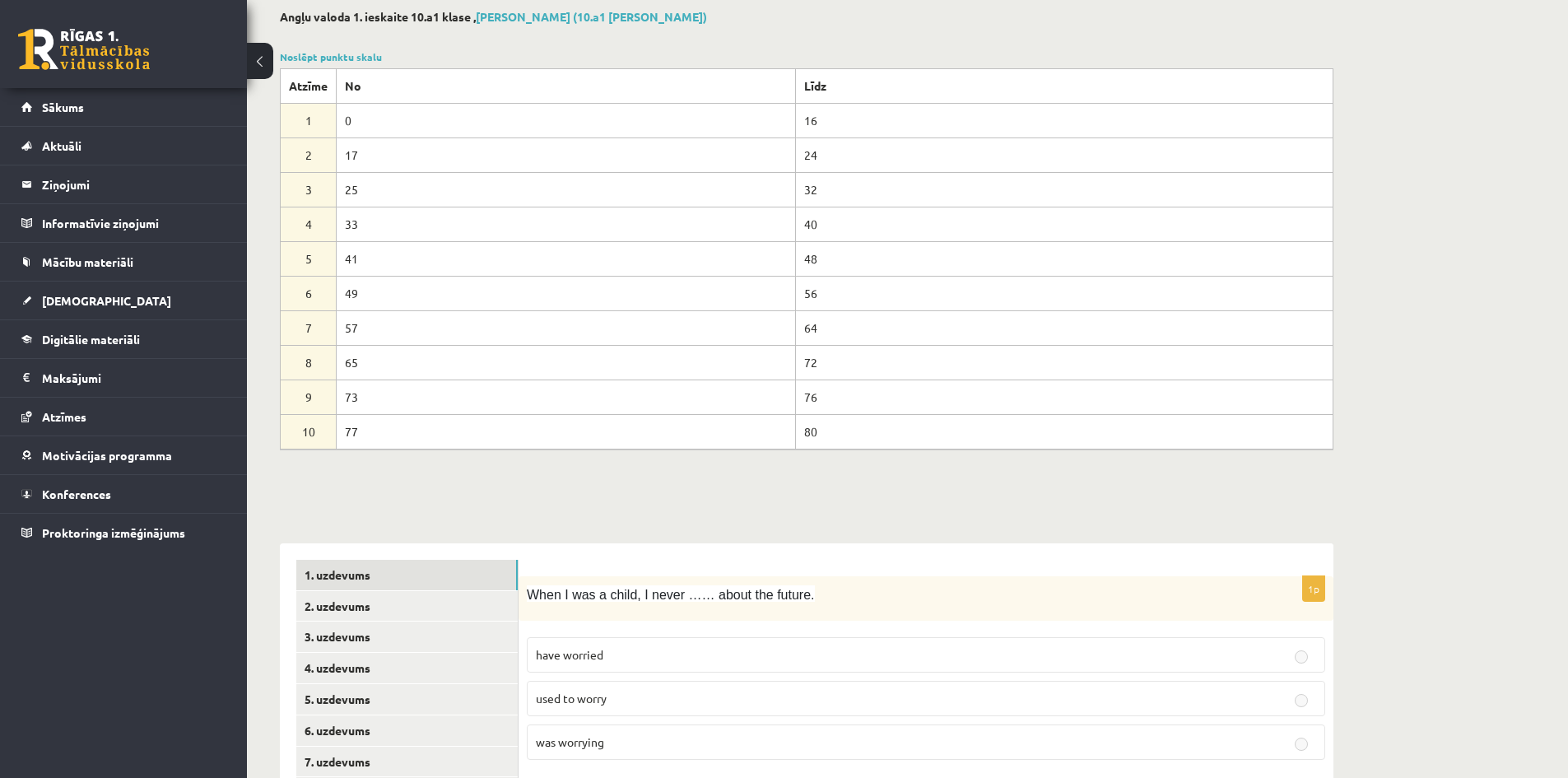
scroll to position [0, 0]
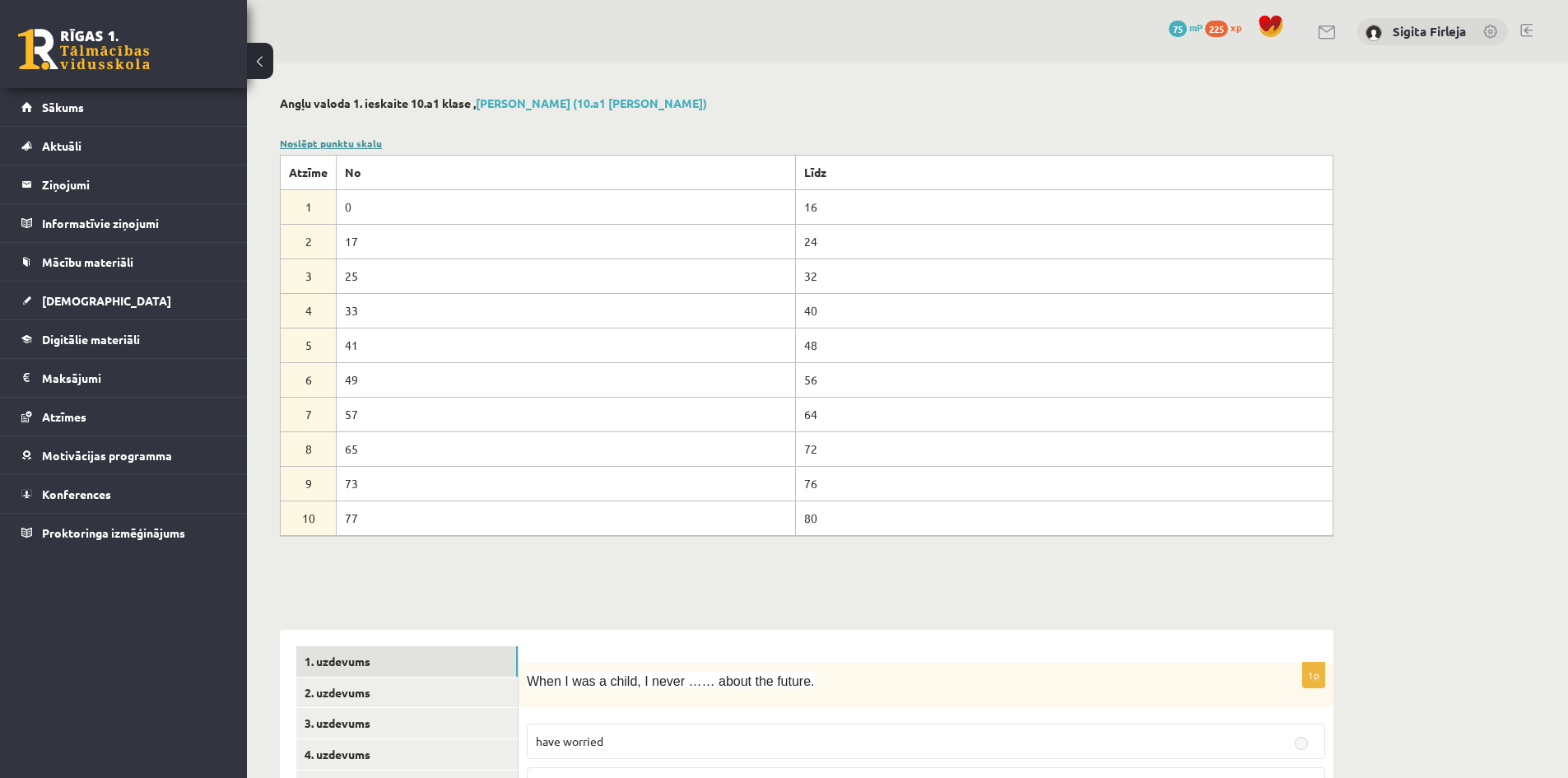
click at [348, 142] on link "Noslēpt punktu skalu" at bounding box center [330, 143] width 102 height 13
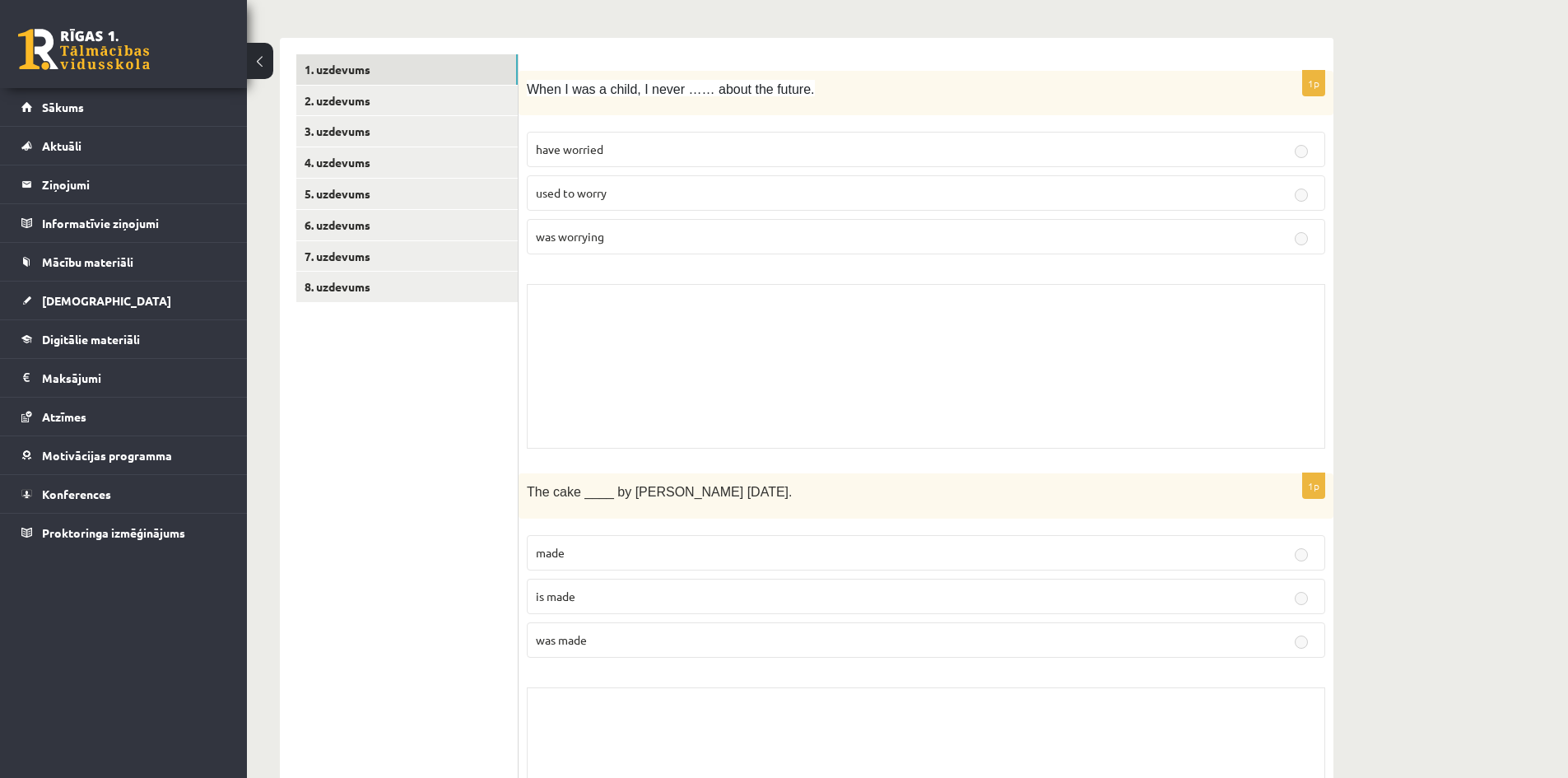
scroll to position [83, 0]
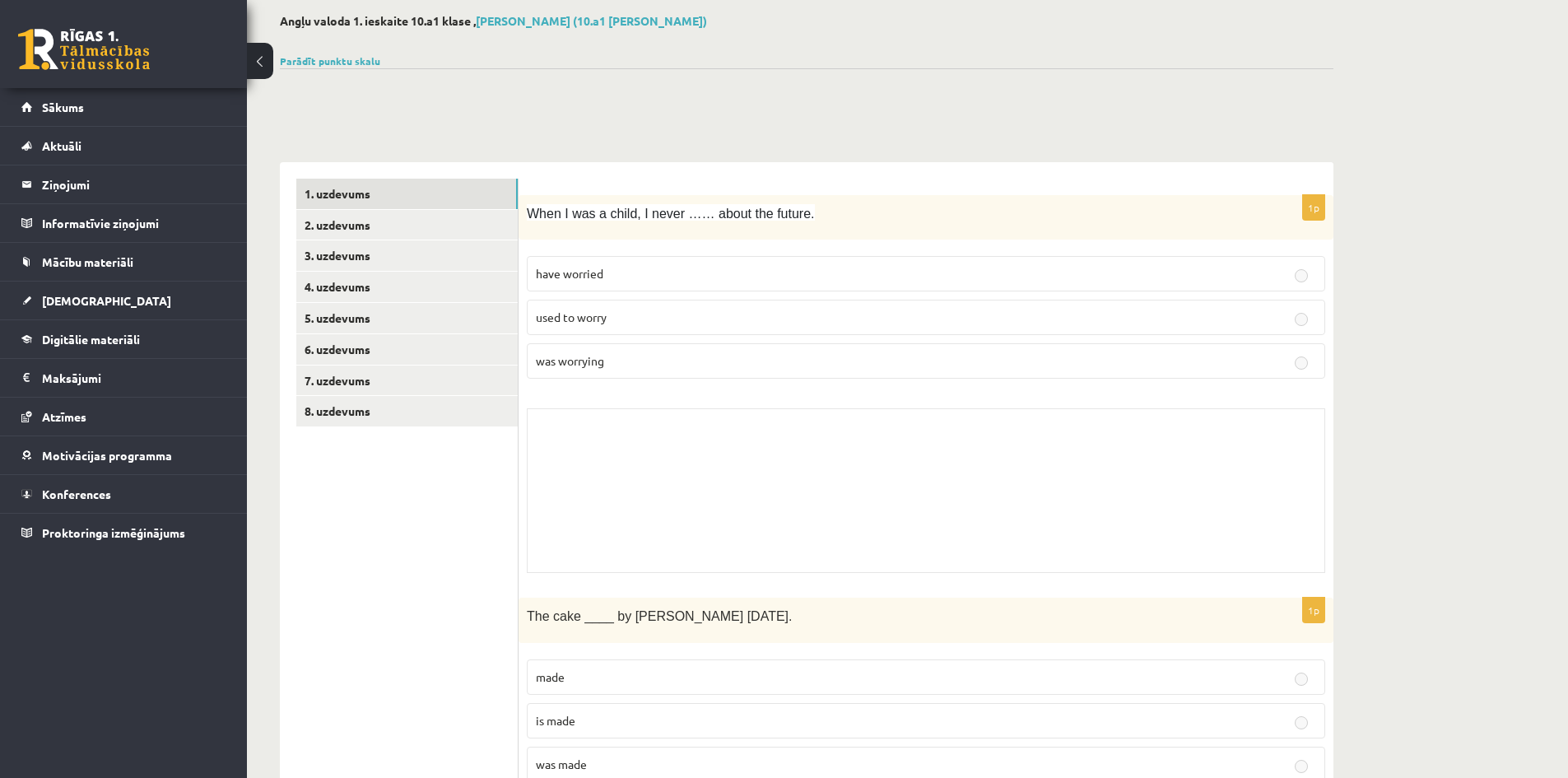
click at [842, 447] on div "Skolotāja pielikums" at bounding box center [926, 491] width 798 height 165
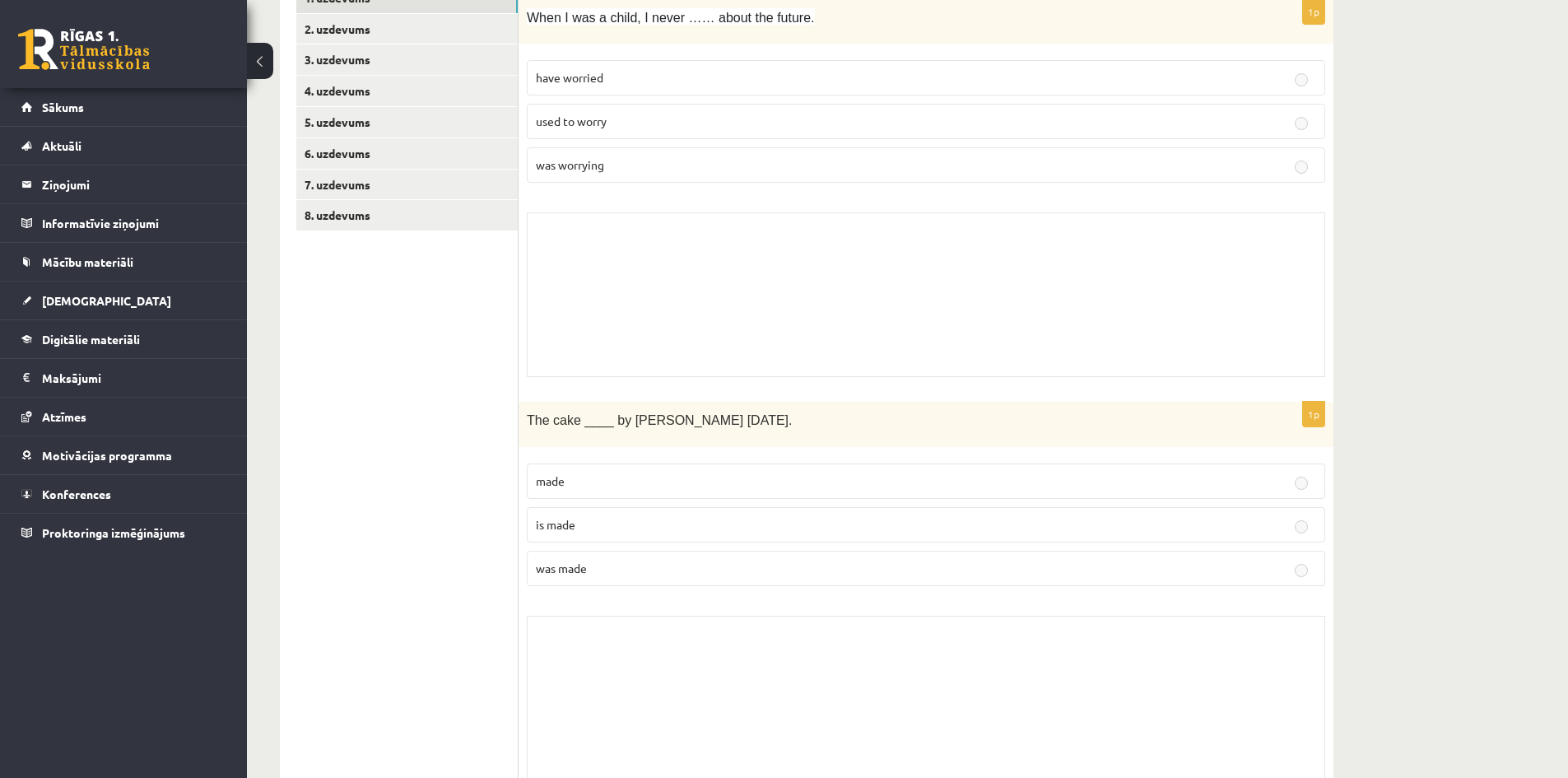
scroll to position [0, 0]
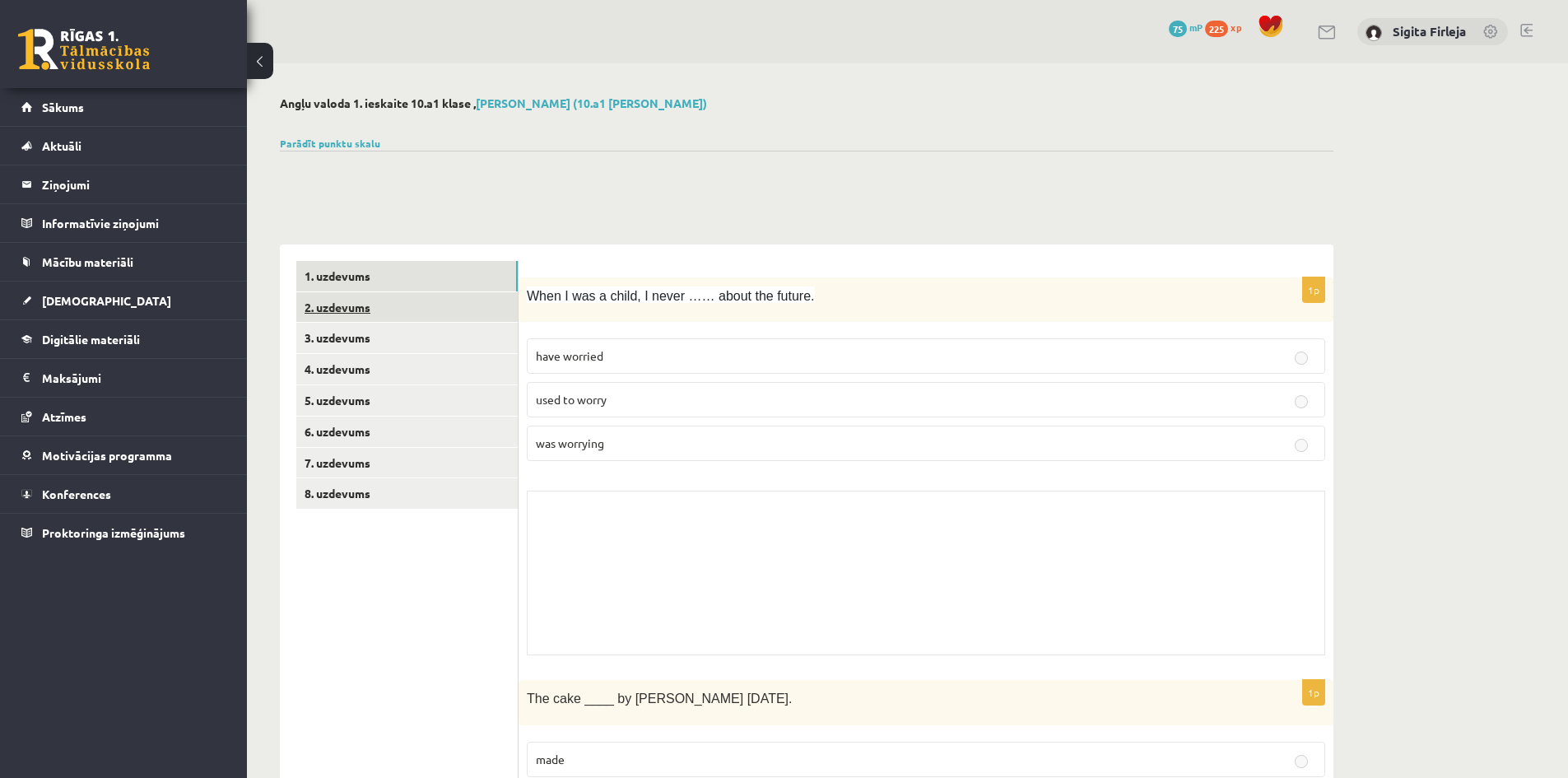
click at [355, 317] on link "2. uzdevums" at bounding box center [407, 307] width 222 height 31
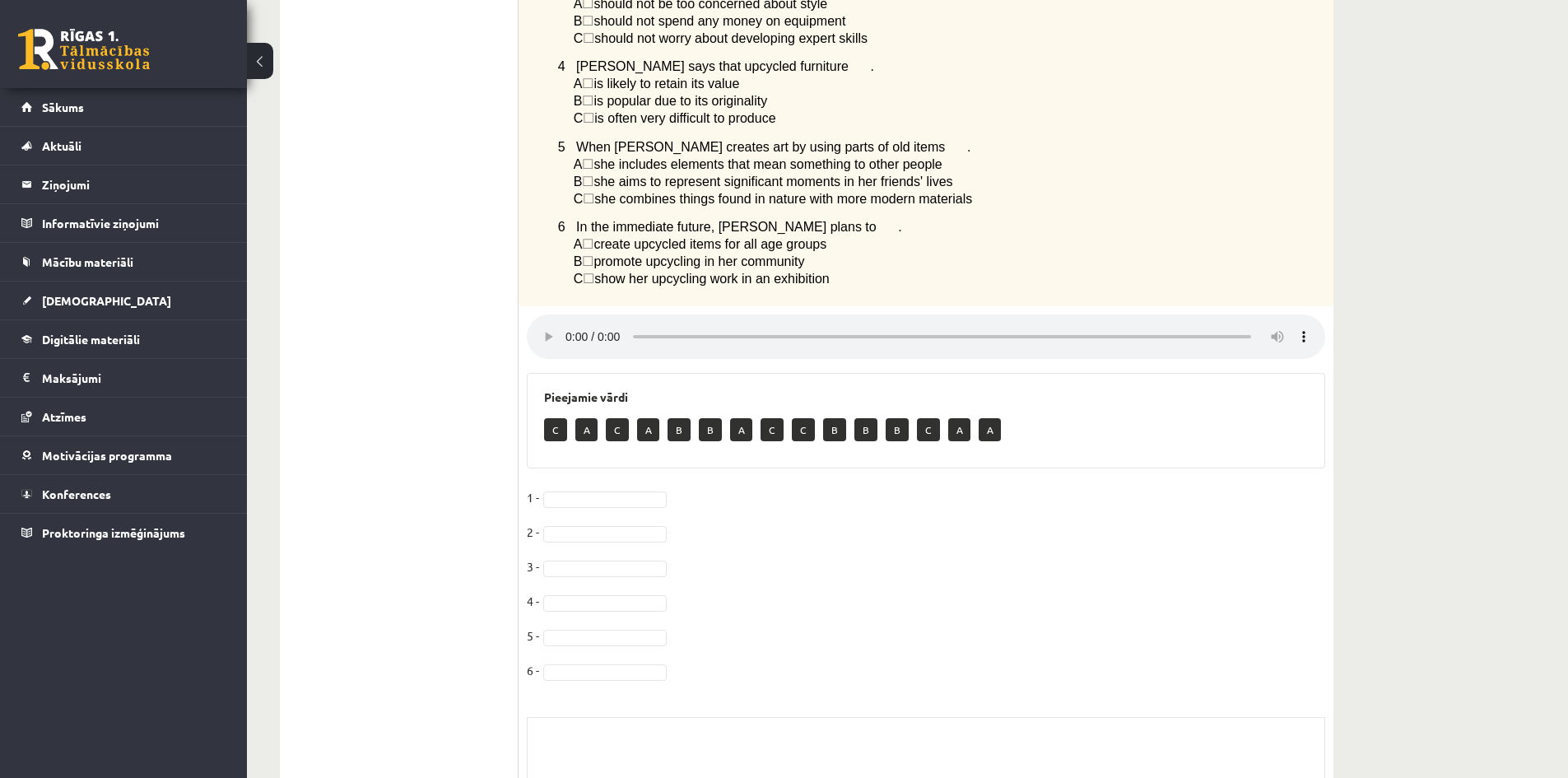
scroll to position [477, 0]
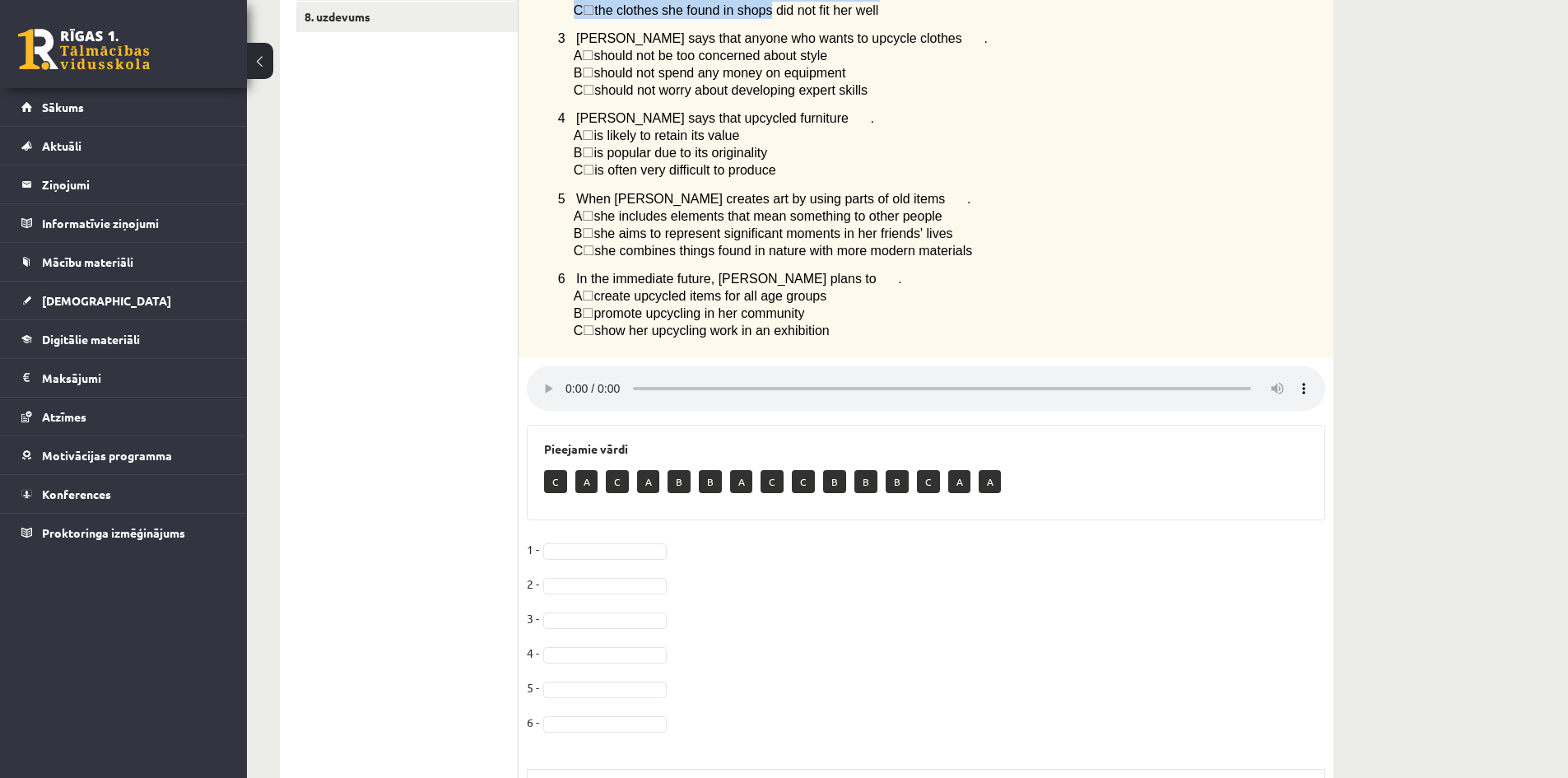
drag, startPoint x: 535, startPoint y: 300, endPoint x: 845, endPoint y: 338, distance: 312.3
click at [845, 338] on div "Listen to a radio interview with a girl called Yasemin who has a hobby called u…" at bounding box center [926, 79] width 815 height 559
click at [379, 368] on ul "1. uzdevums 2. uzdevums 3. uzdevums 4. uzdevums 5. uzdevums 6. uzdevums 7. uzde…" at bounding box center [407, 363] width 223 height 1158
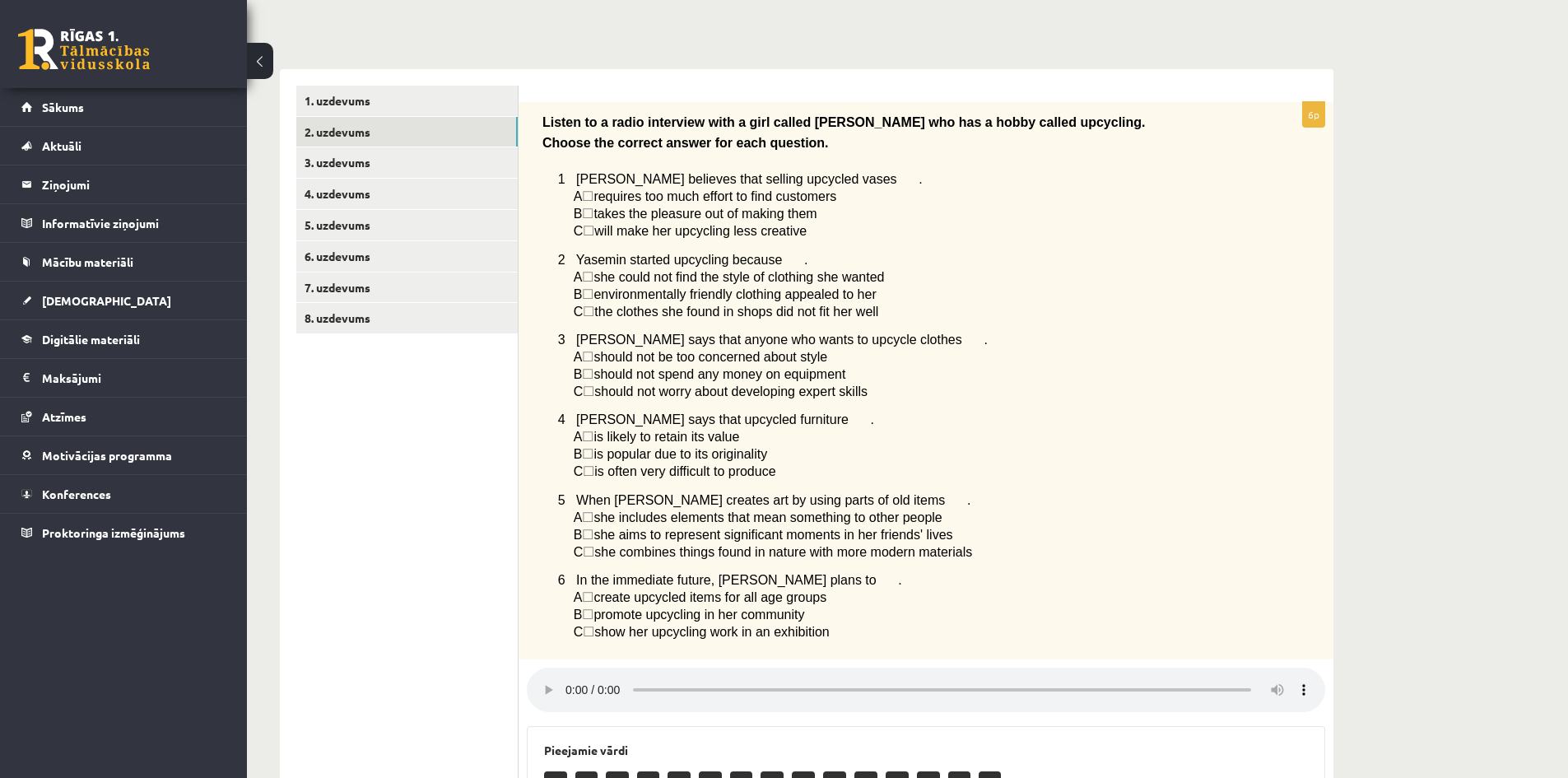
scroll to position [204, 0]
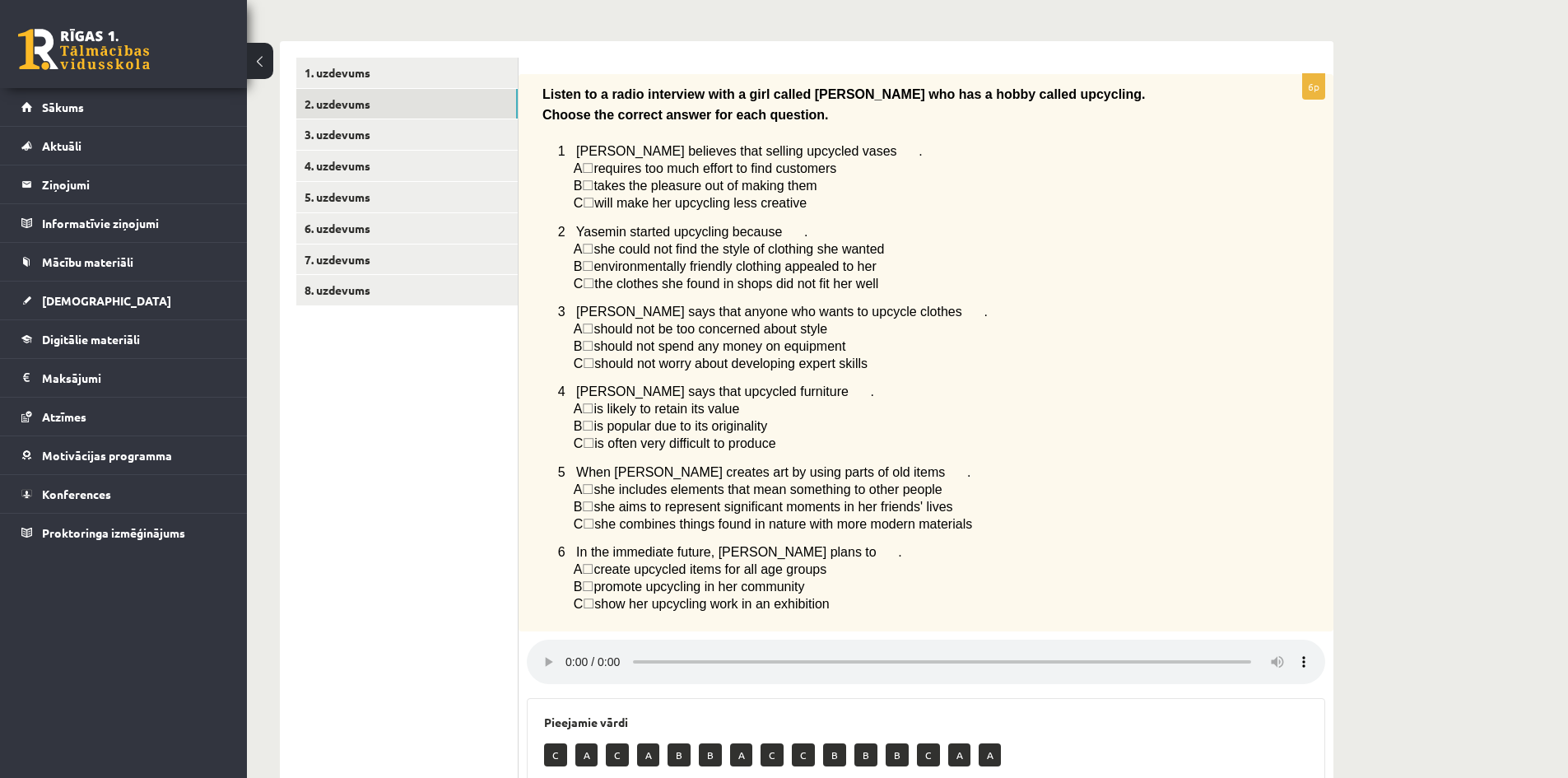
click at [591, 198] on span "☐" at bounding box center [588, 203] width 12 height 14
click at [592, 201] on span "☐" at bounding box center [588, 203] width 12 height 14
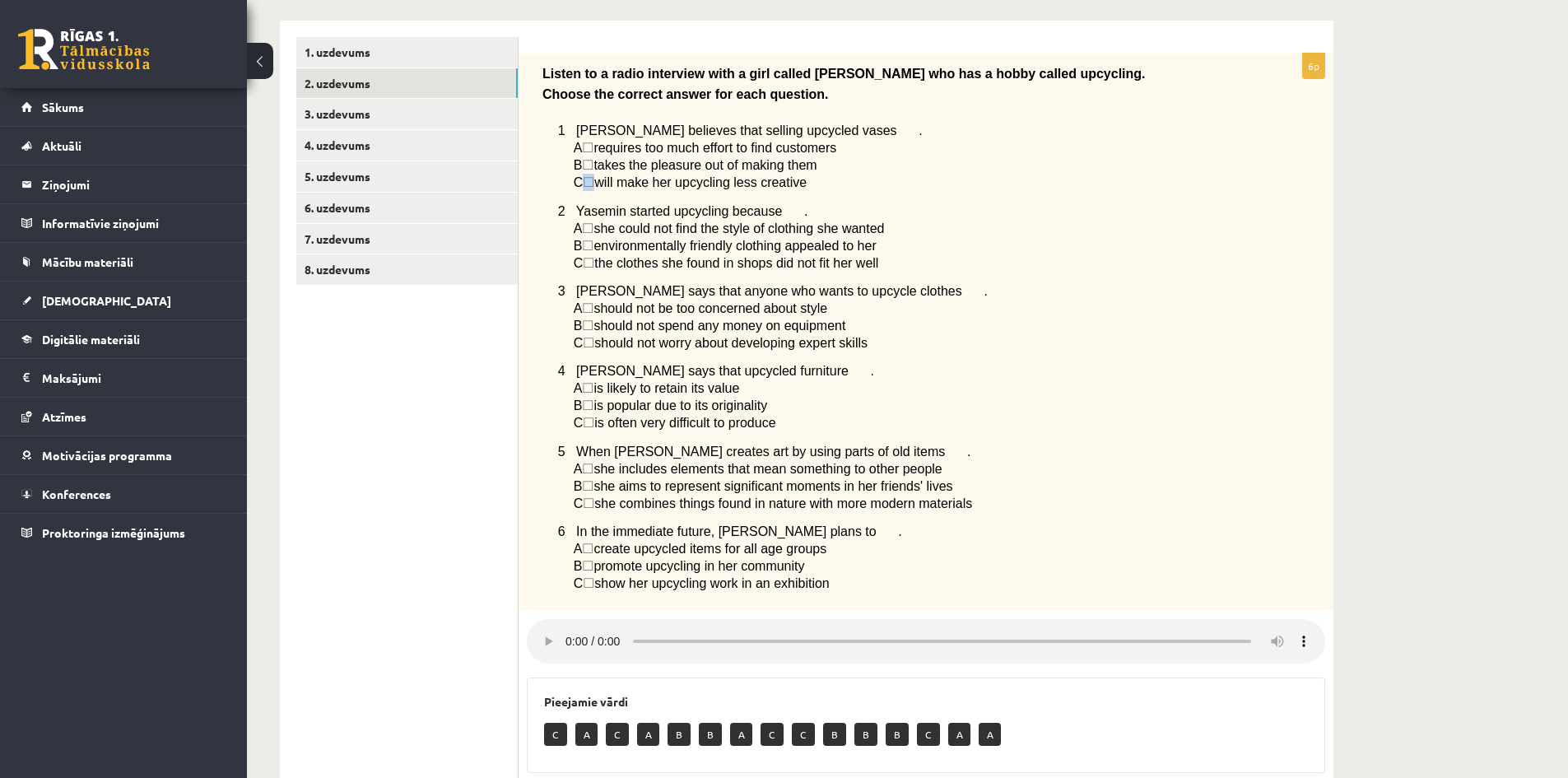
scroll to position [121, 0]
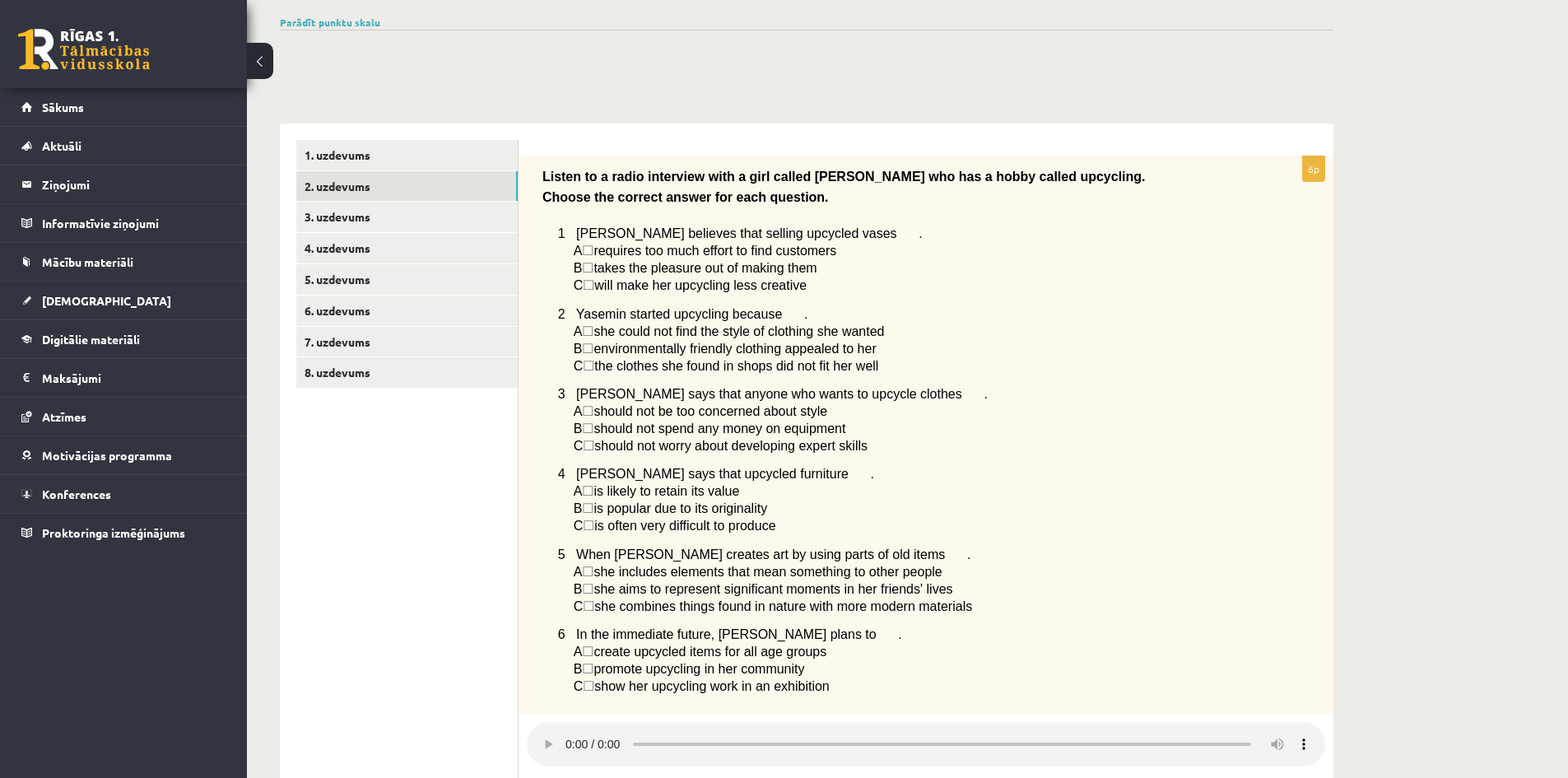
click at [1014, 321] on p "2 Yasemin started upcycling because ." at bounding box center [901, 314] width 685 height 17
click at [1457, 517] on div "Angļu valoda 1. ieskaite 10.a1 klase , Sigita Firleja (10.a1 klase) Parādīt pun…" at bounding box center [908, 644] width 1321 height 1405
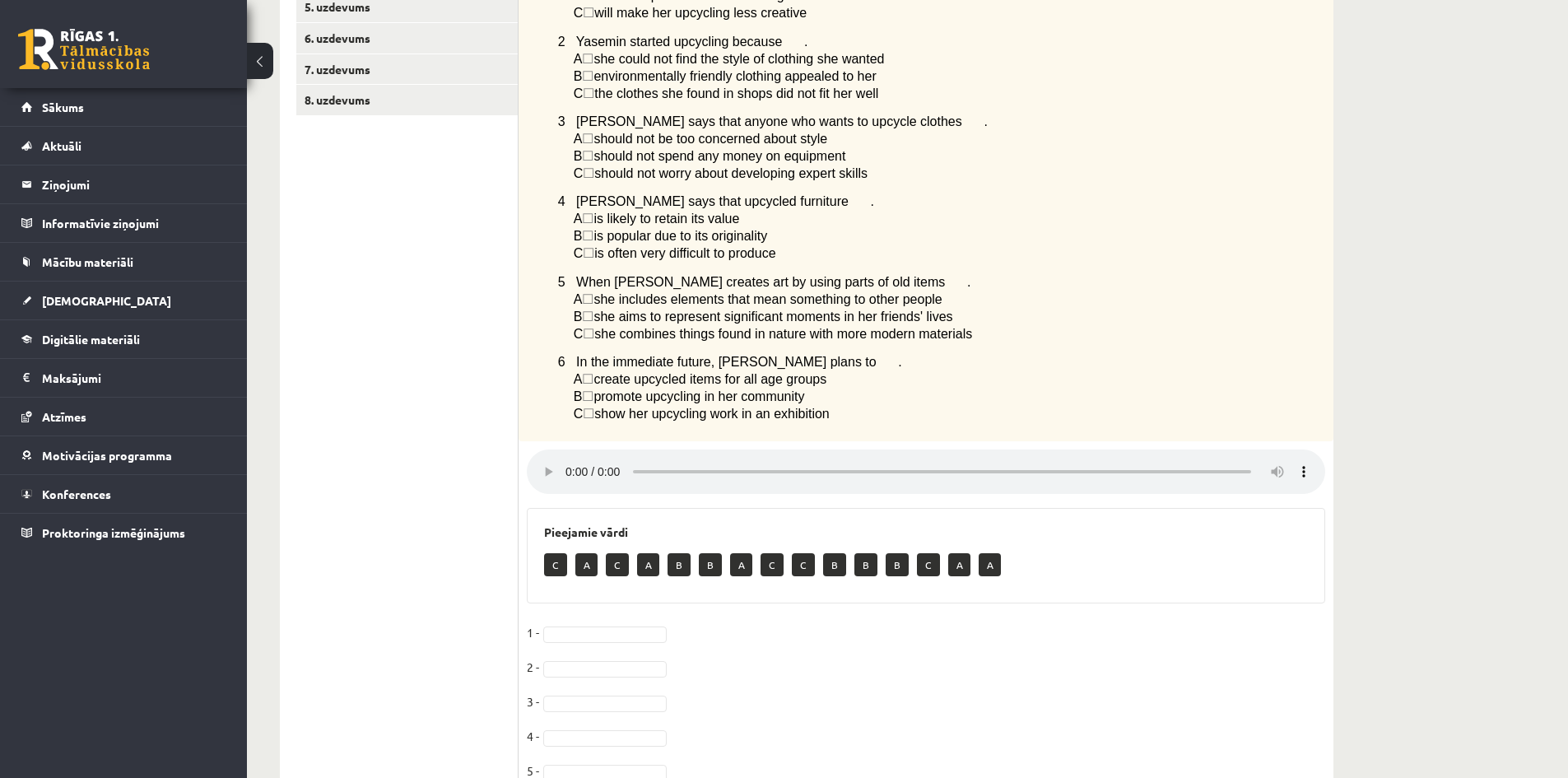
scroll to position [450, 0]
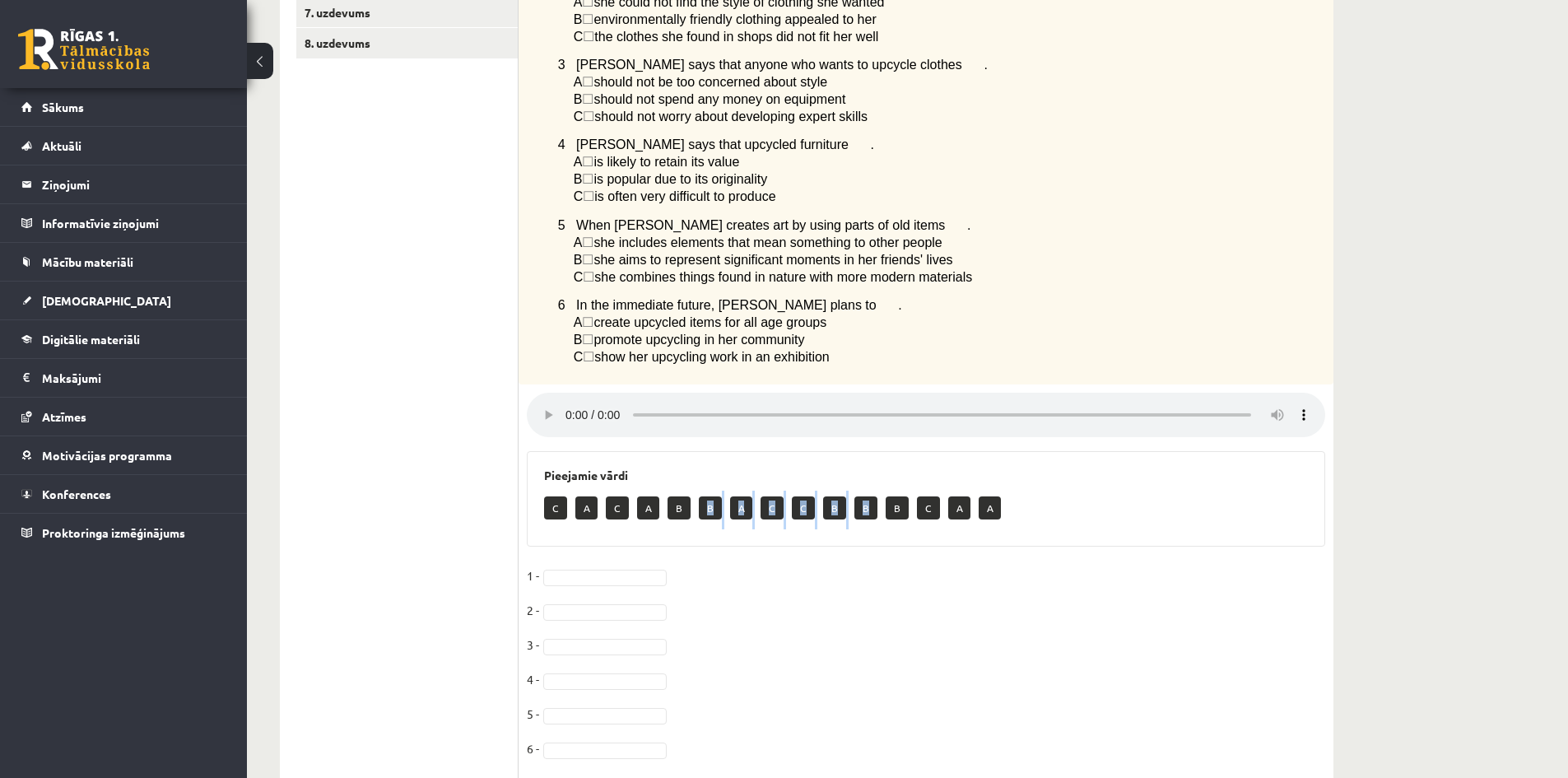
drag, startPoint x: 703, startPoint y: 513, endPoint x: 900, endPoint y: 516, distance: 197.0
click at [892, 515] on div "C A C A B B A C C B B B C A A" at bounding box center [926, 510] width 764 height 39
click at [554, 515] on p "C" at bounding box center [556, 508] width 23 height 23
drag, startPoint x: 554, startPoint y: 518, endPoint x: 565, endPoint y: 622, distance: 104.6
click at [566, 632] on div "6p Listen to a radio interview with a girl called Yasemin who has a hobby calle…" at bounding box center [926, 397] width 815 height 1141
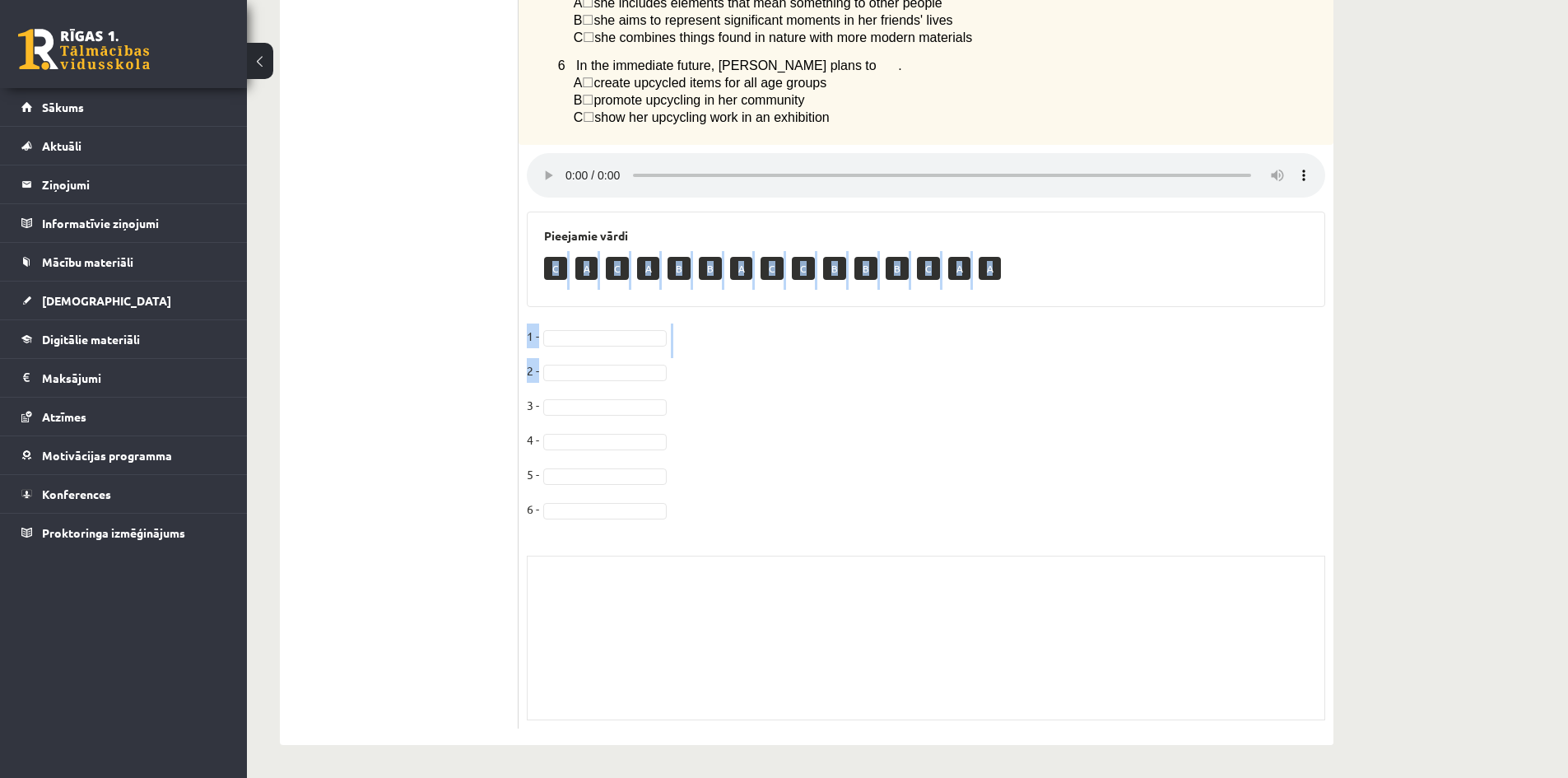
scroll to position [698, 0]
click at [568, 605] on div "Skolotāja pielikums" at bounding box center [926, 638] width 798 height 165
click at [618, 588] on div "Skolotāja pielikums" at bounding box center [926, 638] width 798 height 165
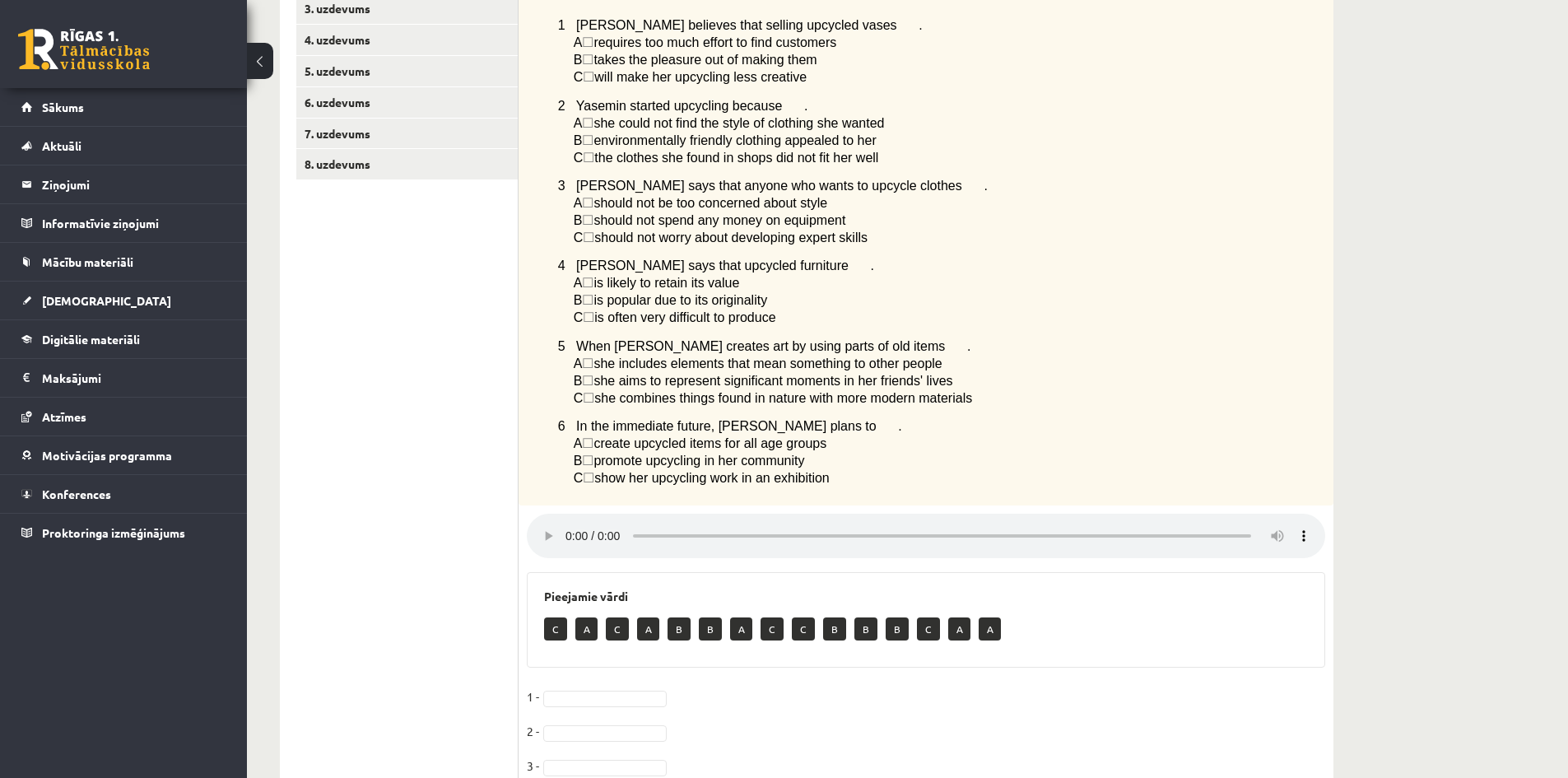
scroll to position [286, 0]
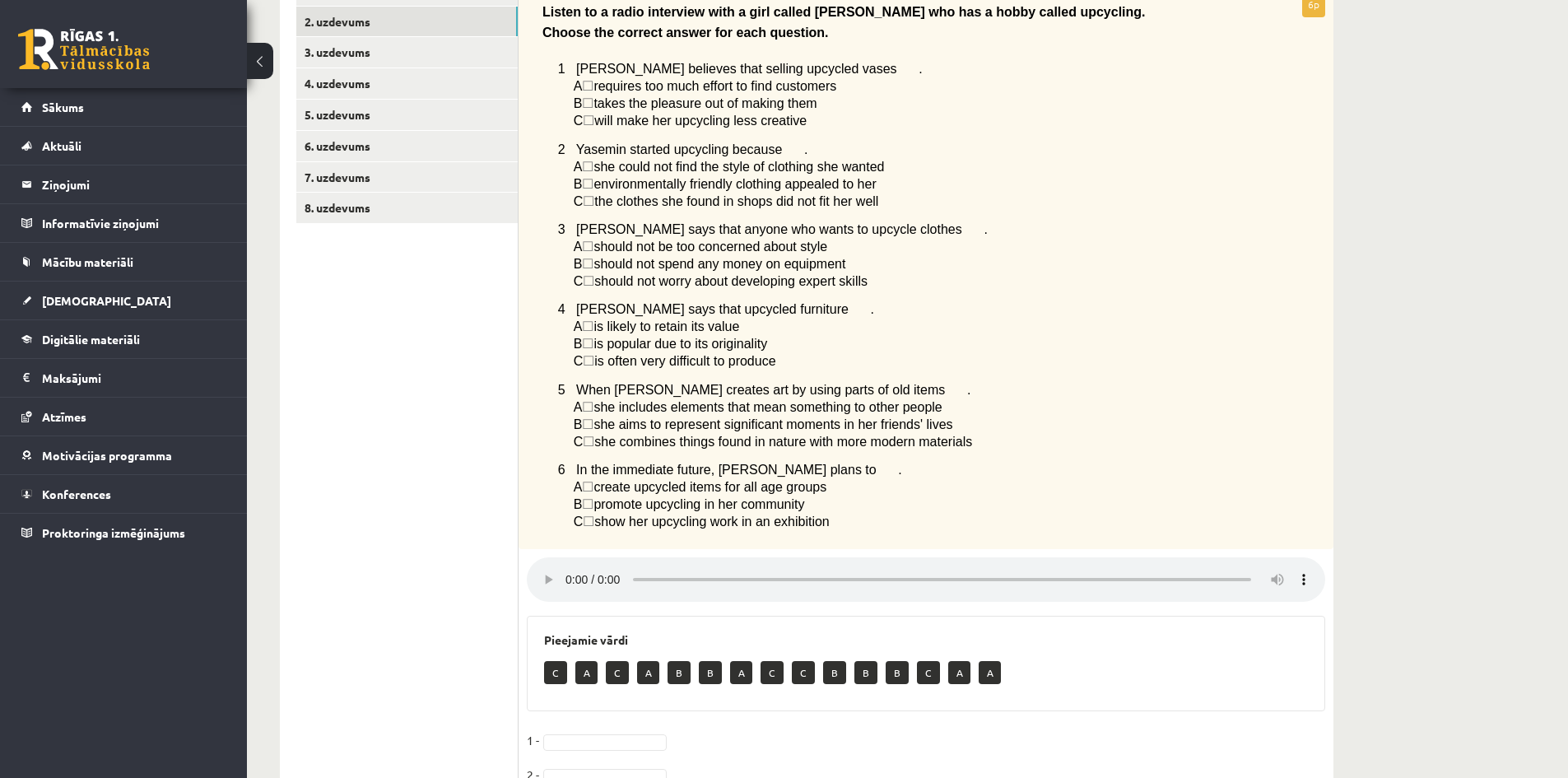
click at [594, 368] on span "☐" at bounding box center [588, 361] width 12 height 14
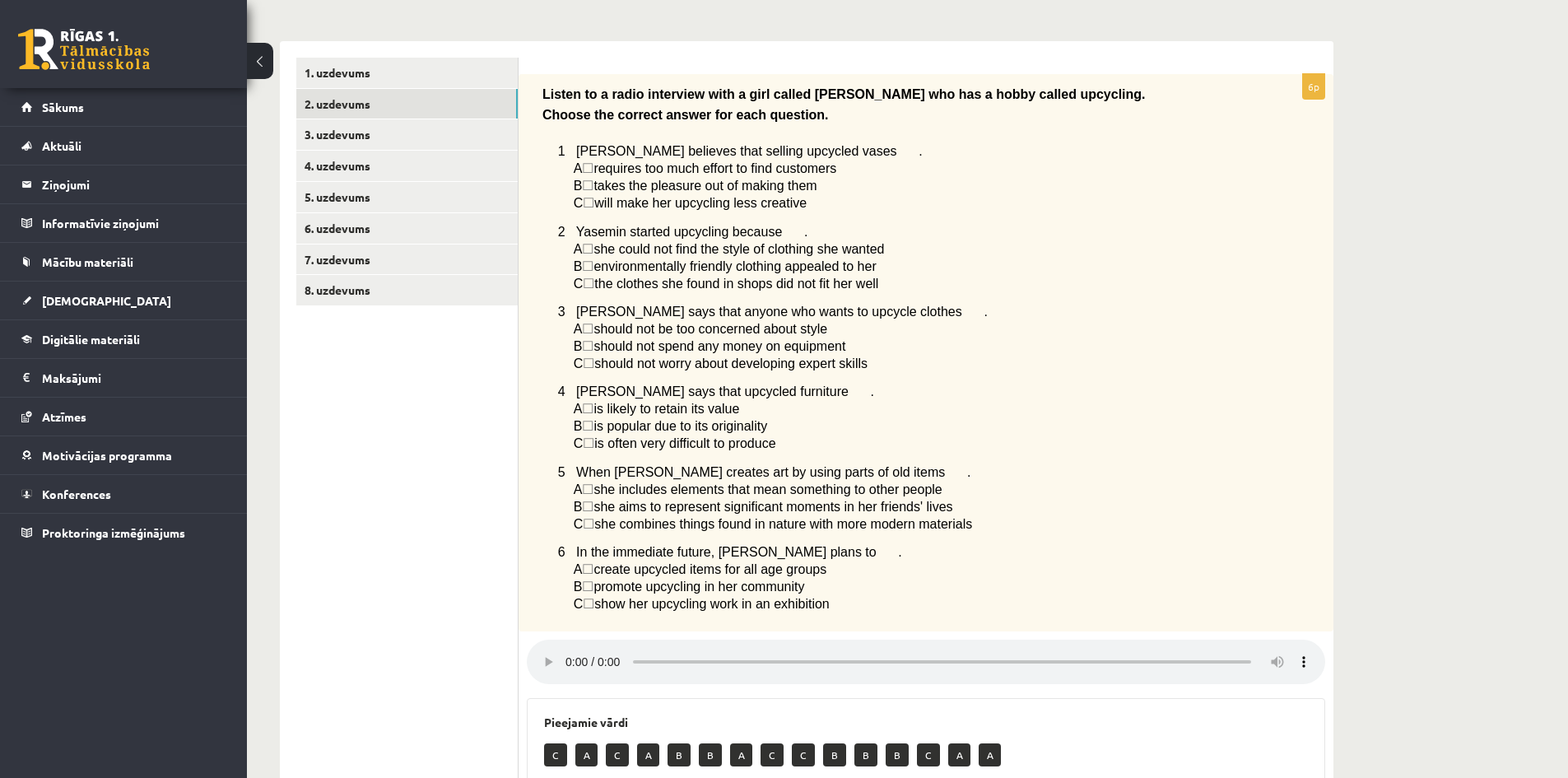
scroll to position [0, 0]
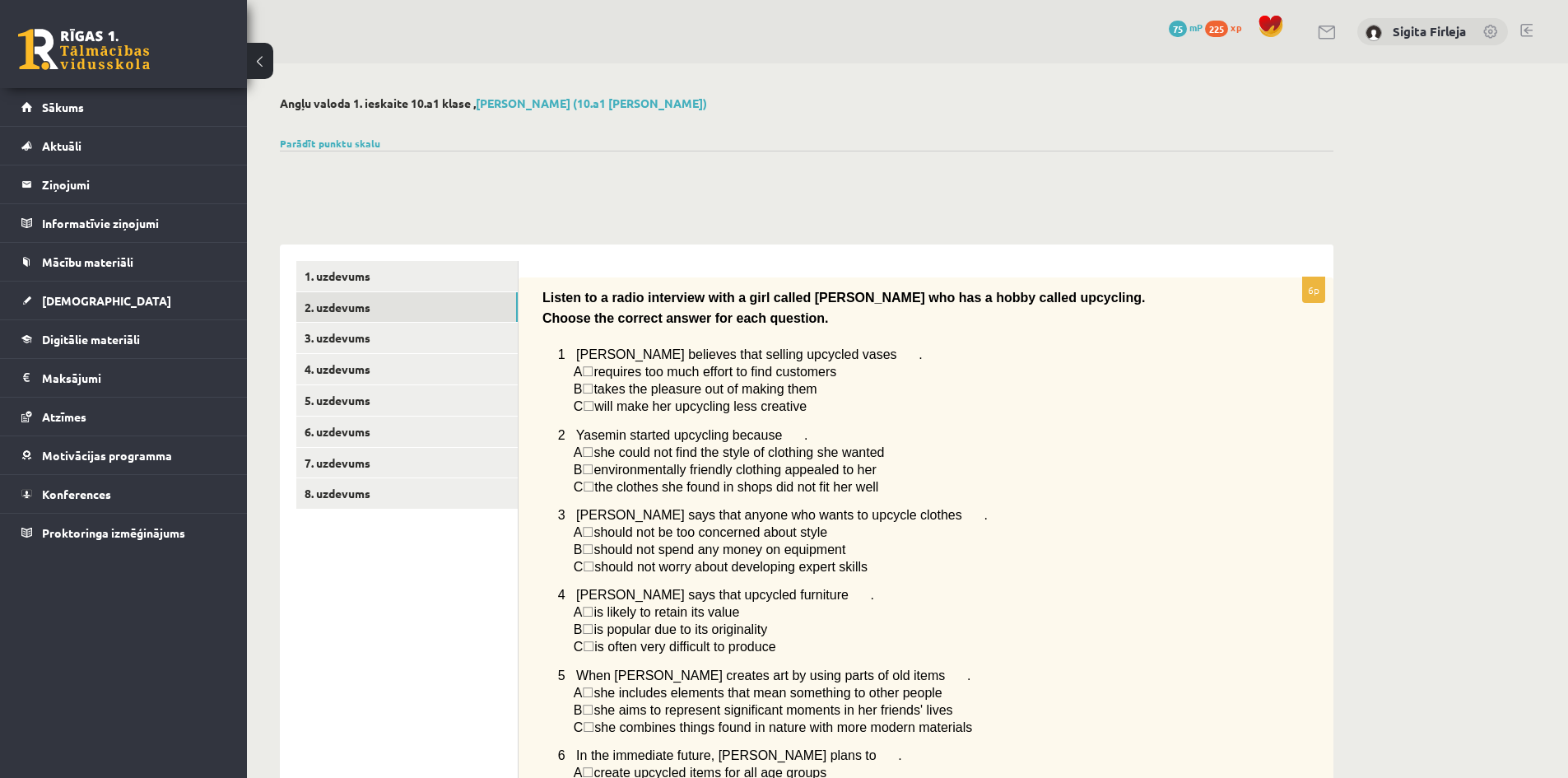
click at [1299, 298] on div "Listen to a radio interview with a girl called Yasemin who has a hobby called u…" at bounding box center [926, 556] width 815 height 559
click at [387, 325] on link "3. uzdevums" at bounding box center [407, 338] width 222 height 31
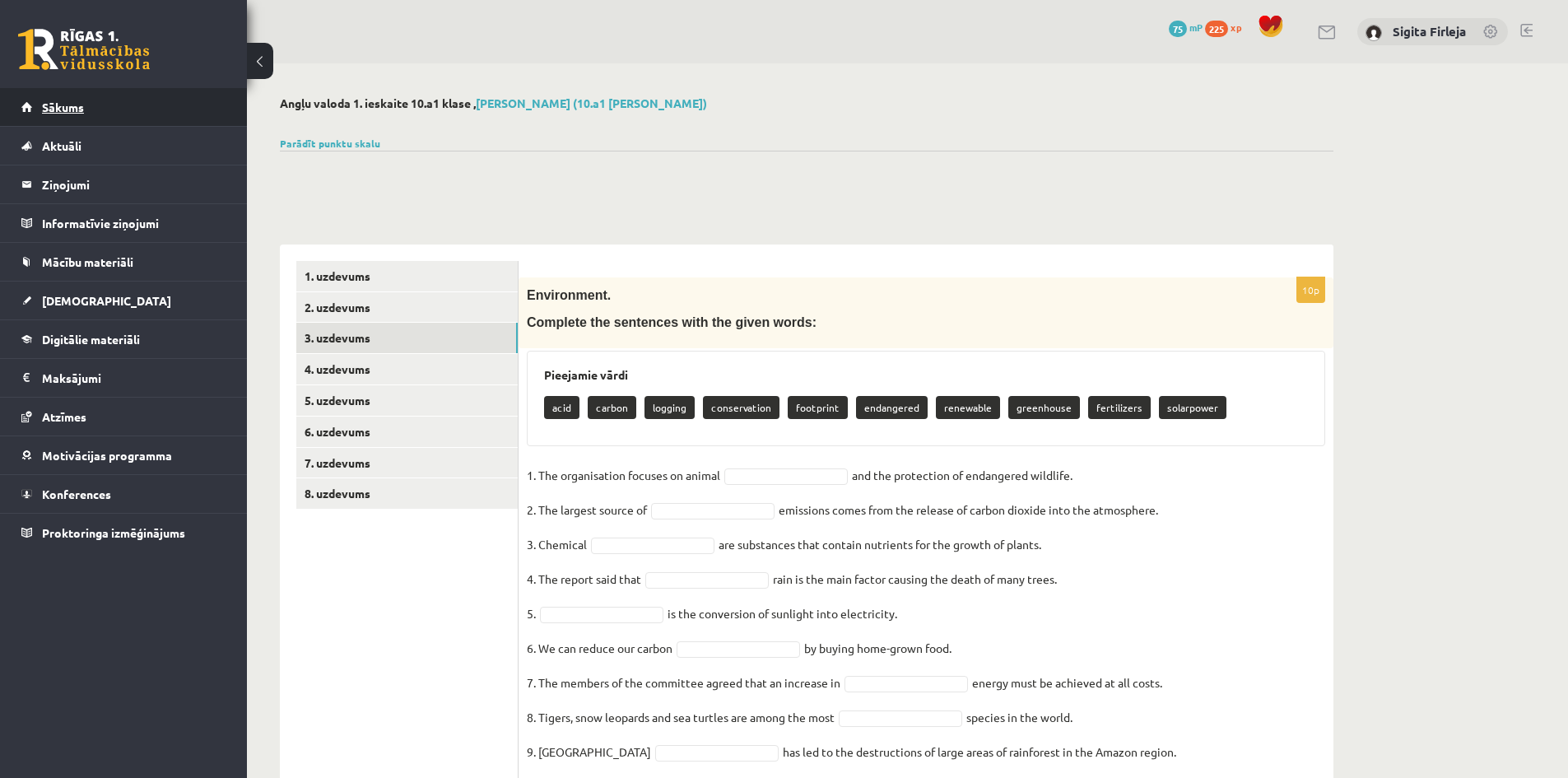
click at [110, 98] on link "Sākums" at bounding box center [124, 107] width 205 height 38
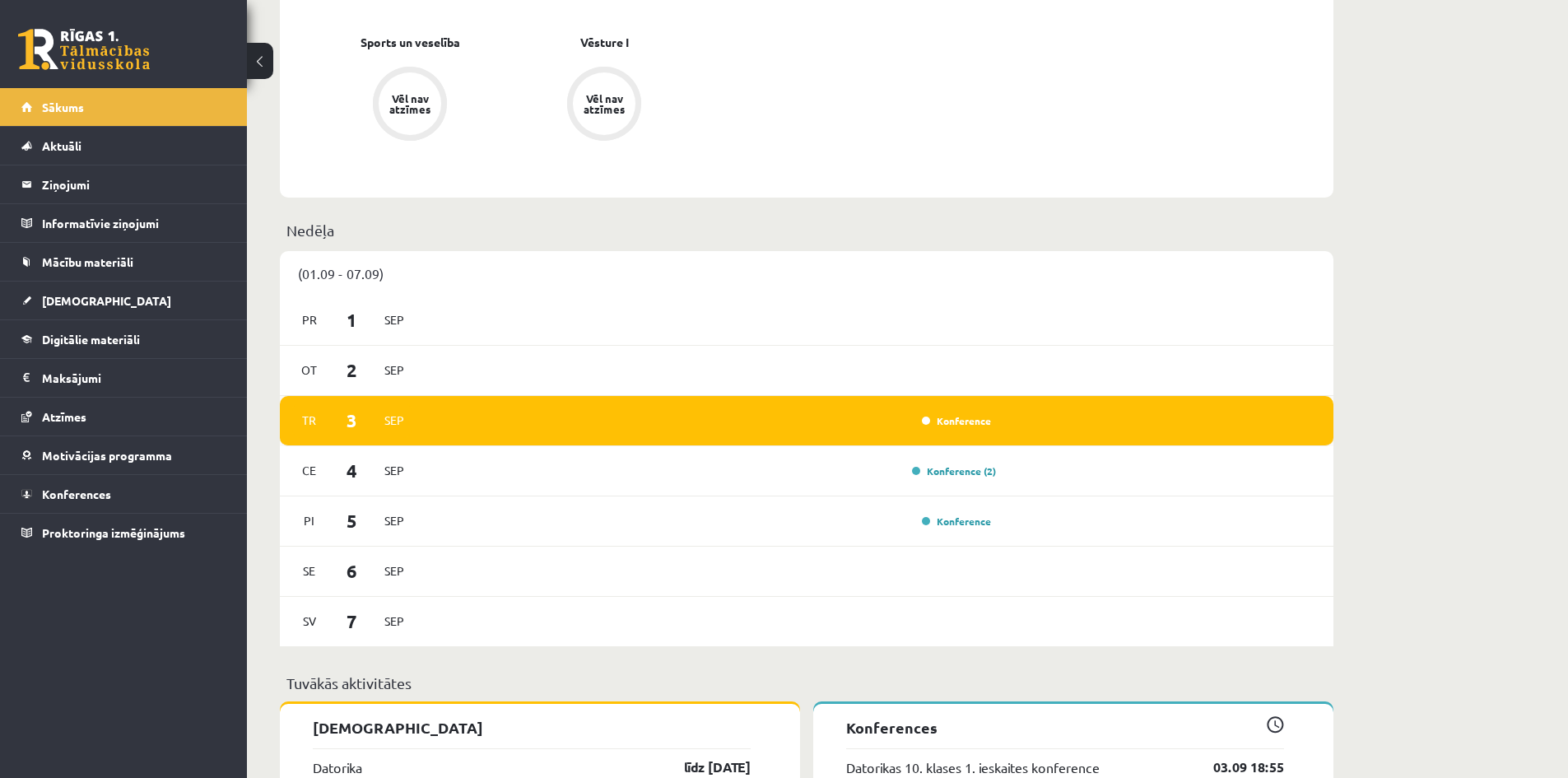
scroll to position [906, 0]
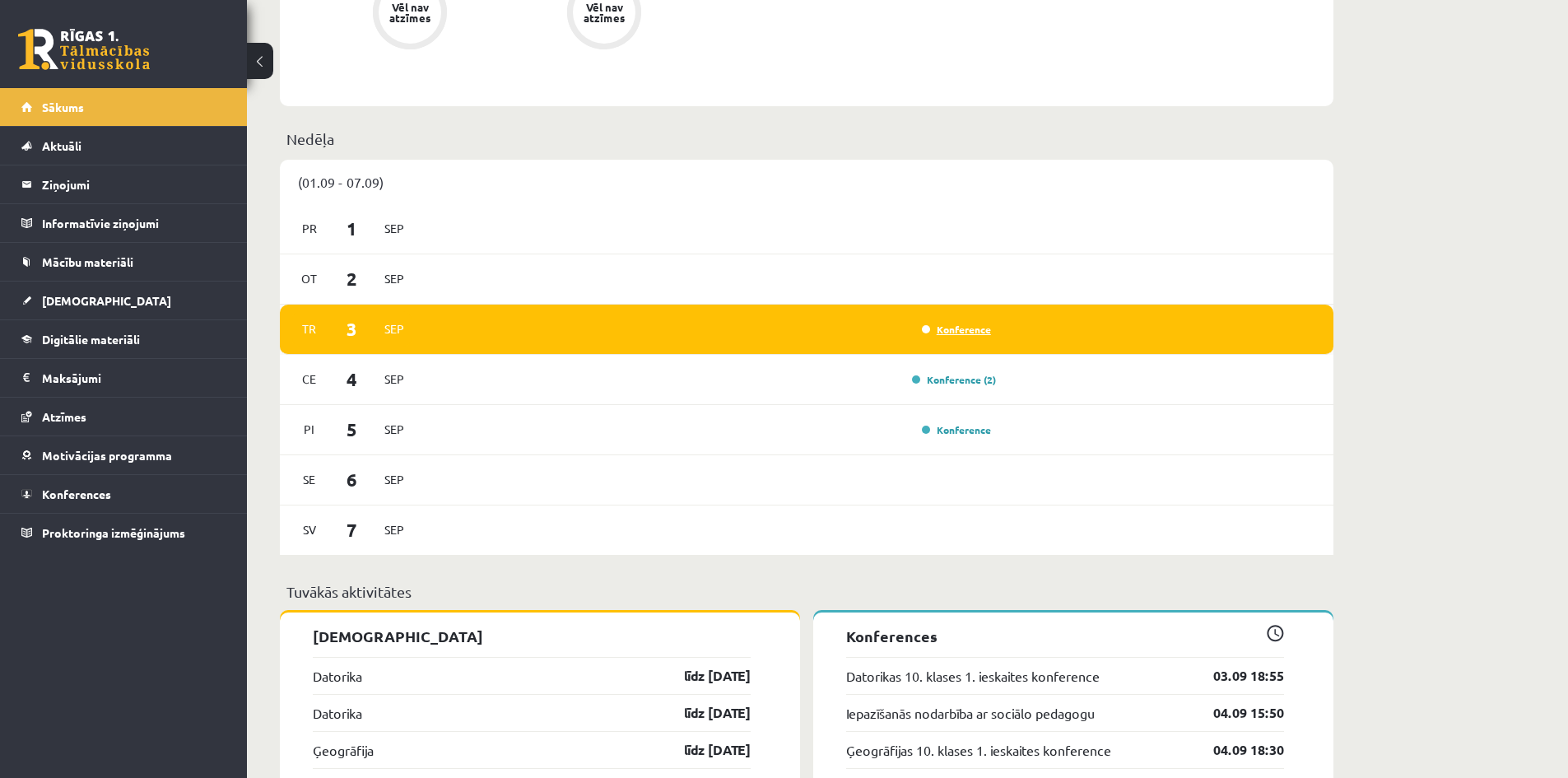
click at [969, 330] on link "Konference" at bounding box center [957, 329] width 70 height 13
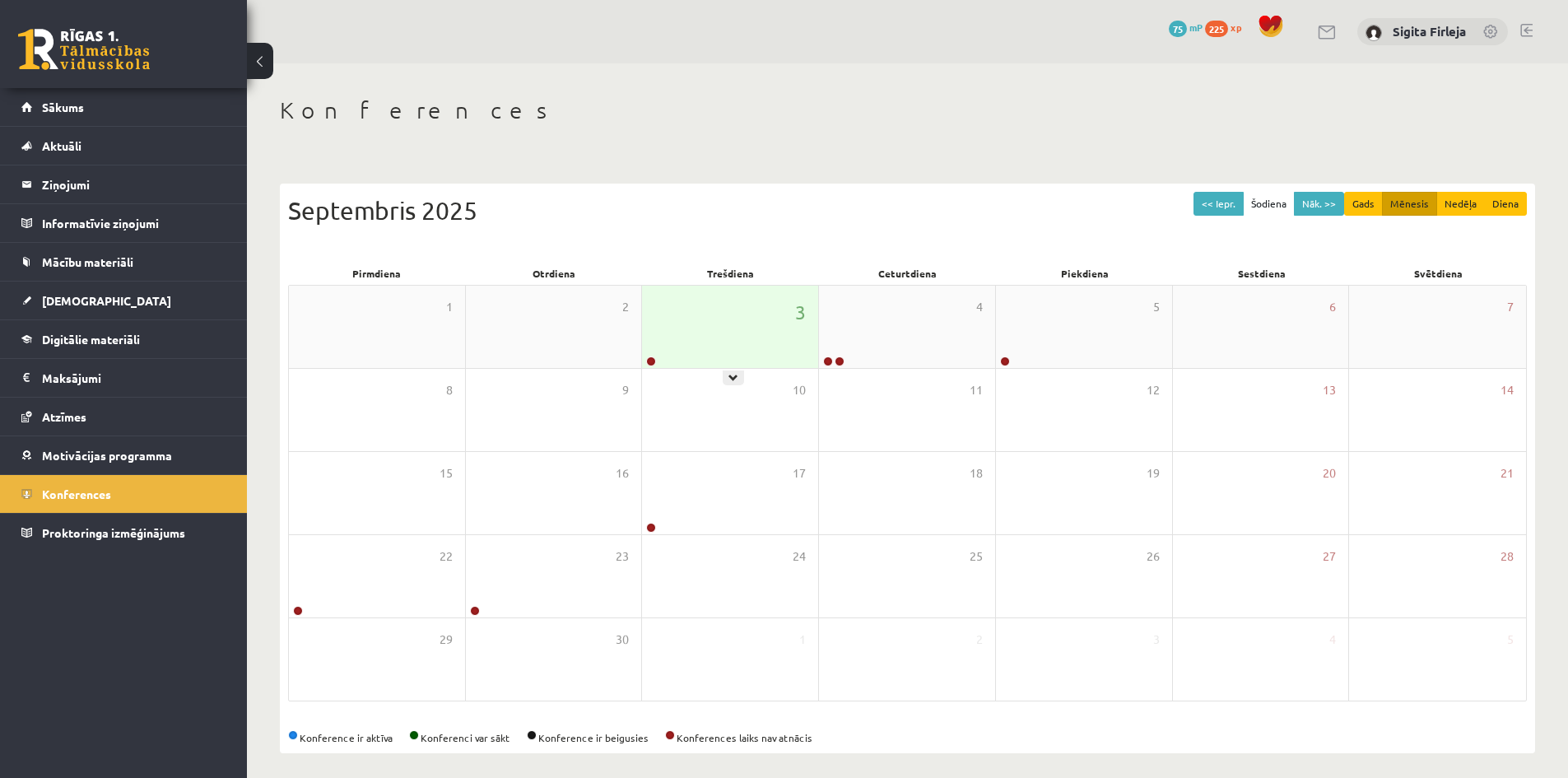
click at [722, 310] on div "3" at bounding box center [730, 327] width 176 height 83
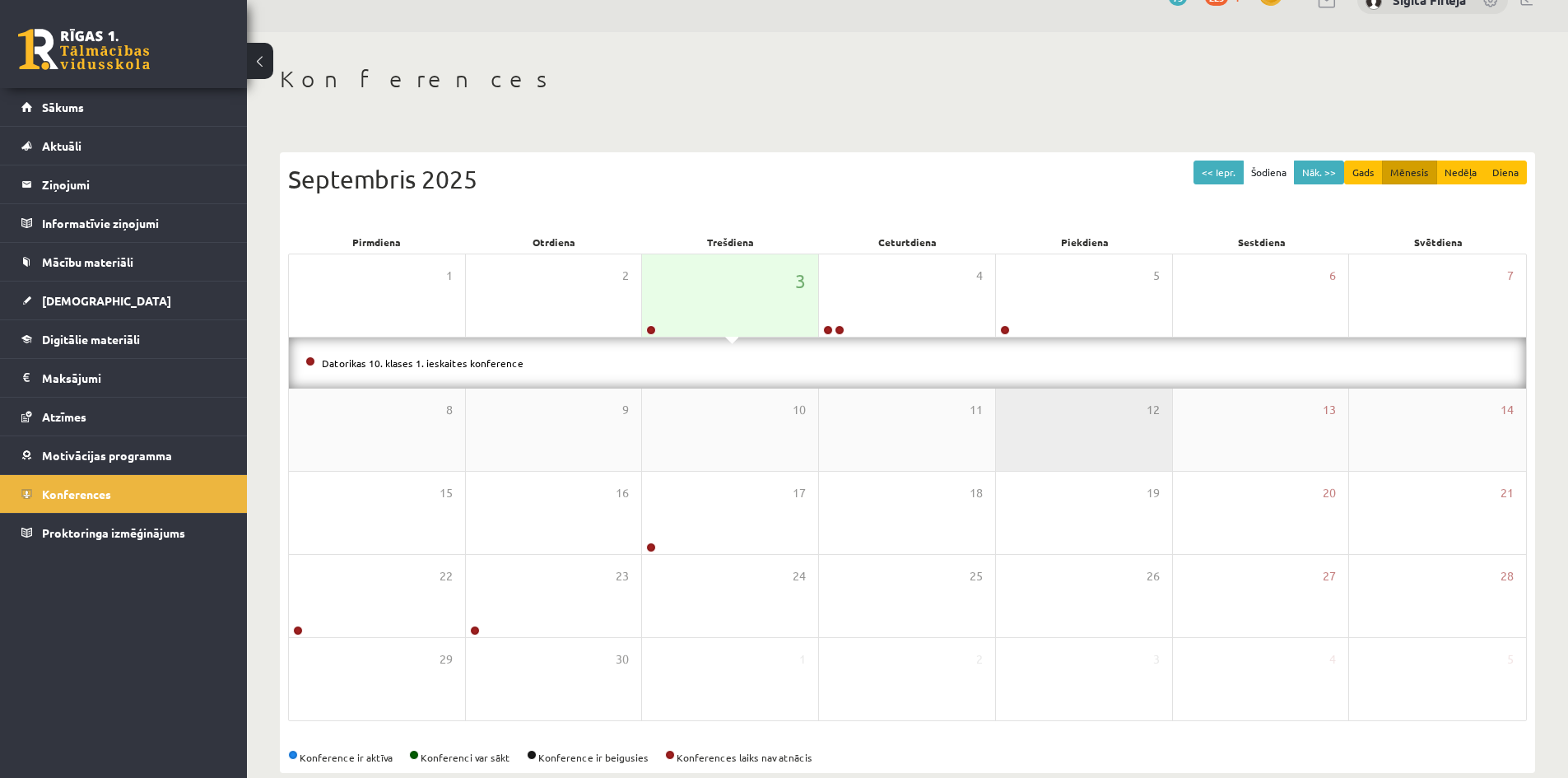
scroll to position [60, 0]
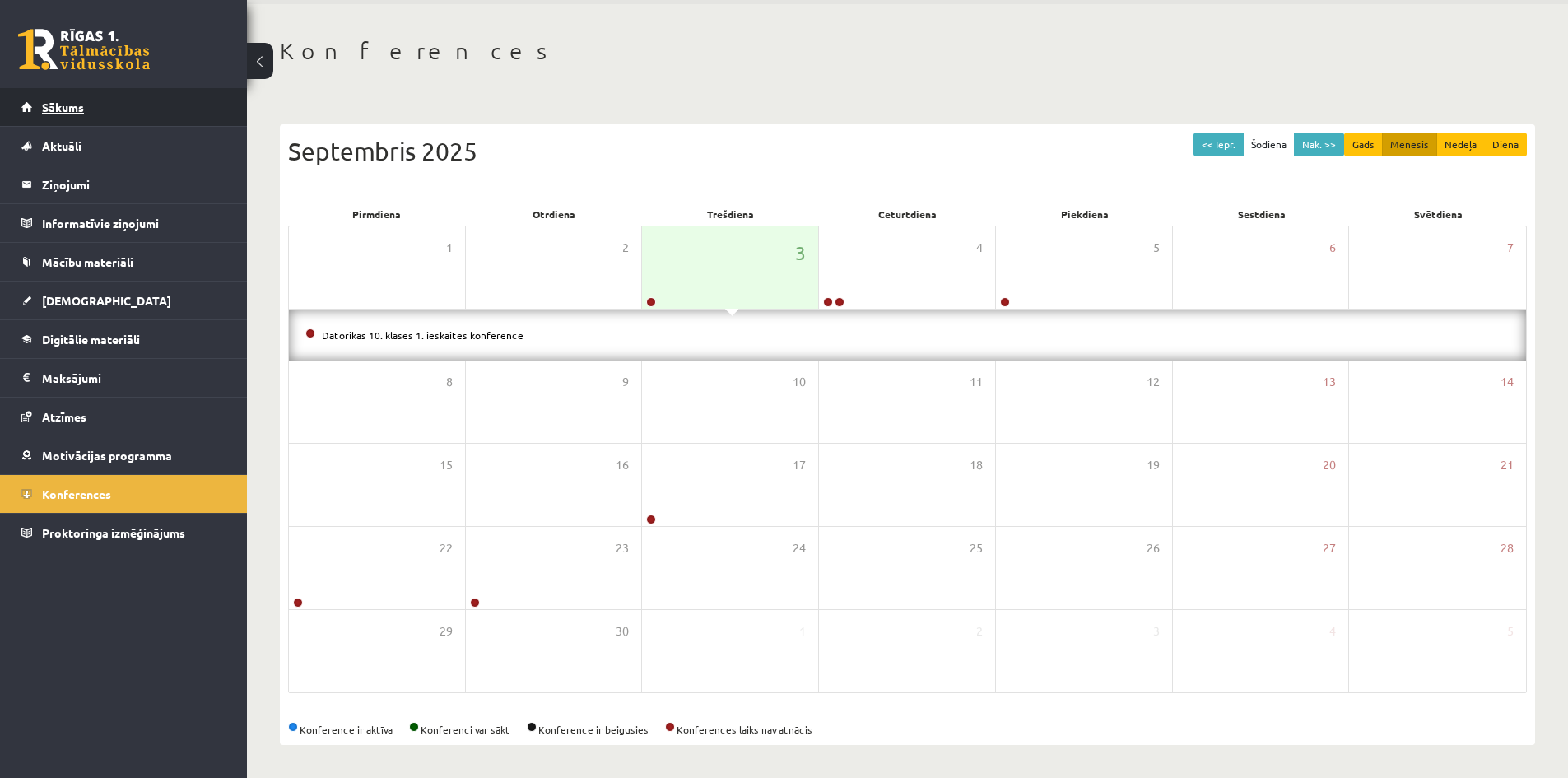
click at [104, 112] on link "Sākums" at bounding box center [124, 107] width 205 height 38
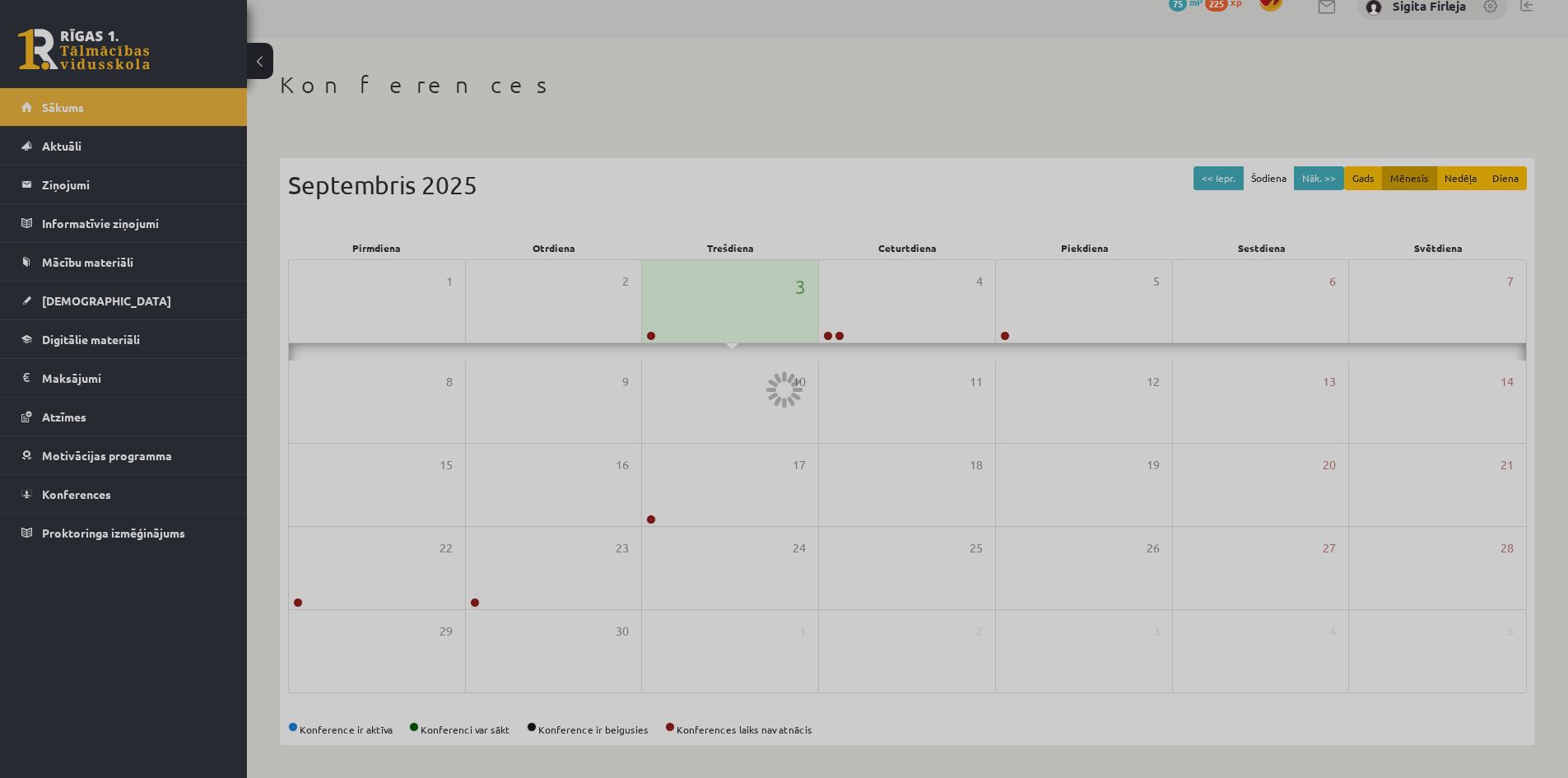
scroll to position [9, 0]
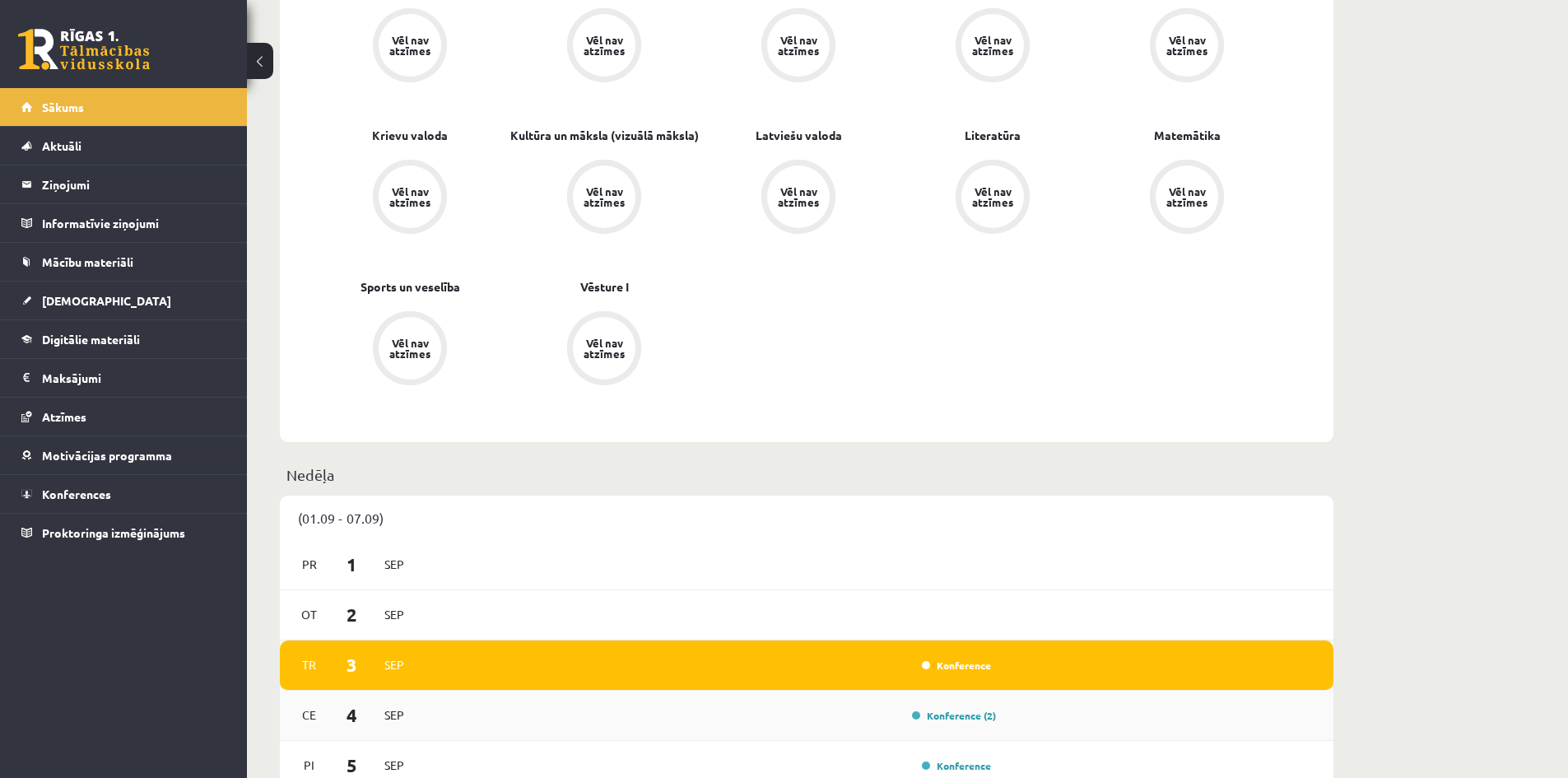
scroll to position [742, 0]
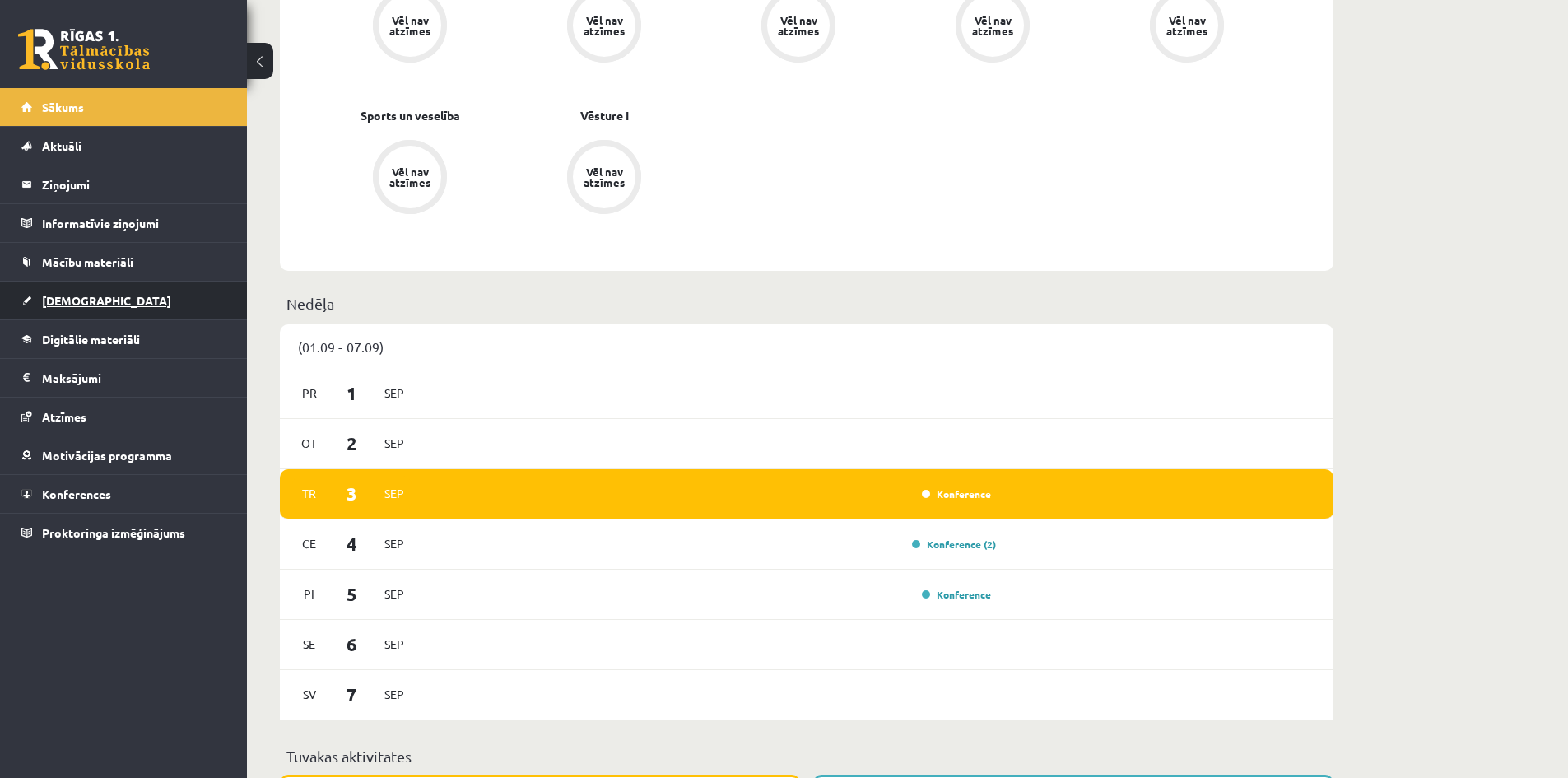
click at [91, 303] on span "[DEMOGRAPHIC_DATA]" at bounding box center [107, 300] width 129 height 15
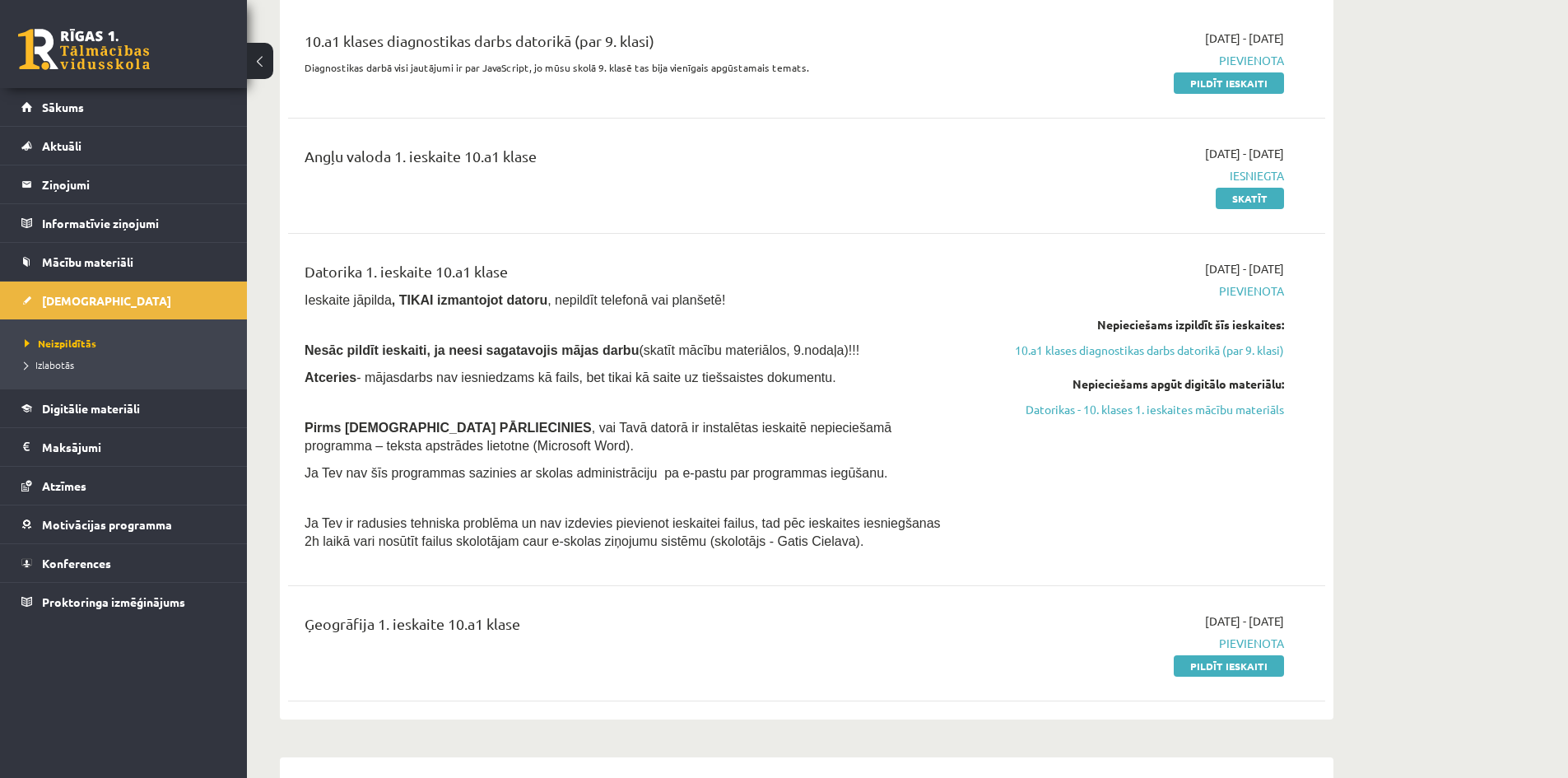
scroll to position [165, 0]
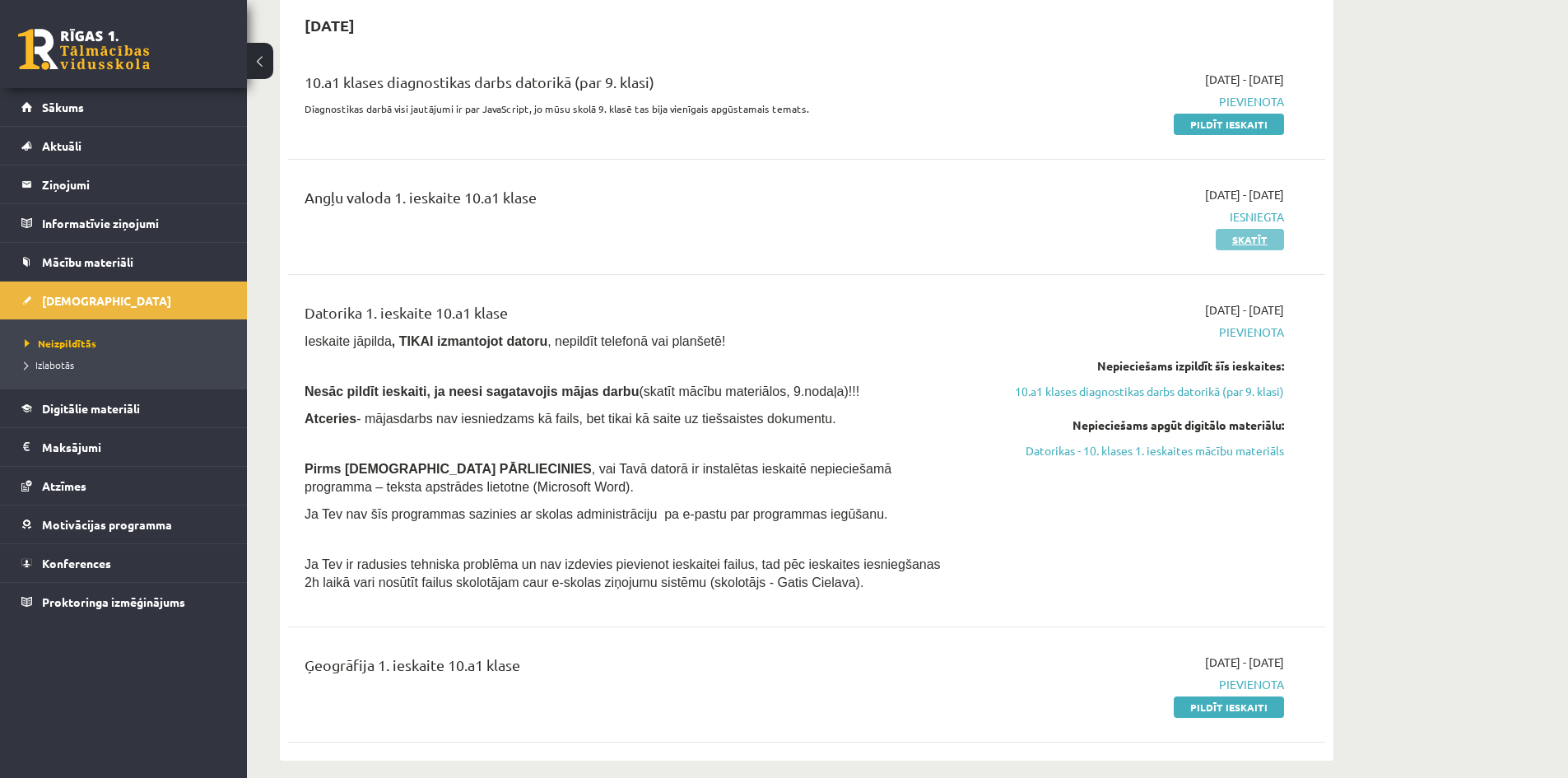
click at [1258, 246] on link "Skatīt" at bounding box center [1250, 240] width 69 height 22
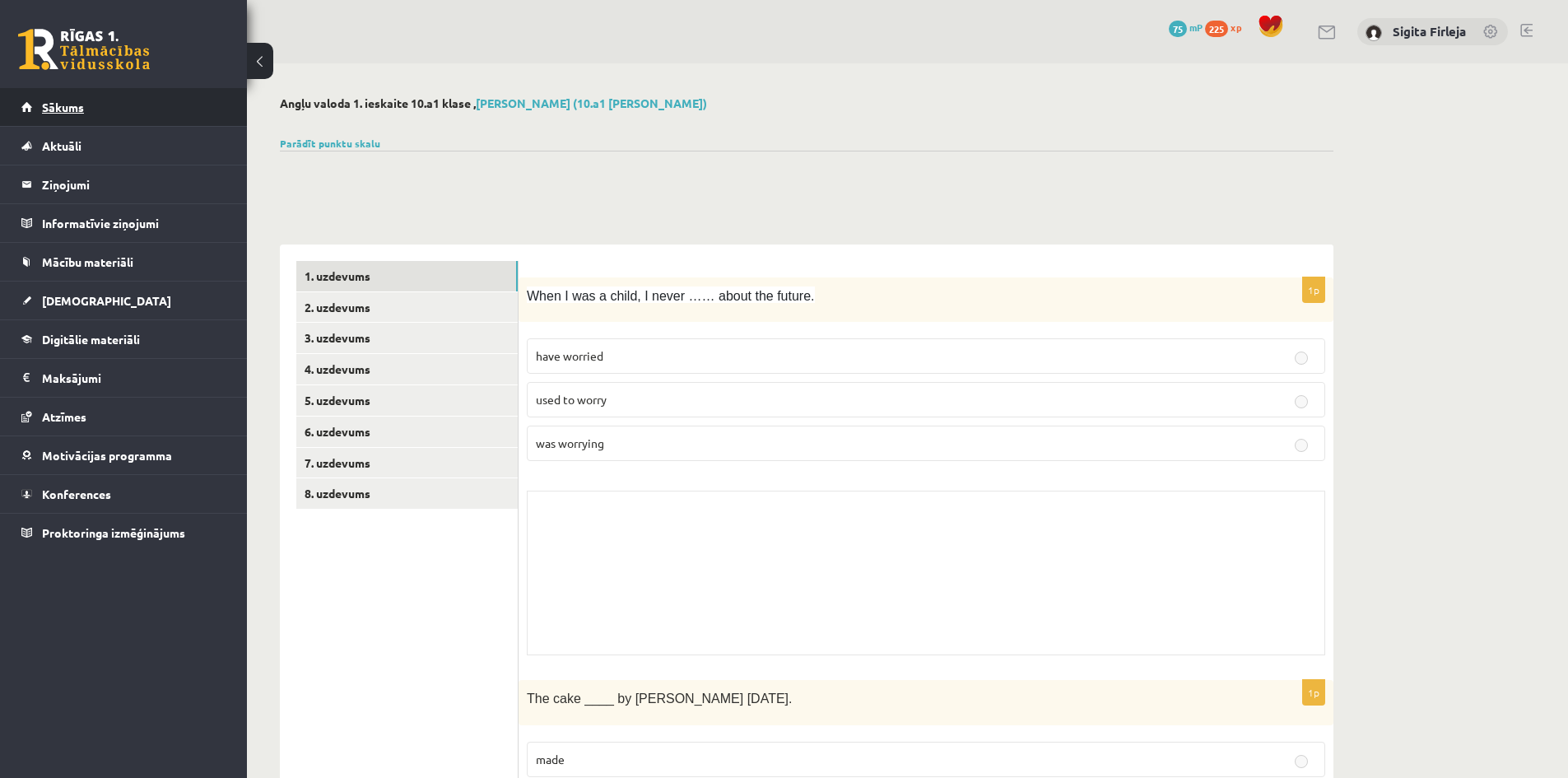
click at [57, 109] on span "Sākums" at bounding box center [63, 107] width 42 height 15
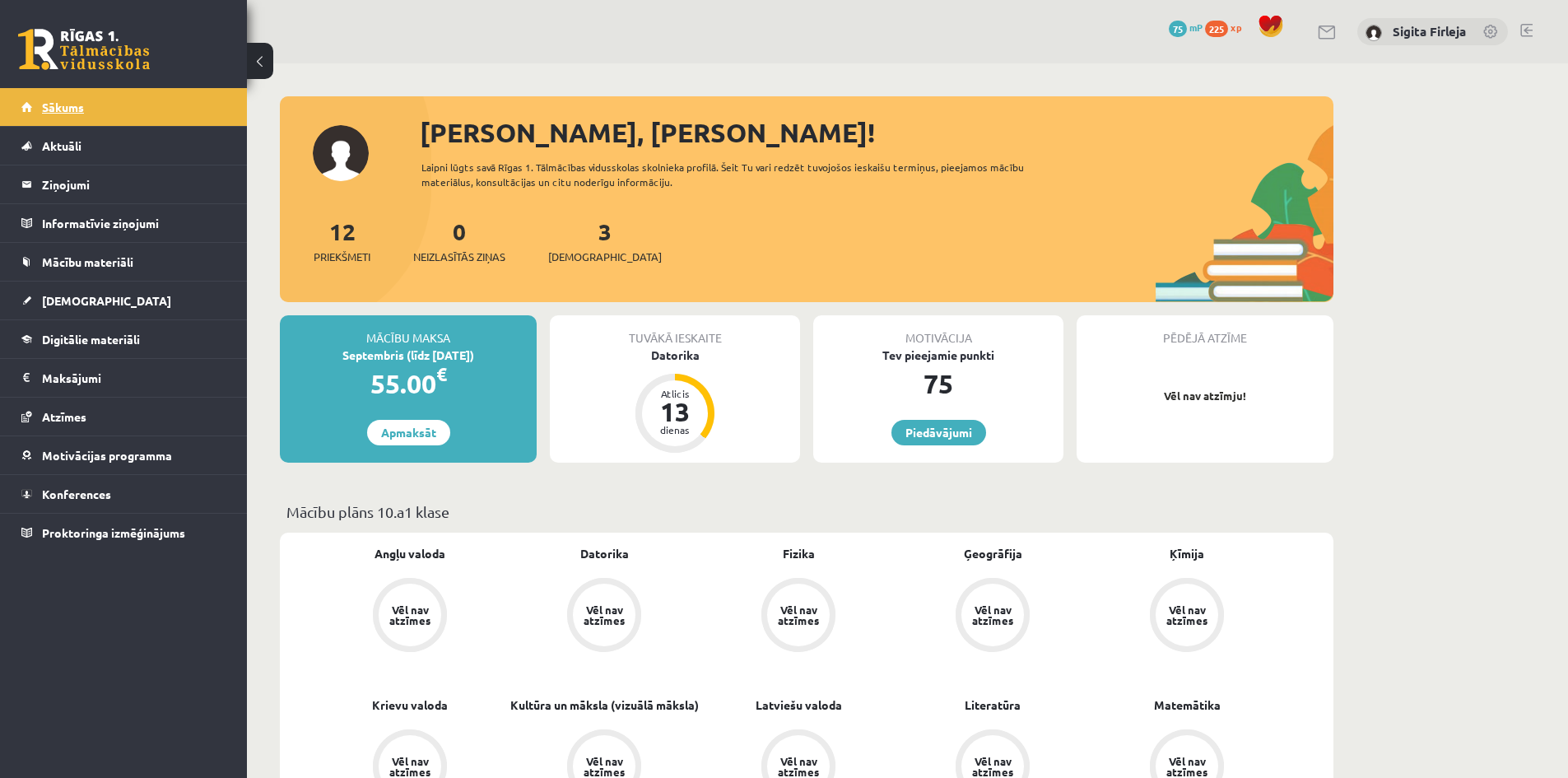
click at [132, 103] on link "Sākums" at bounding box center [124, 107] width 205 height 38
click at [99, 299] on link "[DEMOGRAPHIC_DATA]" at bounding box center [124, 300] width 205 height 38
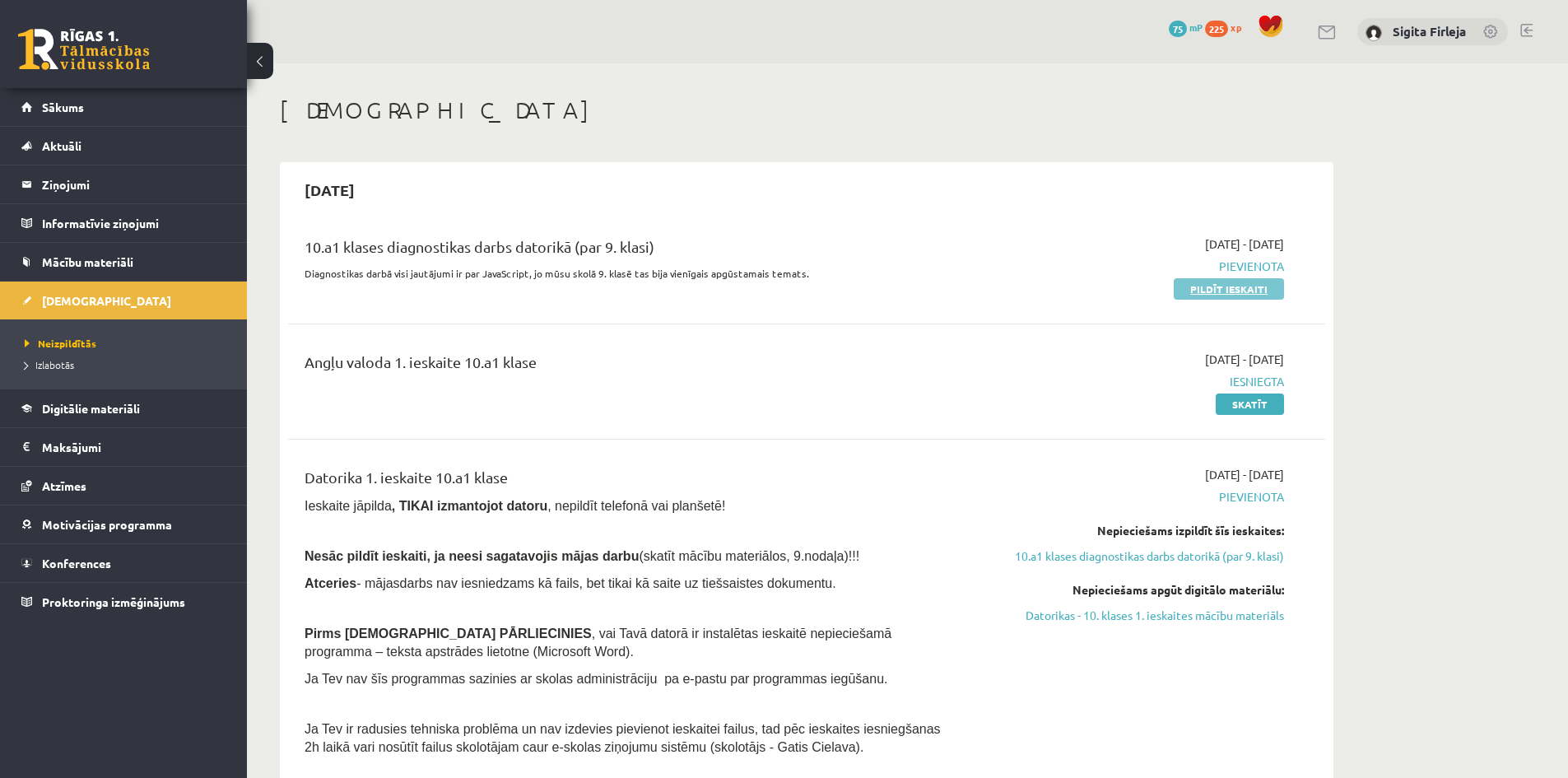
click at [1245, 287] on link "Pildīt ieskaiti" at bounding box center [1229, 289] width 110 height 22
click at [1257, 408] on link "Skatīt" at bounding box center [1250, 405] width 69 height 22
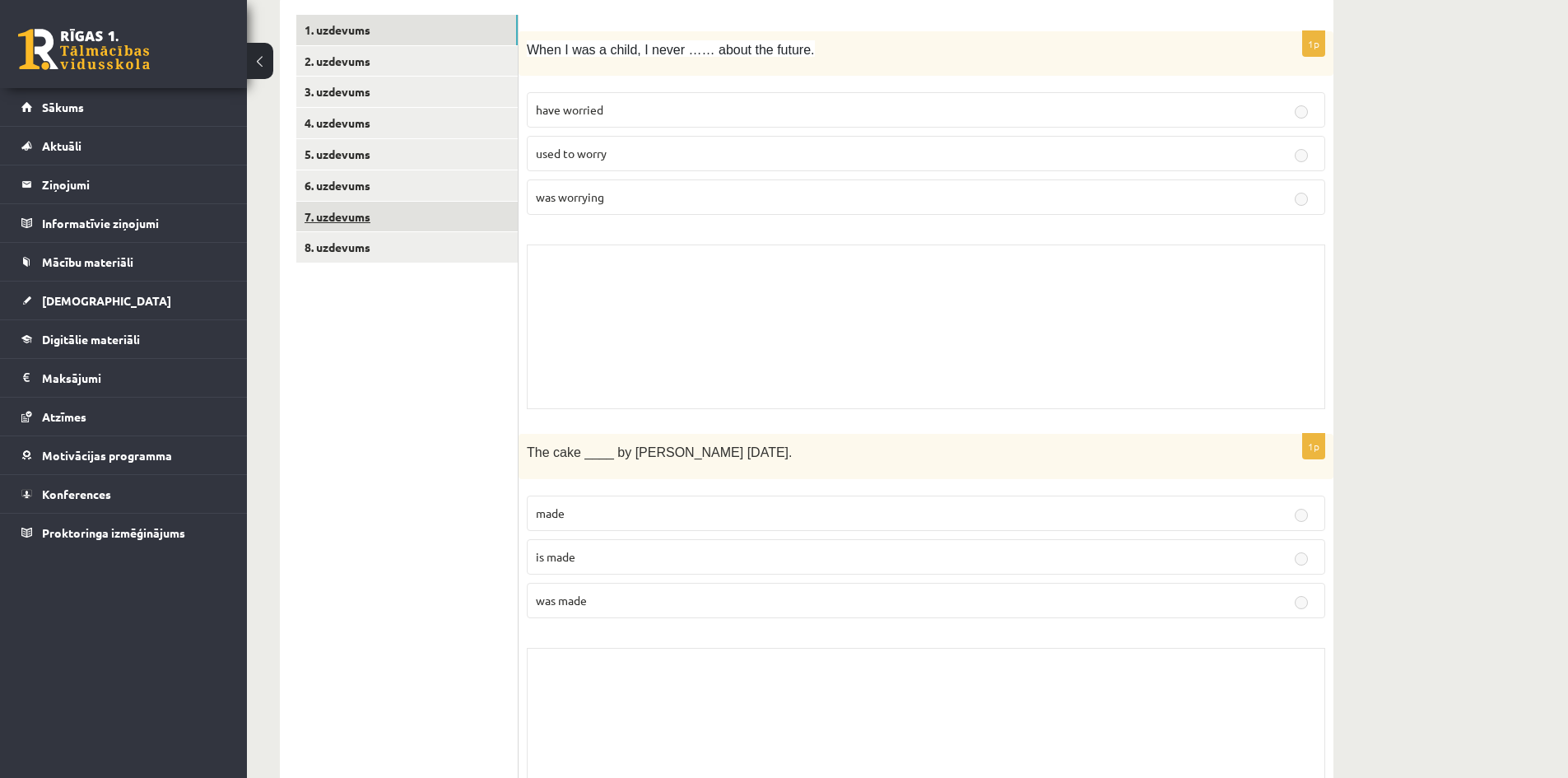
scroll to position [247, 0]
click at [348, 241] on link "8. uzdevums" at bounding box center [407, 247] width 222 height 31
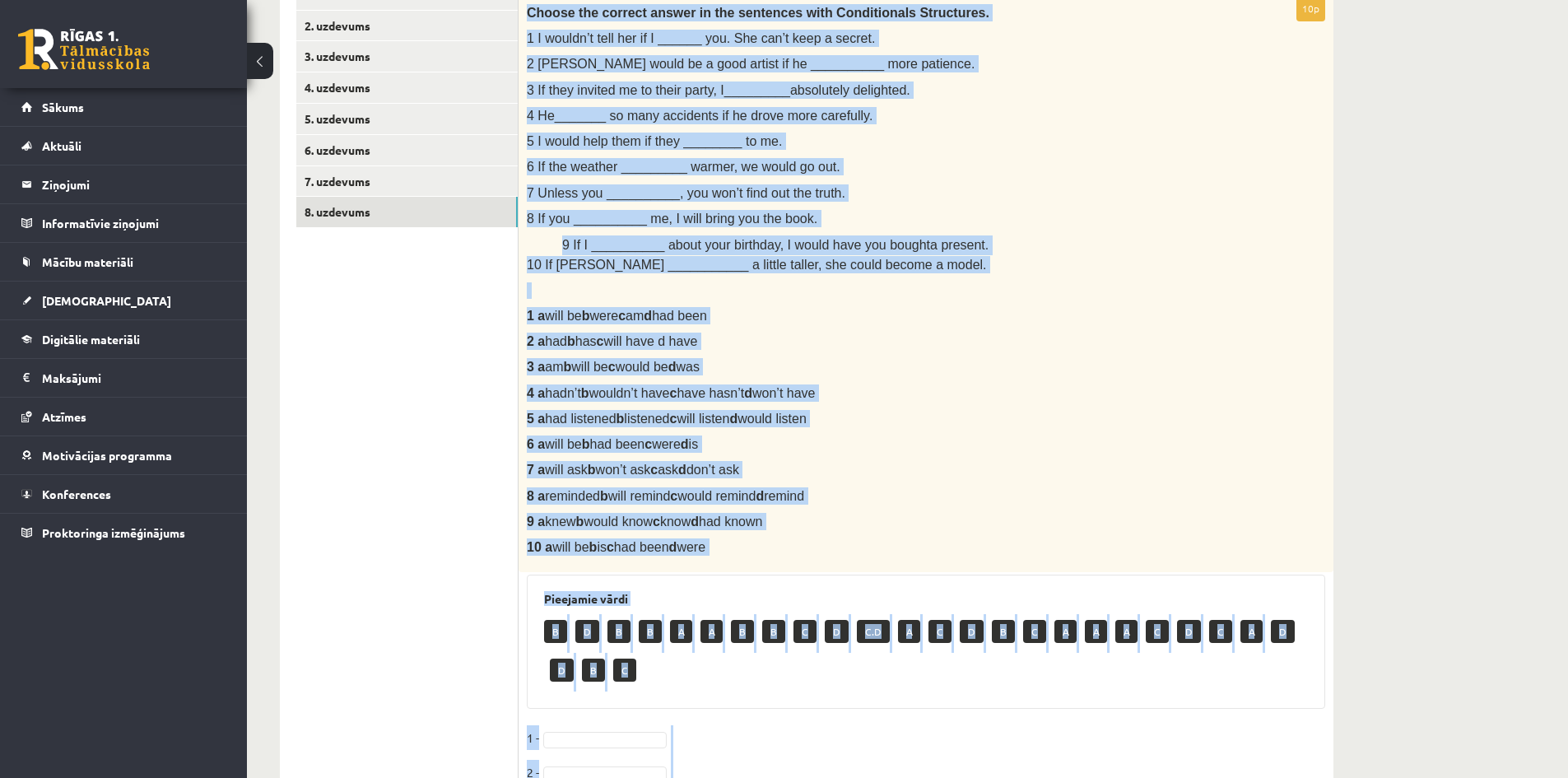
scroll to position [786, 0]
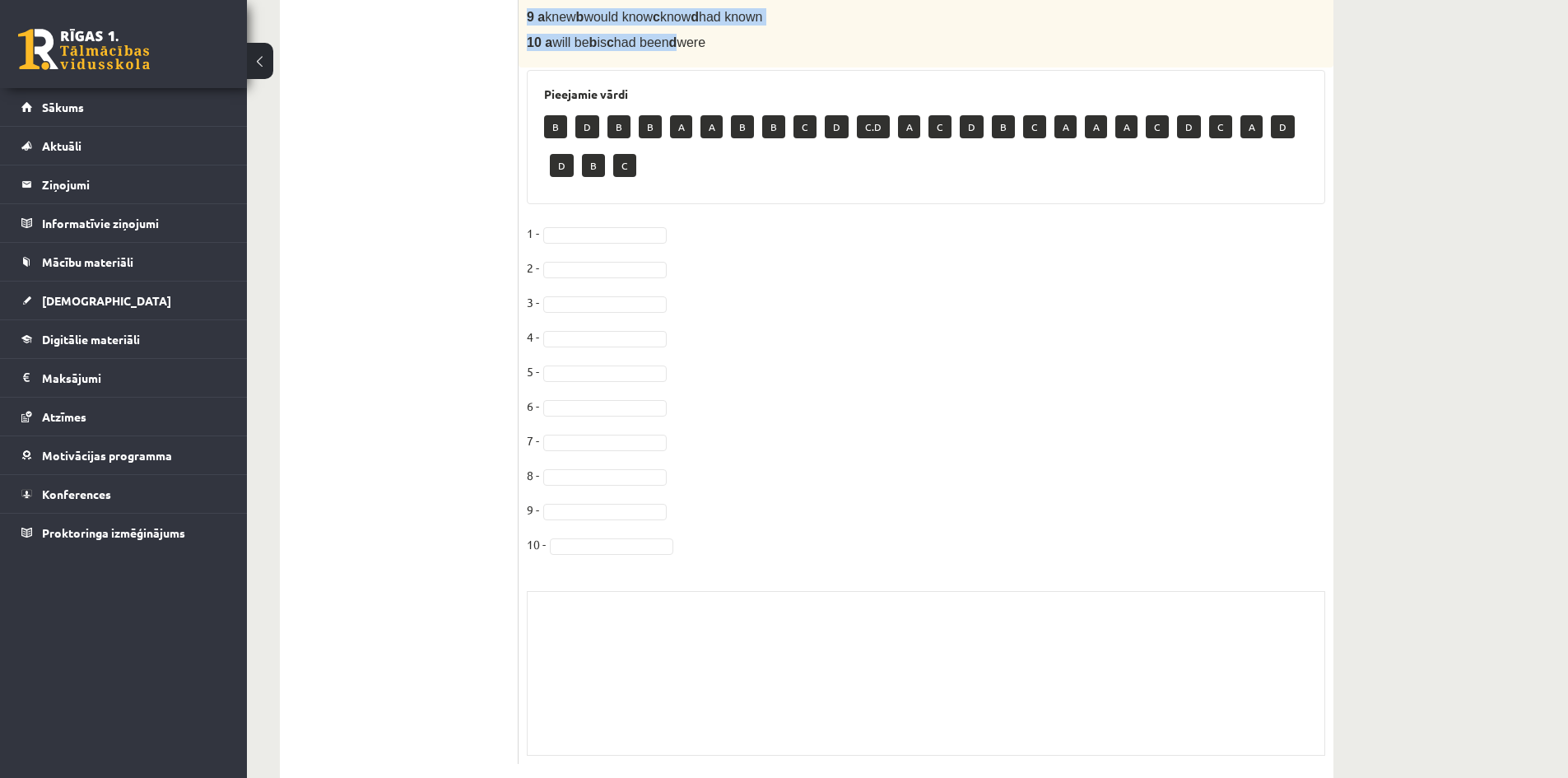
drag, startPoint x: 525, startPoint y: 291, endPoint x: 679, endPoint y: 58, distance: 279.3
drag, startPoint x: 577, startPoint y: 233, endPoint x: 627, endPoint y: 257, distance: 55.5
drag, startPoint x: 376, startPoint y: 439, endPoint x: 413, endPoint y: 446, distance: 37.7
click at [379, 438] on ul "1. uzdevums 2. uzdevums 3. uzdevums 4. uzdevums 5. uzdevums 6. uzdevums 7. uzde…" at bounding box center [407, 119] width 223 height 1289
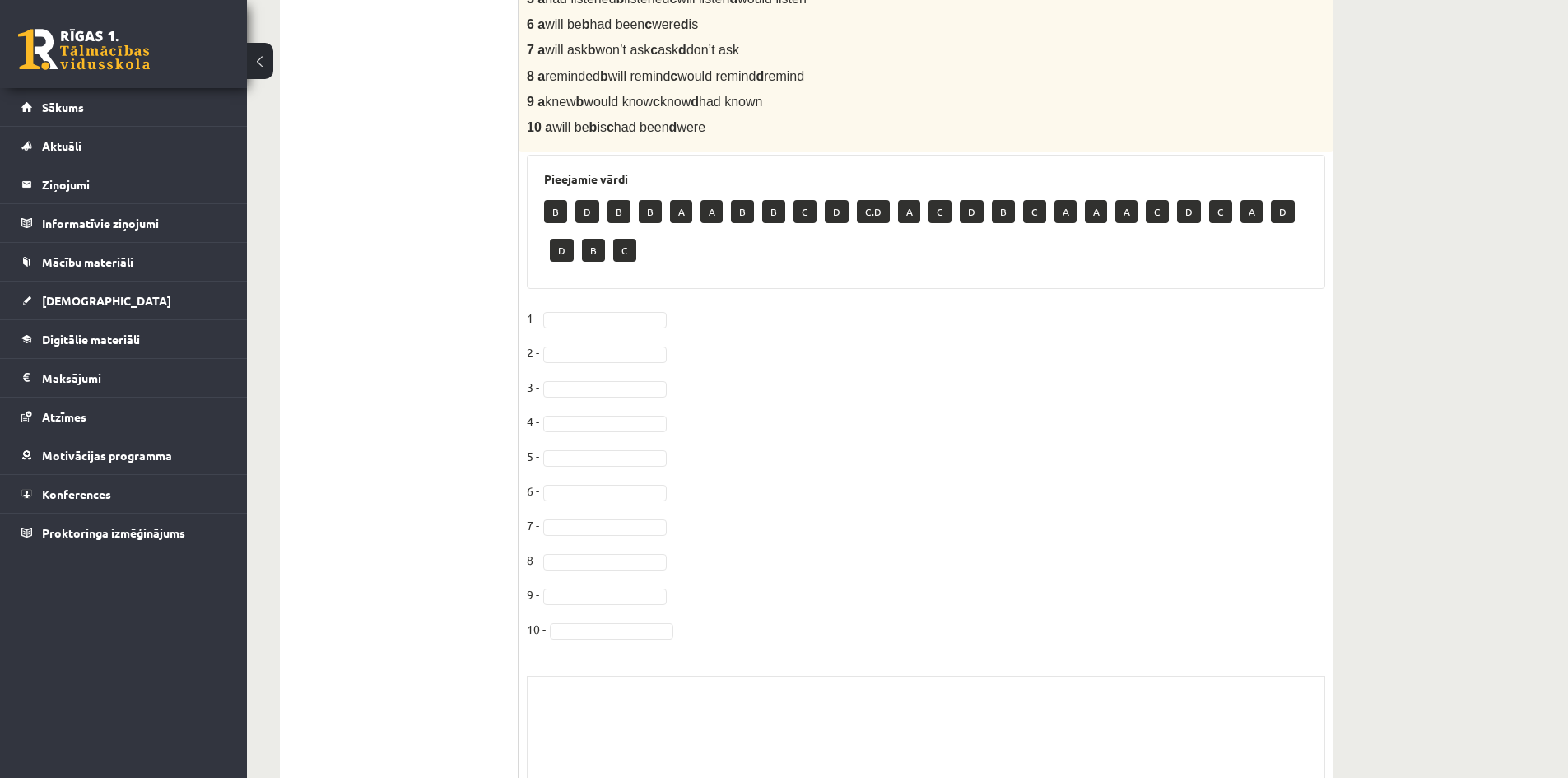
scroll to position [622, 0]
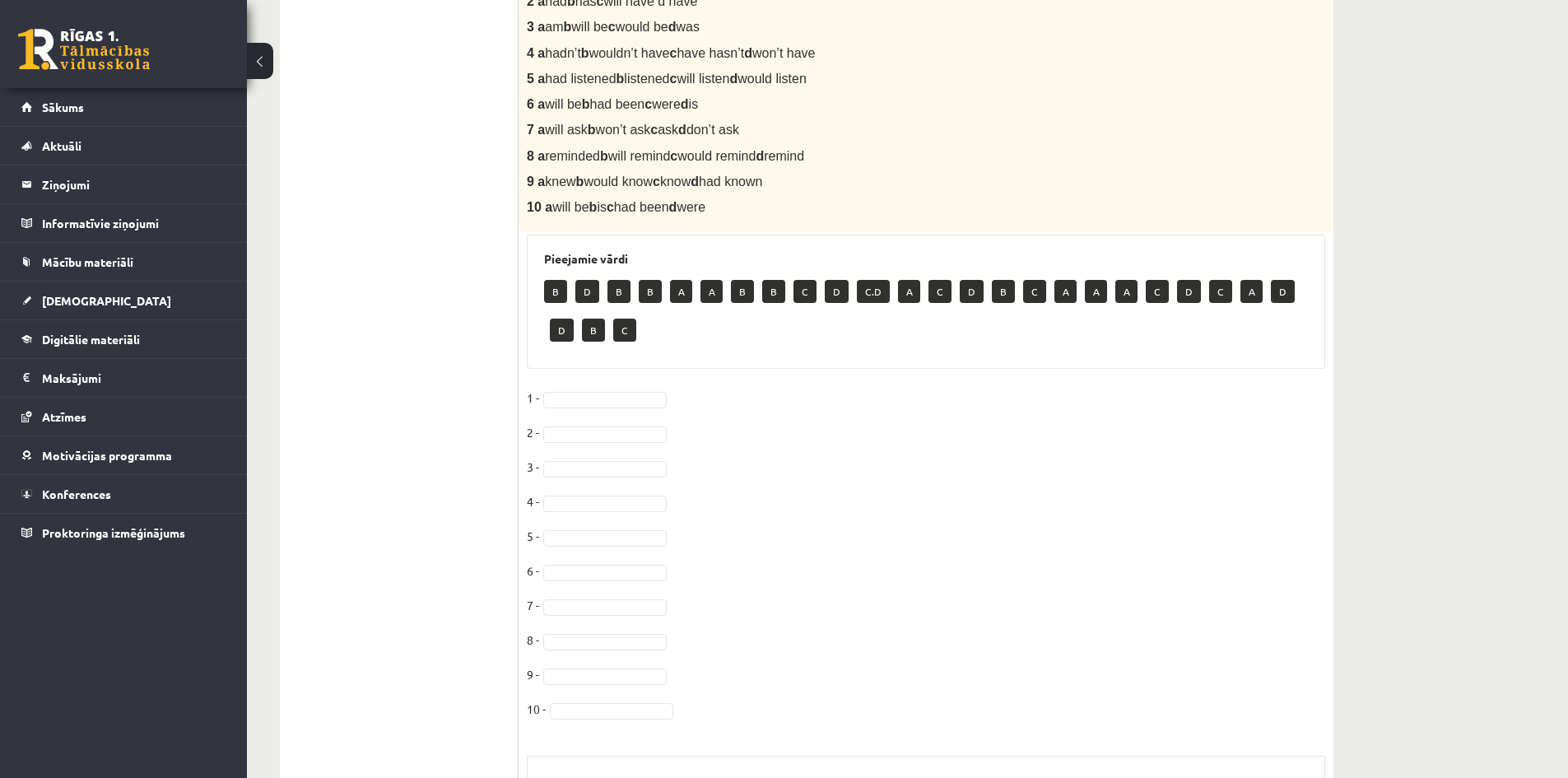
drag, startPoint x: 586, startPoint y: 188, endPoint x: 586, endPoint y: 197, distance: 9.0
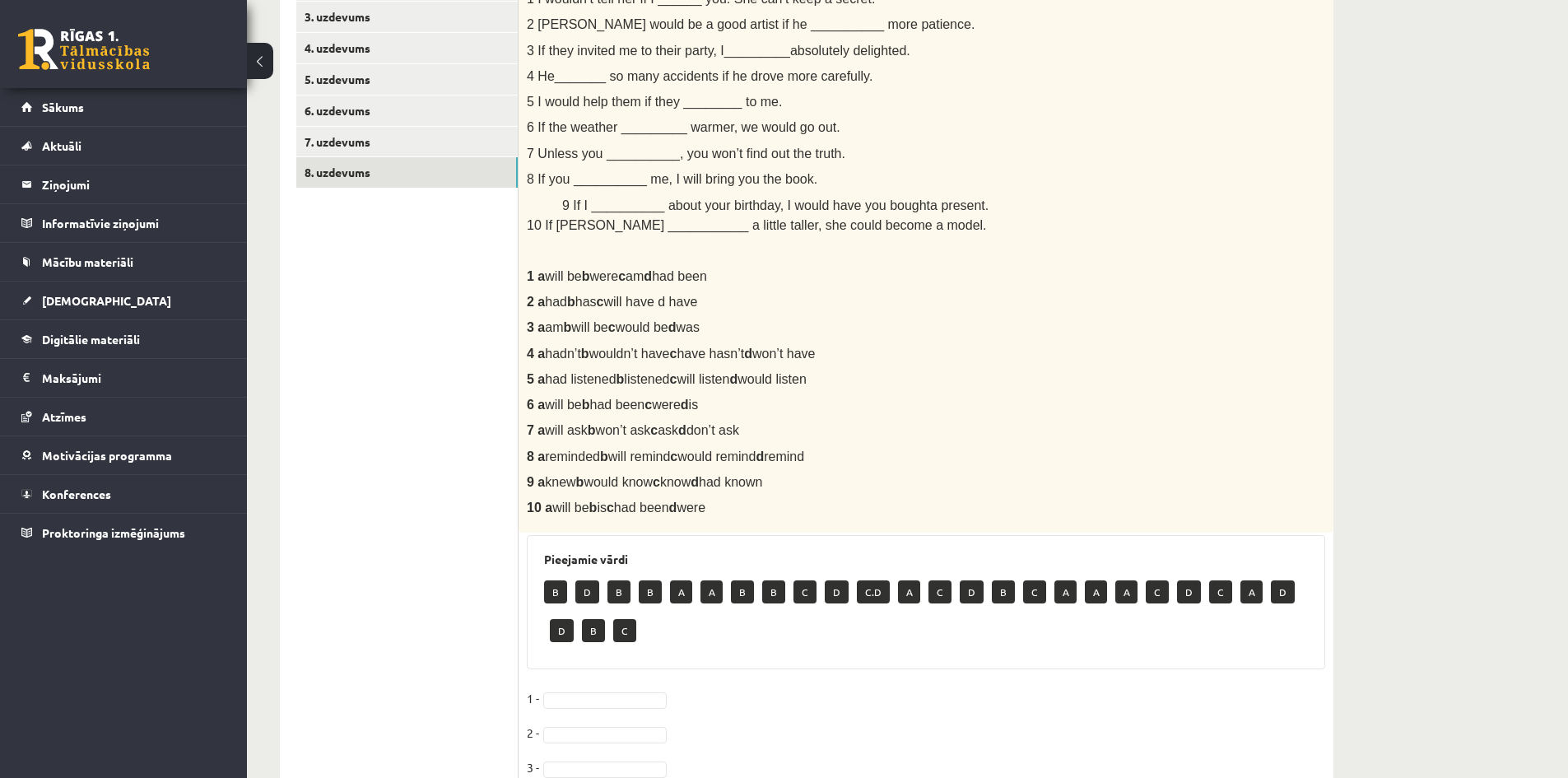
scroll to position [292, 0]
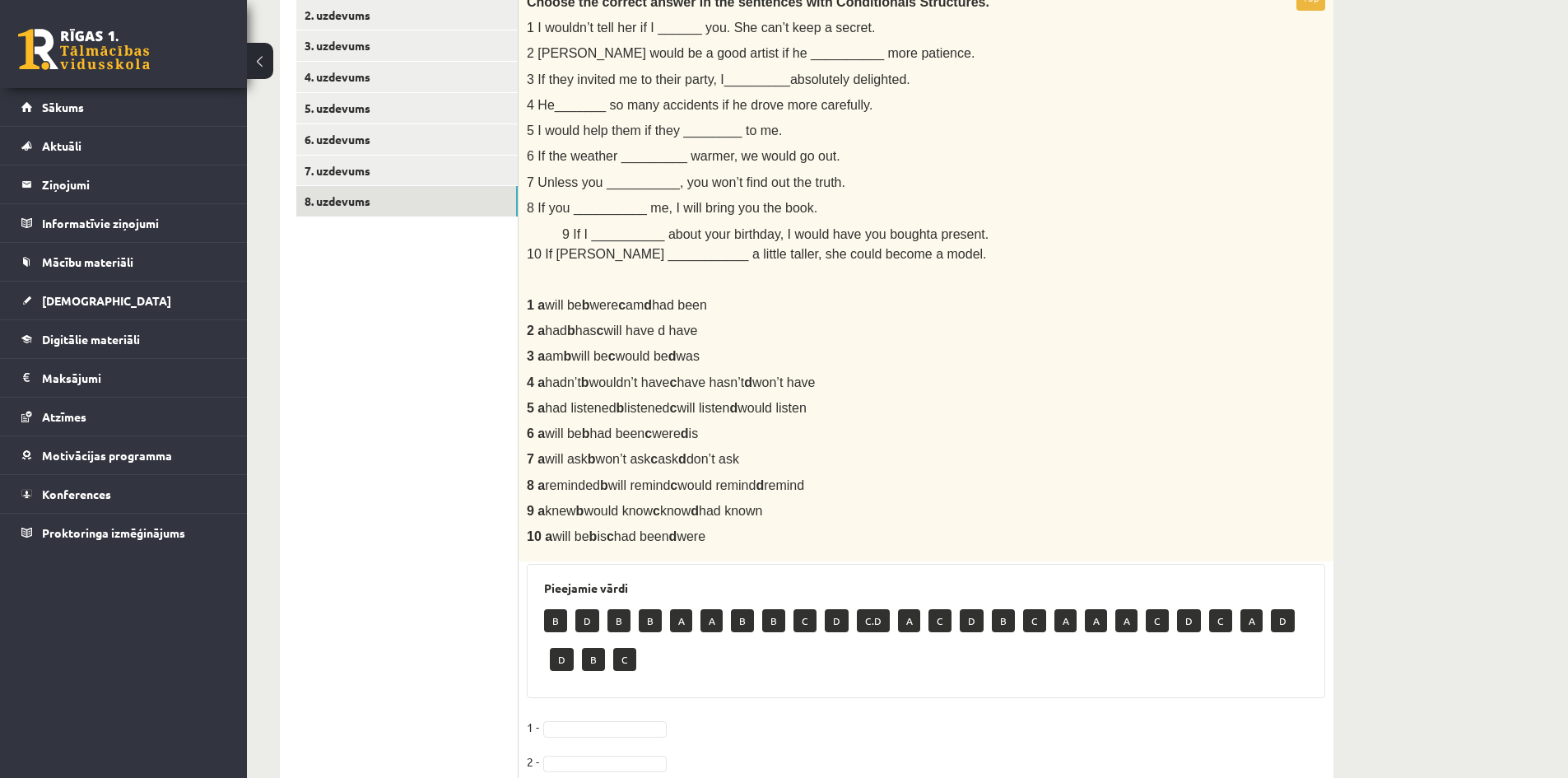
drag, startPoint x: 596, startPoint y: 252, endPoint x: 584, endPoint y: 235, distance: 20.8
click at [593, 252] on span "10 If Anna ___________ a little taller, she could become a model." at bounding box center [757, 254] width 460 height 14
click at [596, 251] on span "10 If Anna ___________ a little taller, she could become a model." at bounding box center [757, 254] width 460 height 14
click at [614, 247] on span "10 If Anna ___________ a little taller, she could become a model." at bounding box center [757, 254] width 460 height 14
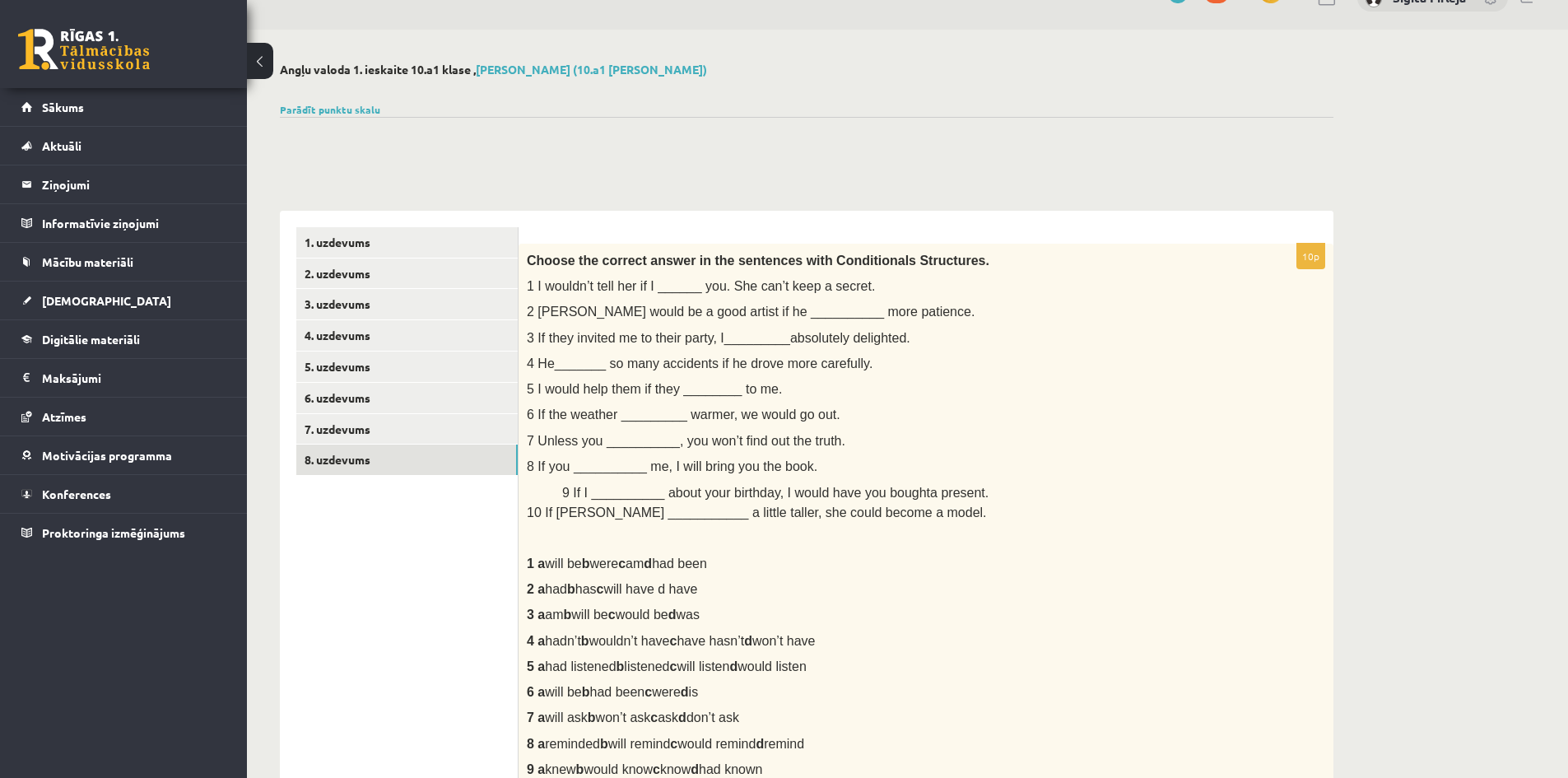
scroll to position [0, 0]
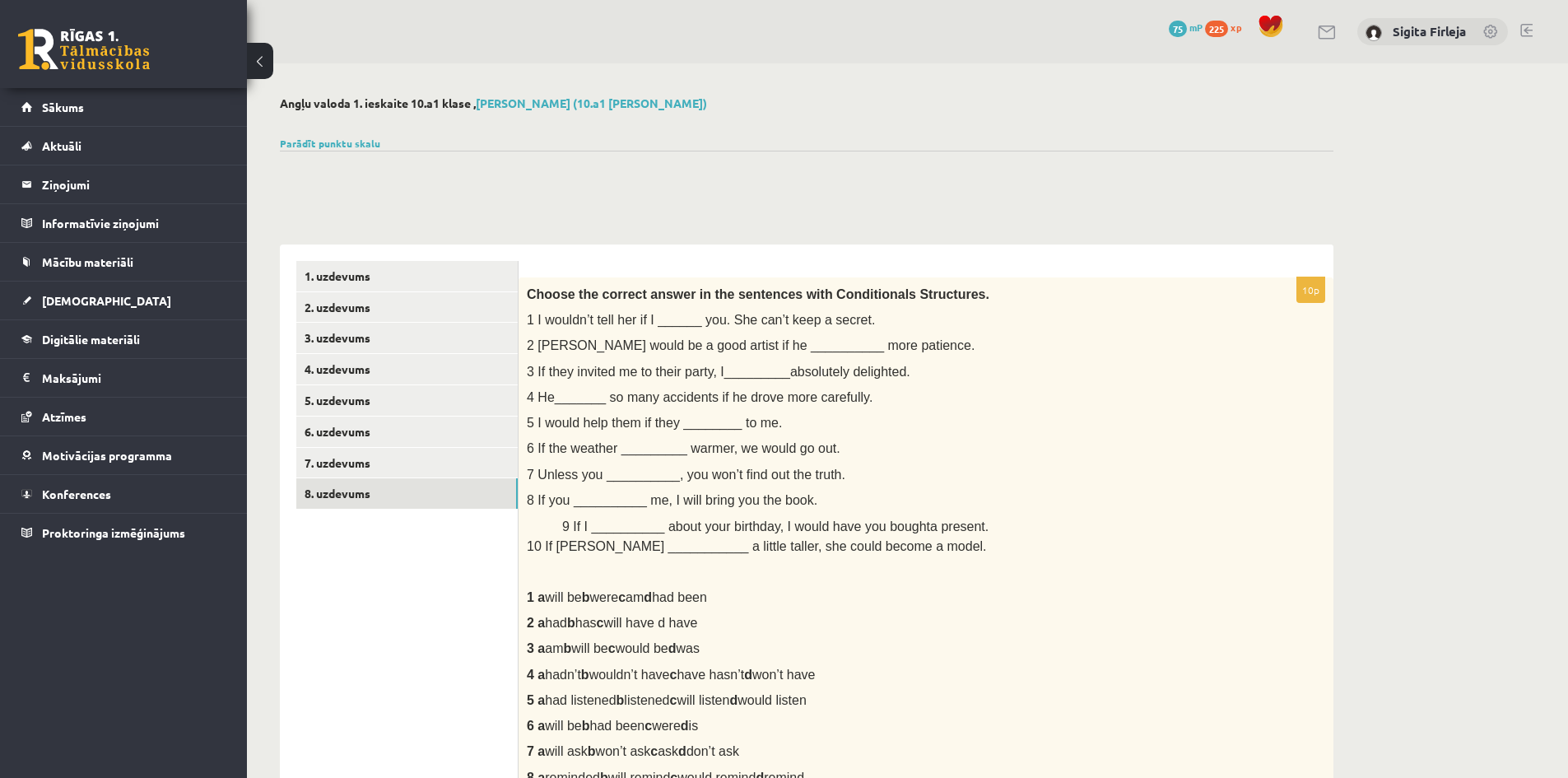
click at [664, 313] on span "1 I wouldn’t tell her if I ______ you. She can’t keep a secret." at bounding box center [701, 319] width 348 height 14
click at [374, 448] on link "7. uzdevums" at bounding box center [407, 463] width 222 height 31
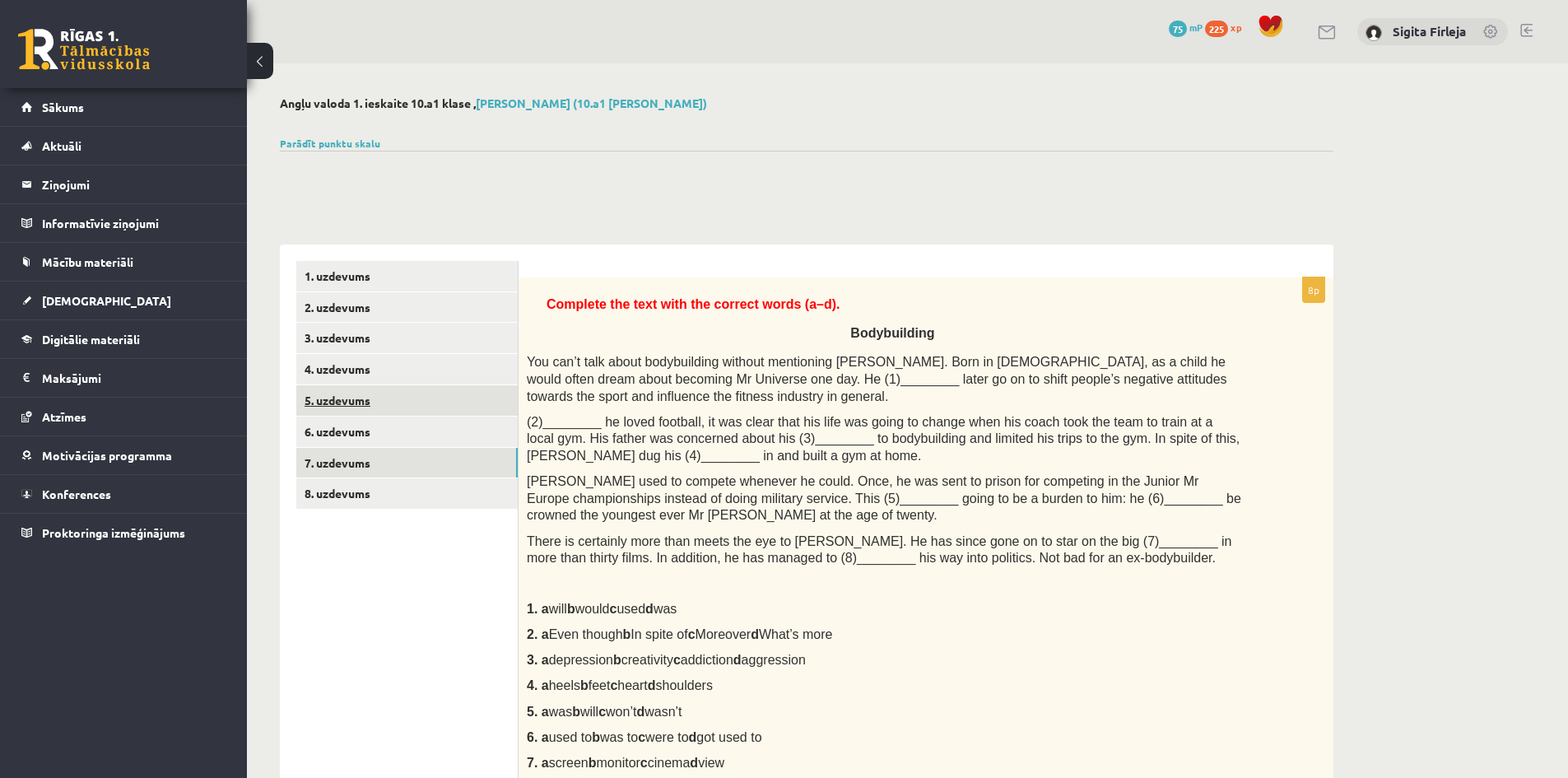
click at [381, 406] on link "5. uzdevums" at bounding box center [407, 401] width 222 height 31
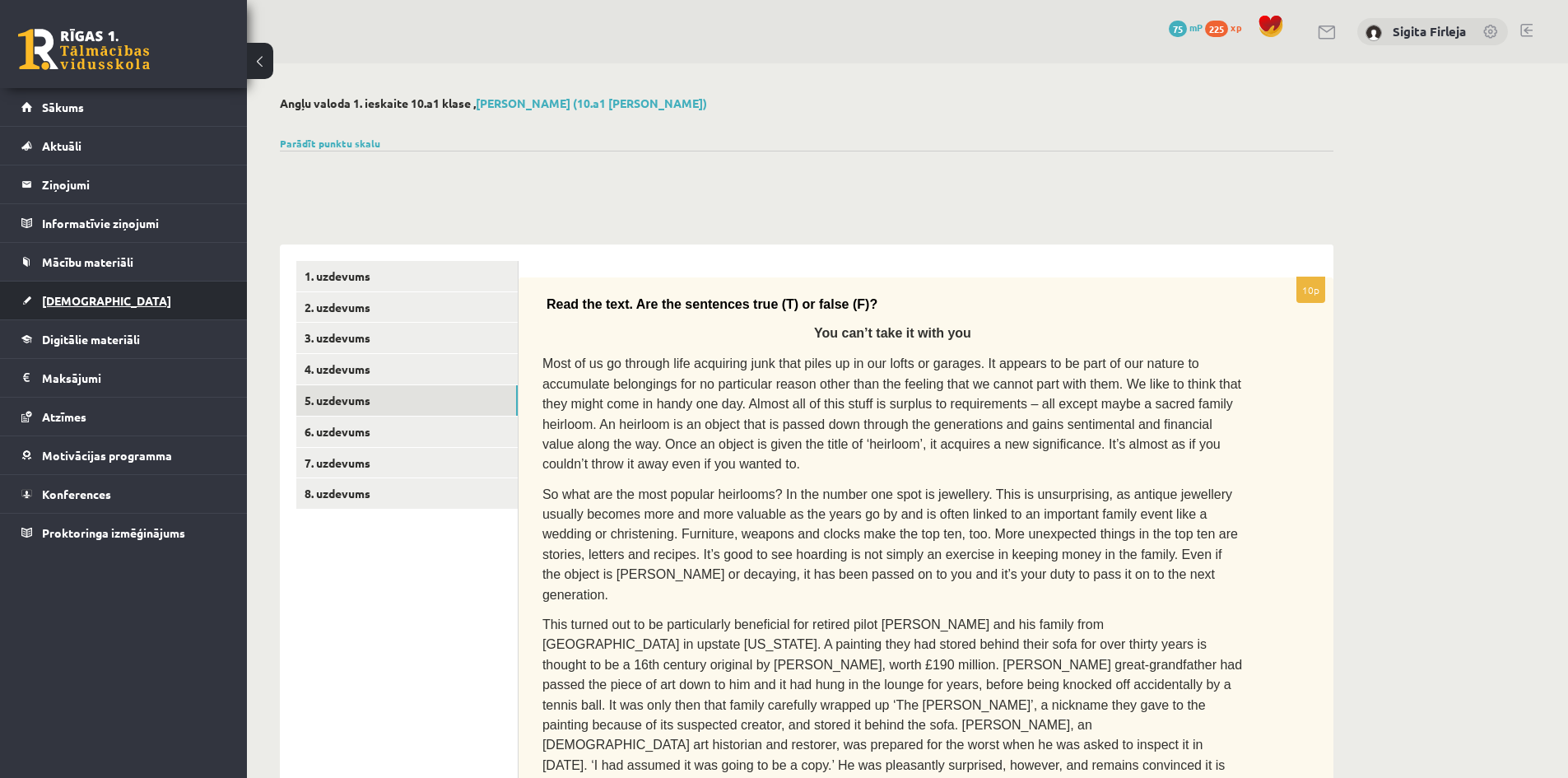
click at [78, 302] on span "[DEMOGRAPHIC_DATA]" at bounding box center [107, 300] width 129 height 15
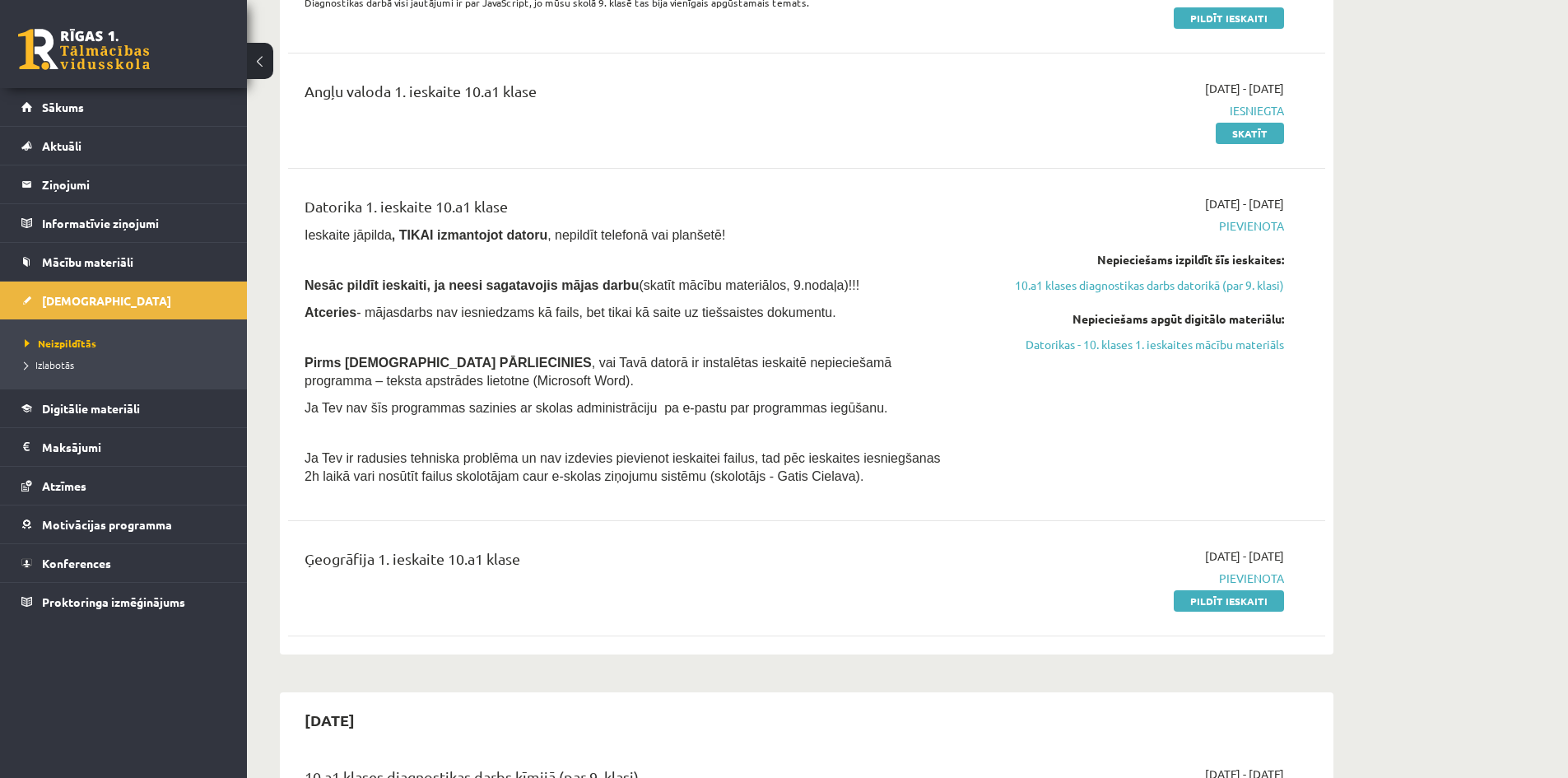
scroll to position [412, 0]
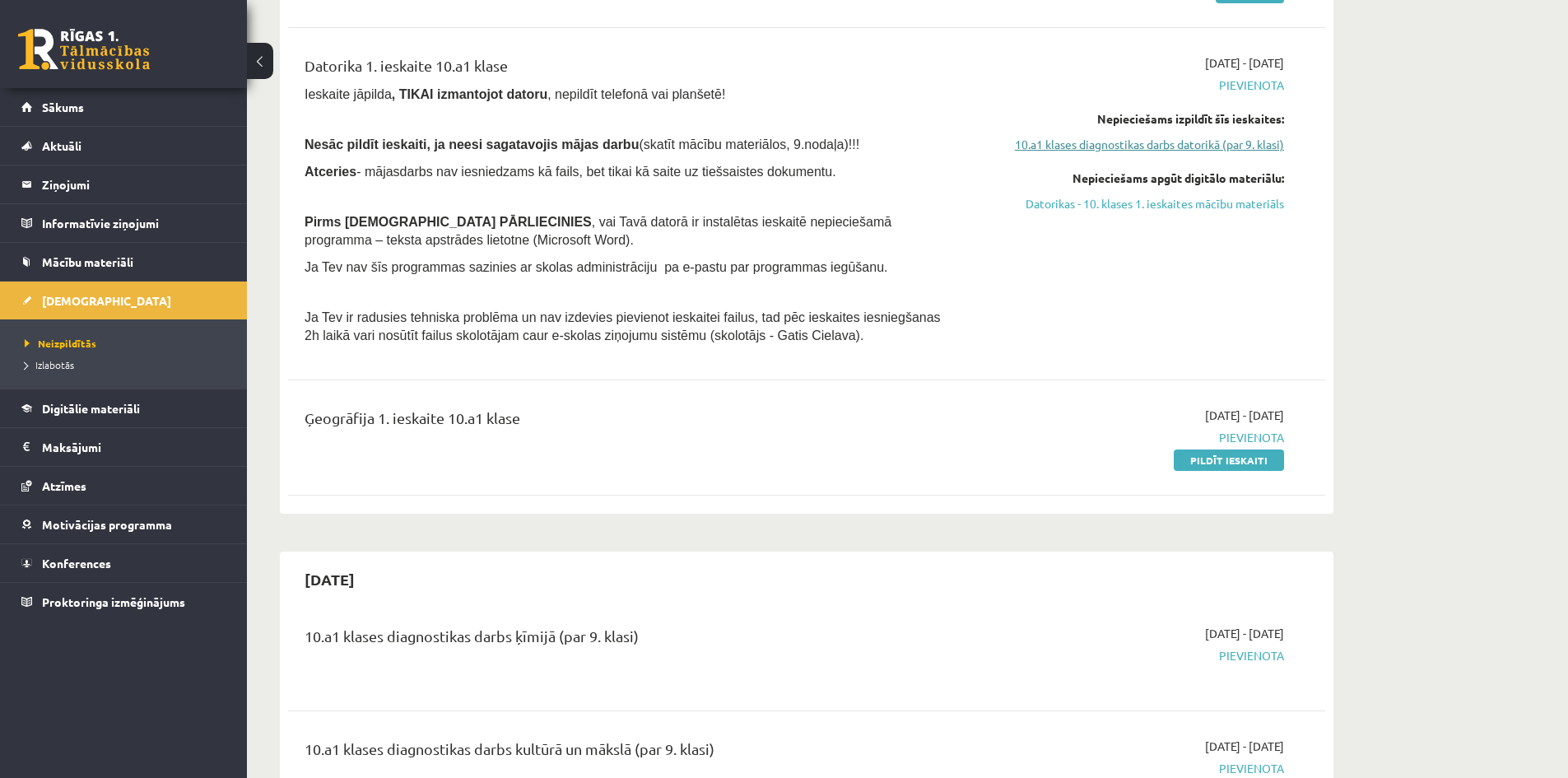
click at [1102, 146] on link "10.a1 klases diagnostikas darbs datorikā (par 9. klasi)" at bounding box center [1129, 144] width 310 height 17
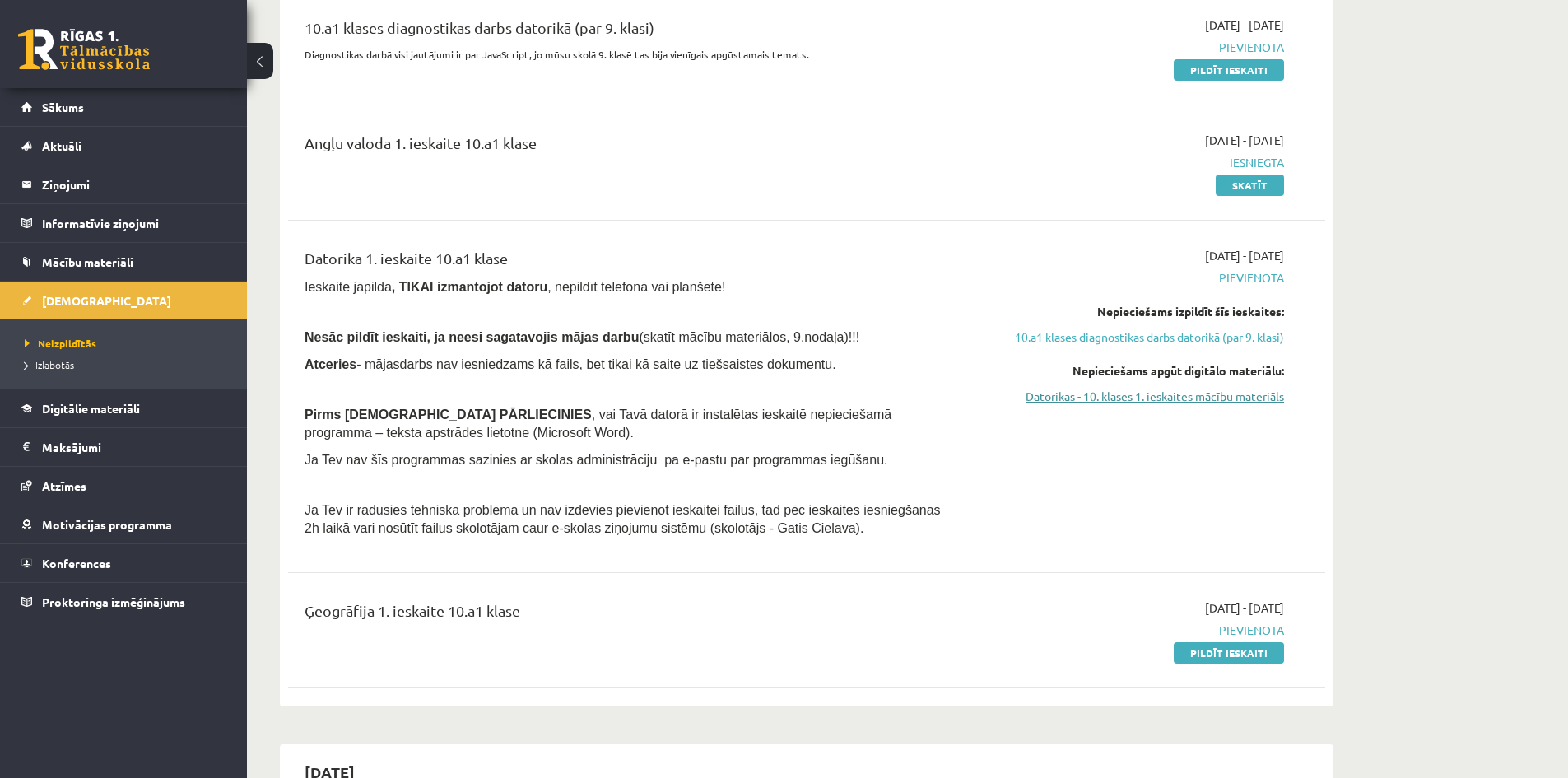
click at [1043, 399] on link "Datorikas - 10. klases 1. ieskaites mācību materiāls" at bounding box center [1129, 396] width 310 height 17
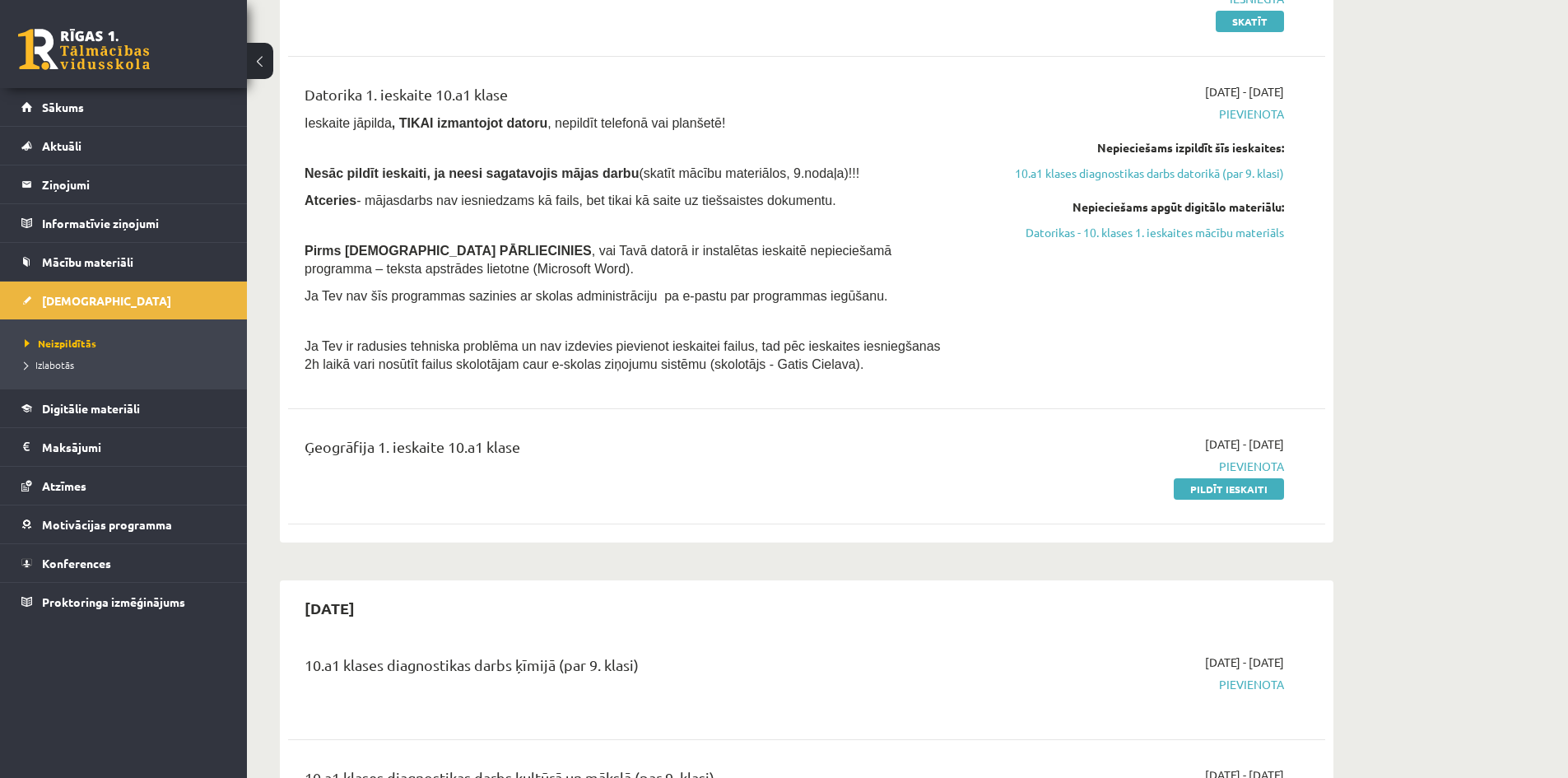
scroll to position [384, 0]
click at [95, 113] on link "Sākums" at bounding box center [124, 107] width 205 height 38
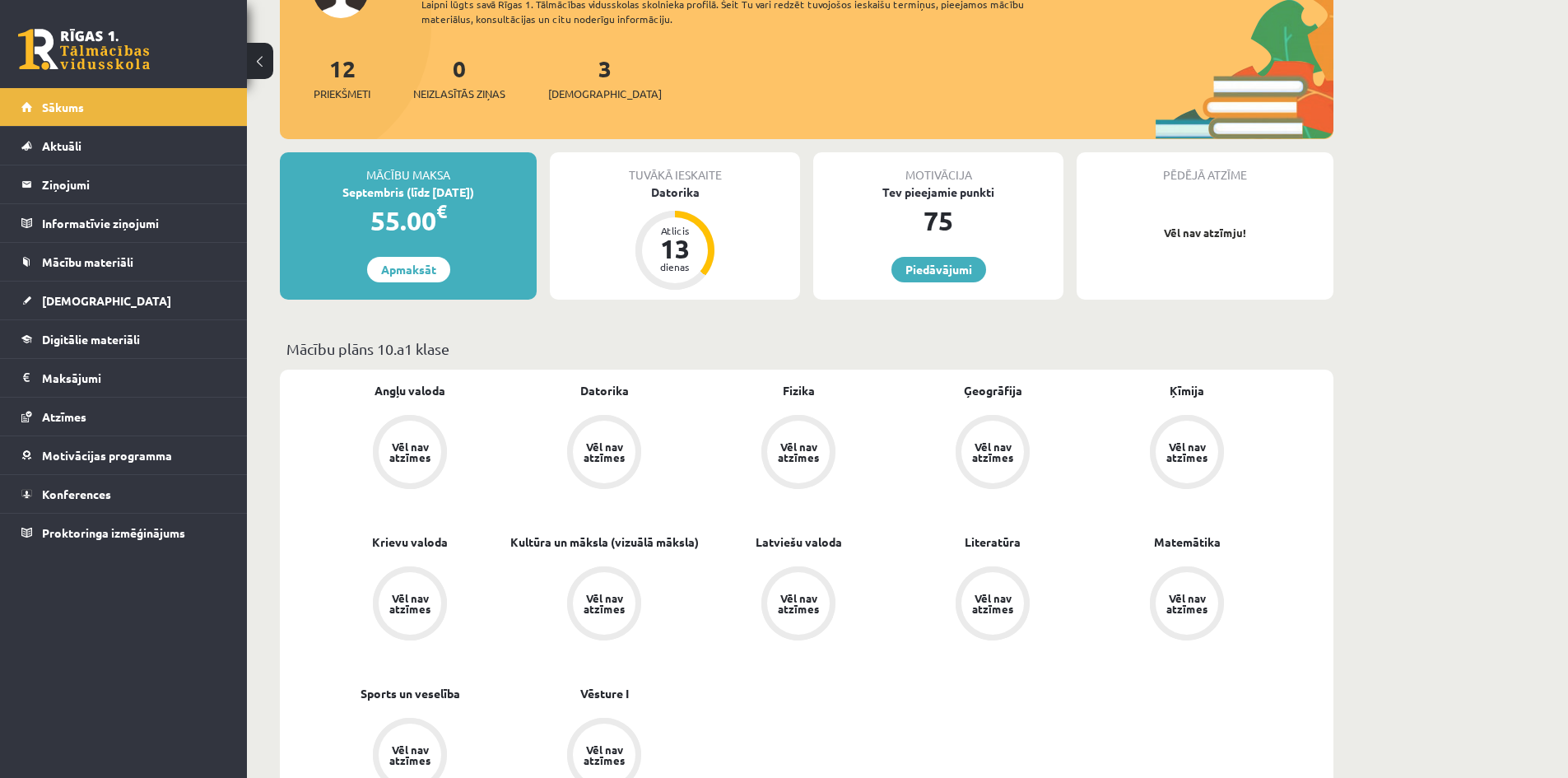
scroll to position [165, 0]
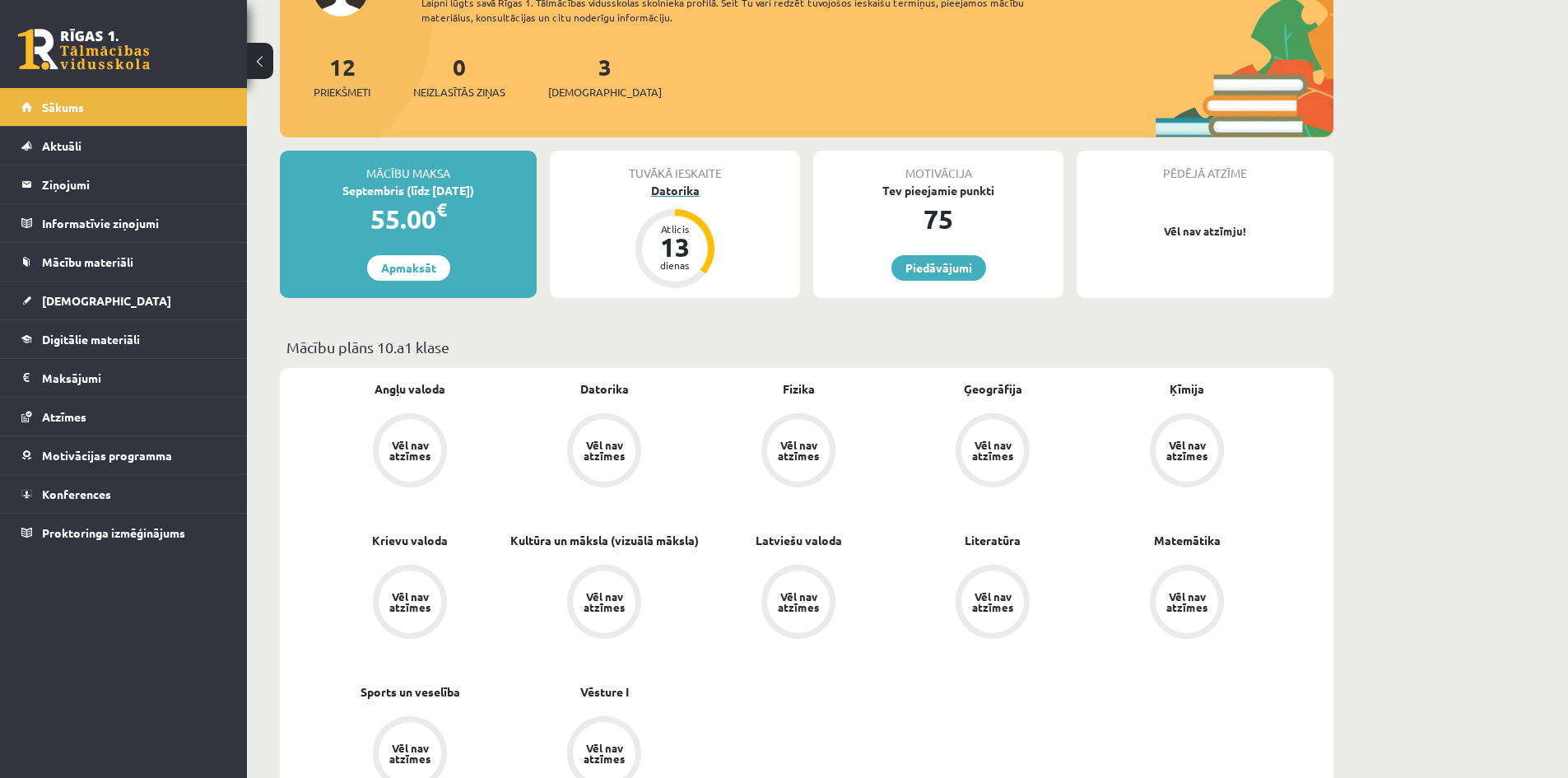
click at [683, 243] on div "13" at bounding box center [675, 247] width 50 height 26
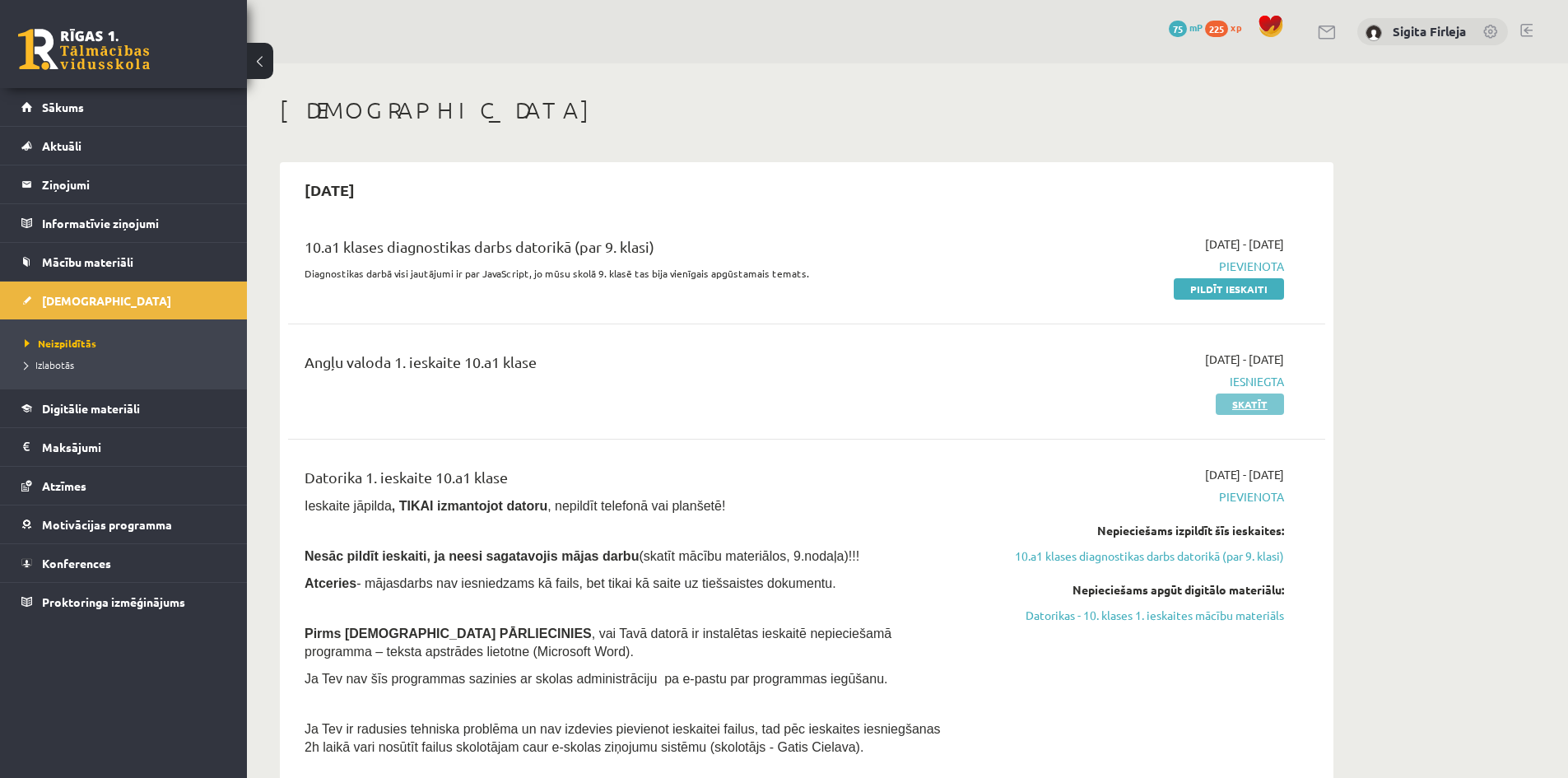
click at [1230, 400] on link "Skatīt" at bounding box center [1250, 405] width 69 height 22
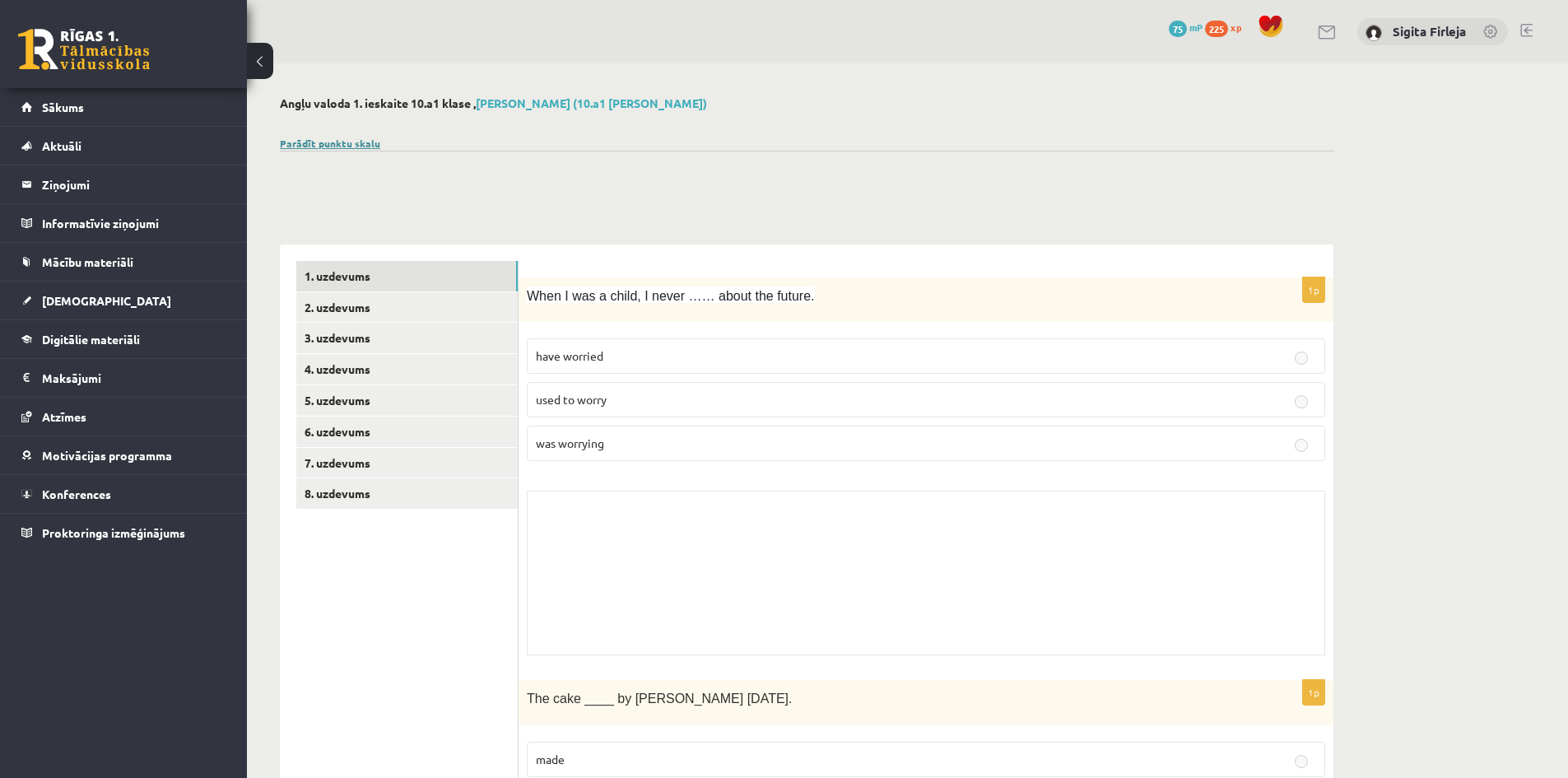
click at [359, 144] on link "Parādīt punktu skalu" at bounding box center [329, 143] width 100 height 13
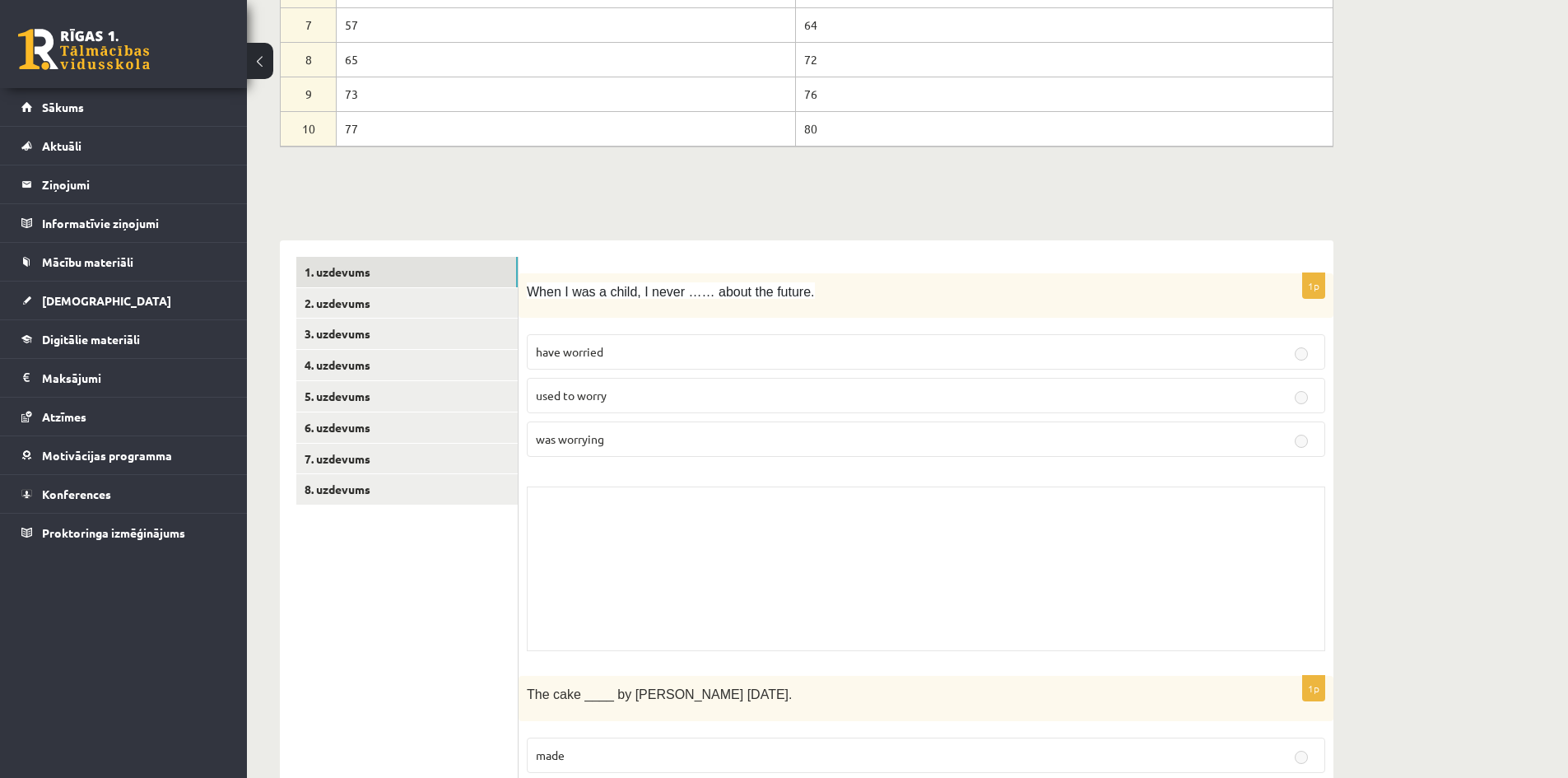
scroll to position [412, 0]
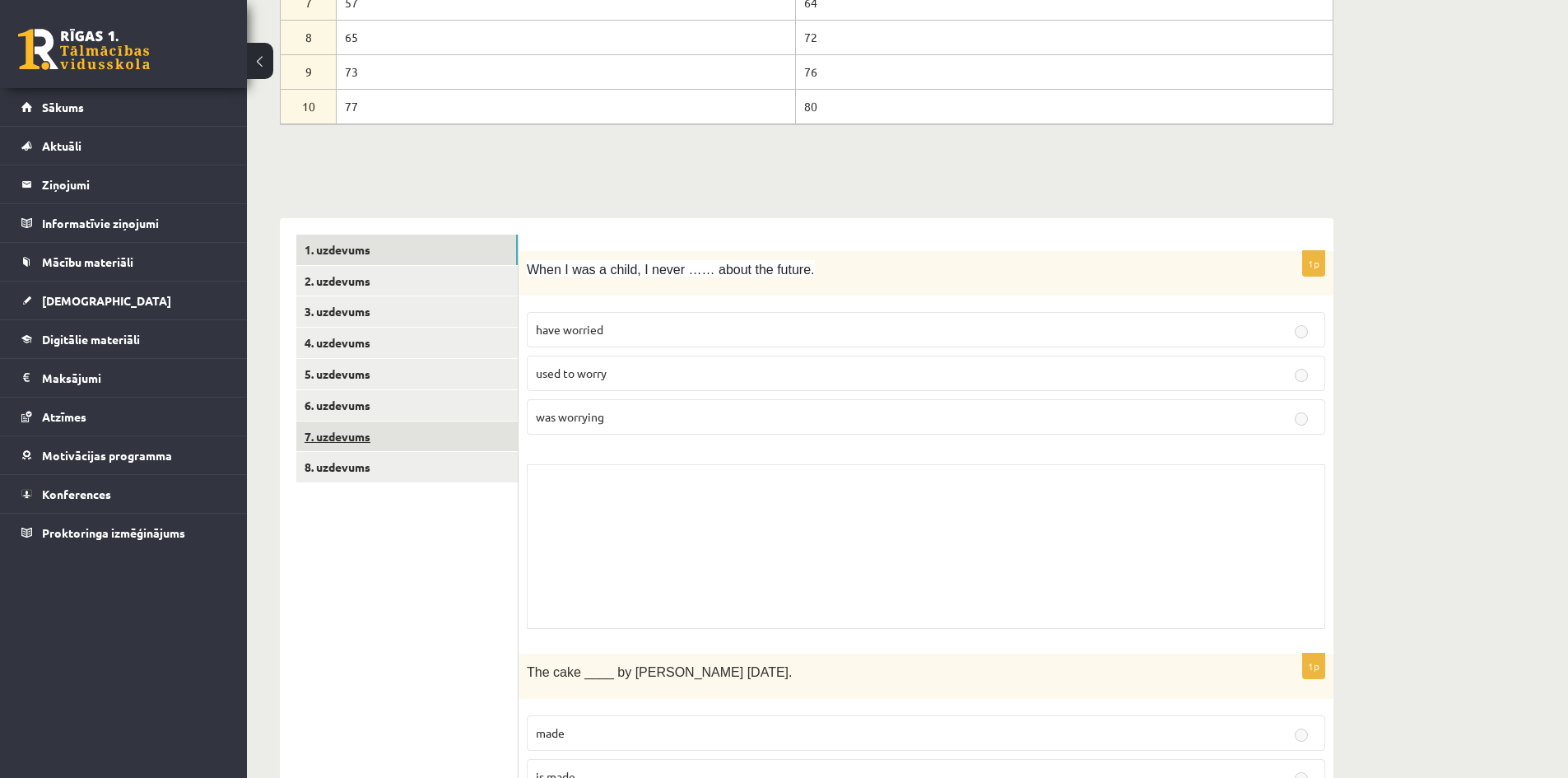
click at [380, 437] on link "7. uzdevums" at bounding box center [407, 436] width 222 height 31
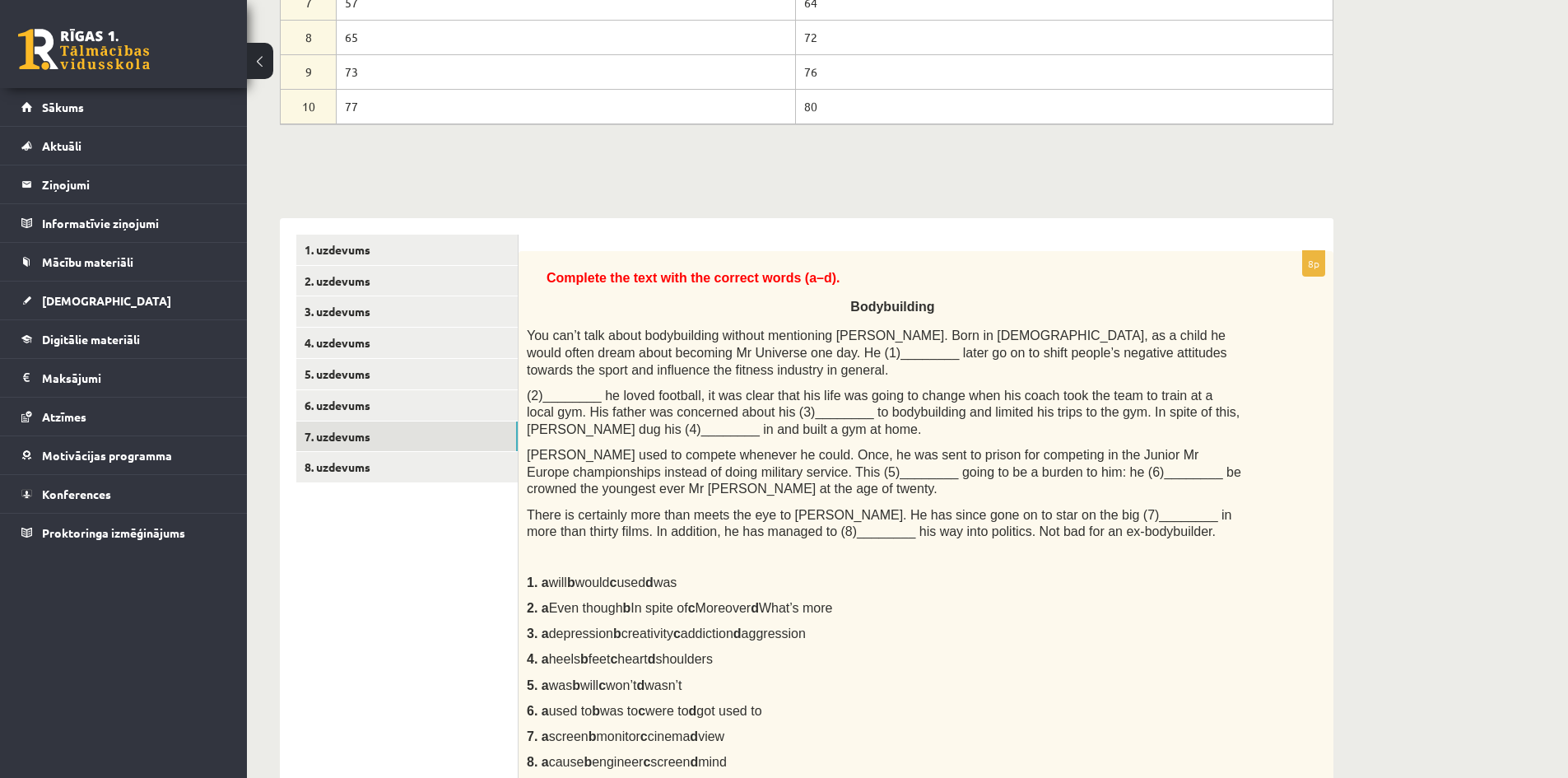
click at [750, 358] on span "You can’t talk about bodybuilding without mentioning [PERSON_NAME]. Born in [DE…" at bounding box center [877, 353] width 701 height 48
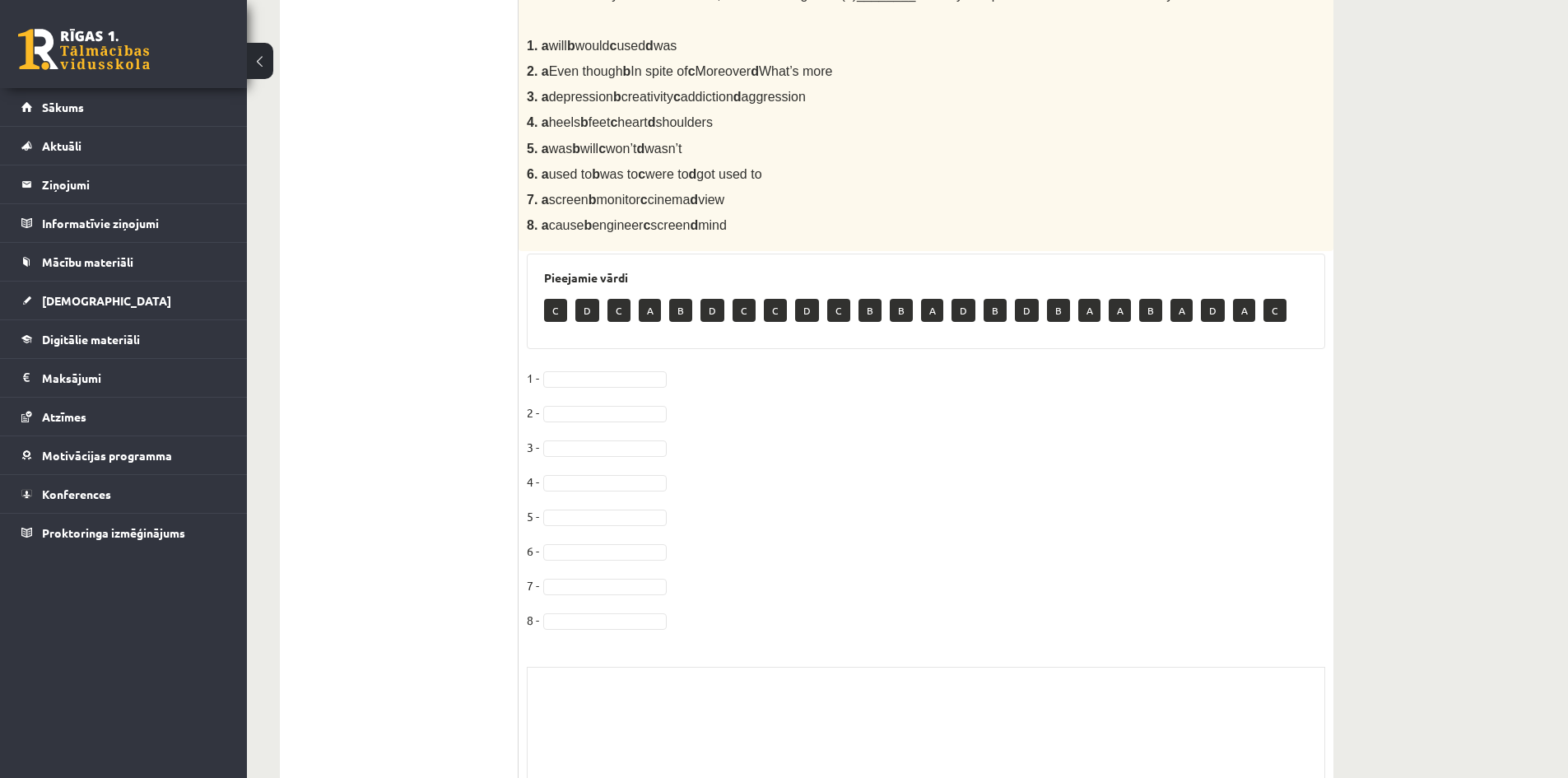
scroll to position [1059, 0]
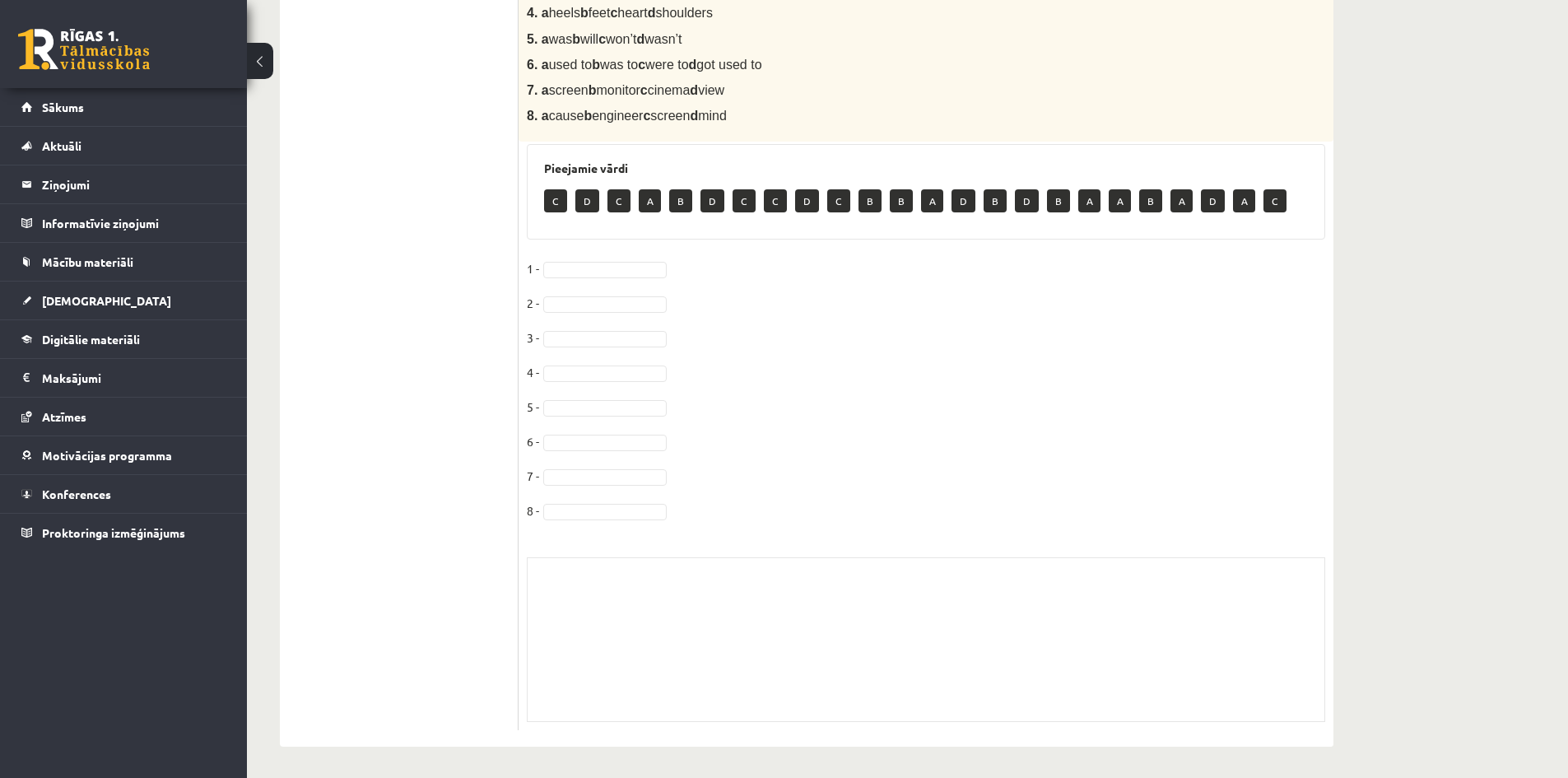
click at [610, 621] on div "Skolotāja pielikums" at bounding box center [926, 640] width 798 height 165
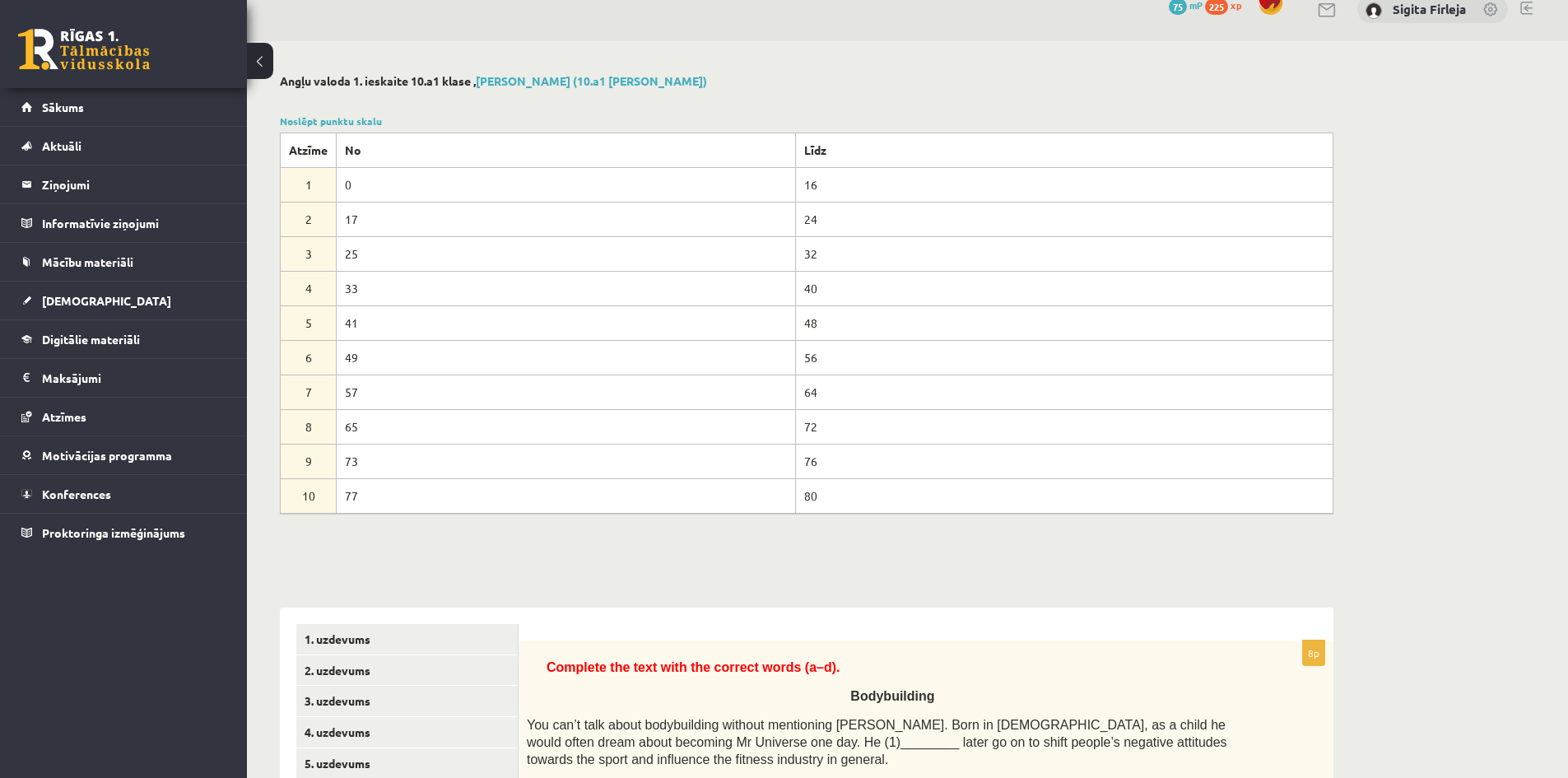
scroll to position [0, 0]
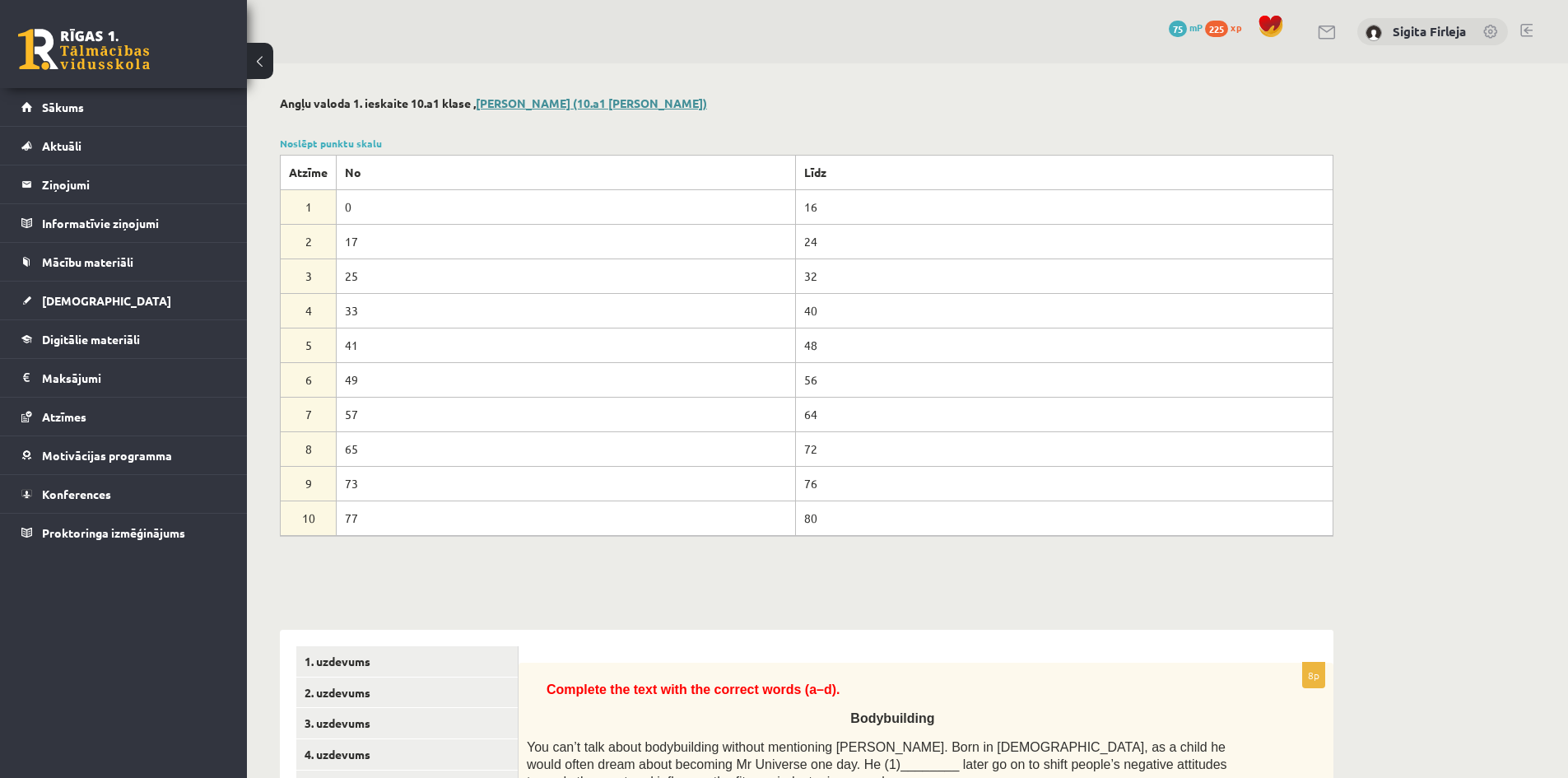
click at [559, 101] on link "[PERSON_NAME] (10.a1 [PERSON_NAME])" at bounding box center [592, 103] width 232 height 15
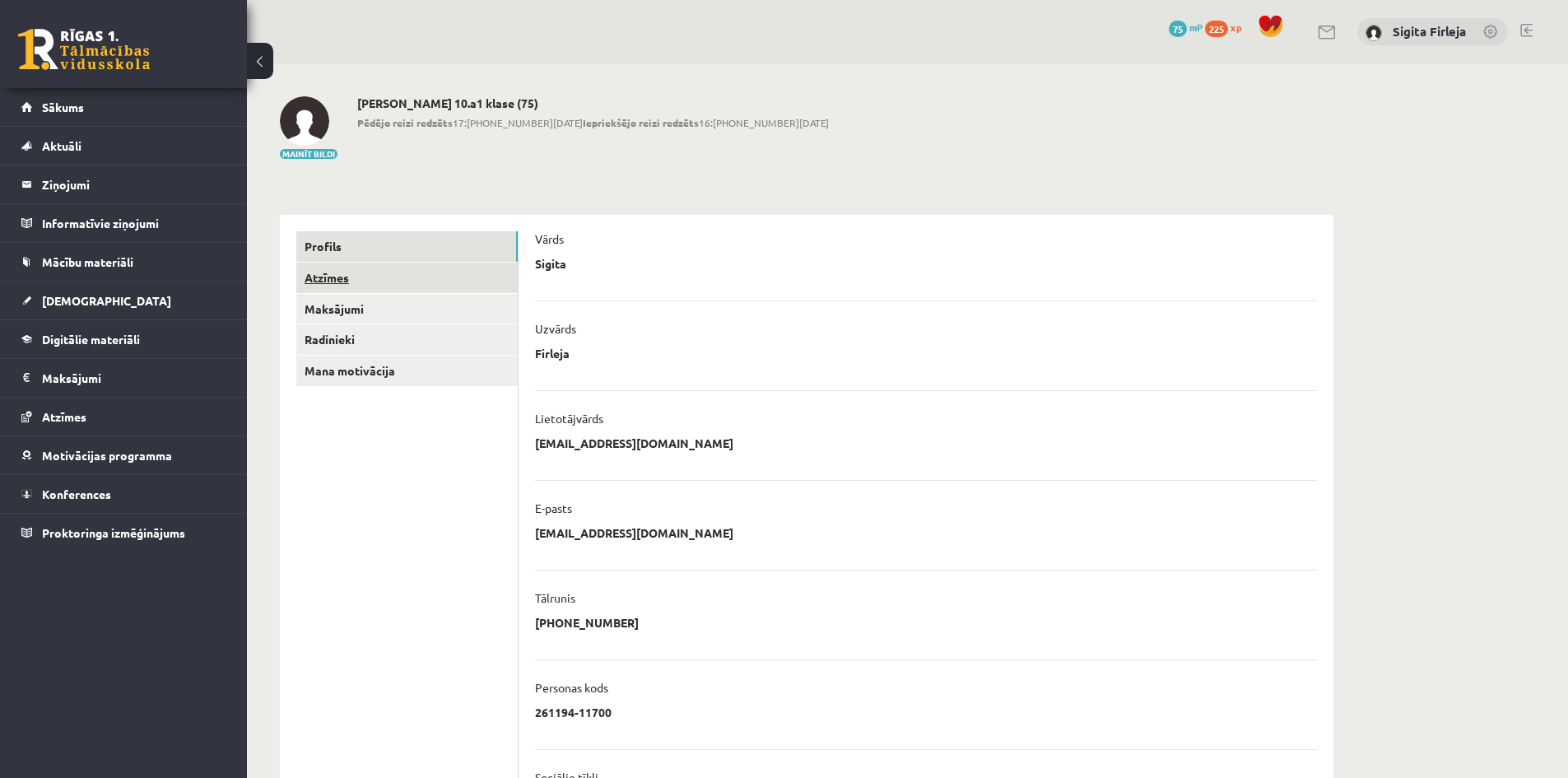
click at [352, 279] on link "Atzīmes" at bounding box center [407, 277] width 222 height 31
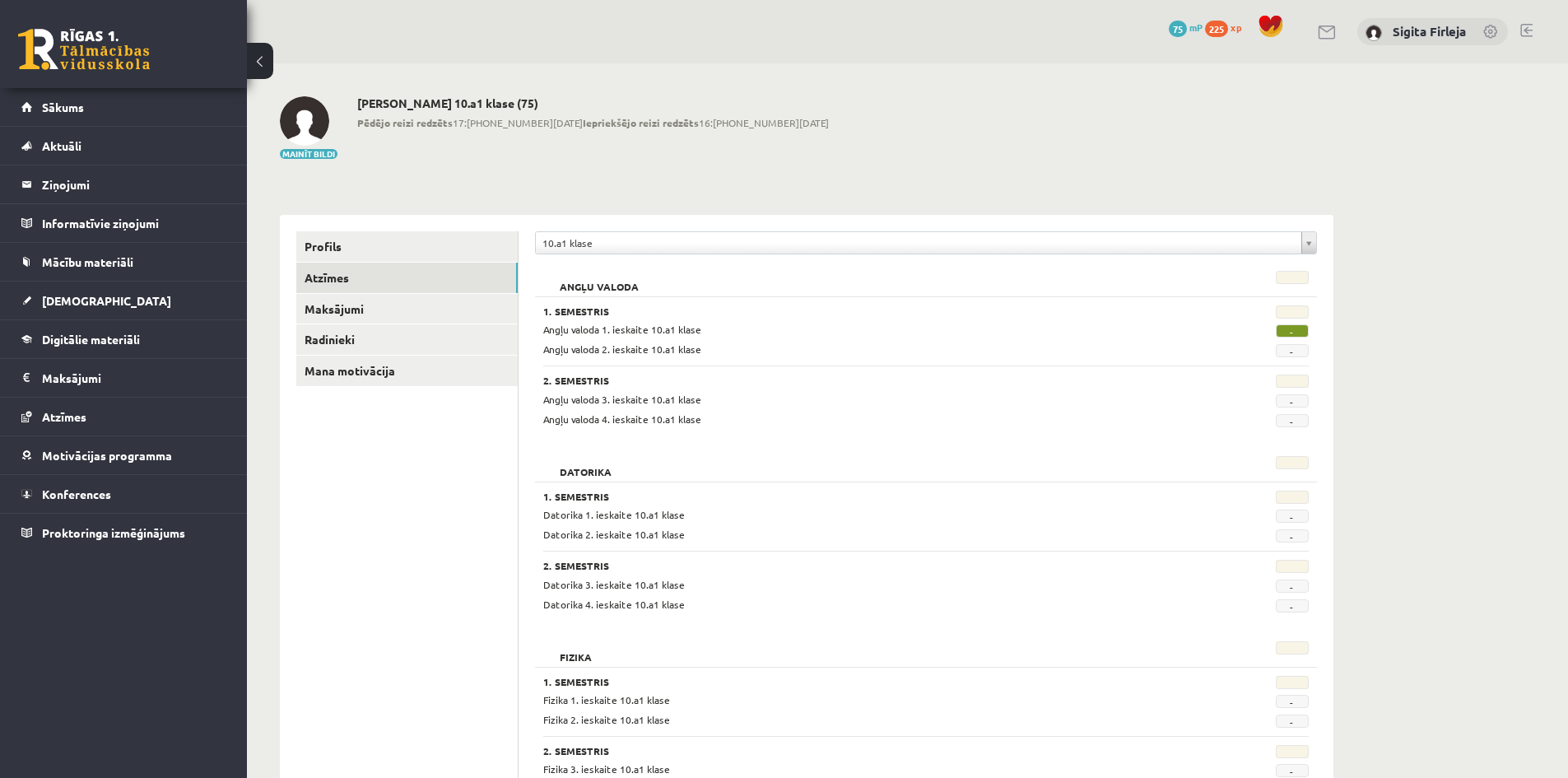
click at [1295, 334] on span "-" at bounding box center [1292, 331] width 33 height 13
click at [338, 311] on link "Maksājumi" at bounding box center [407, 309] width 222 height 31
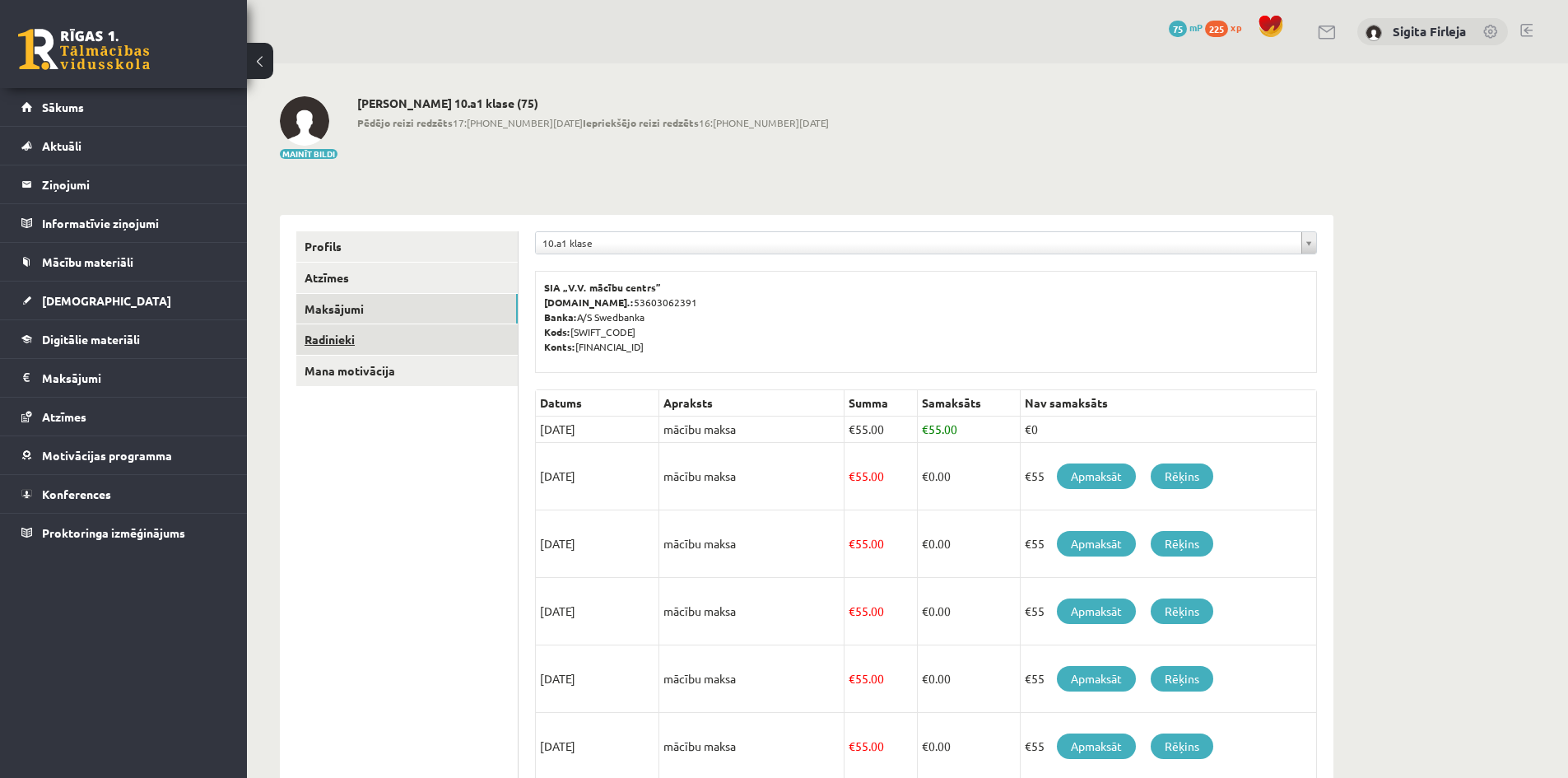
click at [373, 345] on link "Radinieki" at bounding box center [407, 339] width 222 height 31
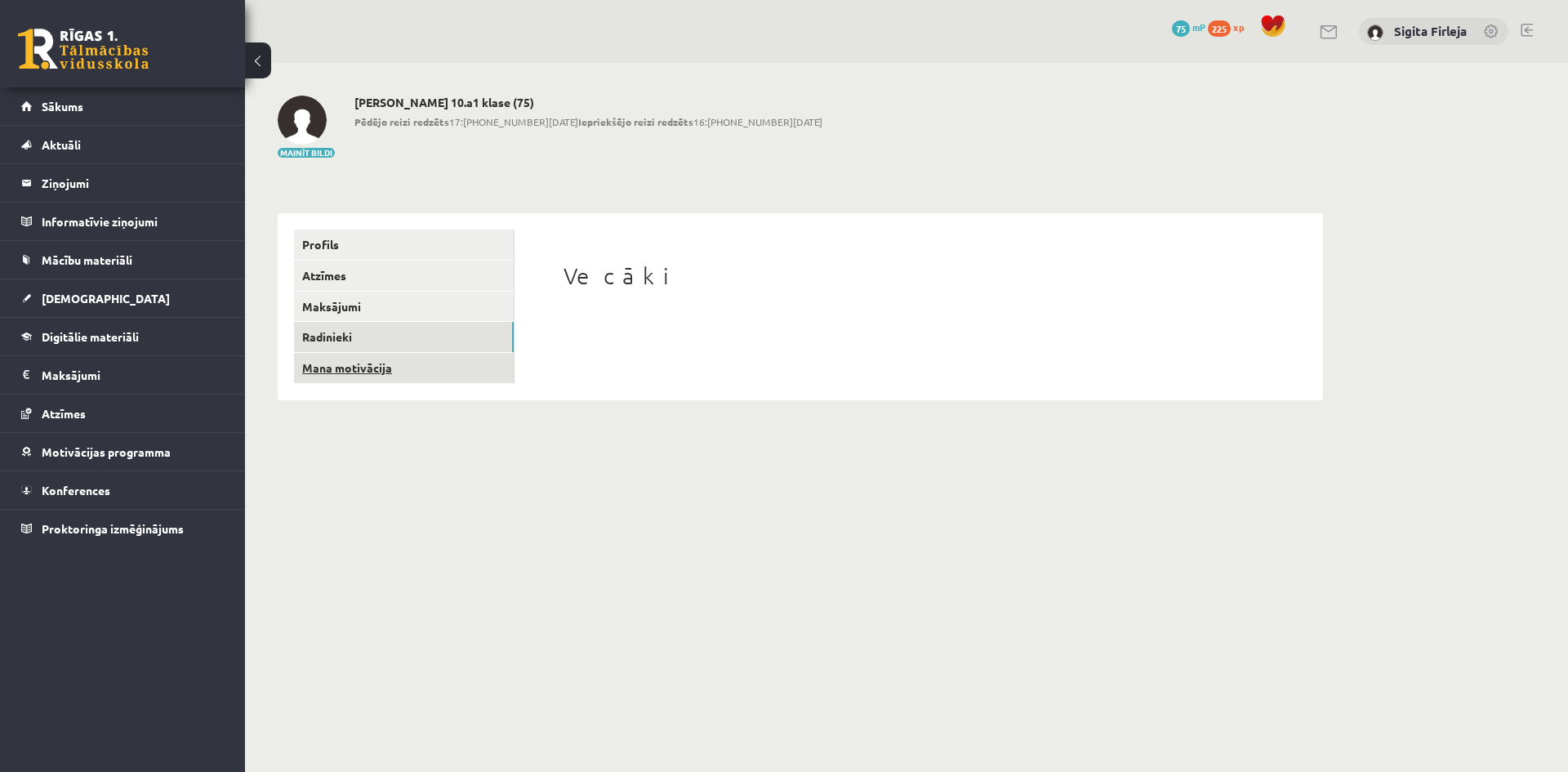
click at [379, 369] on link "Mana motivācija" at bounding box center [404, 368] width 220 height 30
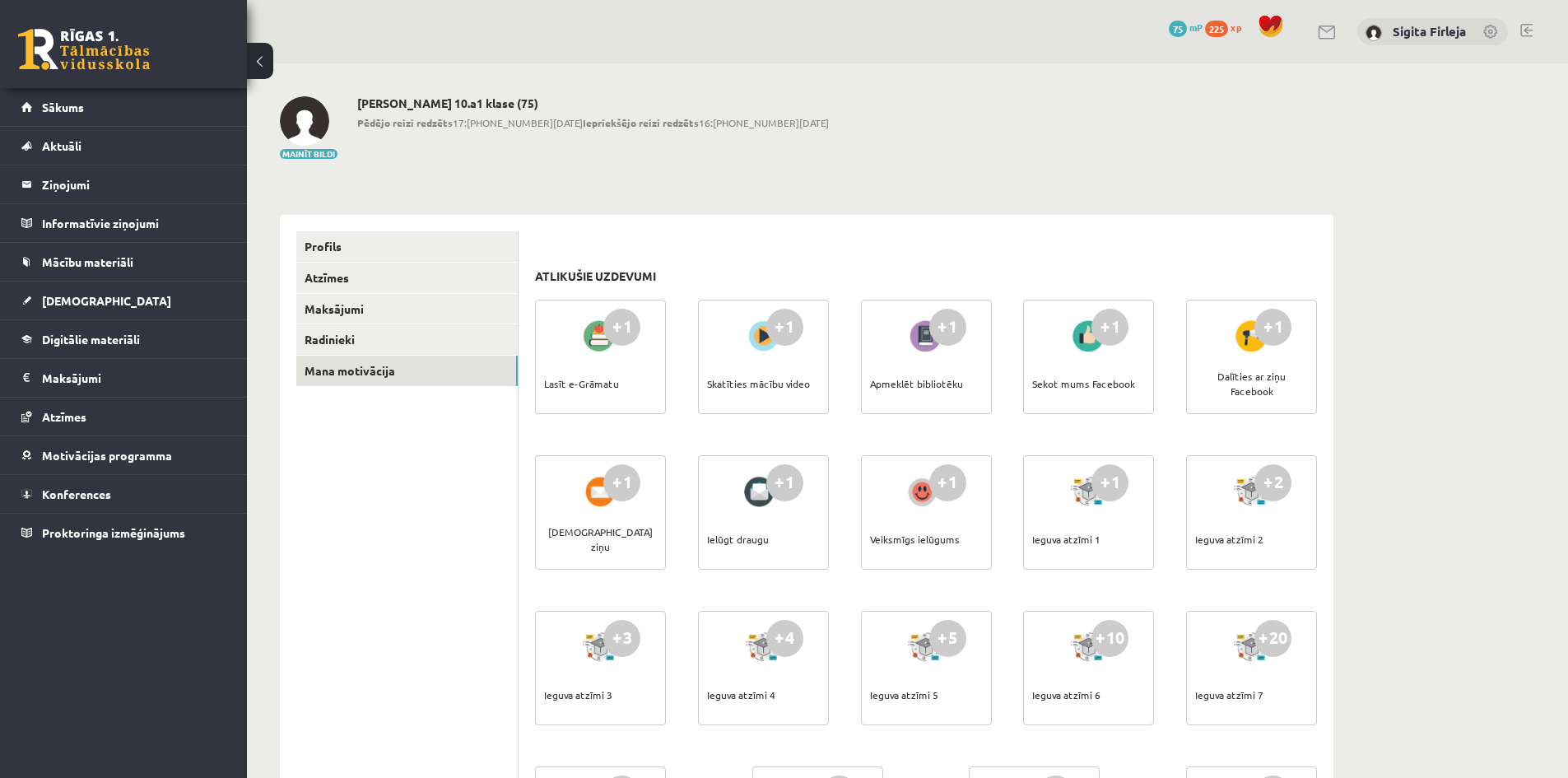
click at [764, 363] on div "Skatīties mācību video" at bounding box center [759, 384] width 103 height 58
drag, startPoint x: 774, startPoint y: 329, endPoint x: 785, endPoint y: 339, distance: 14.9
click at [779, 334] on div "+1" at bounding box center [784, 327] width 37 height 37
click at [918, 381] on div "Apmeklēt bibliotēku" at bounding box center [917, 384] width 93 height 58
click at [1058, 355] on div "Sekot mums Facebook" at bounding box center [1084, 384] width 103 height 58
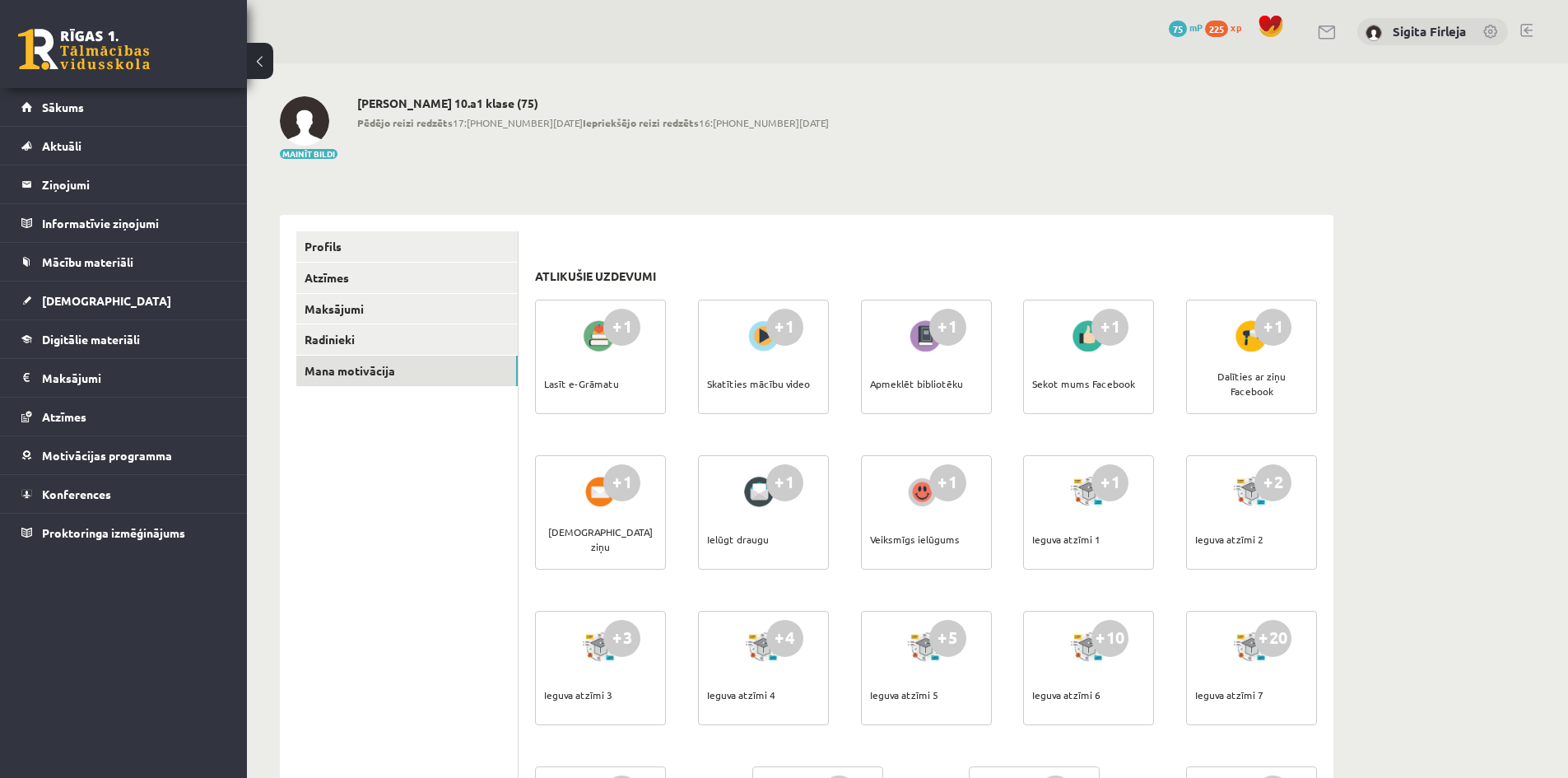
click at [612, 536] on div "+1 Sūtīt ziņu" at bounding box center [601, 512] width 131 height 114
click at [799, 530] on div "+1 Ielūgt draugu" at bounding box center [764, 512] width 131 height 114
click at [977, 540] on div "+1 Veiksmīgs ielūgums" at bounding box center [927, 512] width 131 height 114
click at [71, 295] on span "[DEMOGRAPHIC_DATA]" at bounding box center [107, 300] width 129 height 15
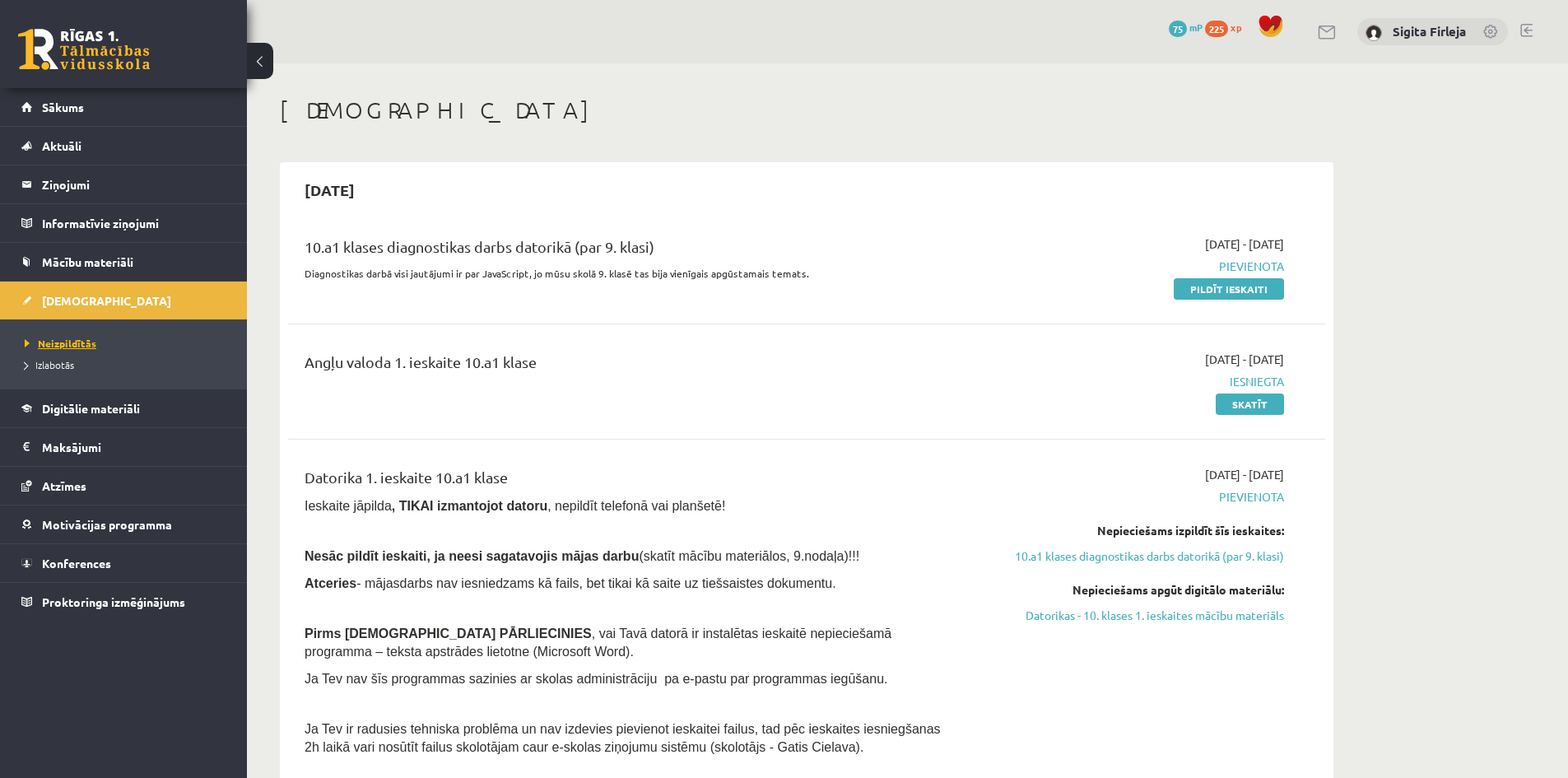
click at [67, 343] on span "Neizpildītās" at bounding box center [60, 343] width 72 height 13
click at [62, 100] on span "Sākums" at bounding box center [63, 107] width 42 height 15
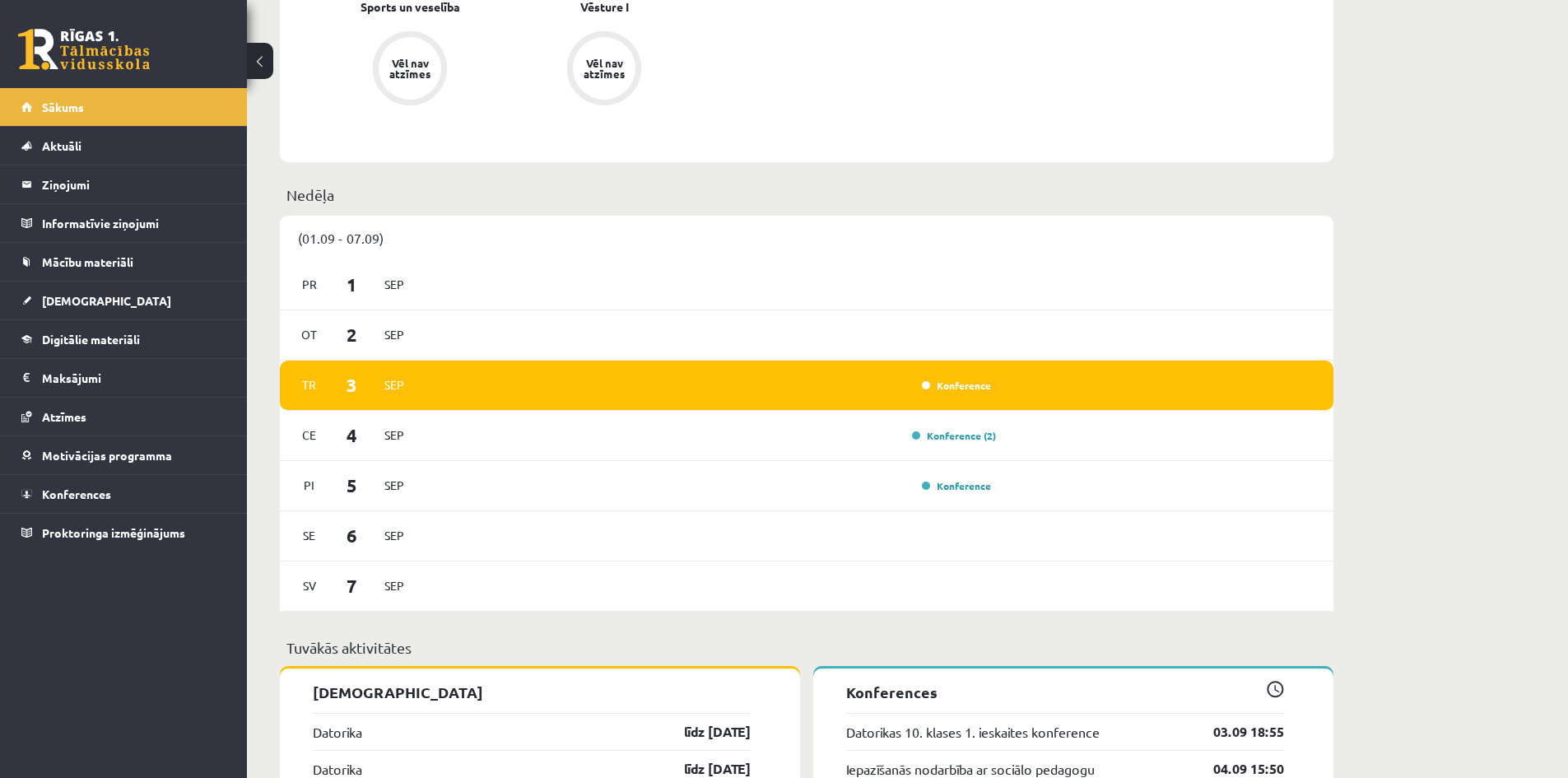
scroll to position [1071, 0]
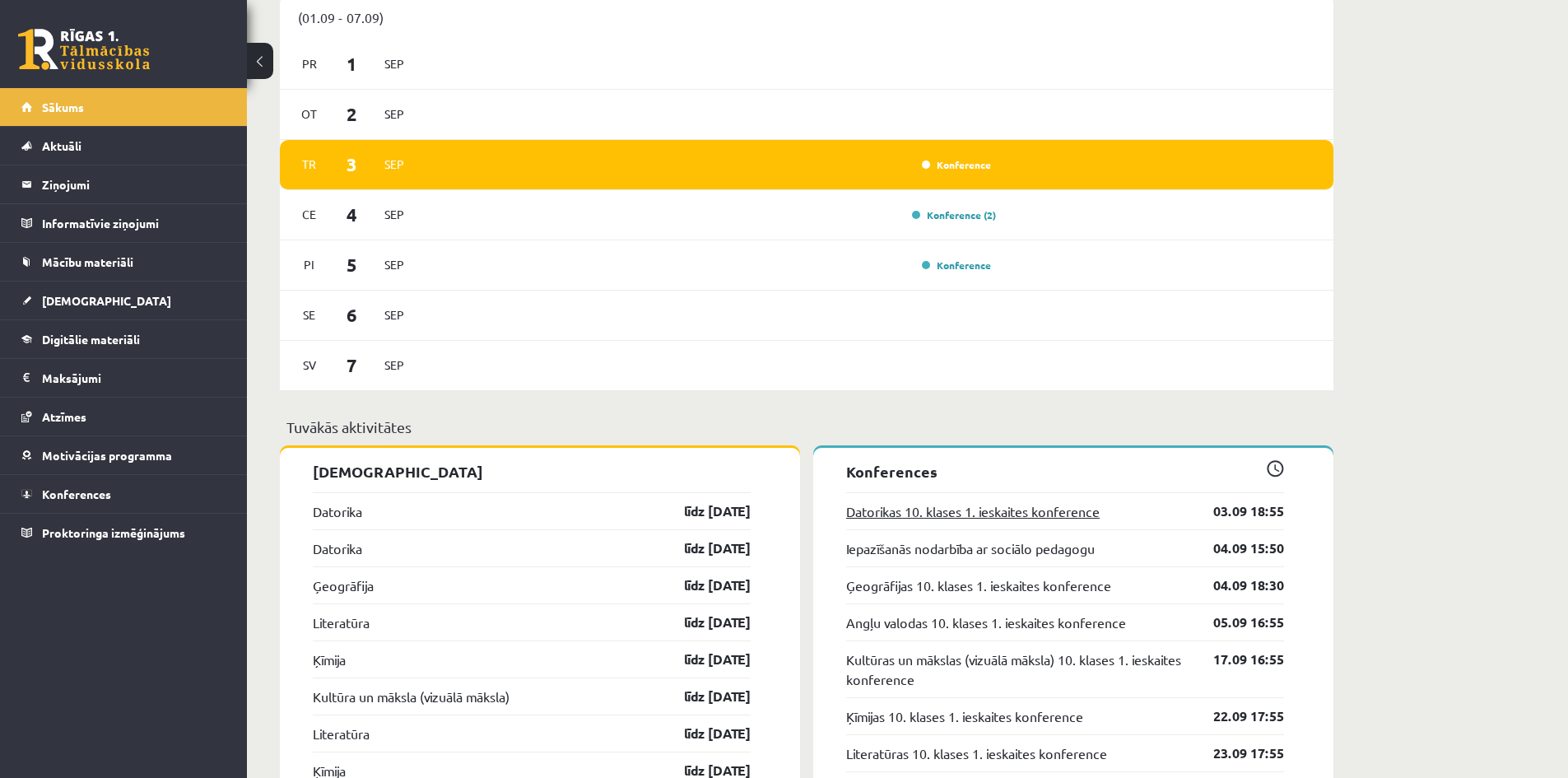
click at [1042, 520] on link "Datorikas 10. klases 1. ieskaites konference" at bounding box center [973, 511] width 253 height 20
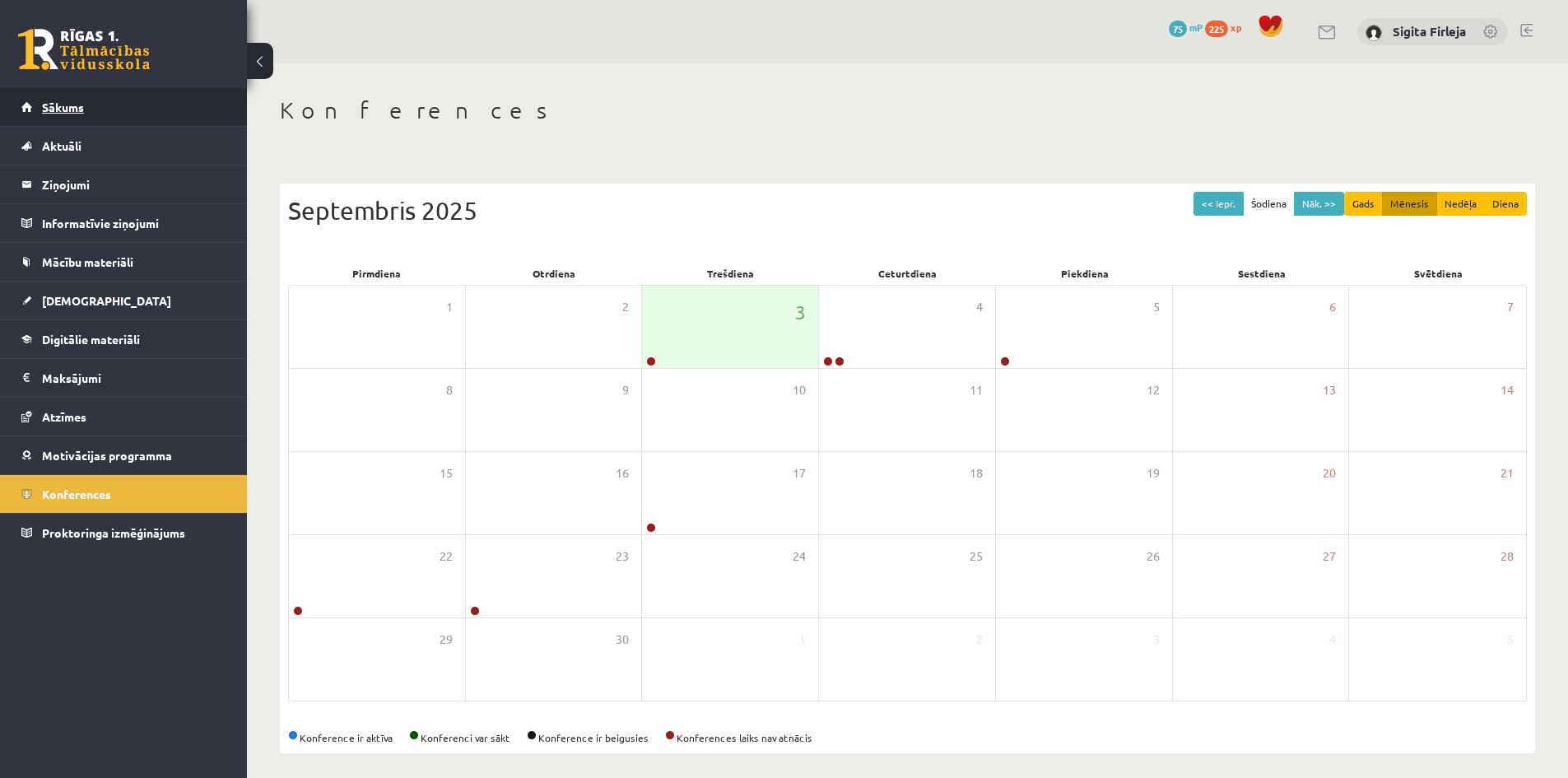
click at [75, 112] on span "Sākums" at bounding box center [63, 107] width 42 height 15
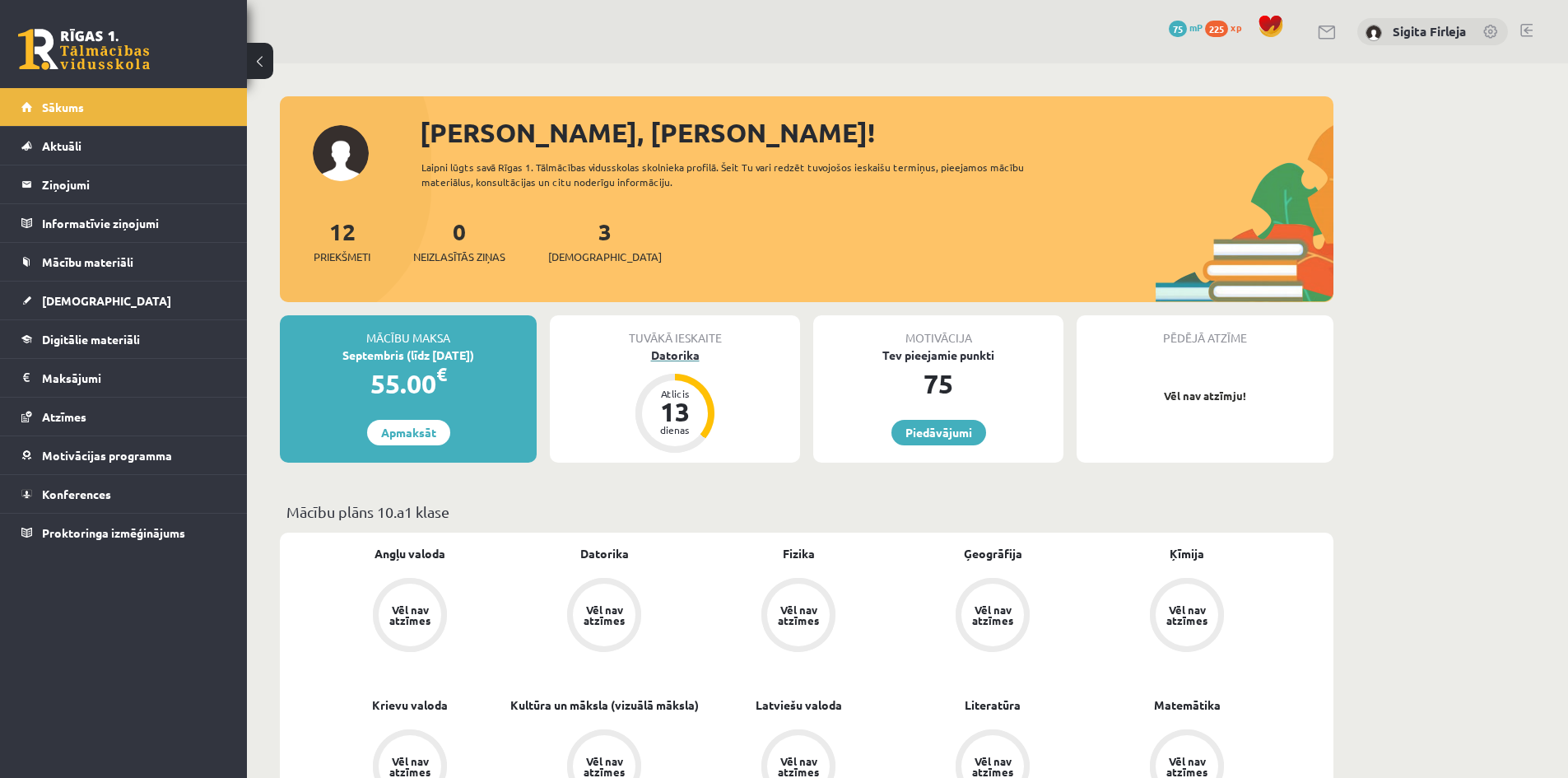
click at [666, 400] on div "13" at bounding box center [675, 412] width 50 height 26
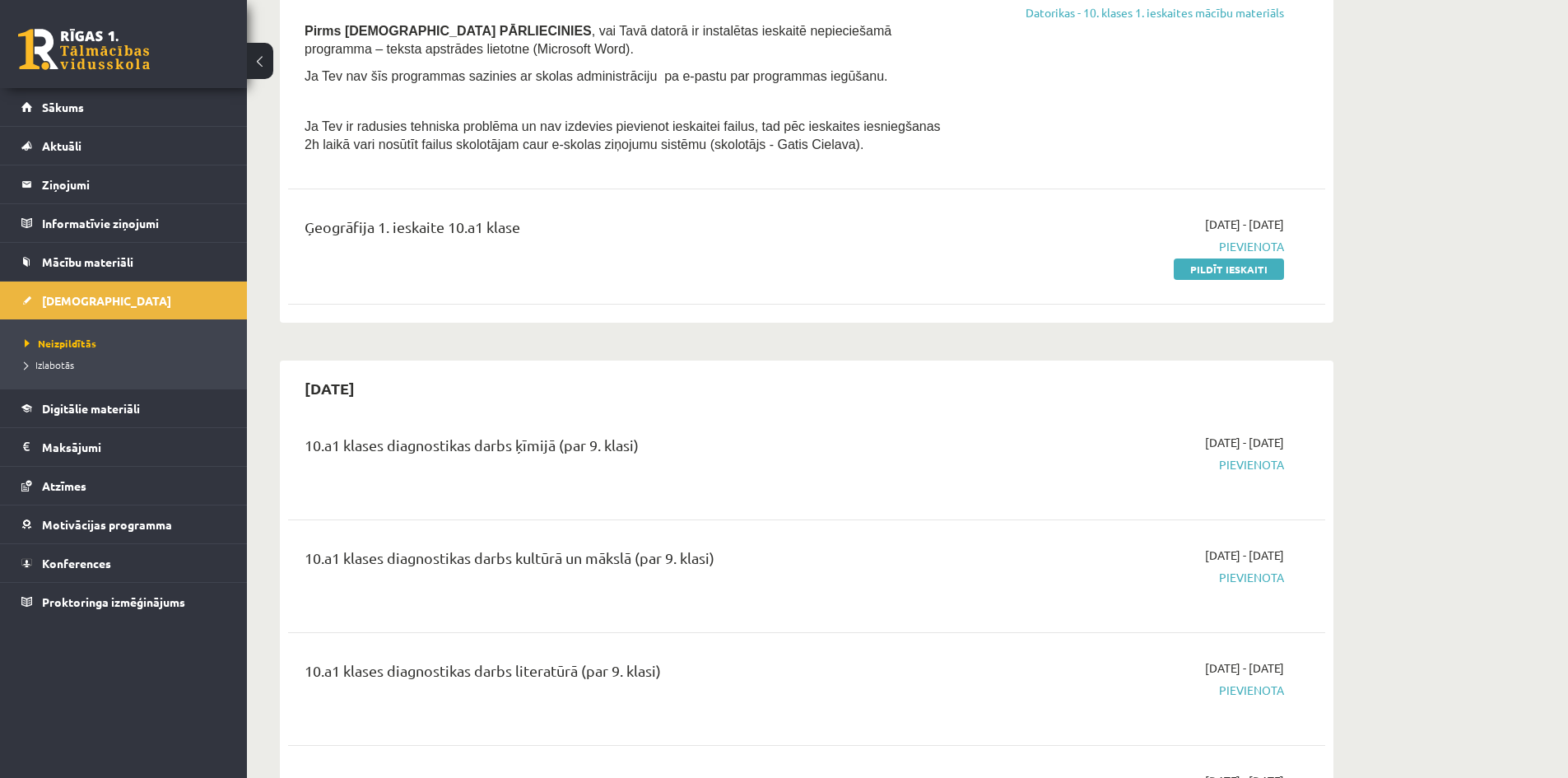
scroll to position [577, 0]
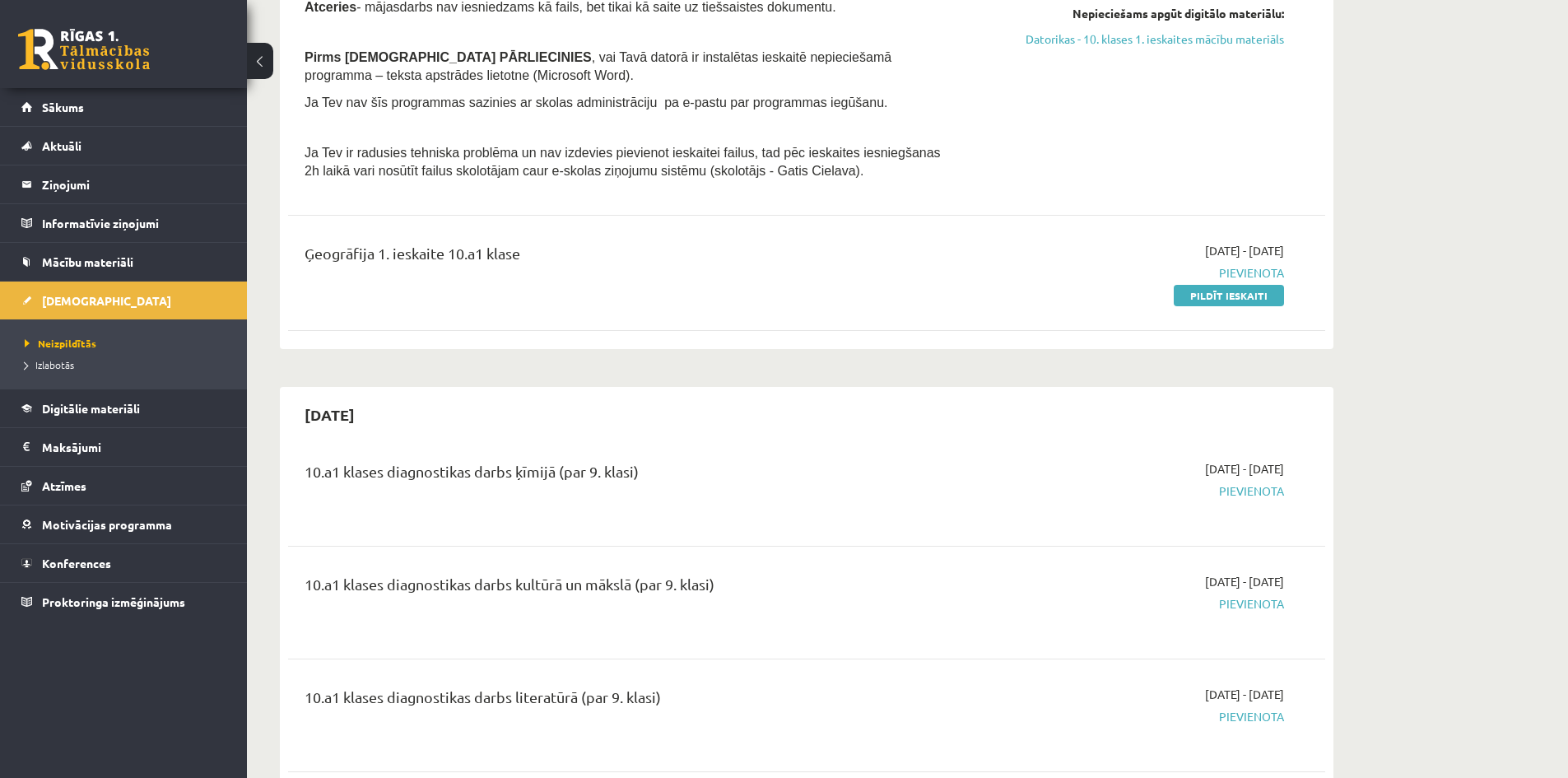
click at [1268, 272] on span "Pievienota" at bounding box center [1129, 272] width 310 height 17
click at [1254, 295] on link "Pildīt ieskaiti" at bounding box center [1229, 295] width 110 height 22
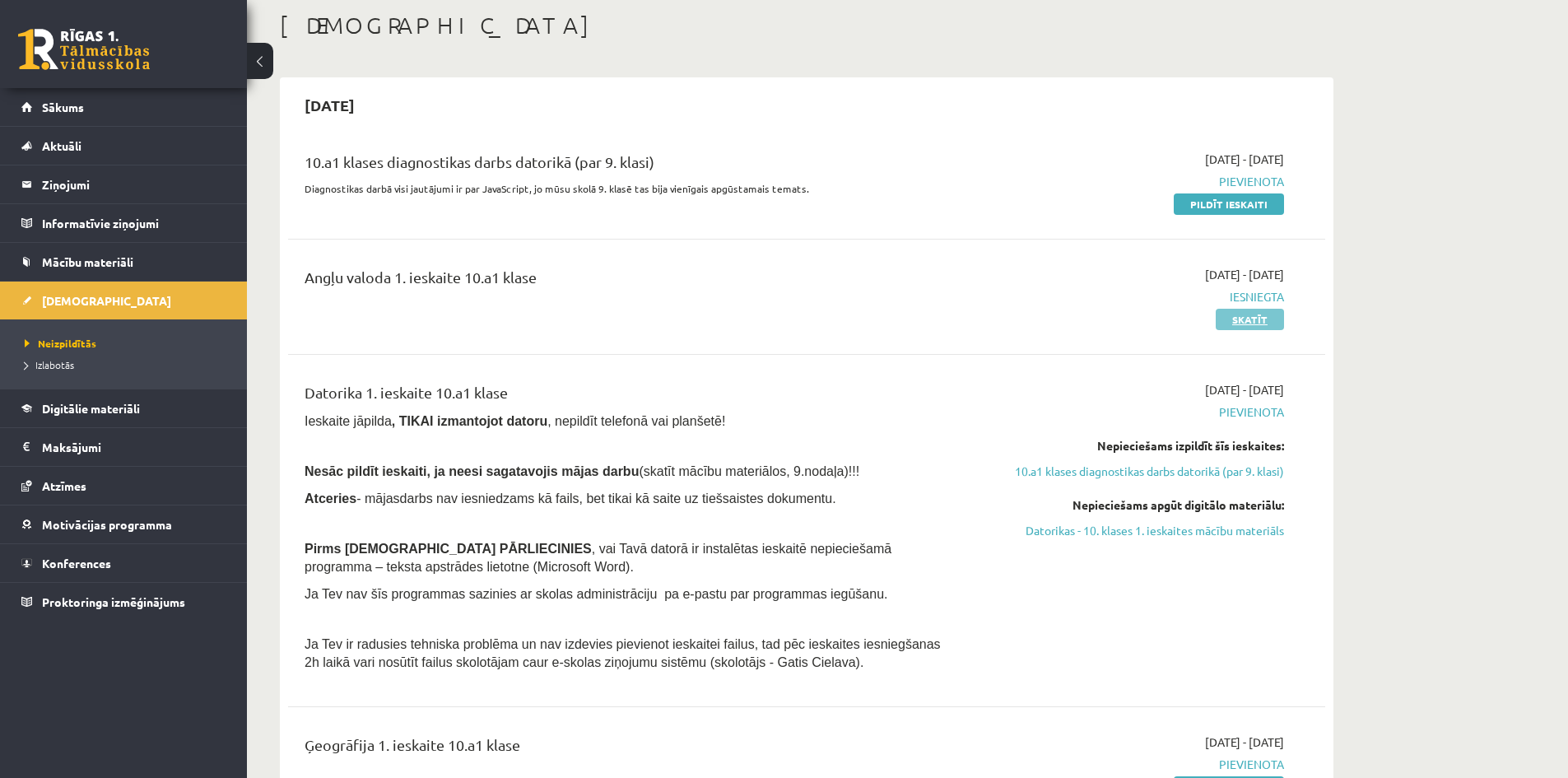
scroll to position [83, 0]
